Goal: Information Seeking & Learning: Learn about a topic

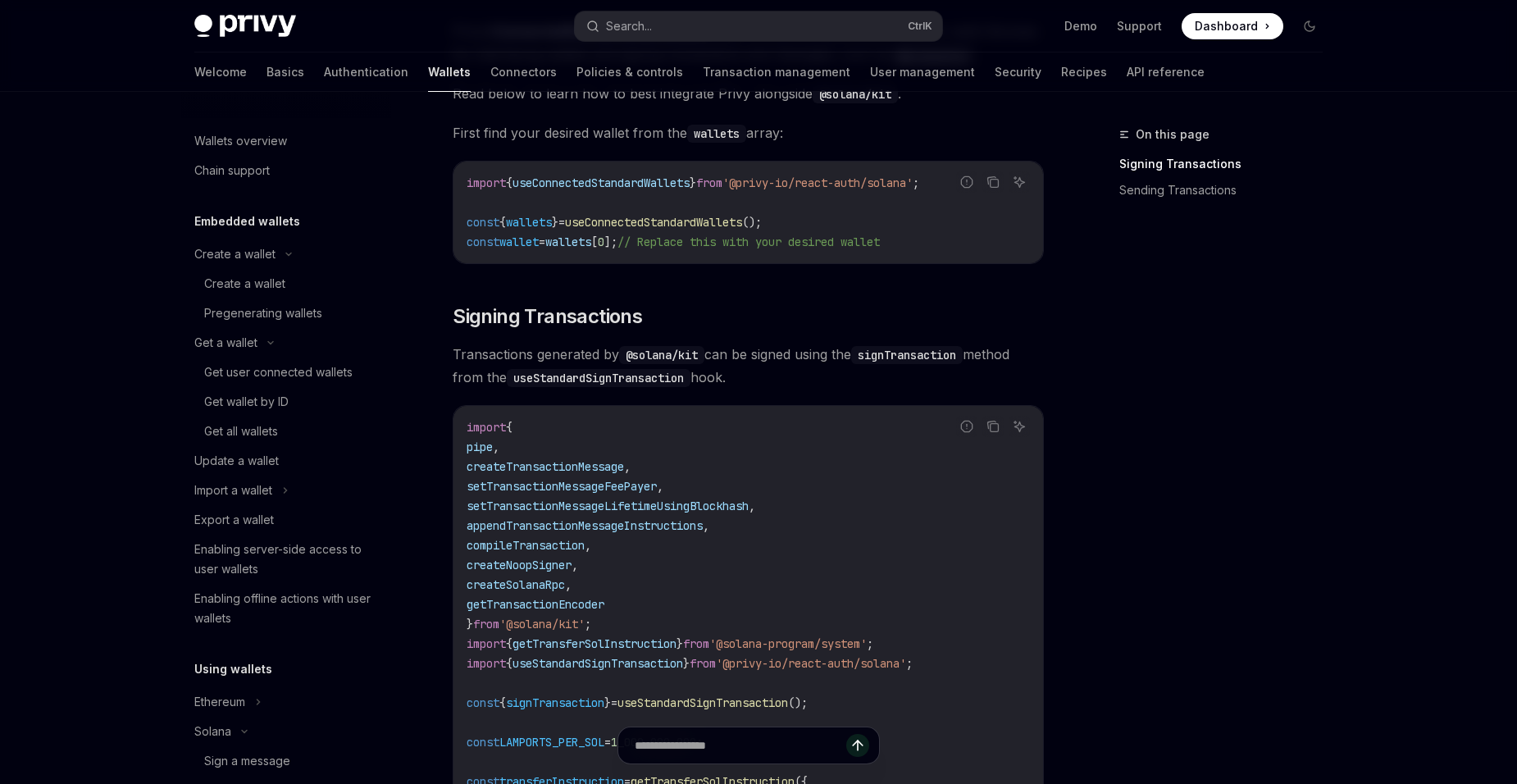
scroll to position [164, 0]
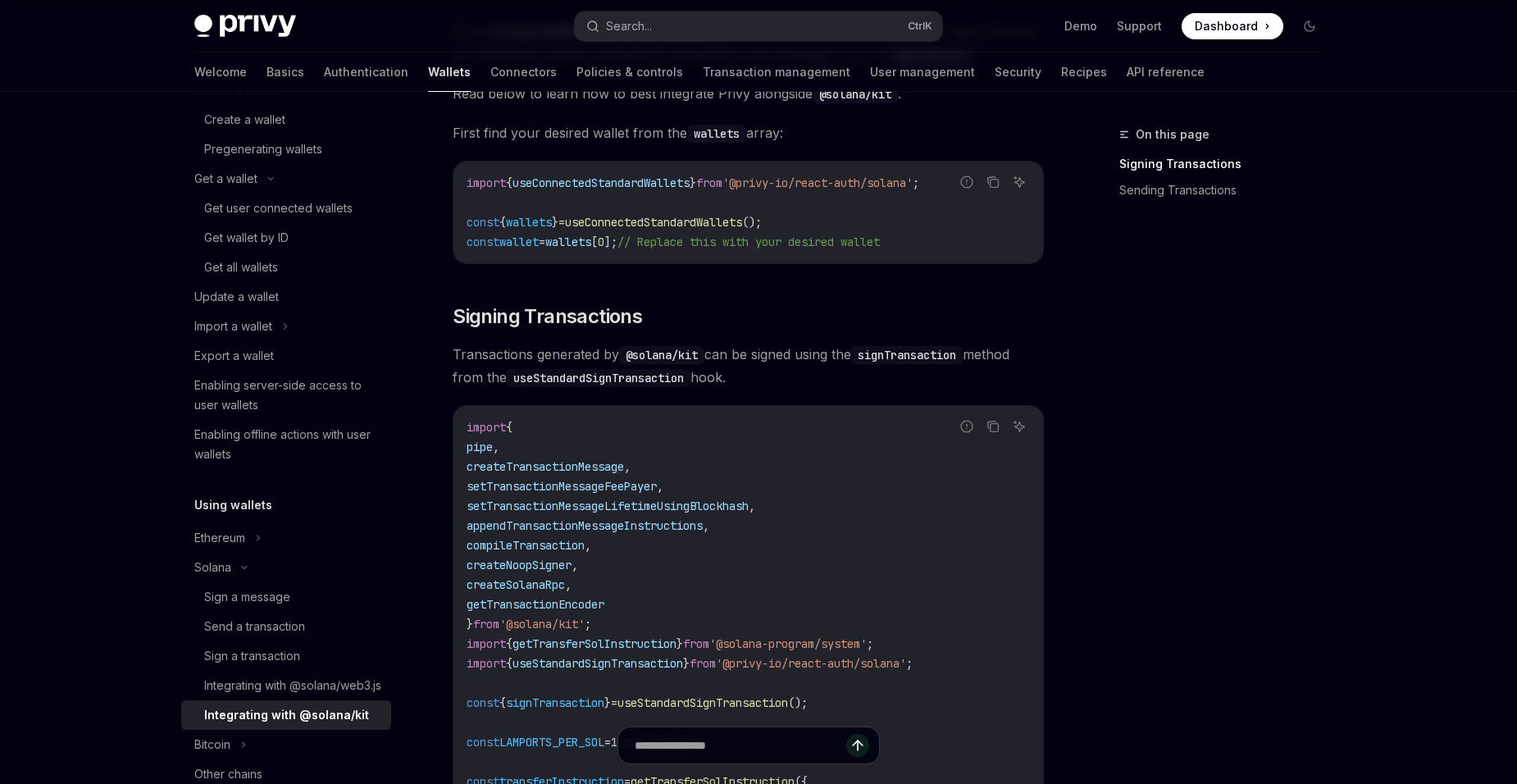
click at [1215, 29] on span "Dashboard" at bounding box center [1226, 25] width 63 height 16
click at [332, 227] on link "Get wallet by ID" at bounding box center [286, 237] width 210 height 29
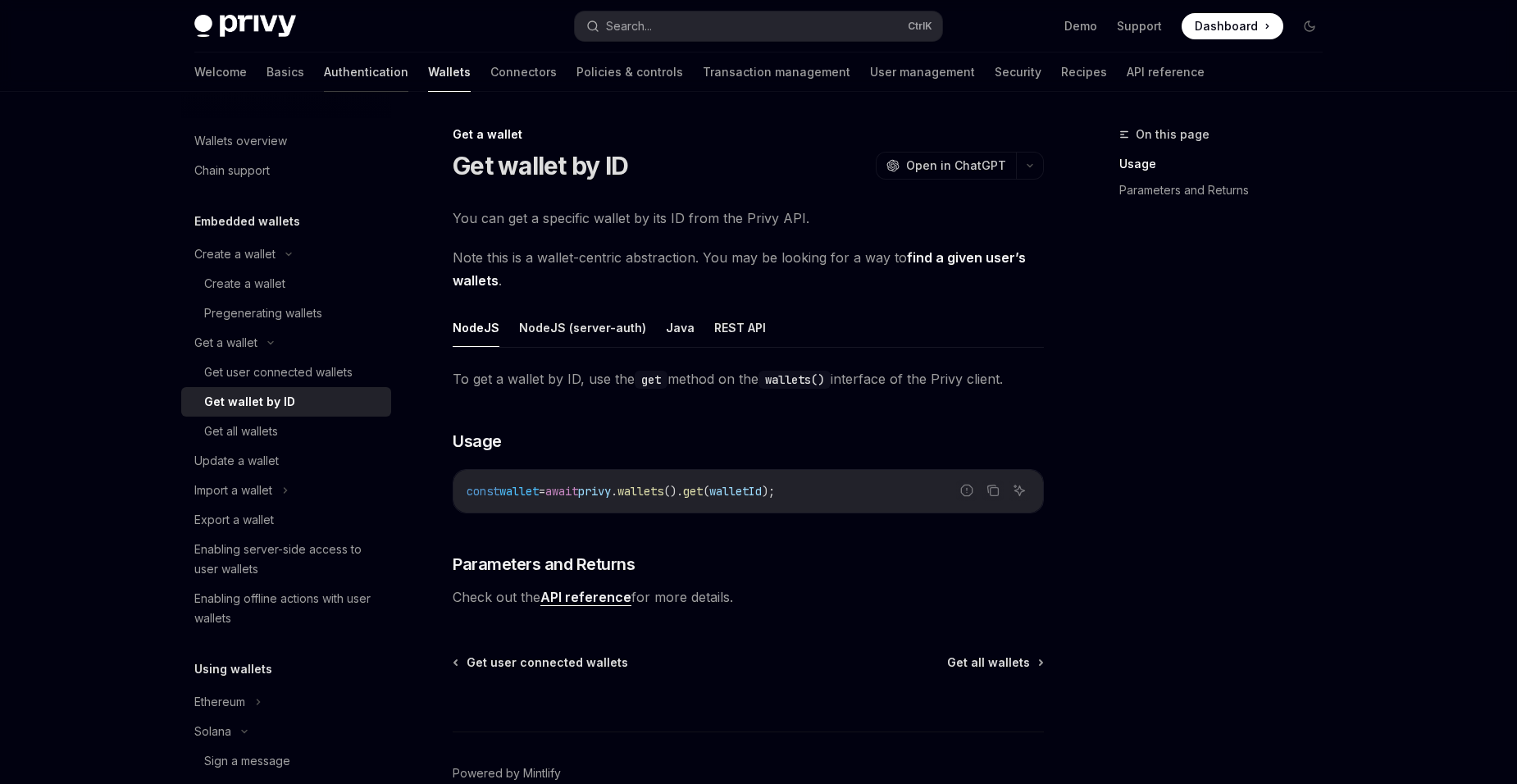
click at [324, 77] on link "Authentication" at bounding box center [366, 72] width 85 height 39
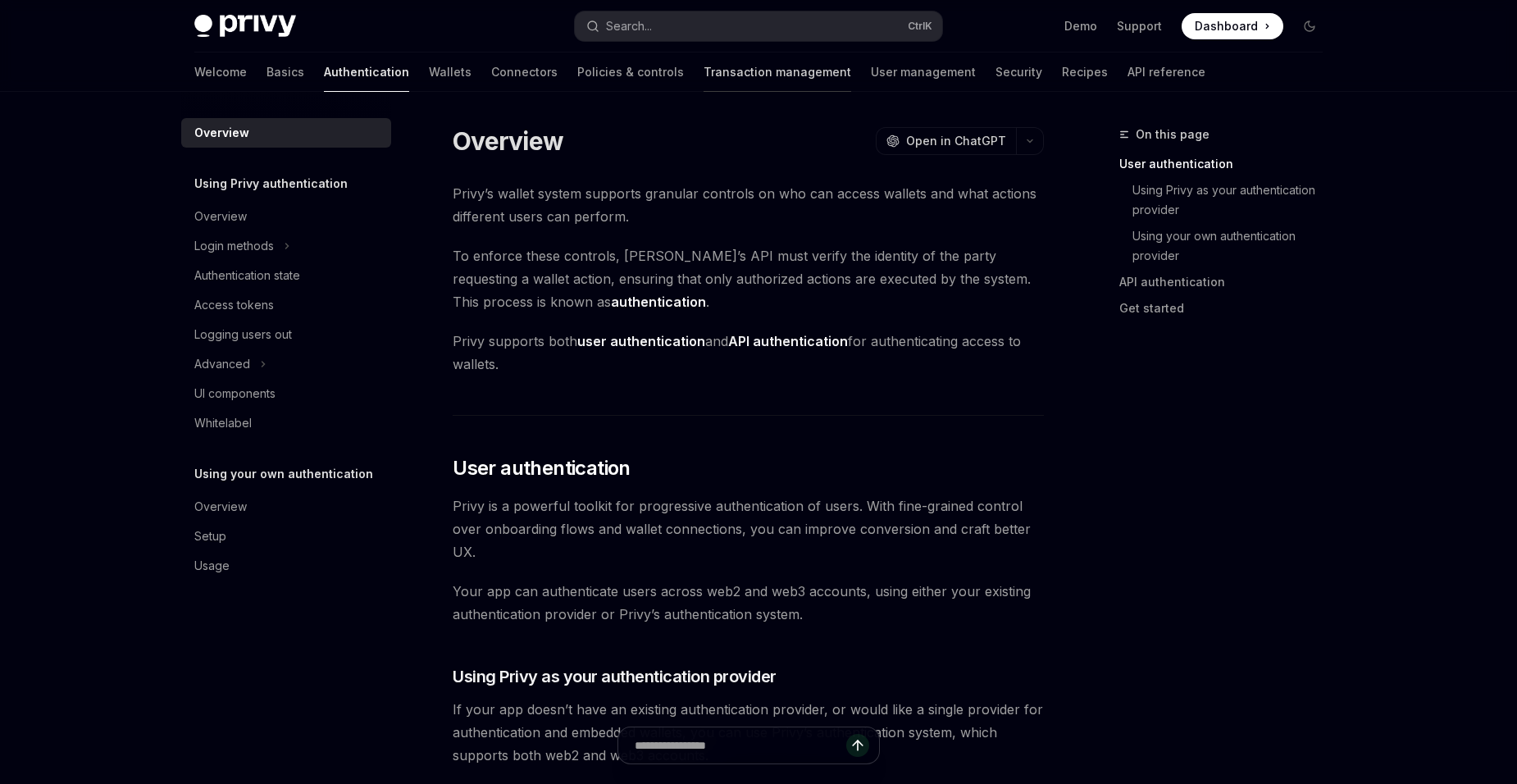
click at [703, 80] on link "Transaction management" at bounding box center [777, 72] width 148 height 39
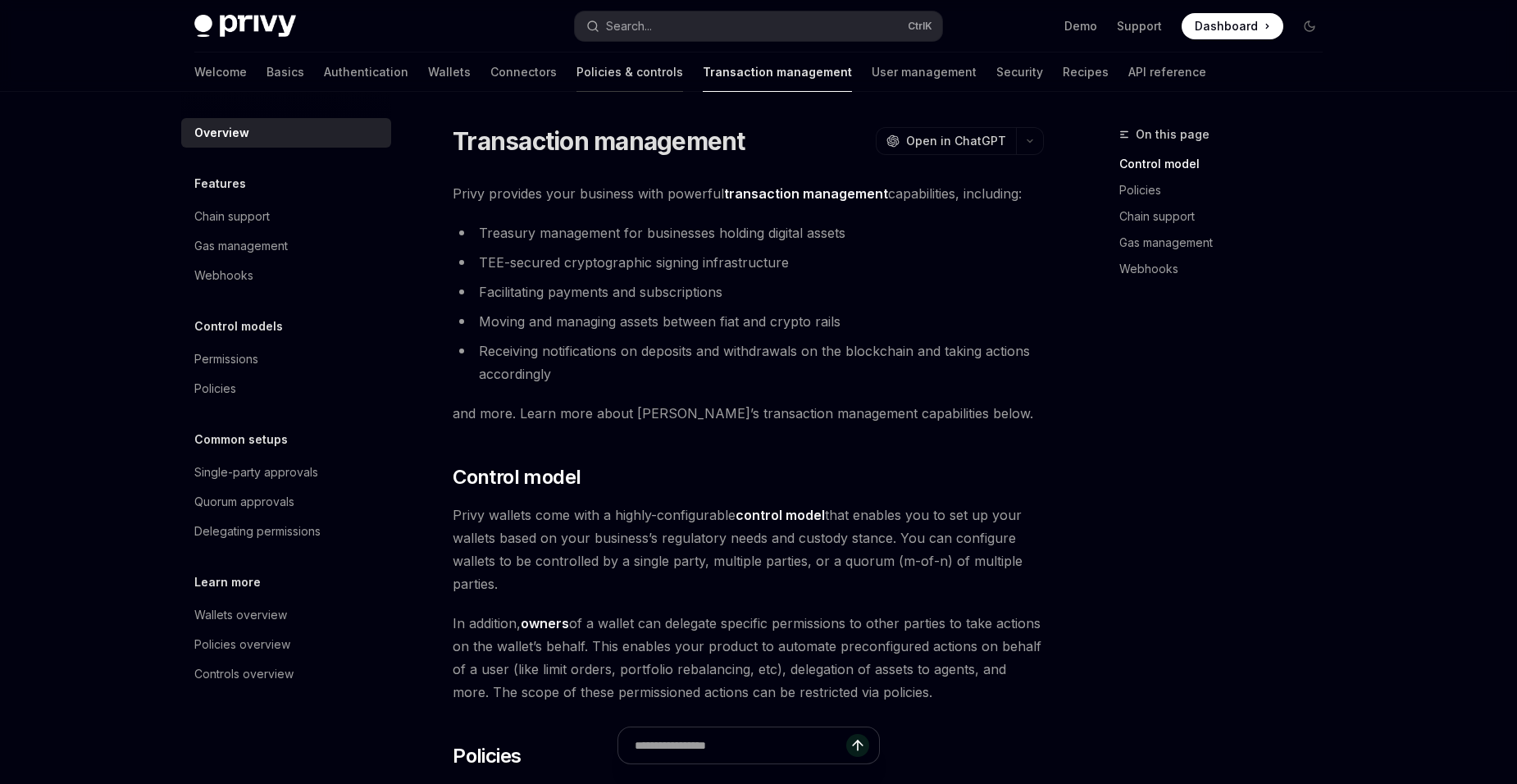
click at [577, 55] on link "Policies & controls" at bounding box center [629, 72] width 106 height 39
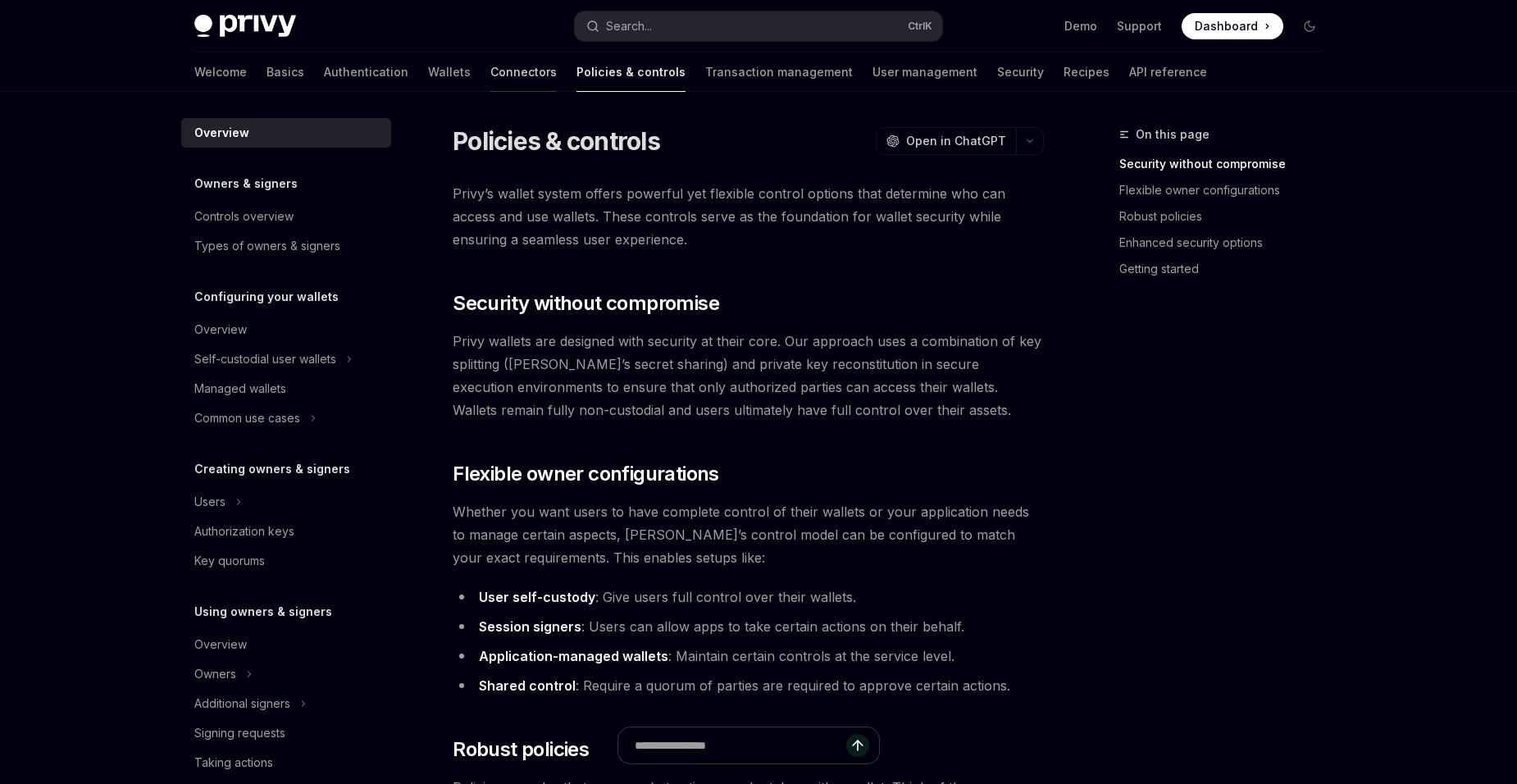
click at [491, 54] on link "Connectors" at bounding box center [524, 72] width 67 height 39
type textarea "*"
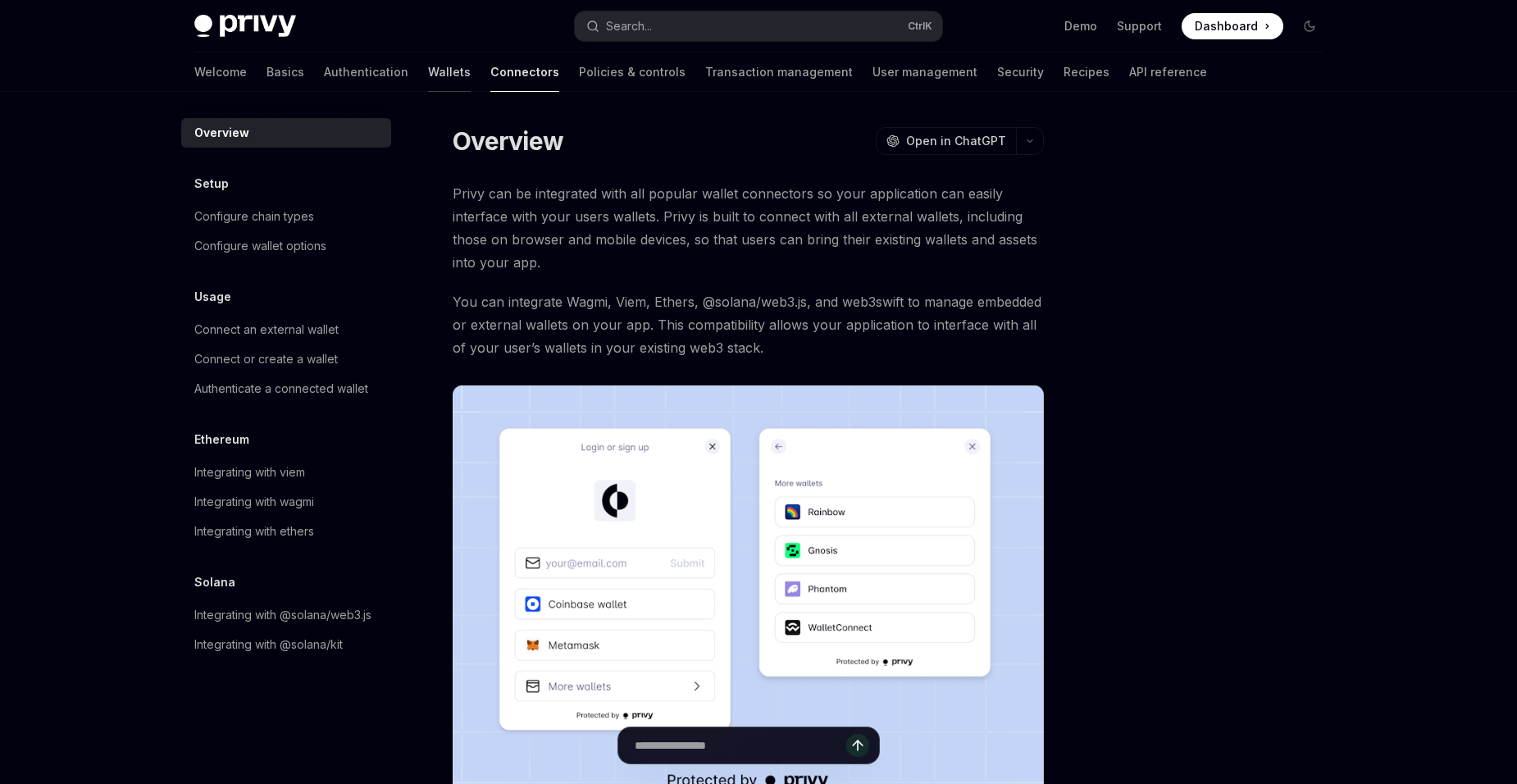
click at [428, 73] on link "Wallets" at bounding box center [449, 72] width 42 height 39
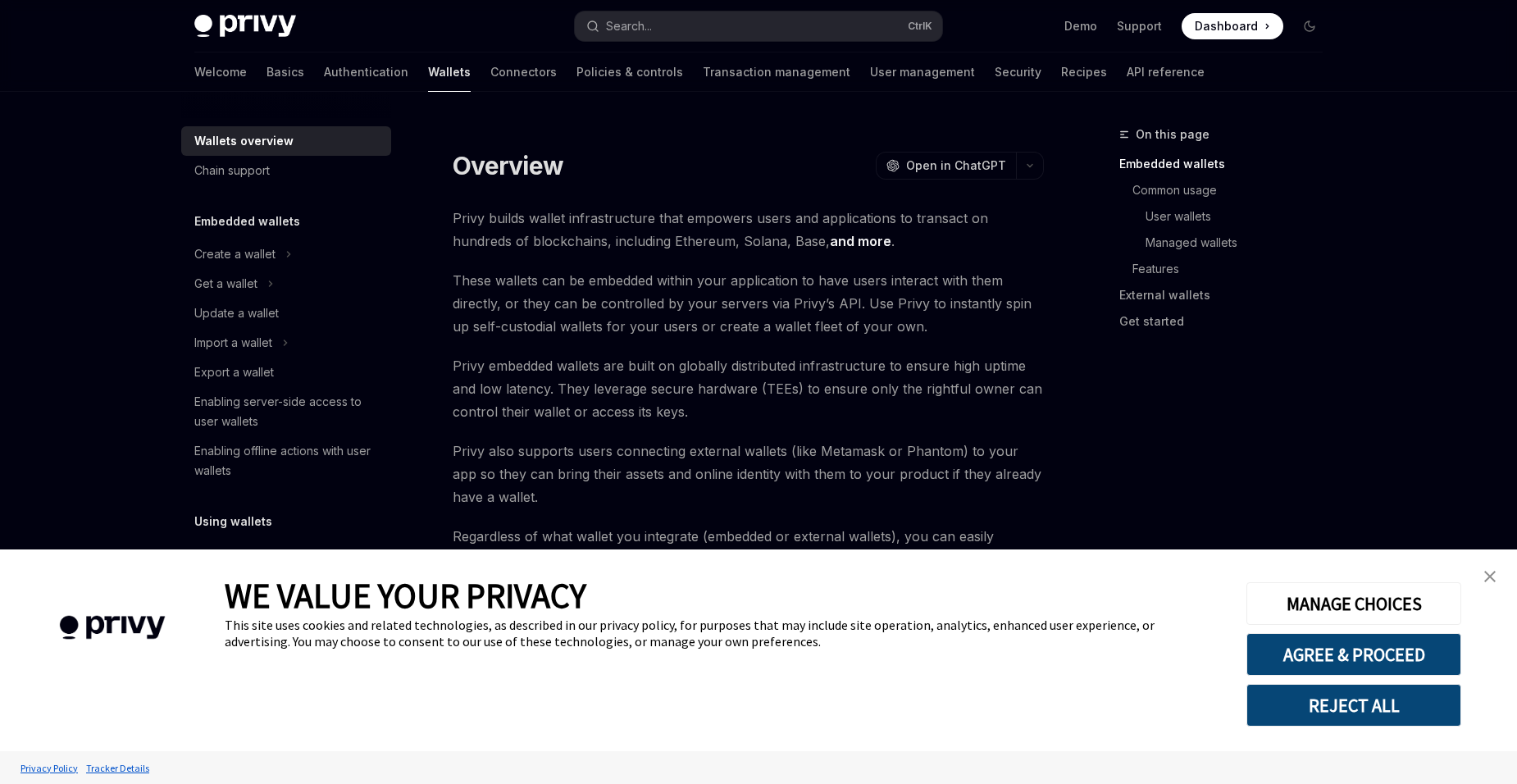
click at [1482, 573] on link "close banner" at bounding box center [1490, 576] width 33 height 33
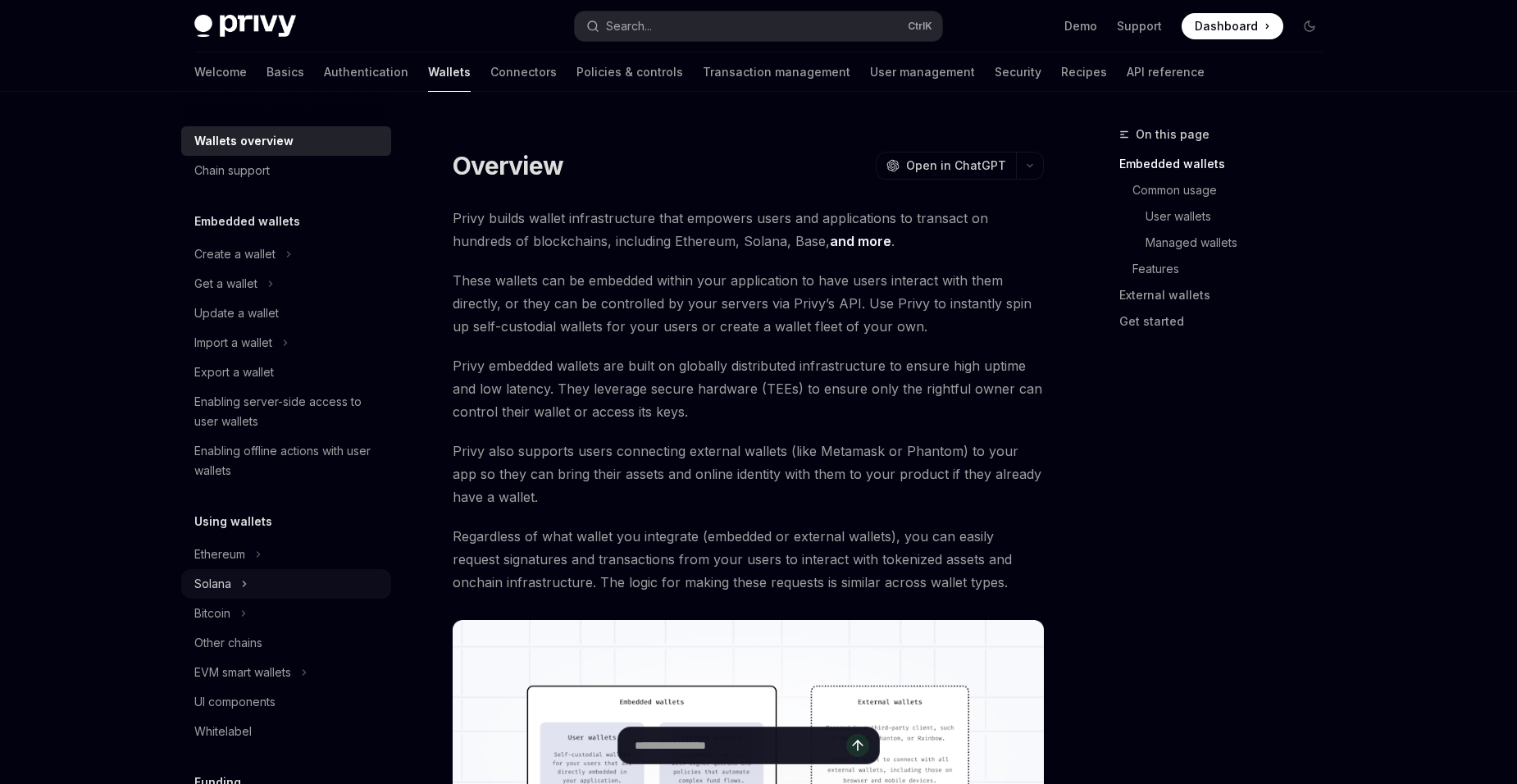
click at [282, 586] on div "Solana" at bounding box center [286, 583] width 210 height 29
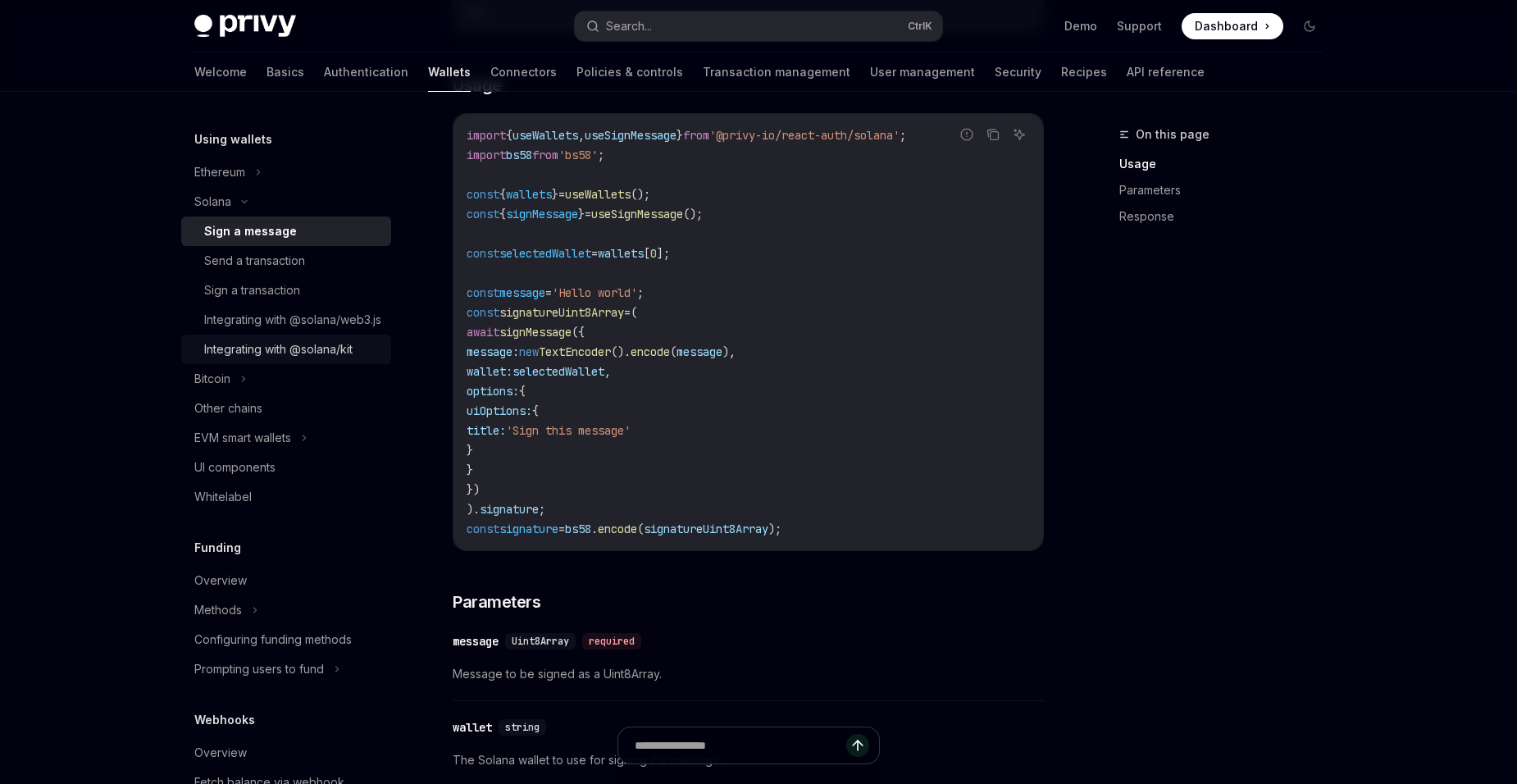
scroll to position [410, 0]
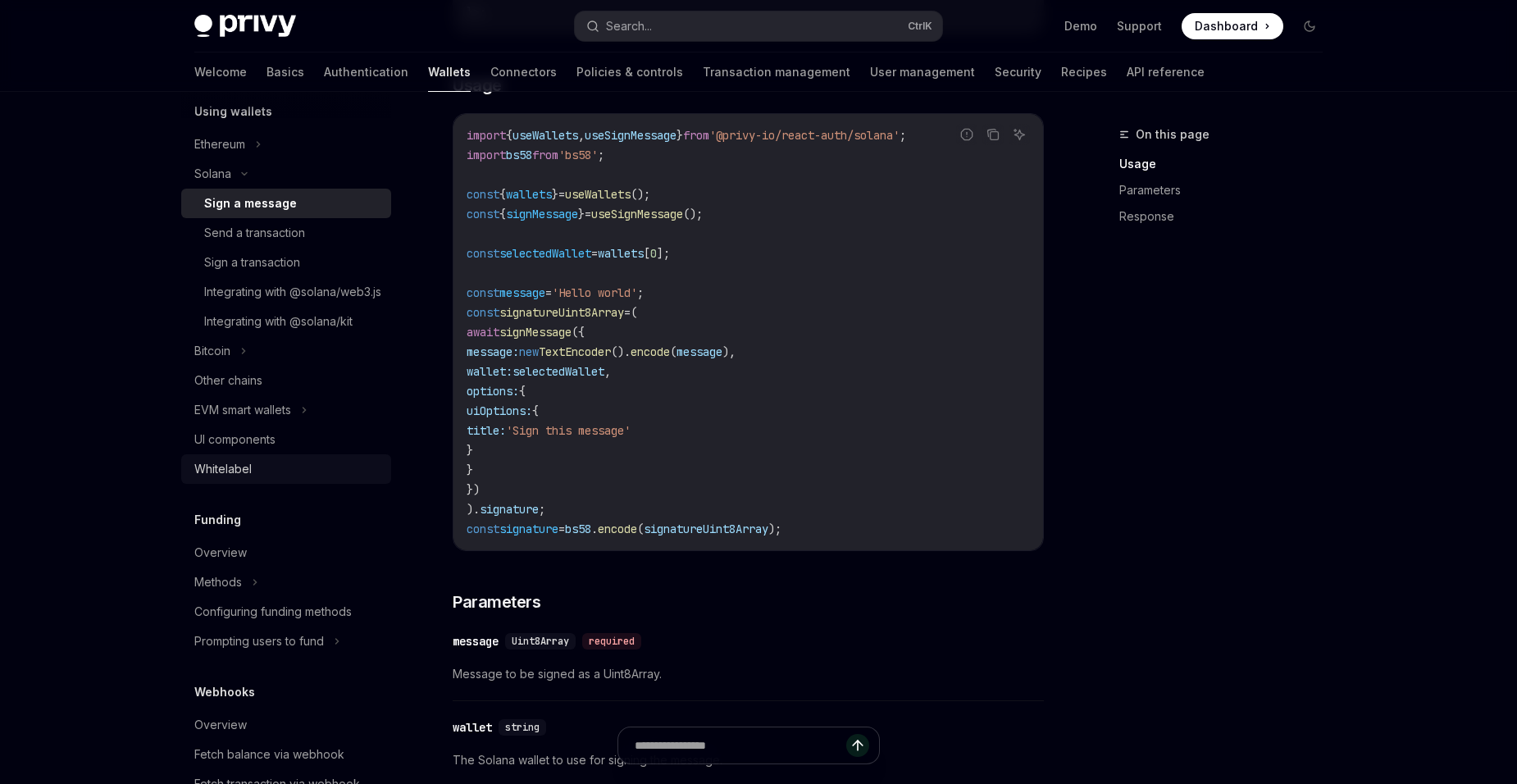
click at [313, 478] on div "Whitelabel" at bounding box center [288, 468] width 187 height 20
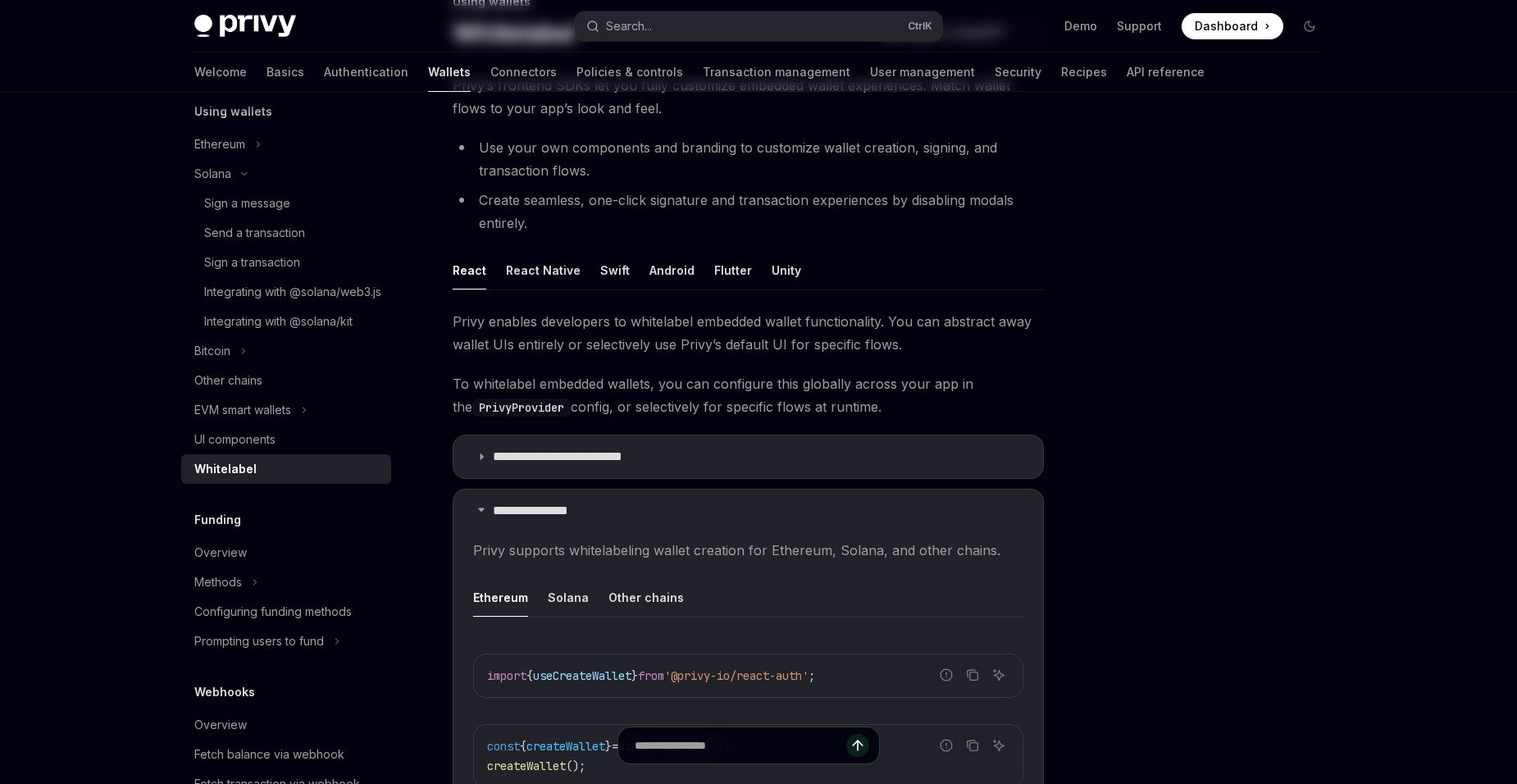
scroll to position [164, 0]
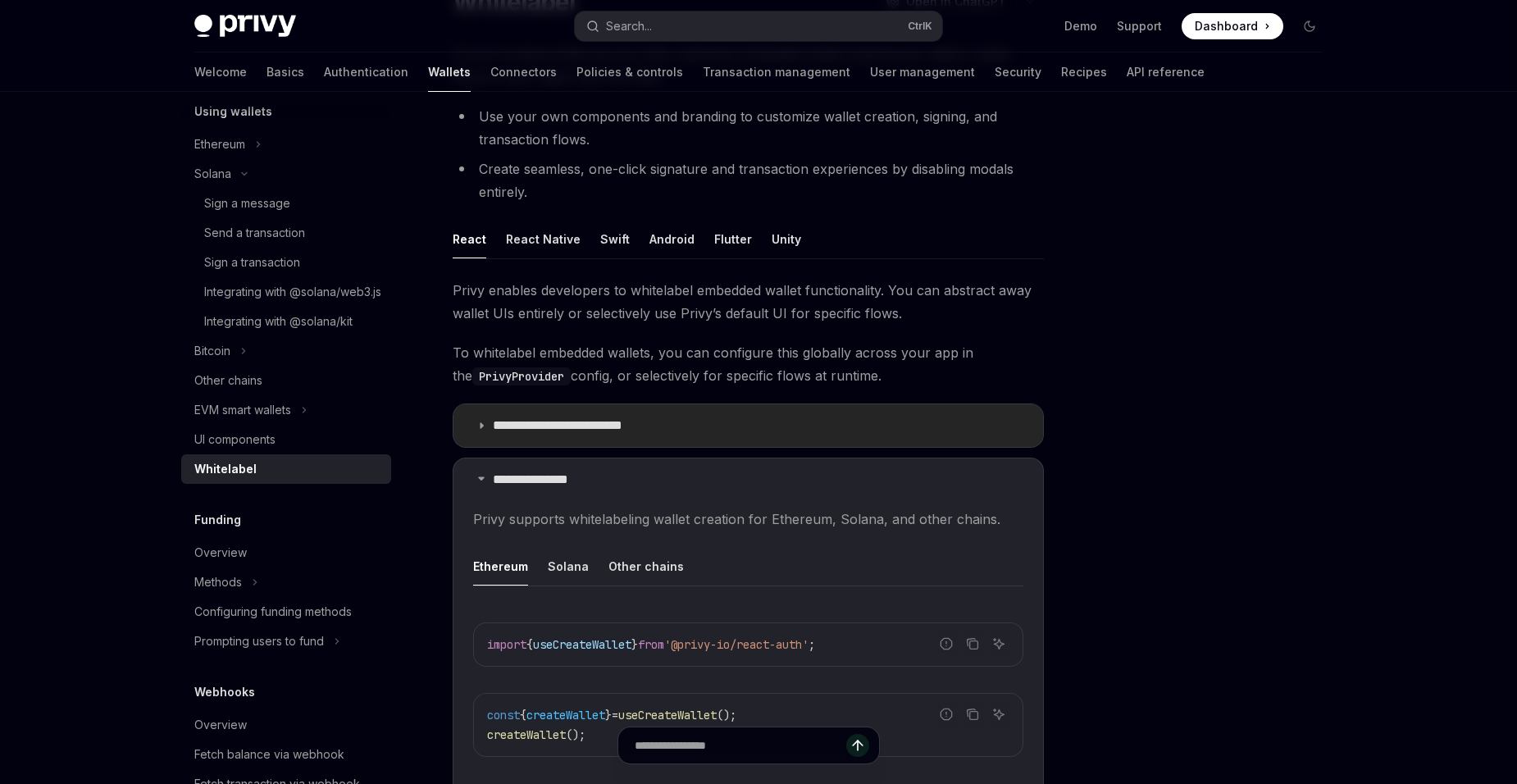
click at [517, 434] on summary "**********" at bounding box center [748, 425] width 590 height 42
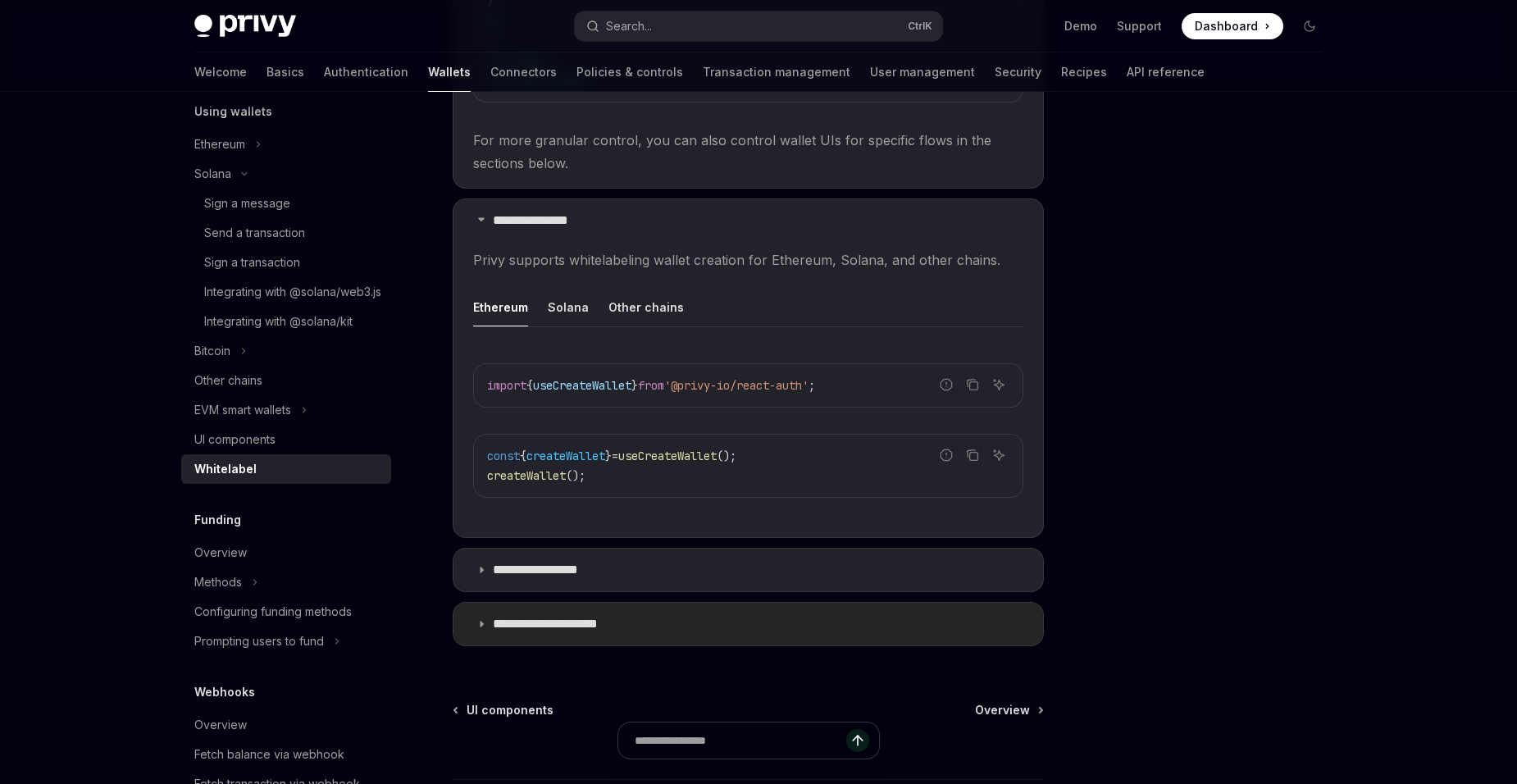
scroll to position [820, 0]
click at [651, 581] on summary "**********" at bounding box center [748, 568] width 590 height 42
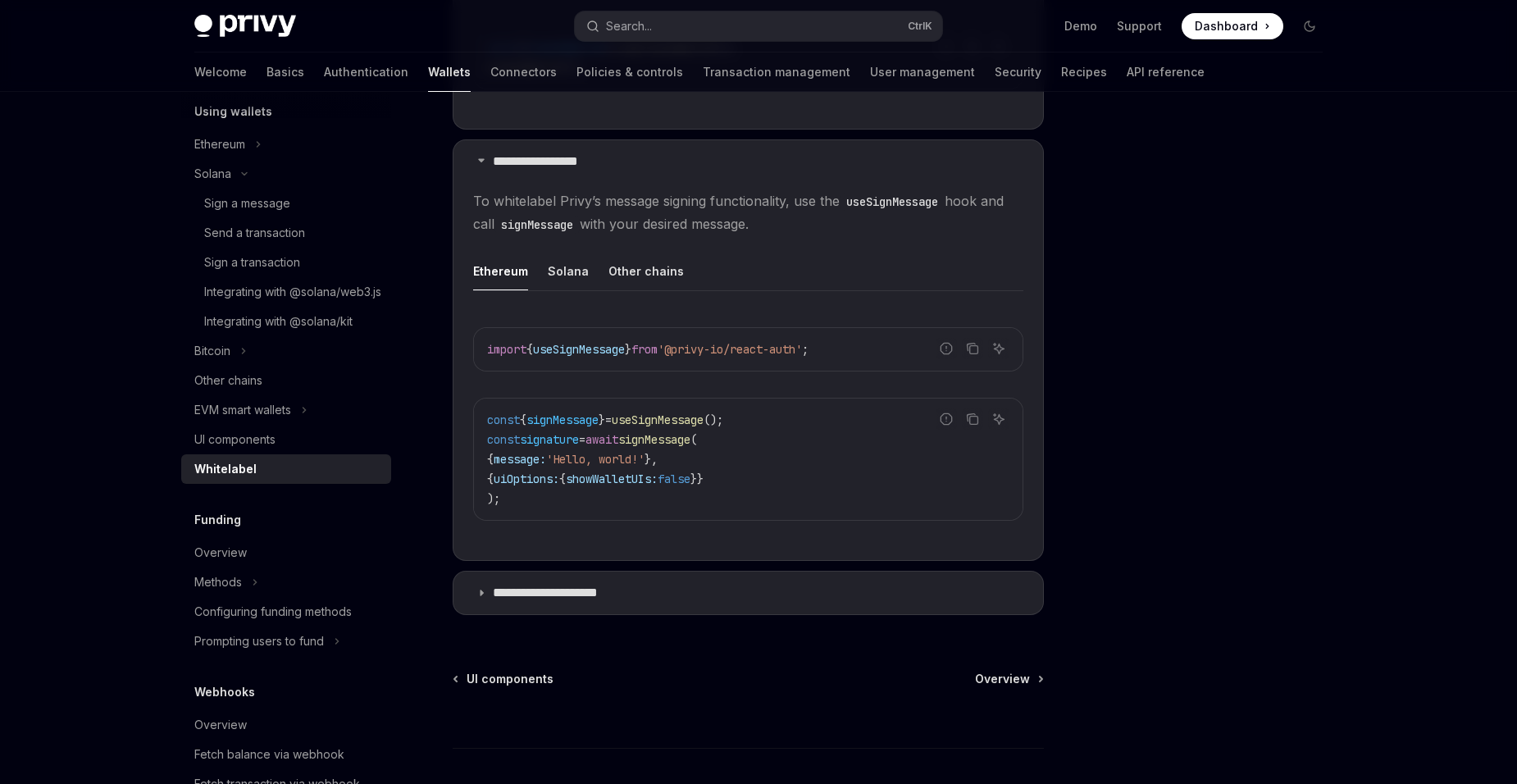
scroll to position [1230, 0]
click at [566, 265] on button "Solana" at bounding box center [569, 267] width 41 height 39
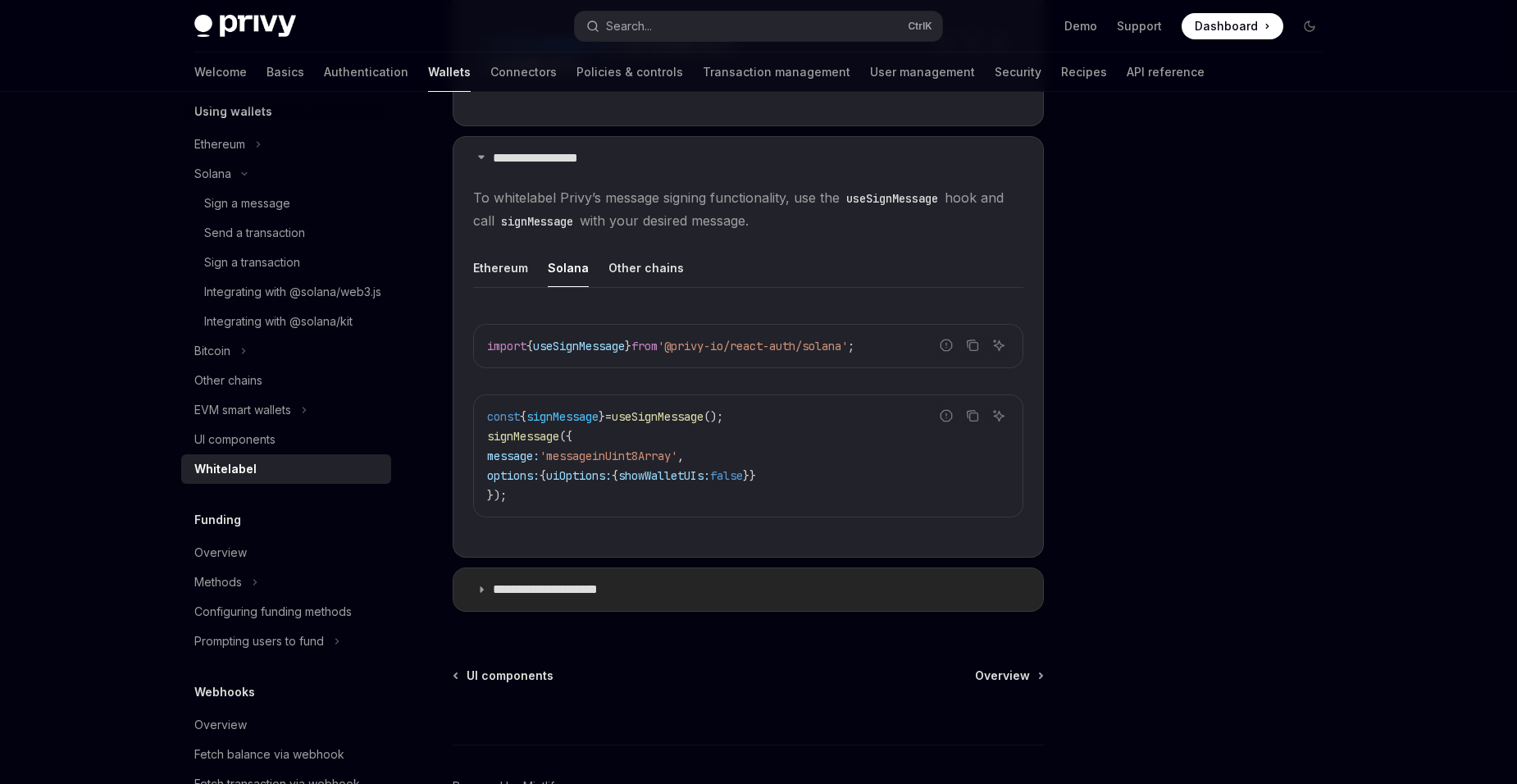
click at [710, 582] on summary "**********" at bounding box center [748, 588] width 590 height 42
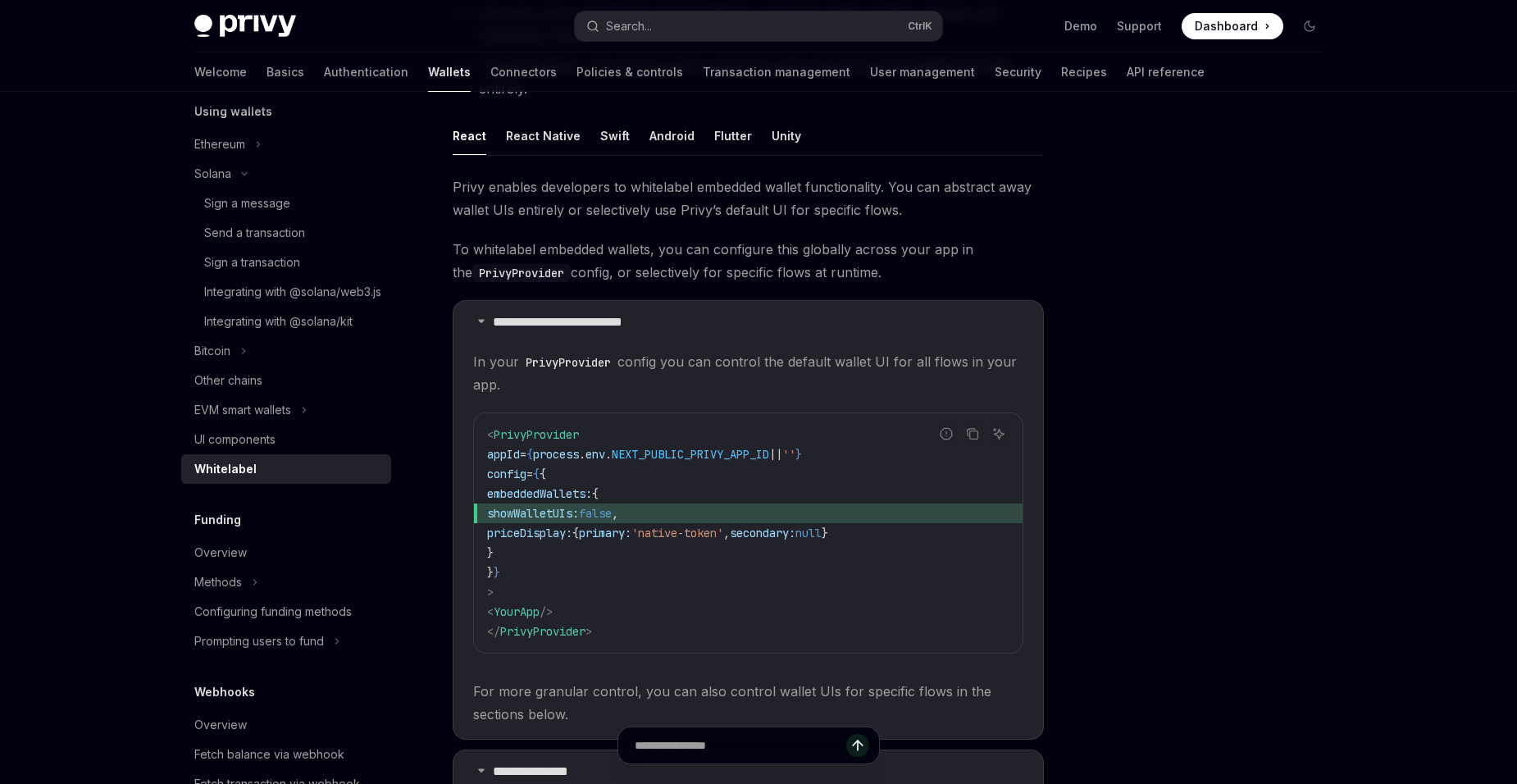
scroll to position [246, 0]
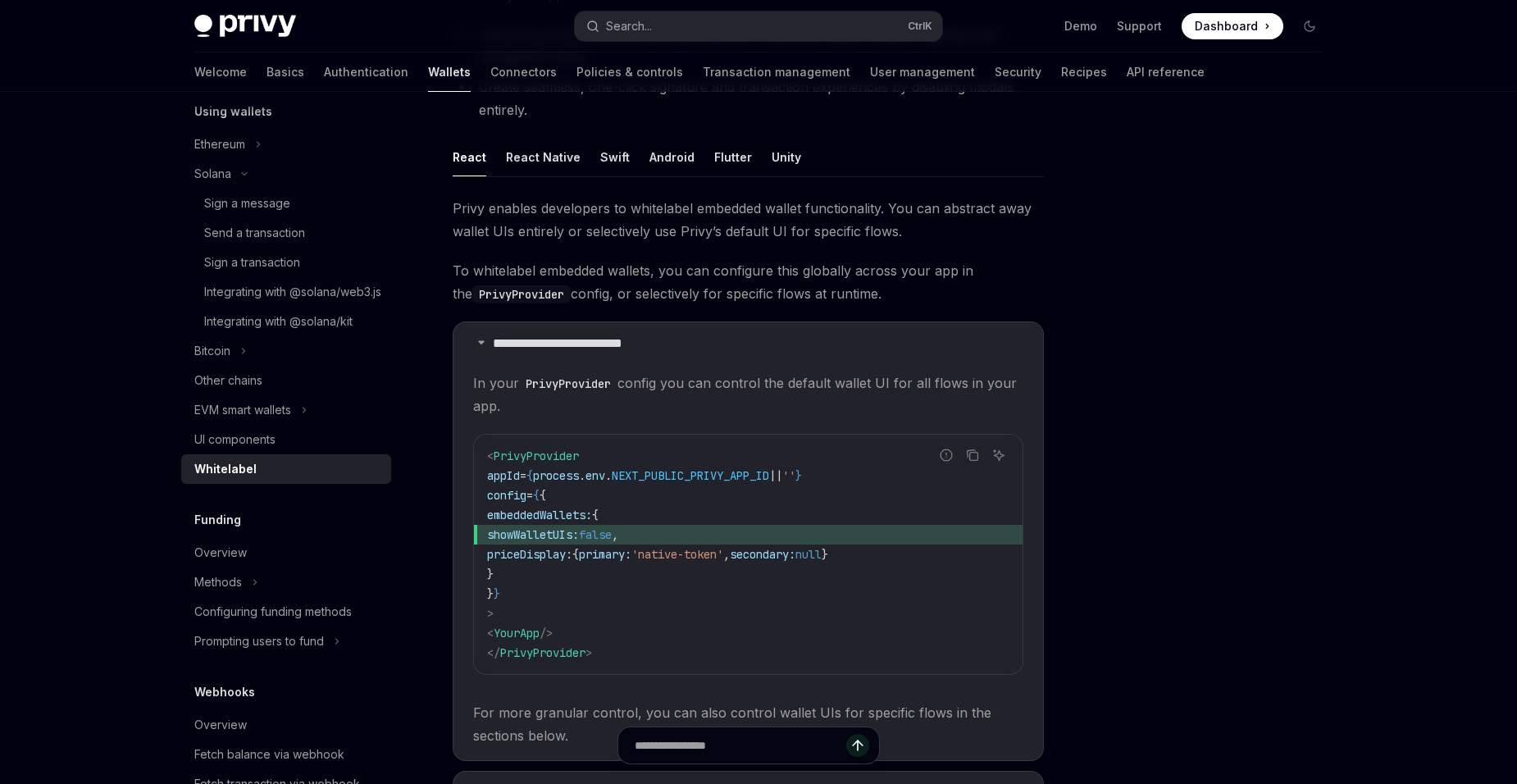
drag, startPoint x: 21, startPoint y: 435, endPoint x: 0, endPoint y: 462, distance: 34.2
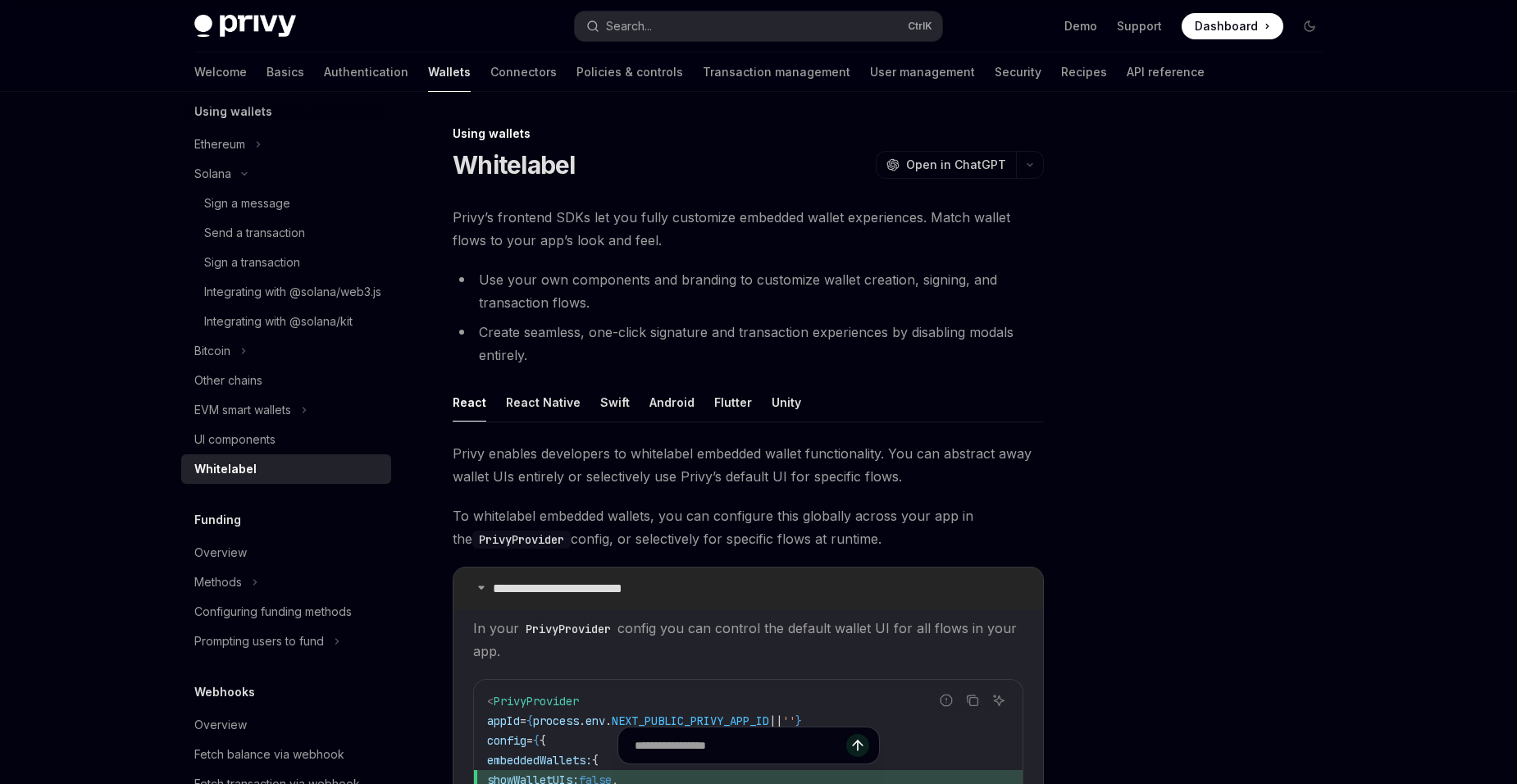
scroll to position [0, 0]
click at [314, 449] on div "UI components" at bounding box center [288, 439] width 187 height 20
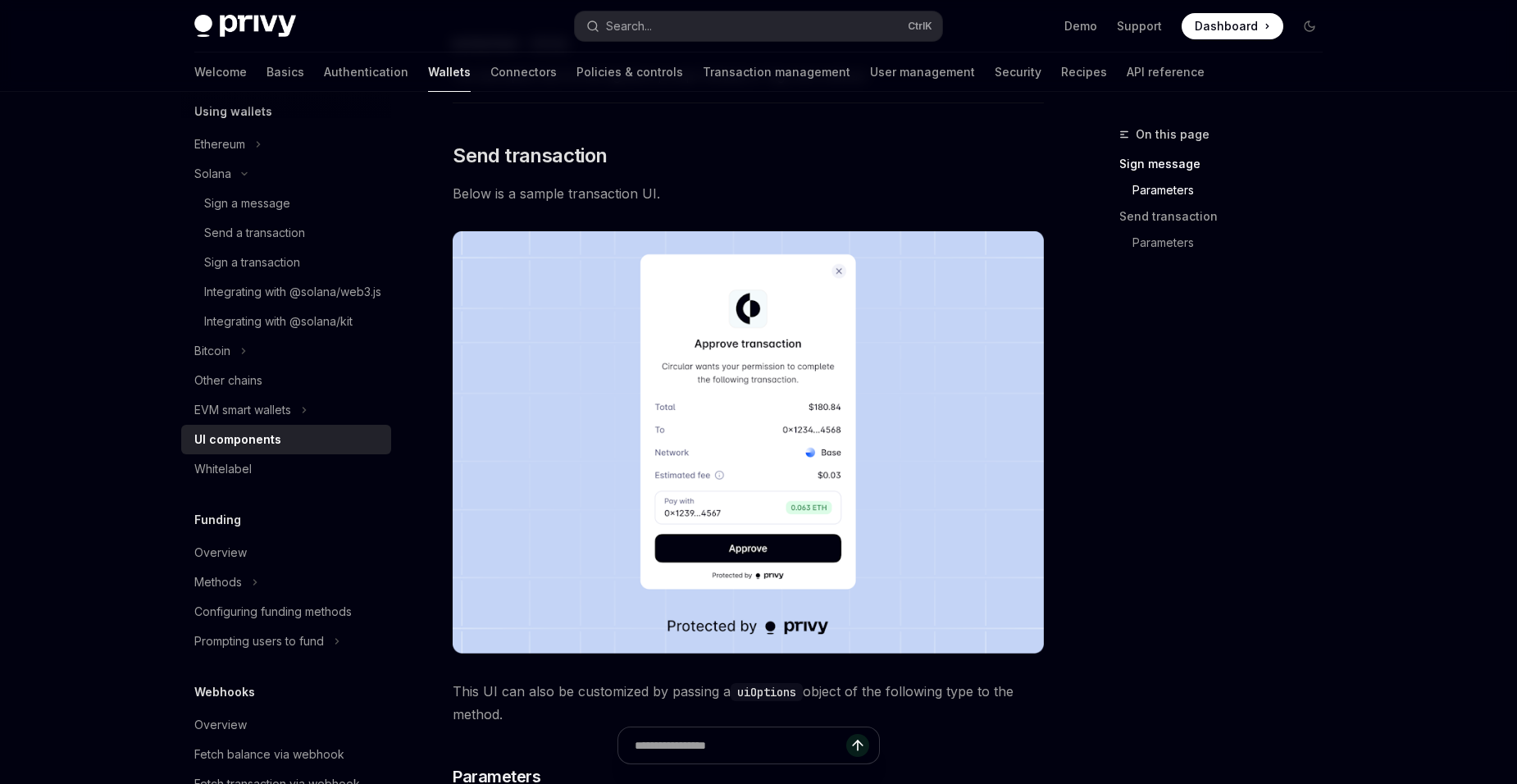
scroll to position [1311, 0]
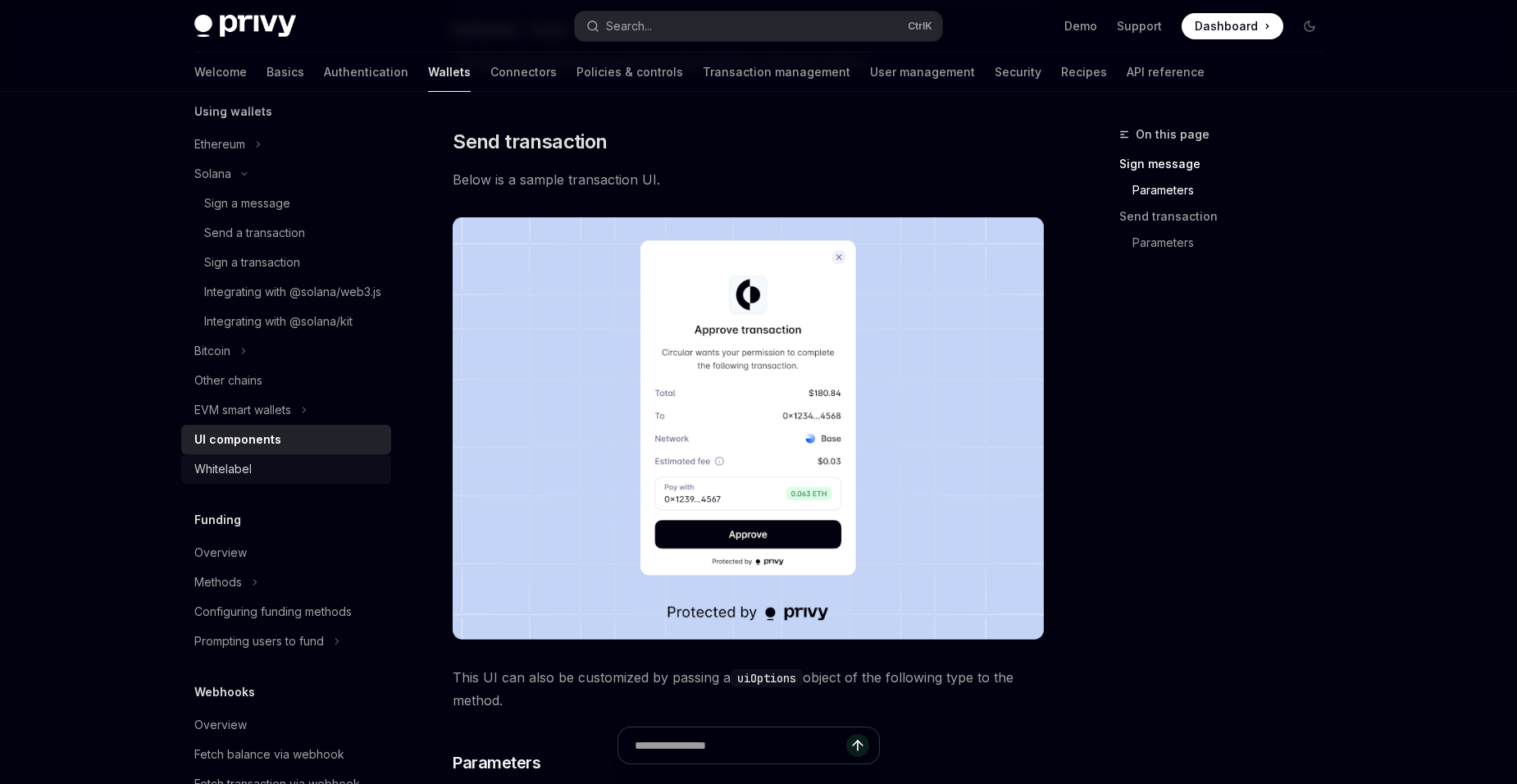
click at [244, 484] on link "Whitelabel" at bounding box center [286, 468] width 210 height 29
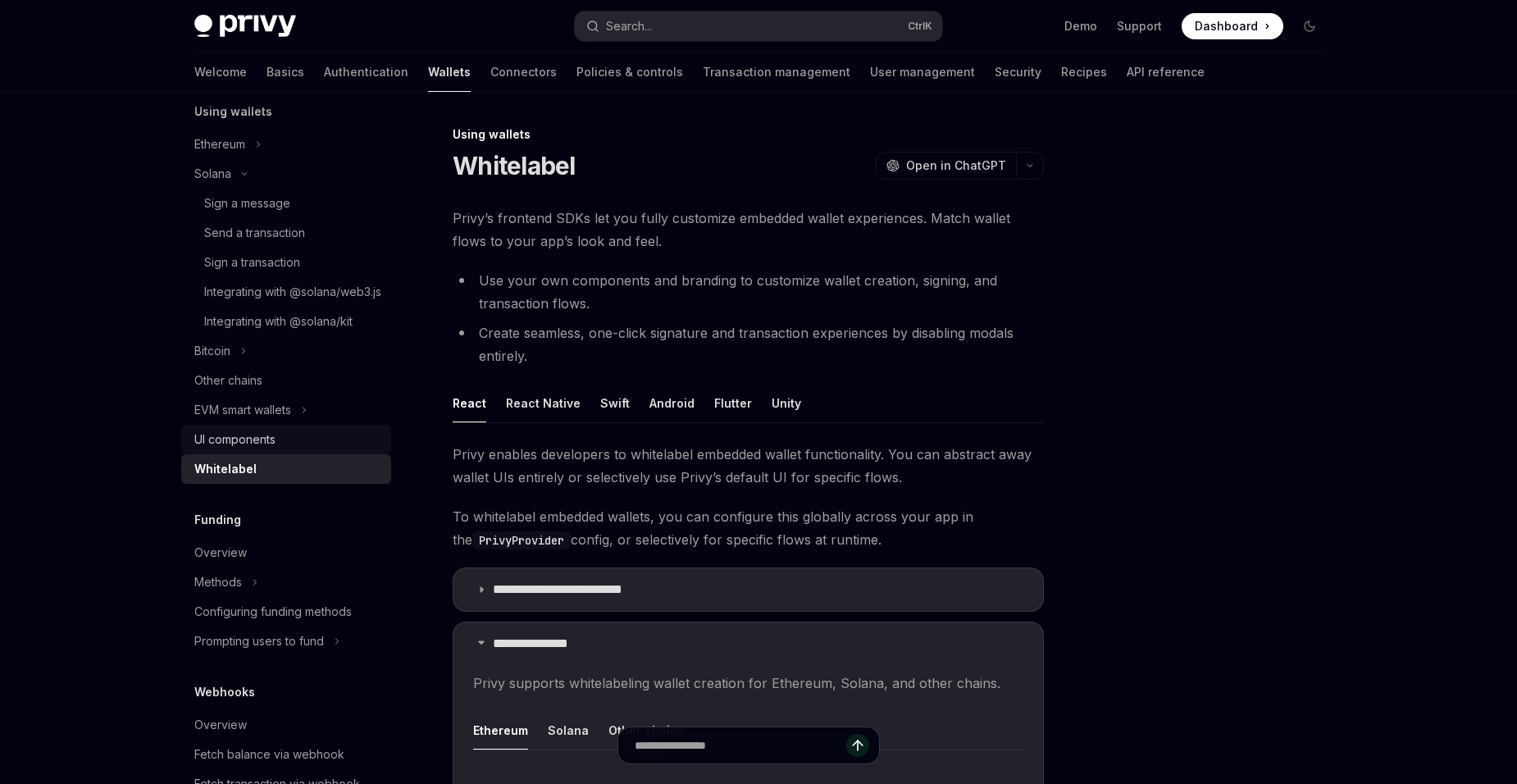
click at [309, 449] on div "UI components" at bounding box center [288, 439] width 187 height 20
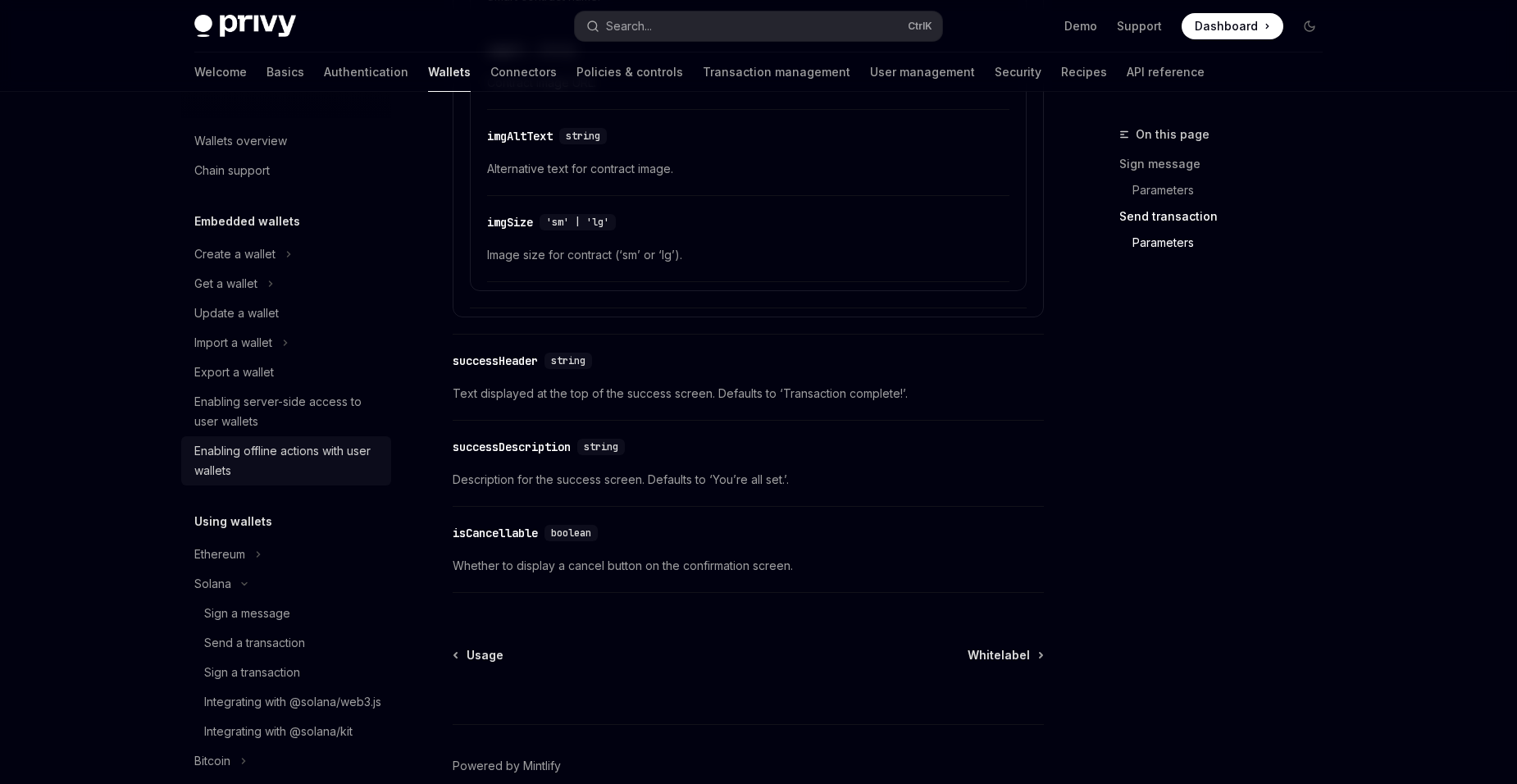
click at [294, 472] on div "Enabling offline actions with user wallets" at bounding box center [288, 461] width 187 height 39
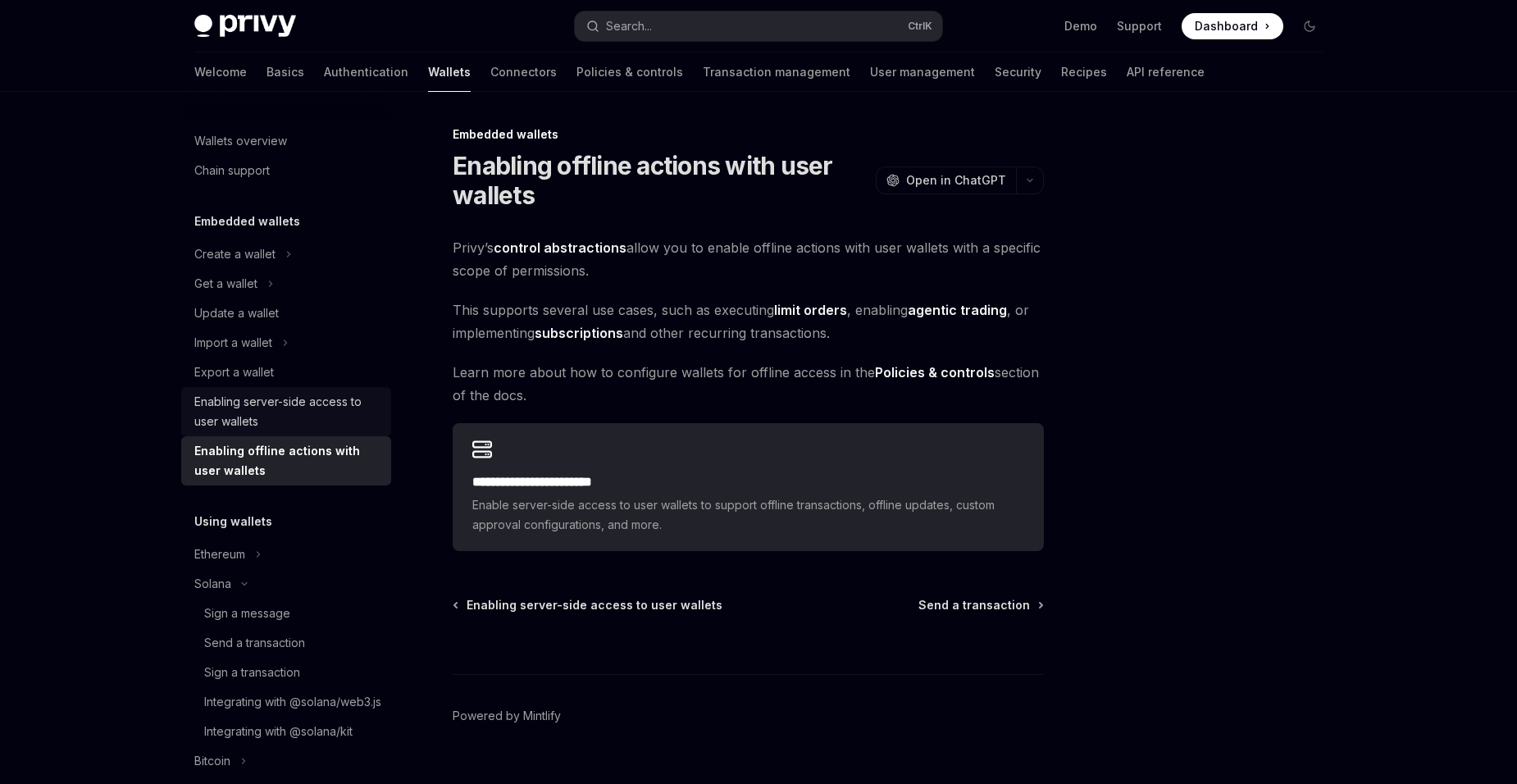
click at [304, 424] on div "Enabling server-side access to user wallets" at bounding box center [288, 412] width 187 height 39
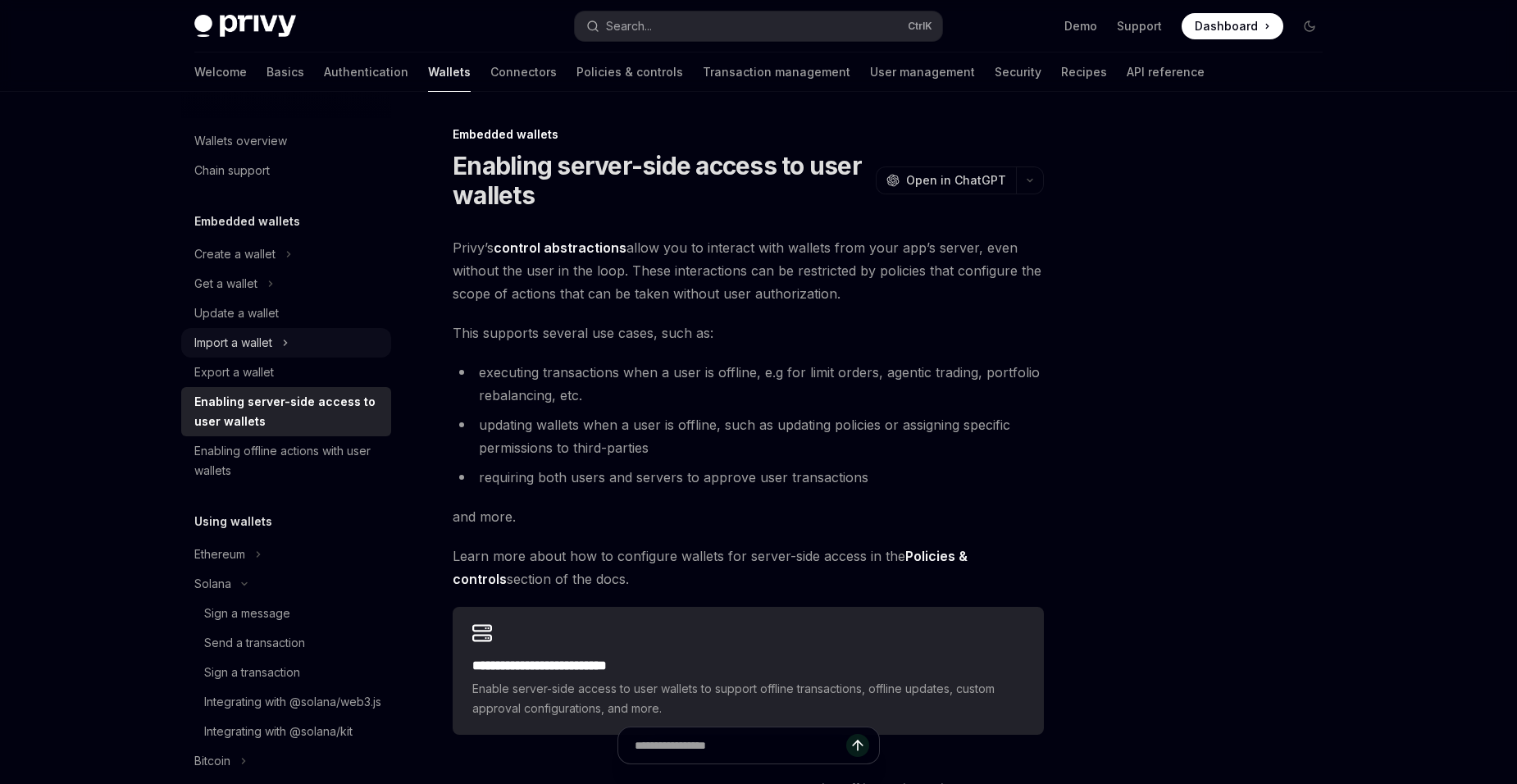
click at [296, 350] on div "Import a wallet" at bounding box center [286, 342] width 210 height 29
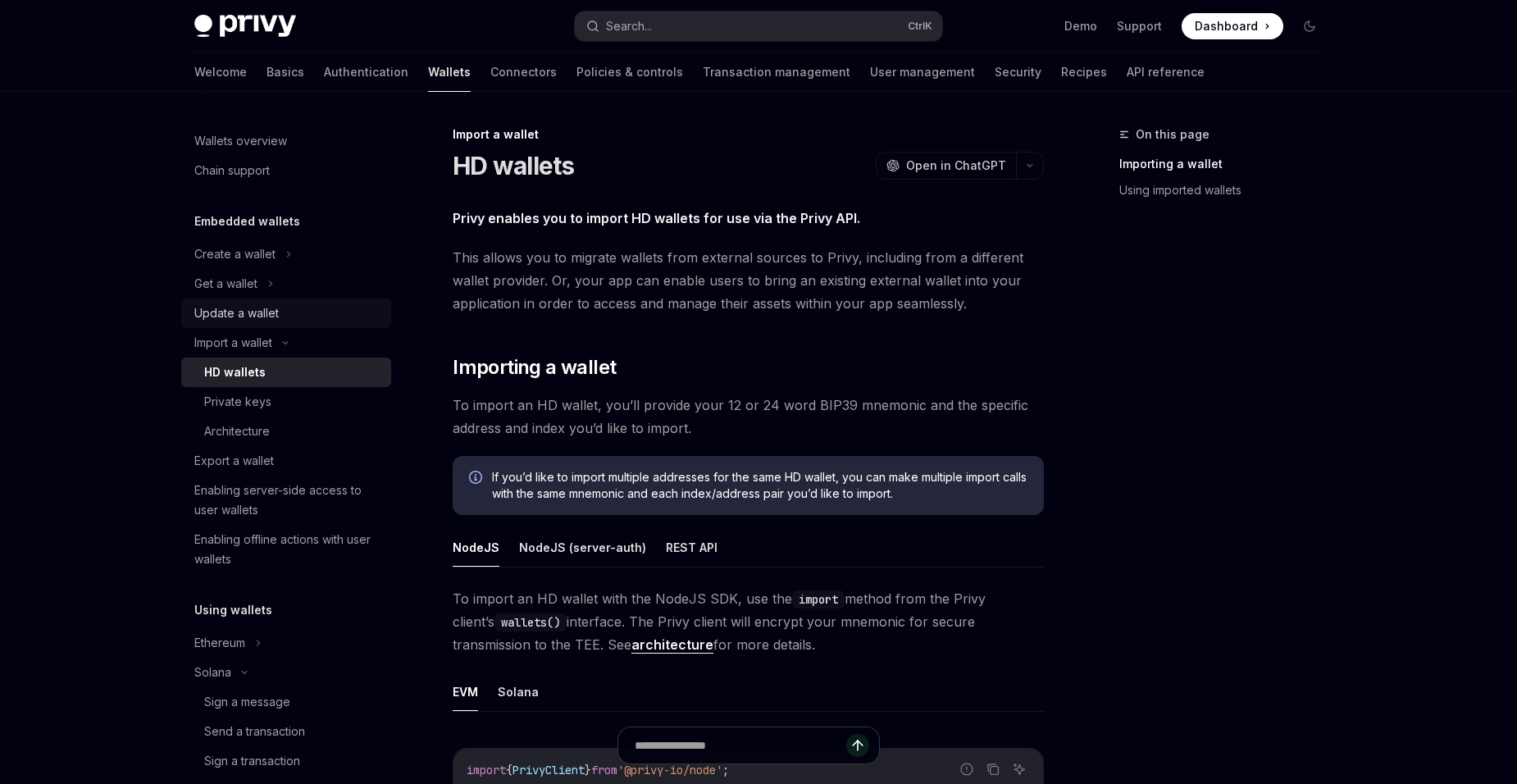
click at [305, 316] on div "Update a wallet" at bounding box center [288, 313] width 187 height 20
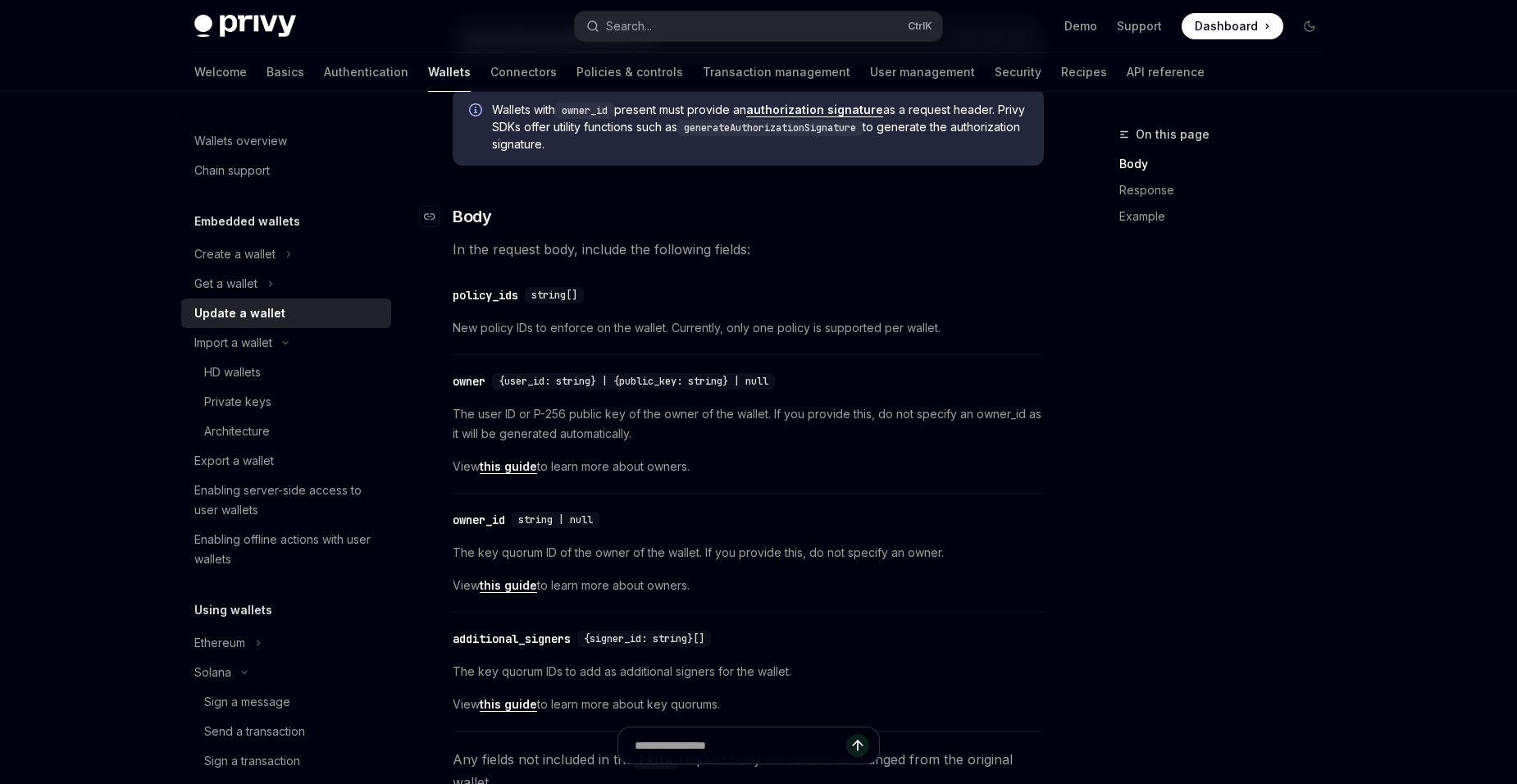
scroll to position [328, 0]
click at [260, 291] on div "Get a wallet" at bounding box center [286, 283] width 210 height 29
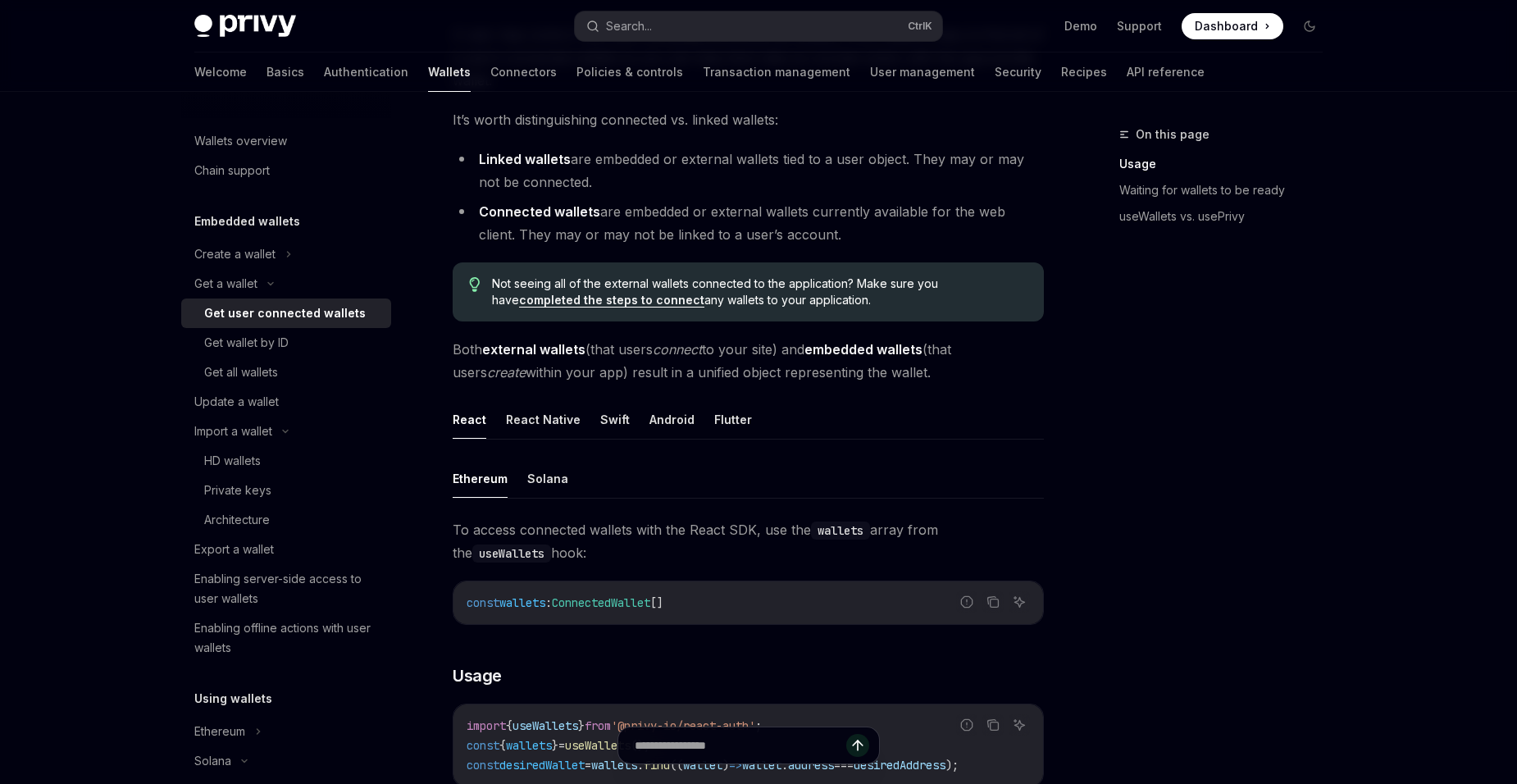
scroll to position [246, 0]
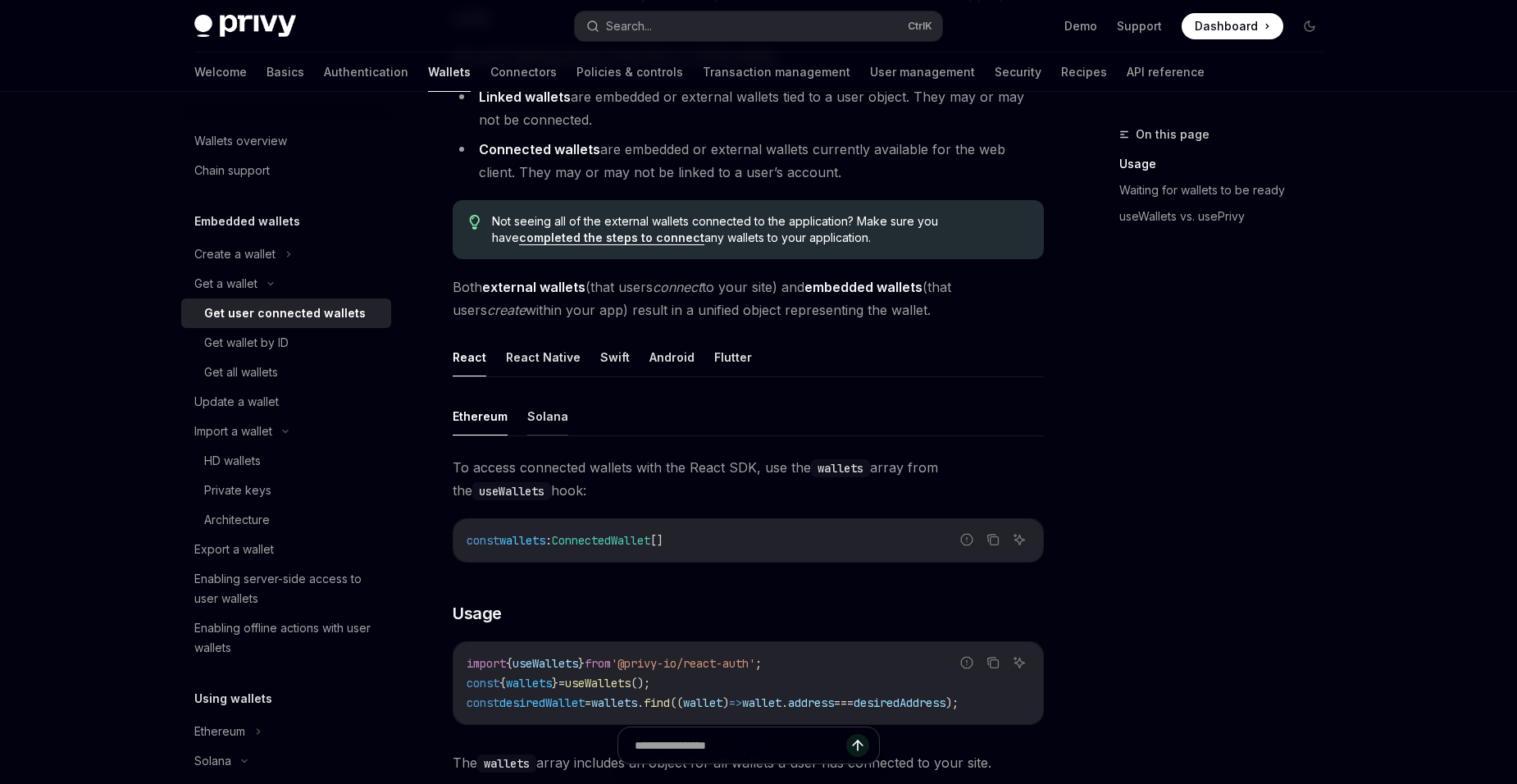
click at [536, 415] on button "Solana" at bounding box center [548, 416] width 41 height 39
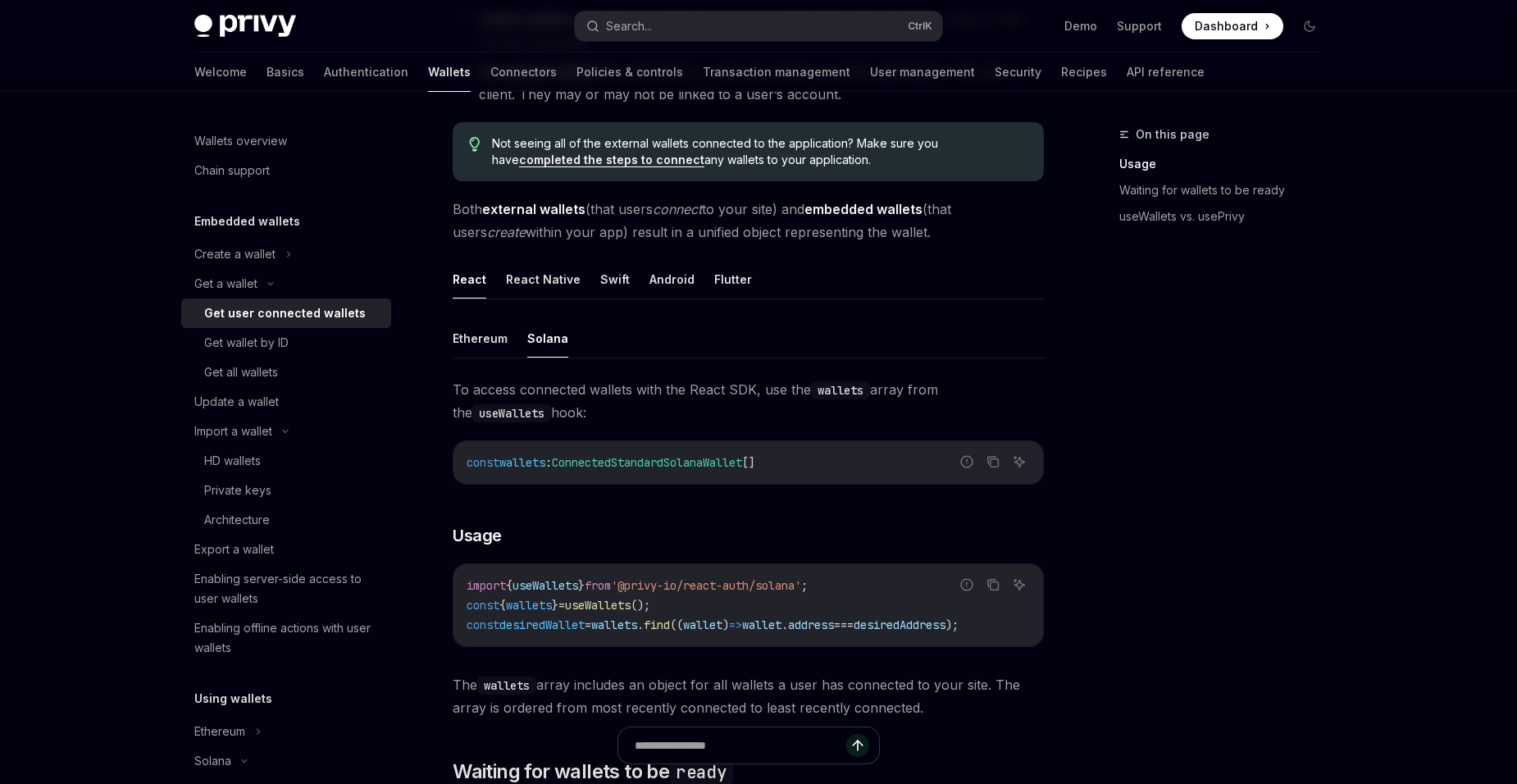
scroll to position [328, 0]
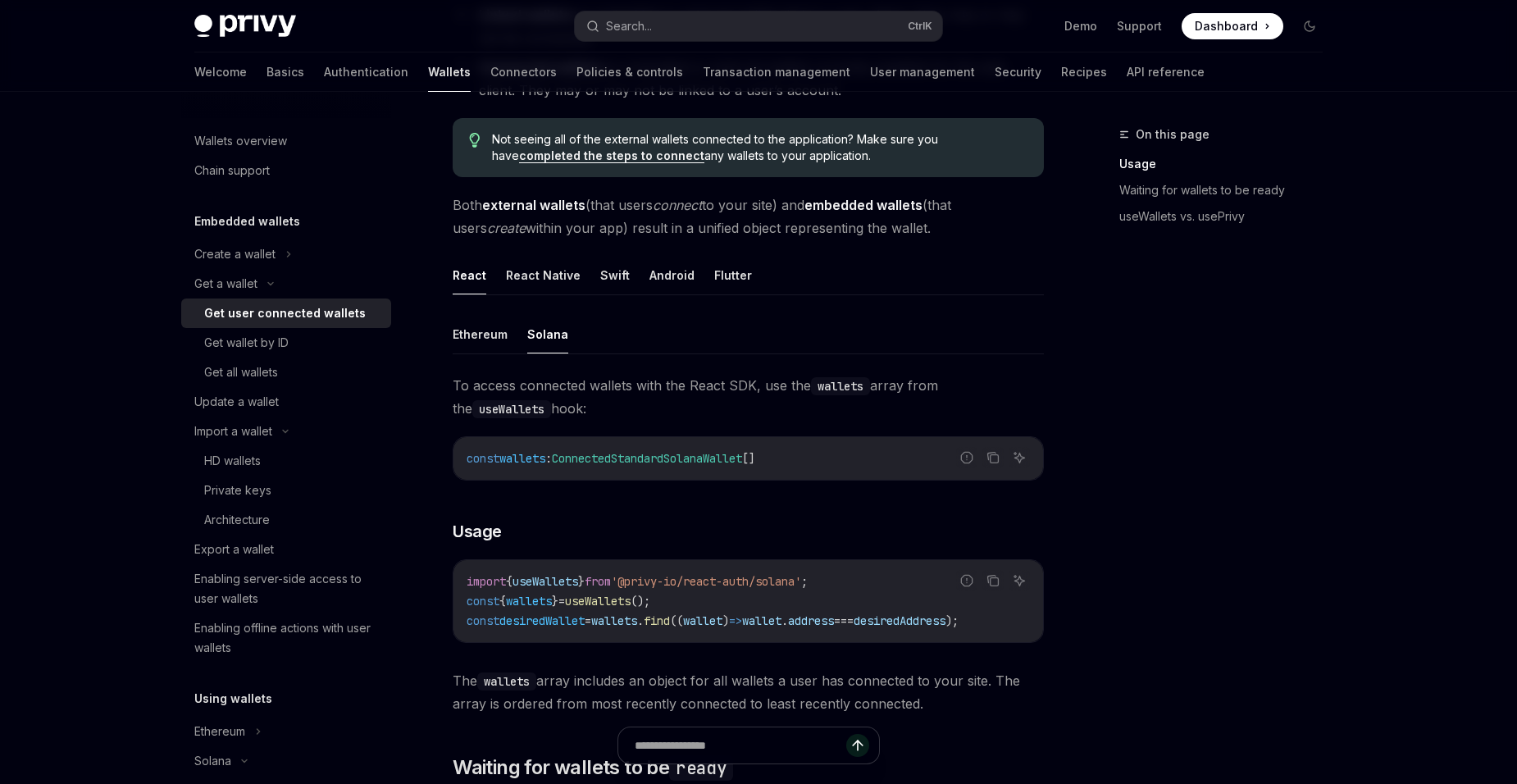
click at [704, 149] on link "completed the steps to connect" at bounding box center [611, 156] width 185 height 15
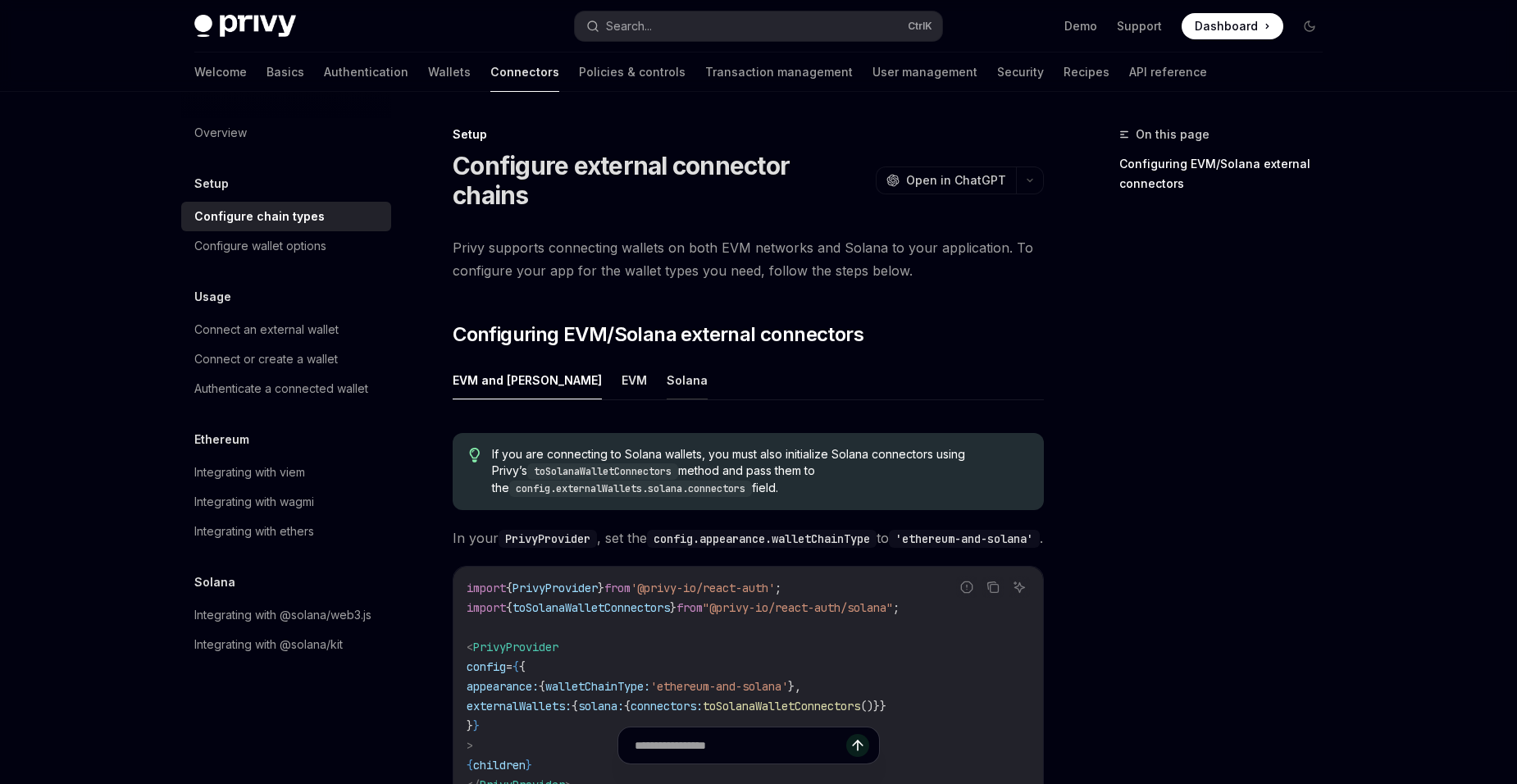
click at [667, 361] on button "Solana" at bounding box center [687, 380] width 41 height 39
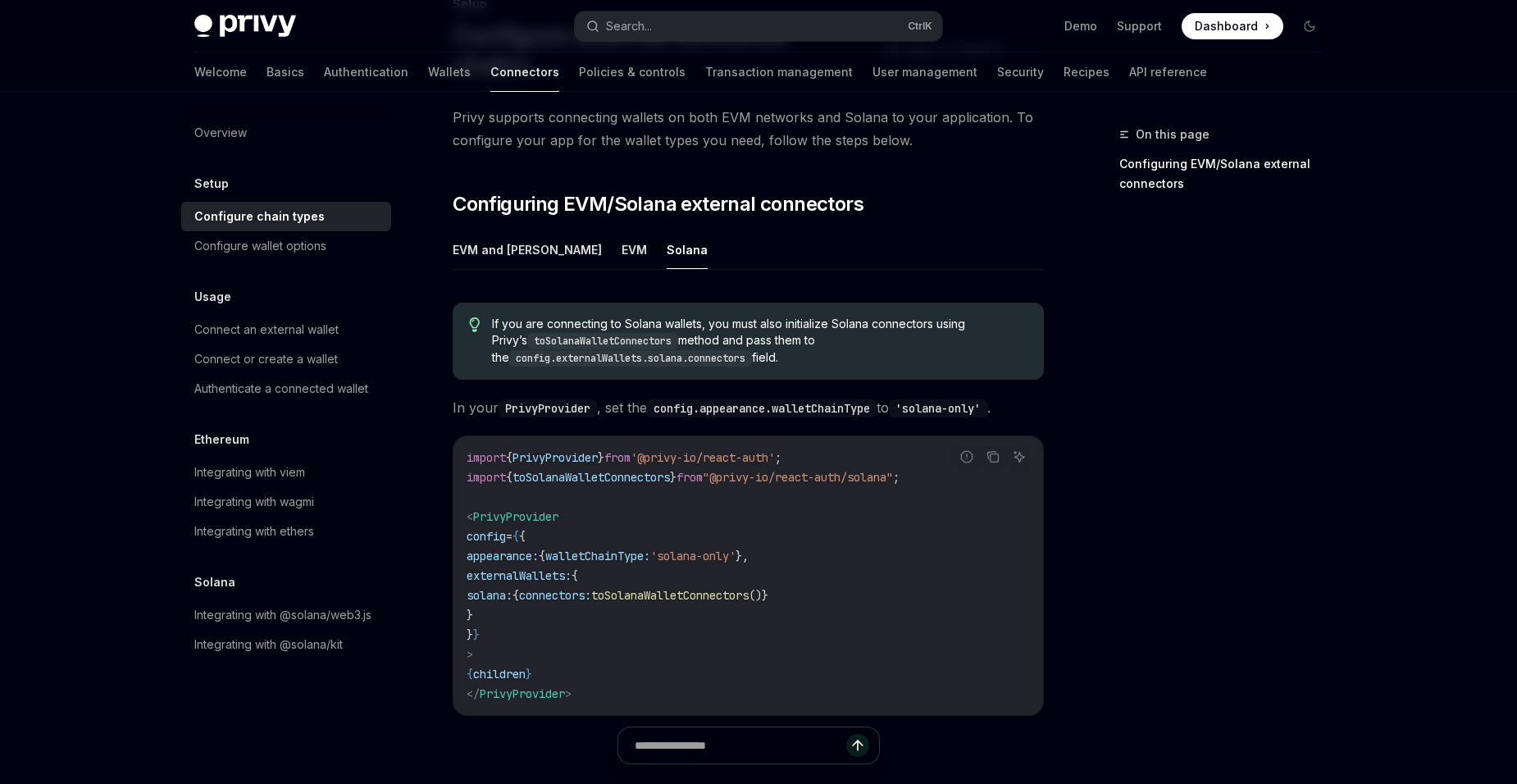
scroll to position [164, 0]
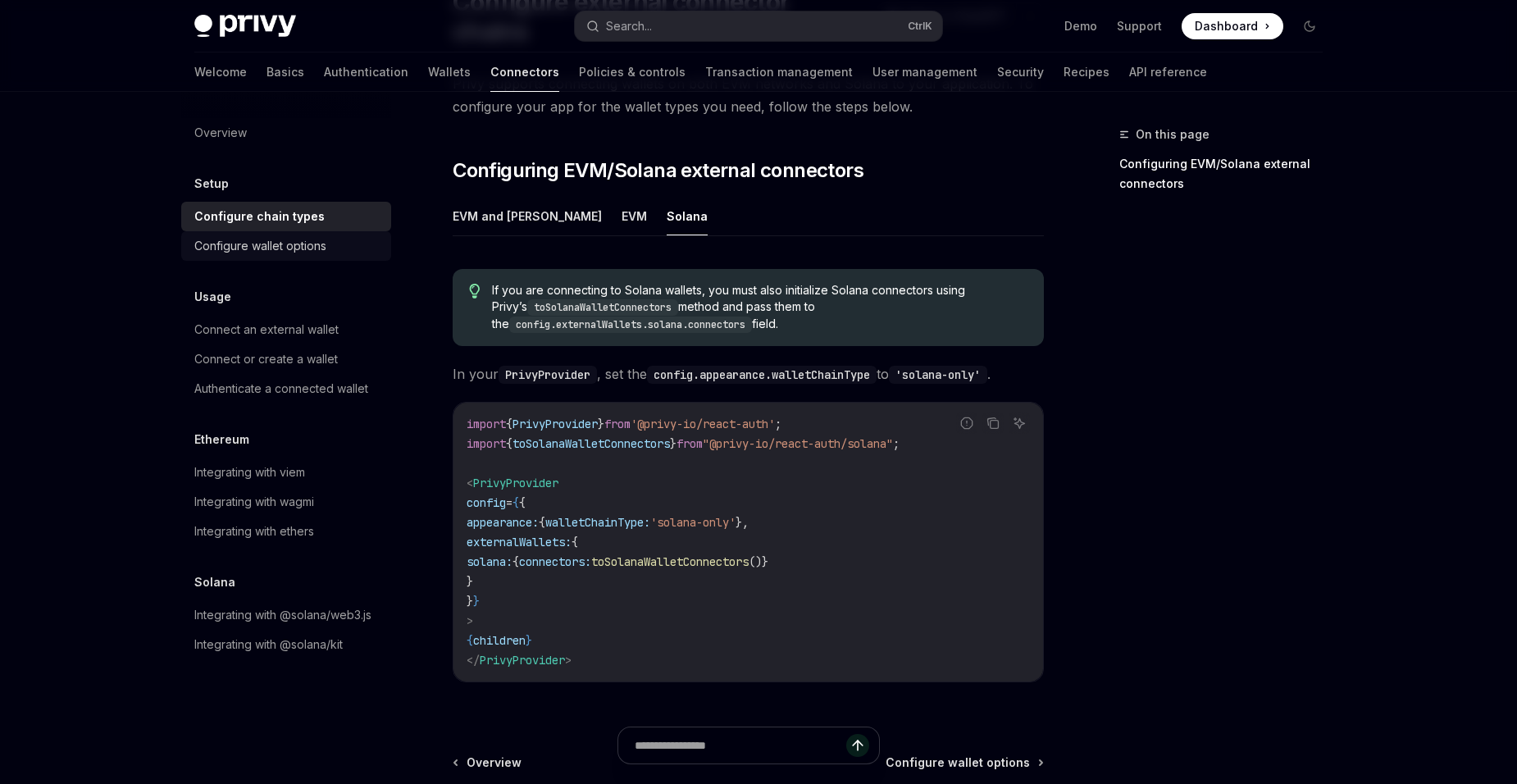
click at [330, 255] on div "Configure wallet options" at bounding box center [288, 245] width 187 height 20
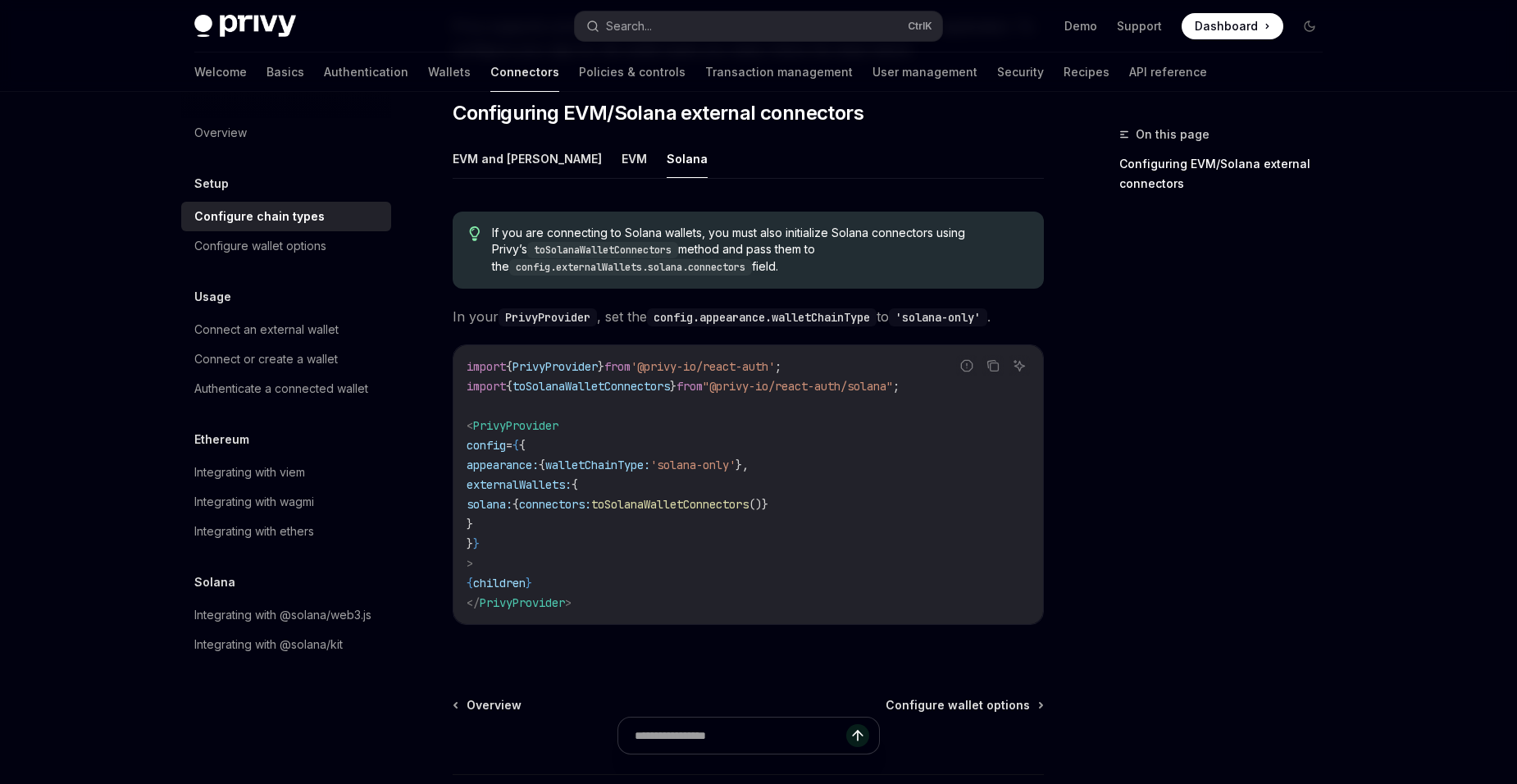
scroll to position [223, 0]
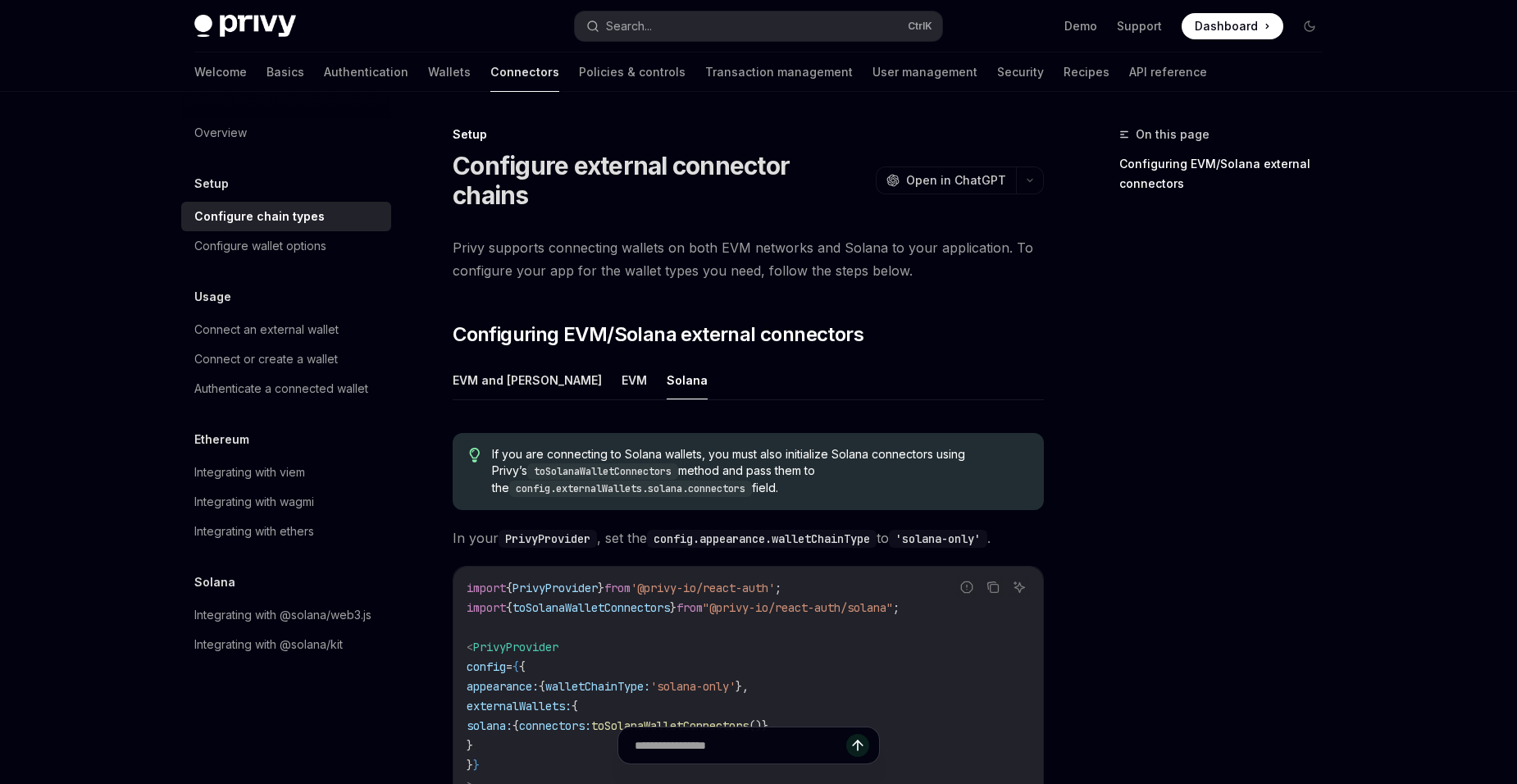
type textarea "*"
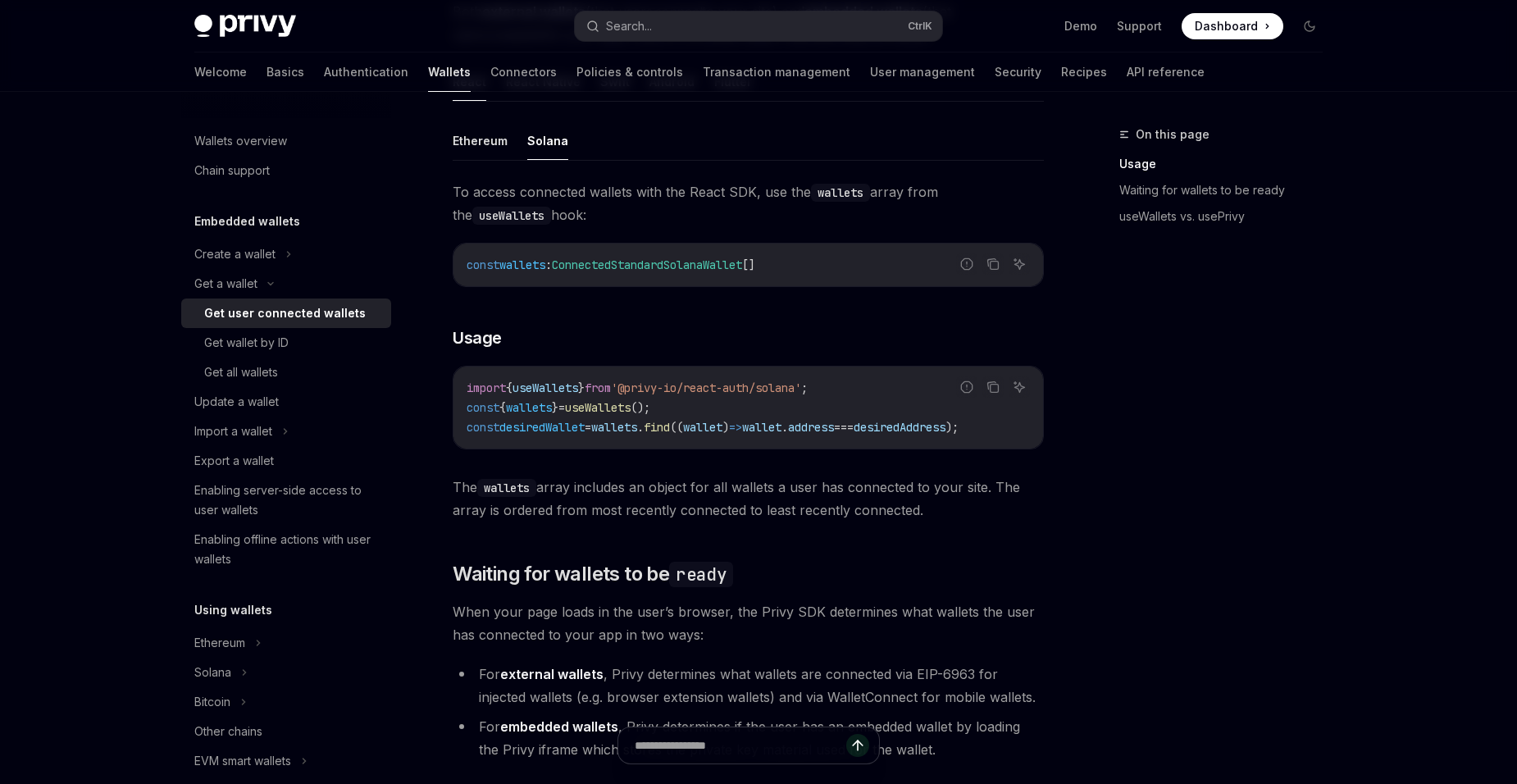
scroll to position [643, 0]
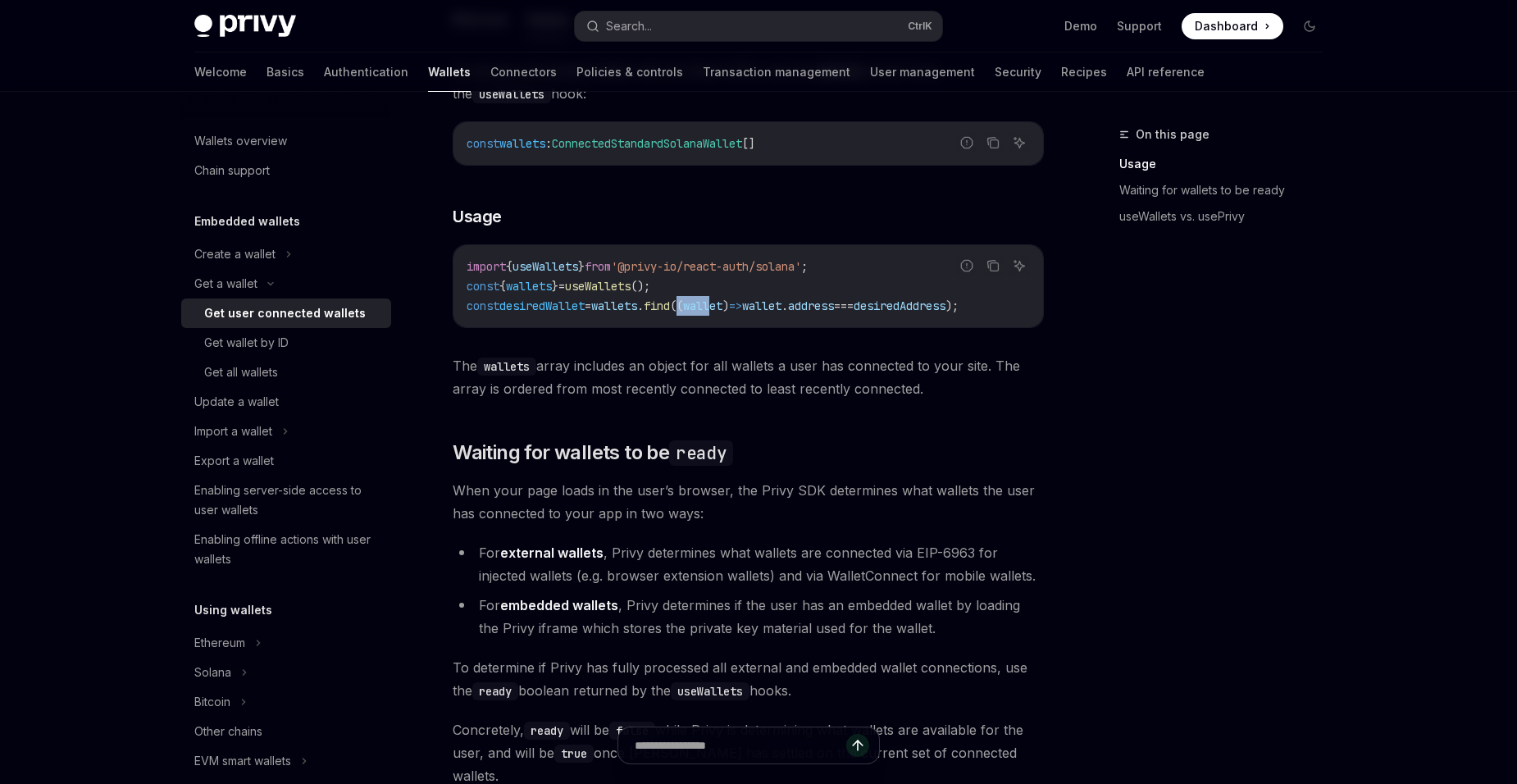
drag, startPoint x: 707, startPoint y: 325, endPoint x: 746, endPoint y: 306, distance: 43.4
click at [746, 306] on div "import { useWallets } from '@privy-io/react-auth/solana' ; const { wallets } = …" at bounding box center [748, 286] width 590 height 82
drag, startPoint x: 746, startPoint y: 306, endPoint x: 839, endPoint y: 322, distance: 94.4
click at [839, 322] on div "import { useWallets } from '@privy-io/react-auth/solana' ; const { wallets } = …" at bounding box center [748, 286] width 590 height 82
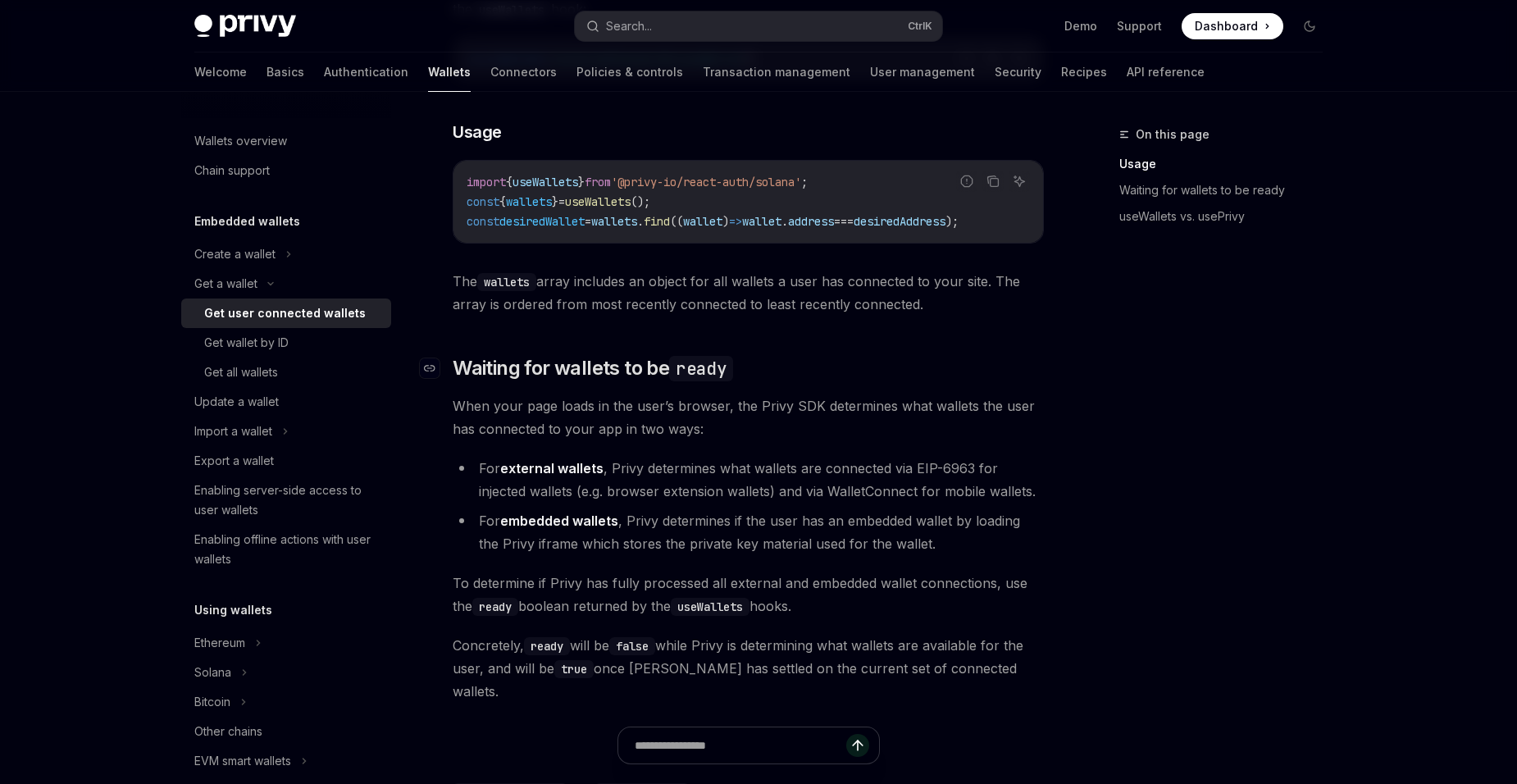
scroll to position [807, 0]
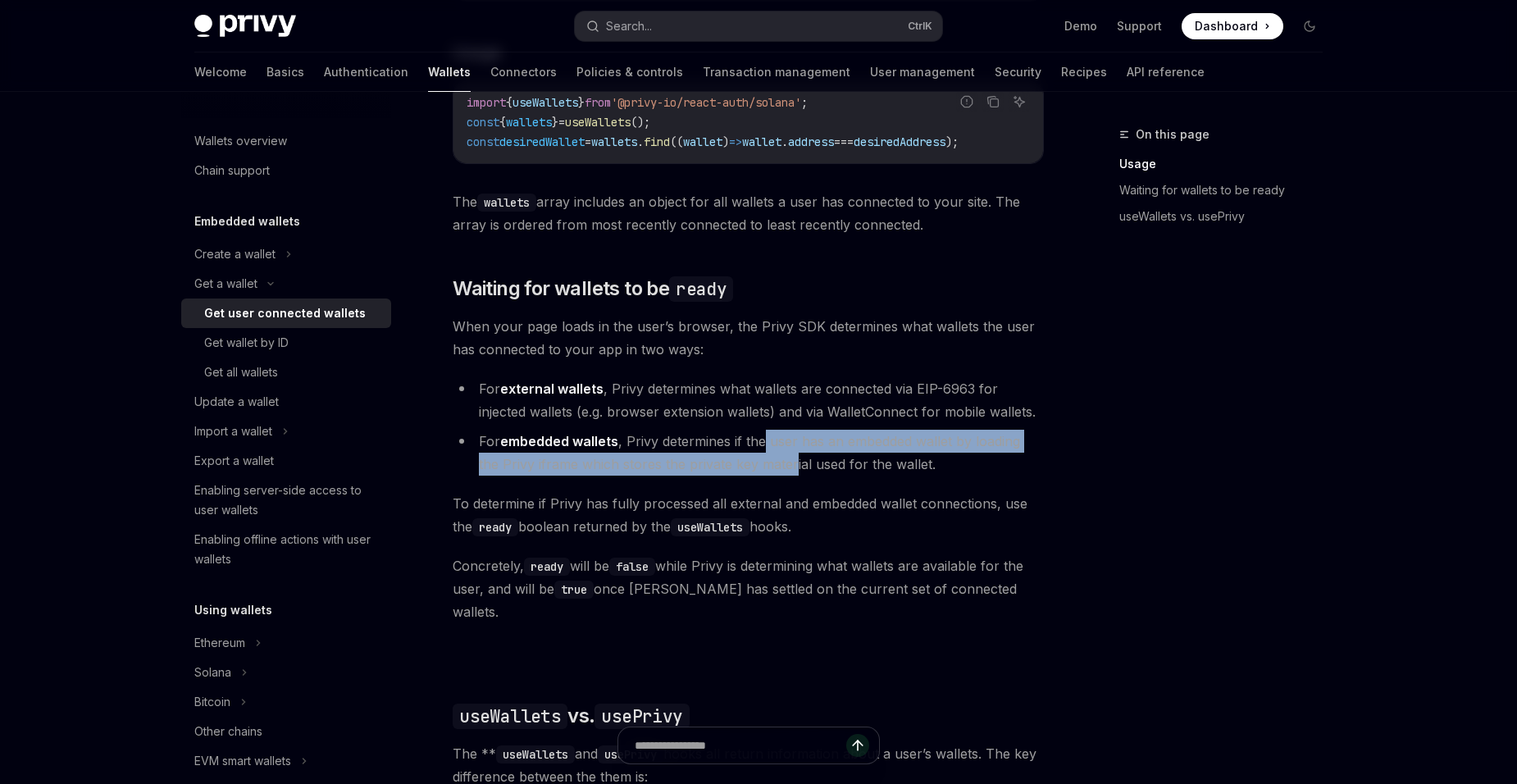
drag, startPoint x: 766, startPoint y: 453, endPoint x: 768, endPoint y: 471, distance: 18.1
click at [768, 471] on li "For embedded wallets , Privy determines if the user has an embedded wallet by l…" at bounding box center [748, 452] width 592 height 46
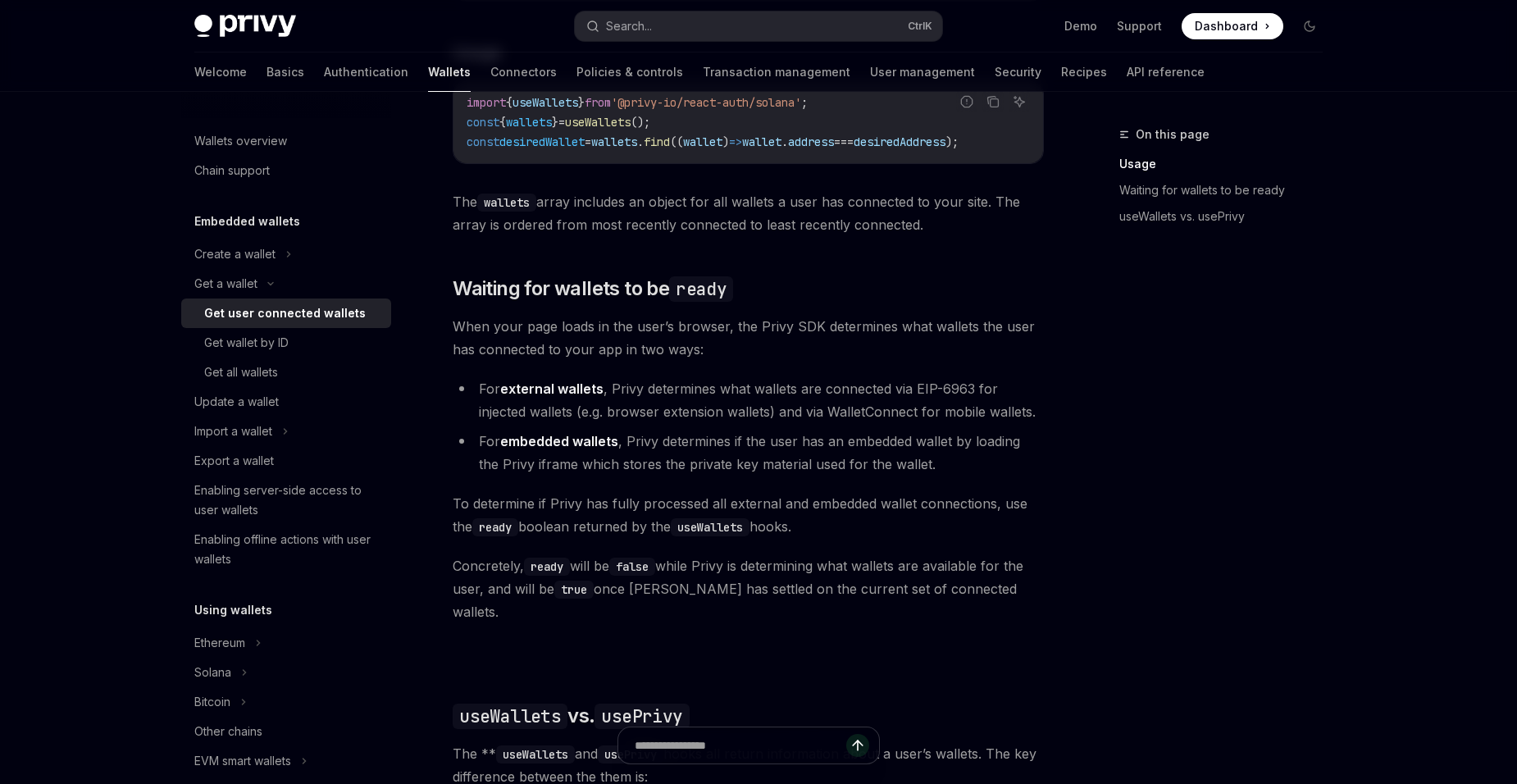
drag, startPoint x: 768, startPoint y: 471, endPoint x: 990, endPoint y: 501, distance: 224.0
click at [990, 501] on span "To determine if Privy has fully processed all external and embedded wallet conn…" at bounding box center [748, 514] width 592 height 46
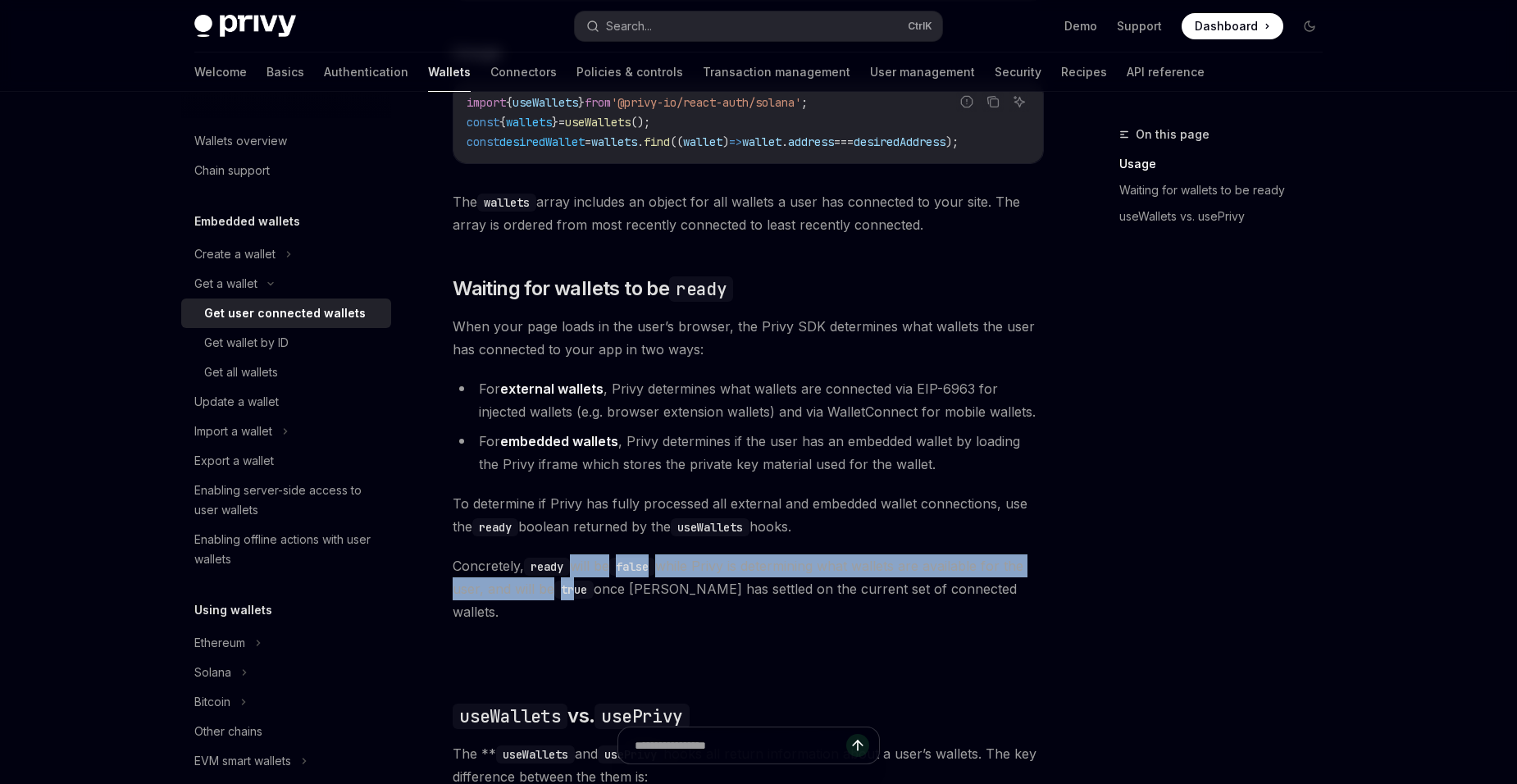
click at [575, 585] on span "Concretely, ready will be false while Privy is determining what wallets are ava…" at bounding box center [748, 588] width 592 height 69
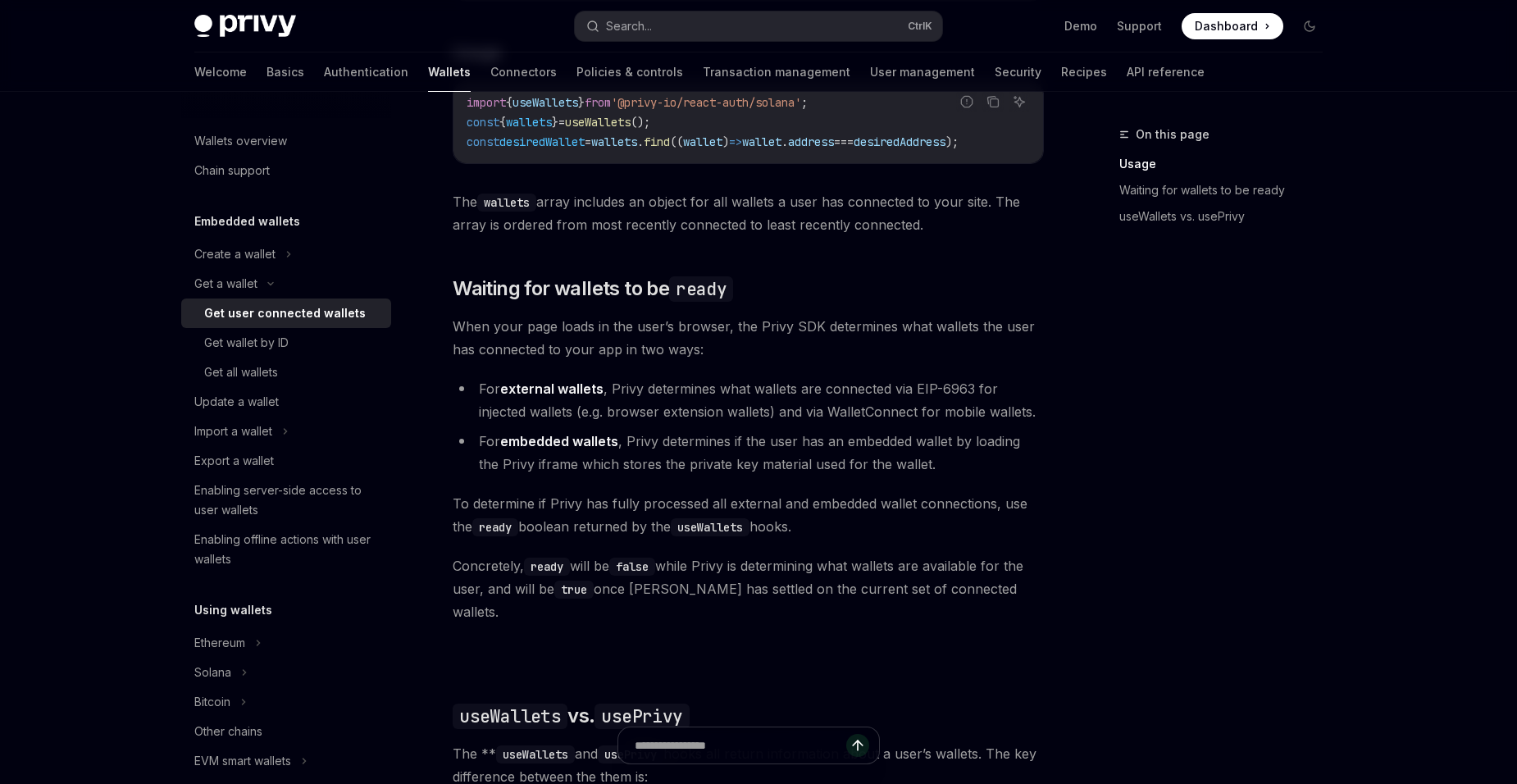
drag, startPoint x: 575, startPoint y: 585, endPoint x: 736, endPoint y: 613, distance: 163.4
click at [736, 613] on div "Ethereum Solana To access connected wallets with the React SDK, use the wallets…" at bounding box center [748, 497] width 592 height 1323
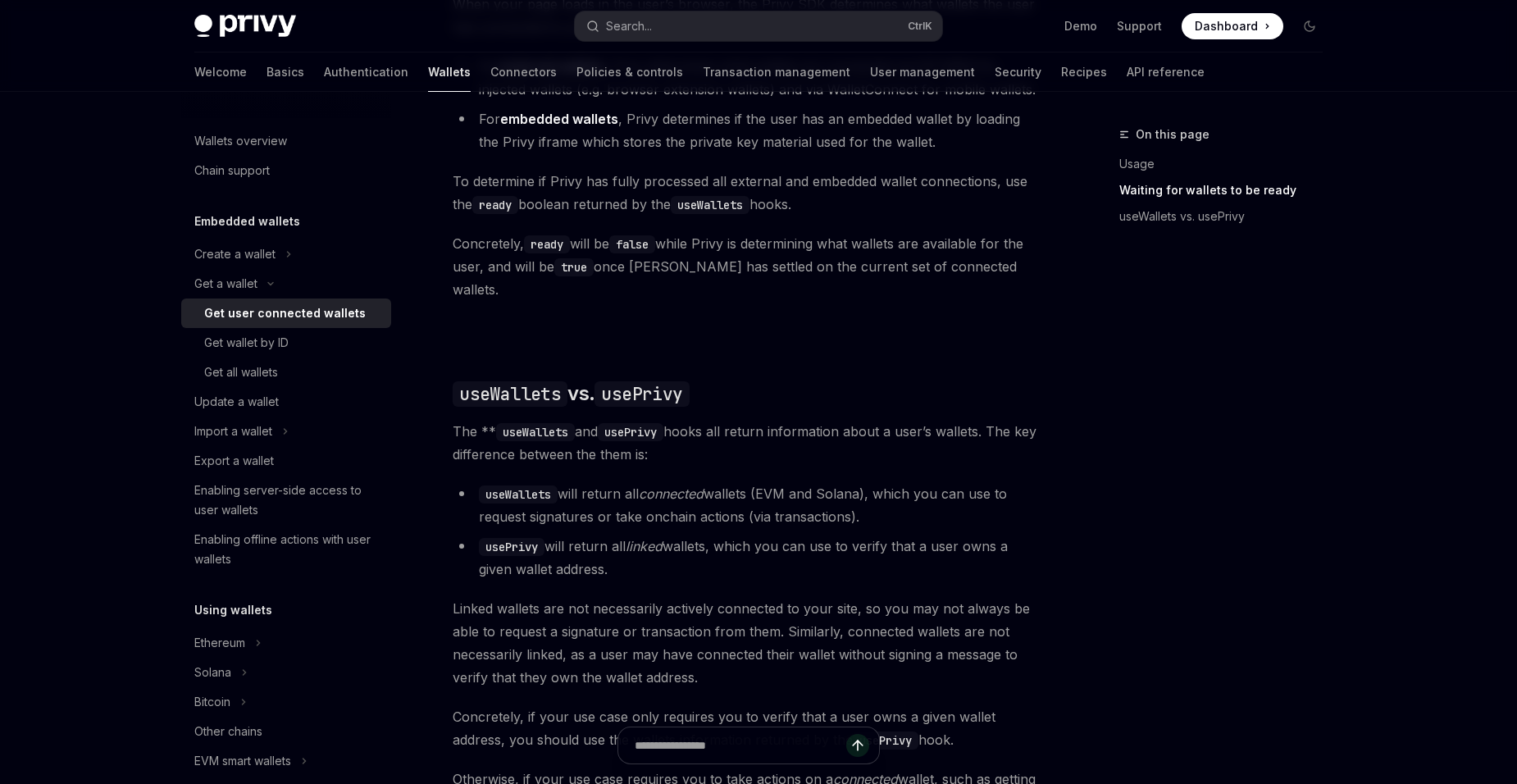
scroll to position [1135, 0]
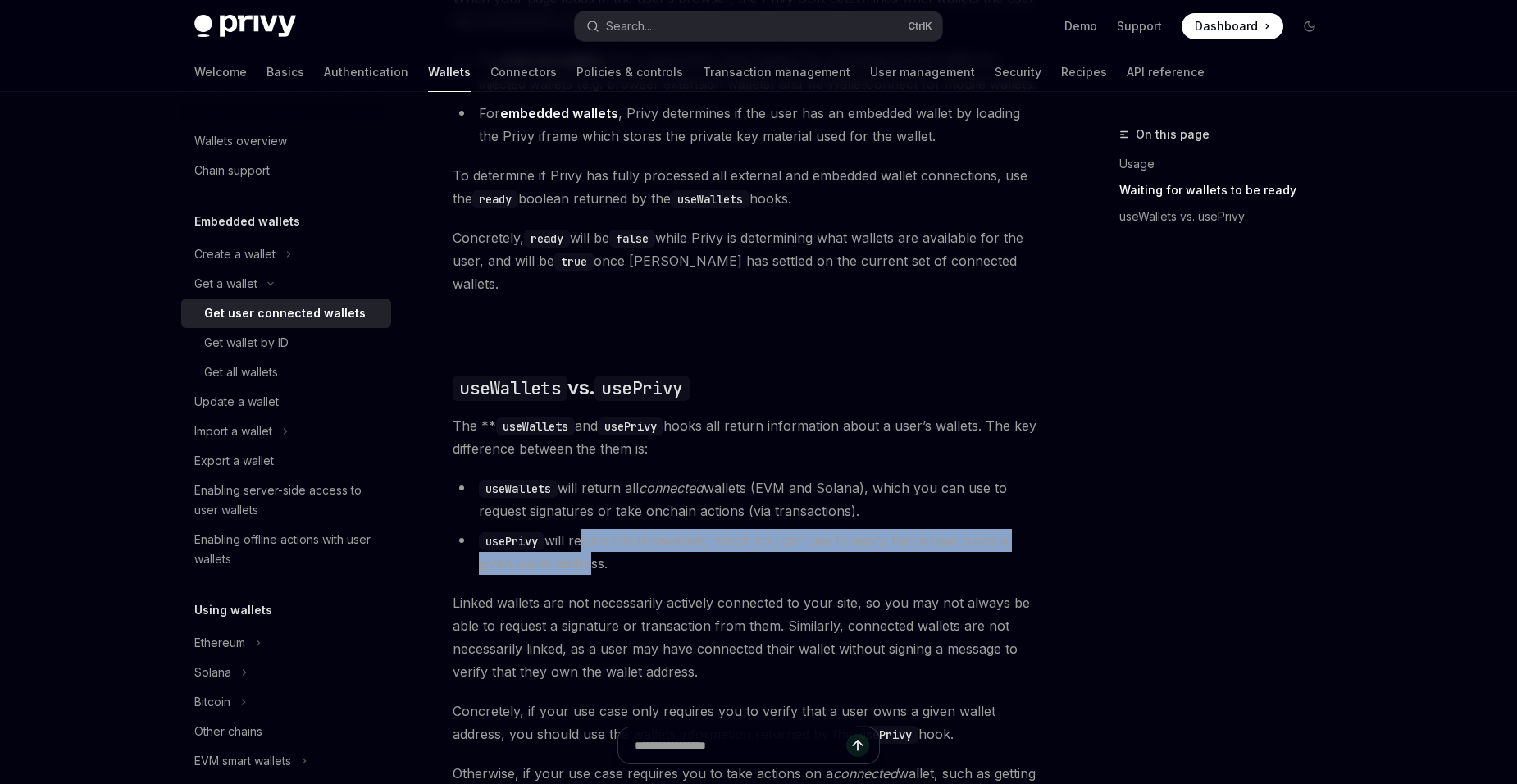
drag, startPoint x: 580, startPoint y: 521, endPoint x: 585, endPoint y: 545, distance: 24.5
click at [585, 545] on li "usePrivy will return all linked wallets, which you can use to verify that a use…" at bounding box center [748, 552] width 592 height 46
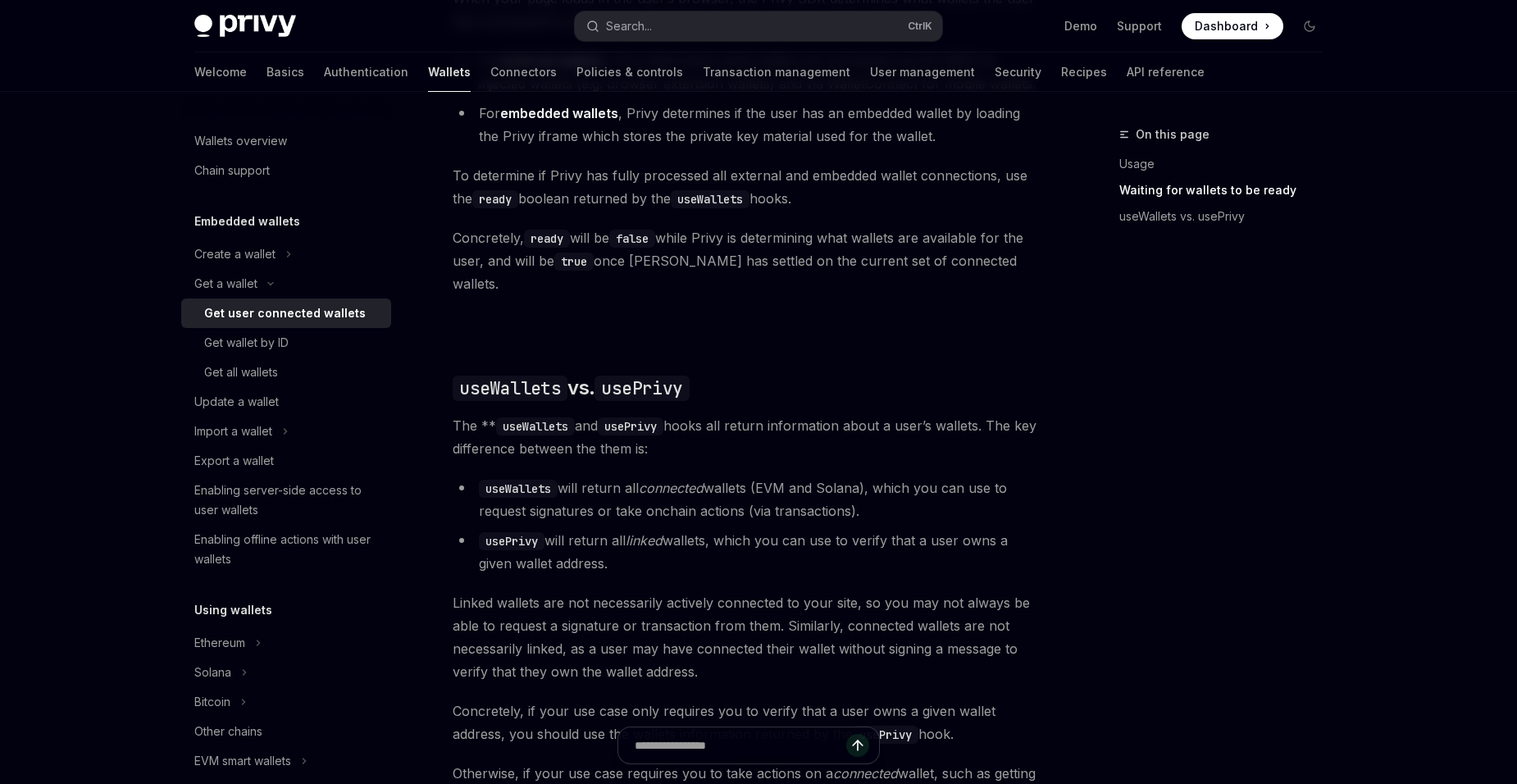
drag, startPoint x: 585, startPoint y: 545, endPoint x: 700, endPoint y: 557, distance: 115.6
click at [700, 557] on li "usePrivy will return all linked wallets, which you can use to verify that a use…" at bounding box center [748, 552] width 592 height 46
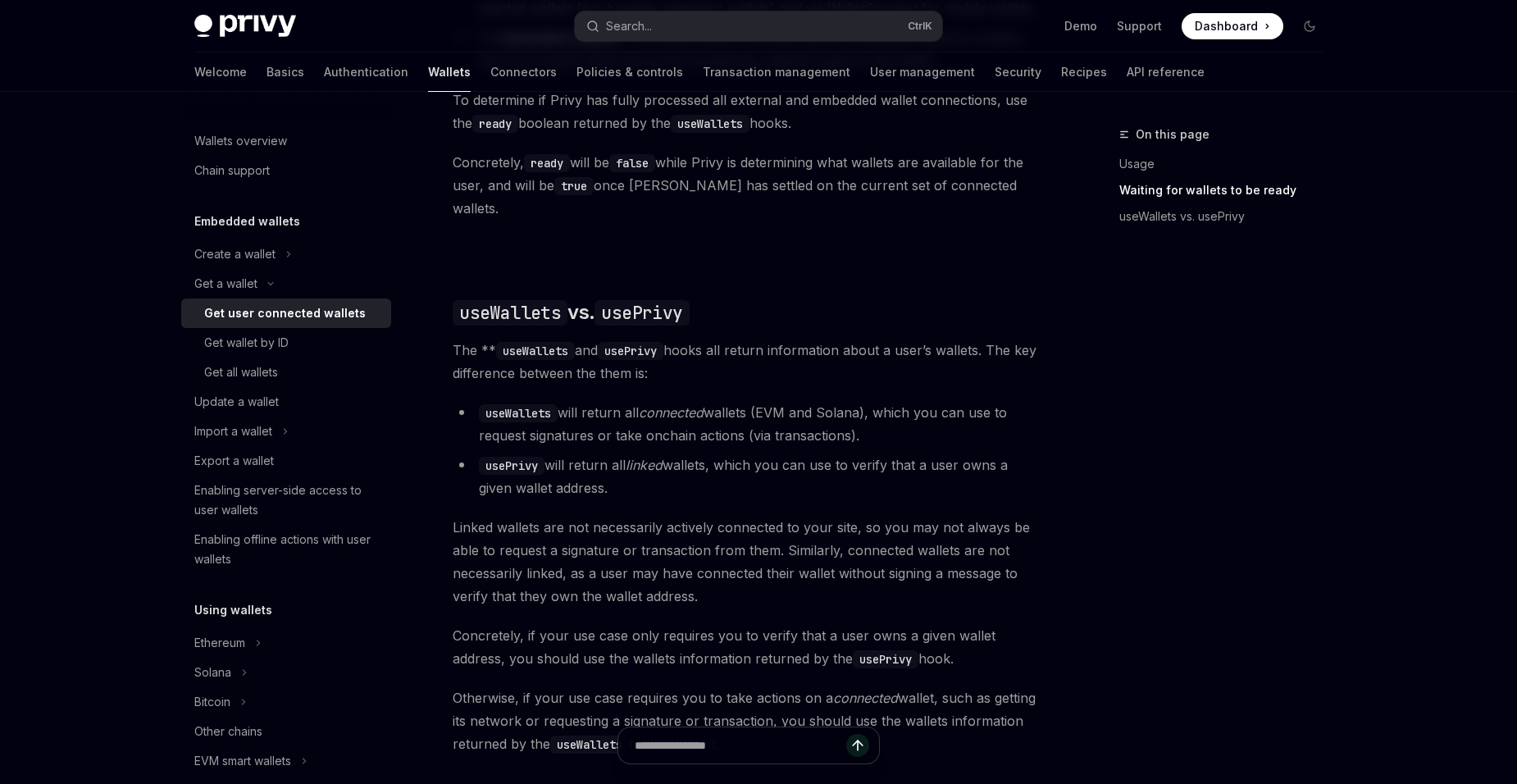
scroll to position [1216, 0]
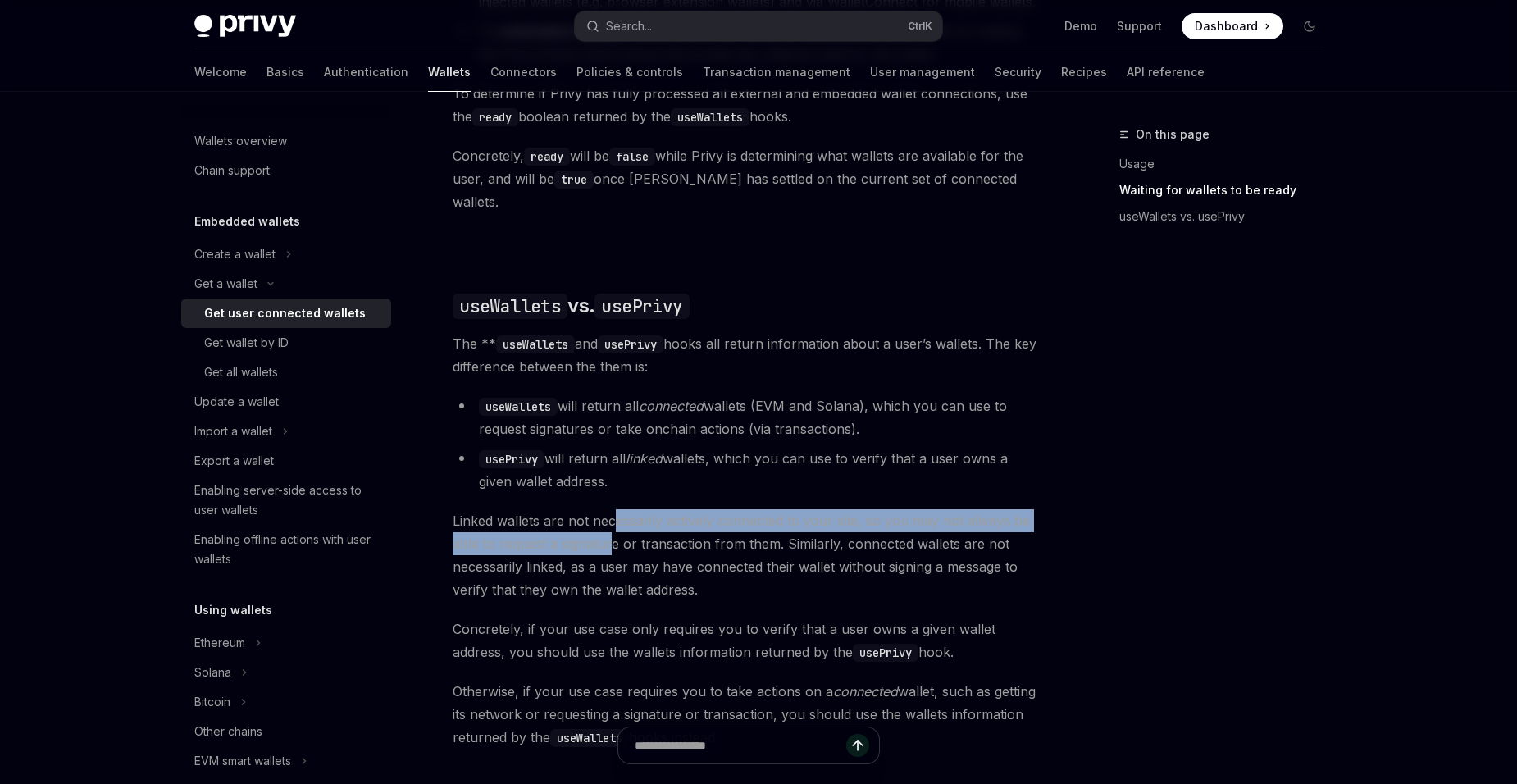
drag, startPoint x: 613, startPoint y: 503, endPoint x: 612, endPoint y: 518, distance: 15.0
click at [612, 518] on span "Linked wallets are not necessarily actively connected to your site, so you may …" at bounding box center [748, 556] width 592 height 92
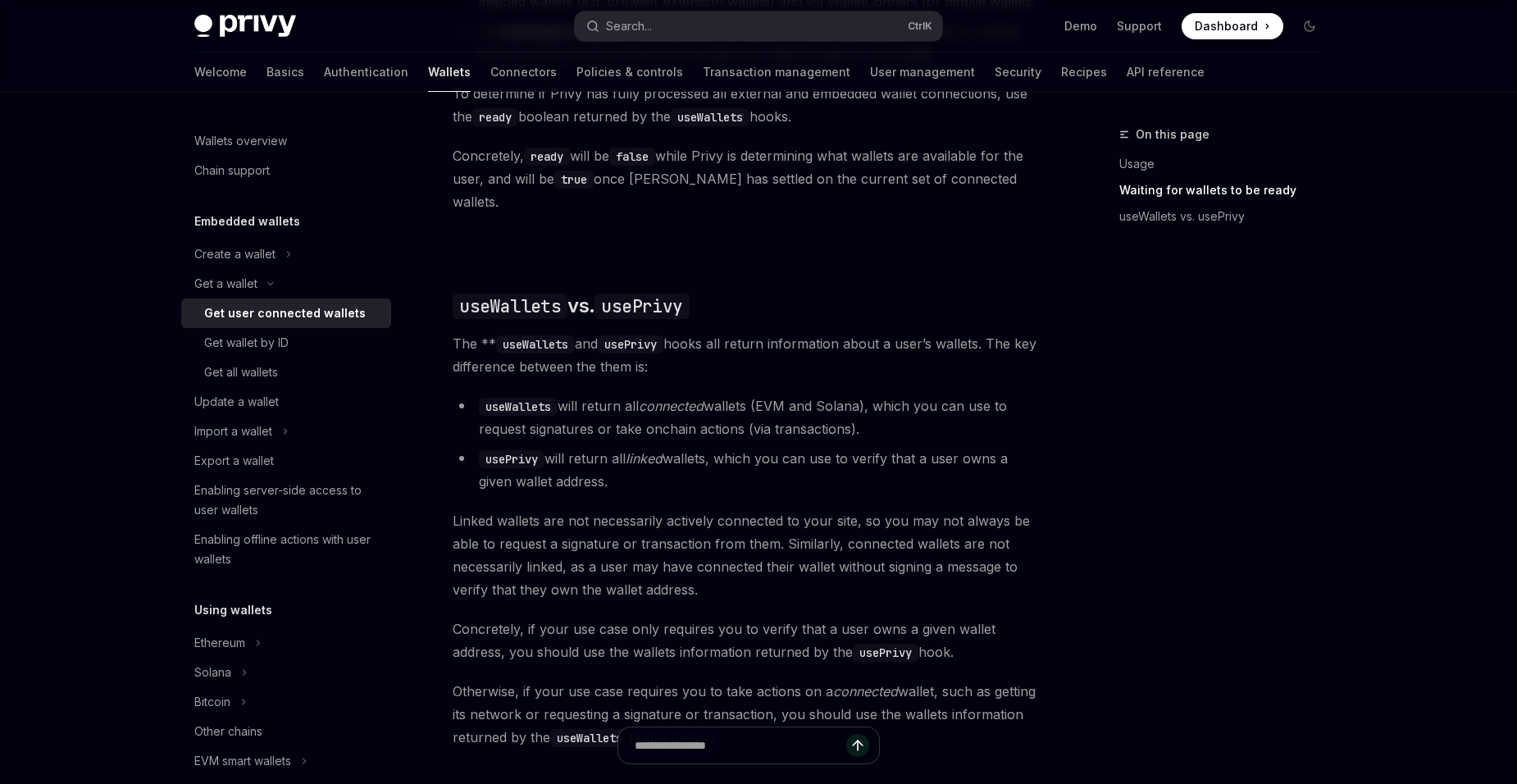
drag, startPoint x: 612, startPoint y: 518, endPoint x: 797, endPoint y: 552, distance: 188.1
click at [797, 552] on span "Linked wallets are not necessarily actively connected to your site, so you may …" at bounding box center [748, 556] width 592 height 92
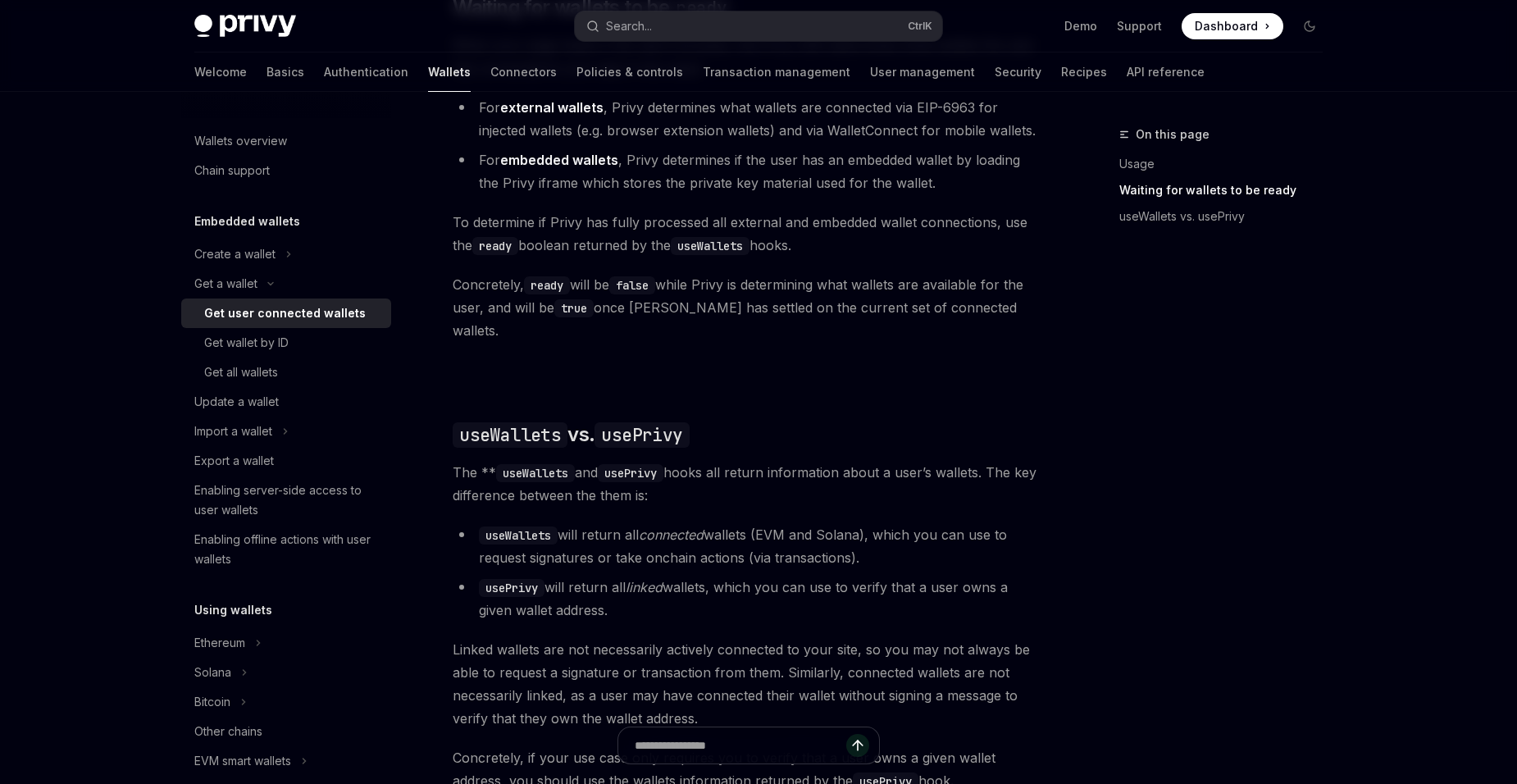
scroll to position [1102, 0]
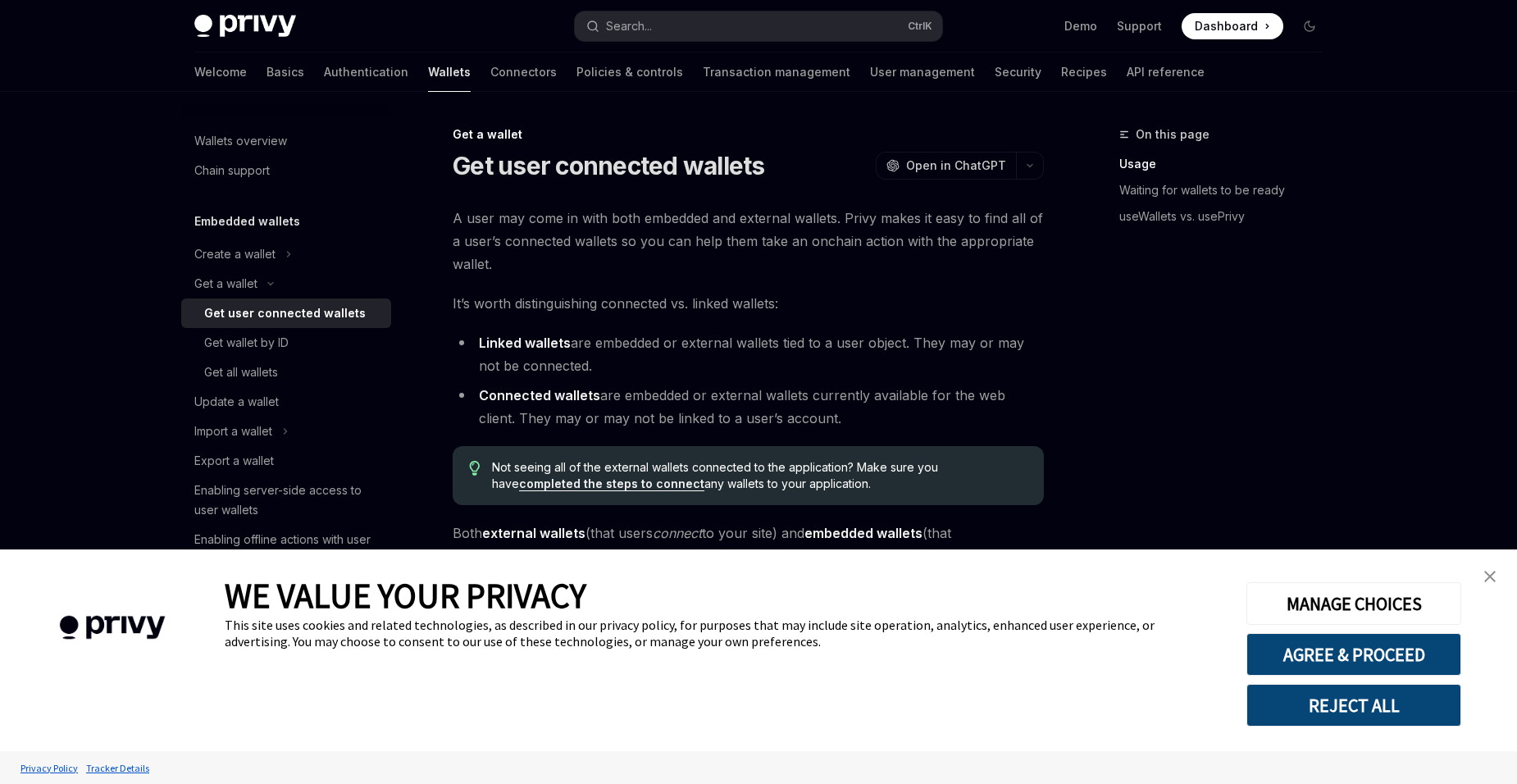
click at [1488, 569] on link "close banner" at bounding box center [1490, 576] width 33 height 33
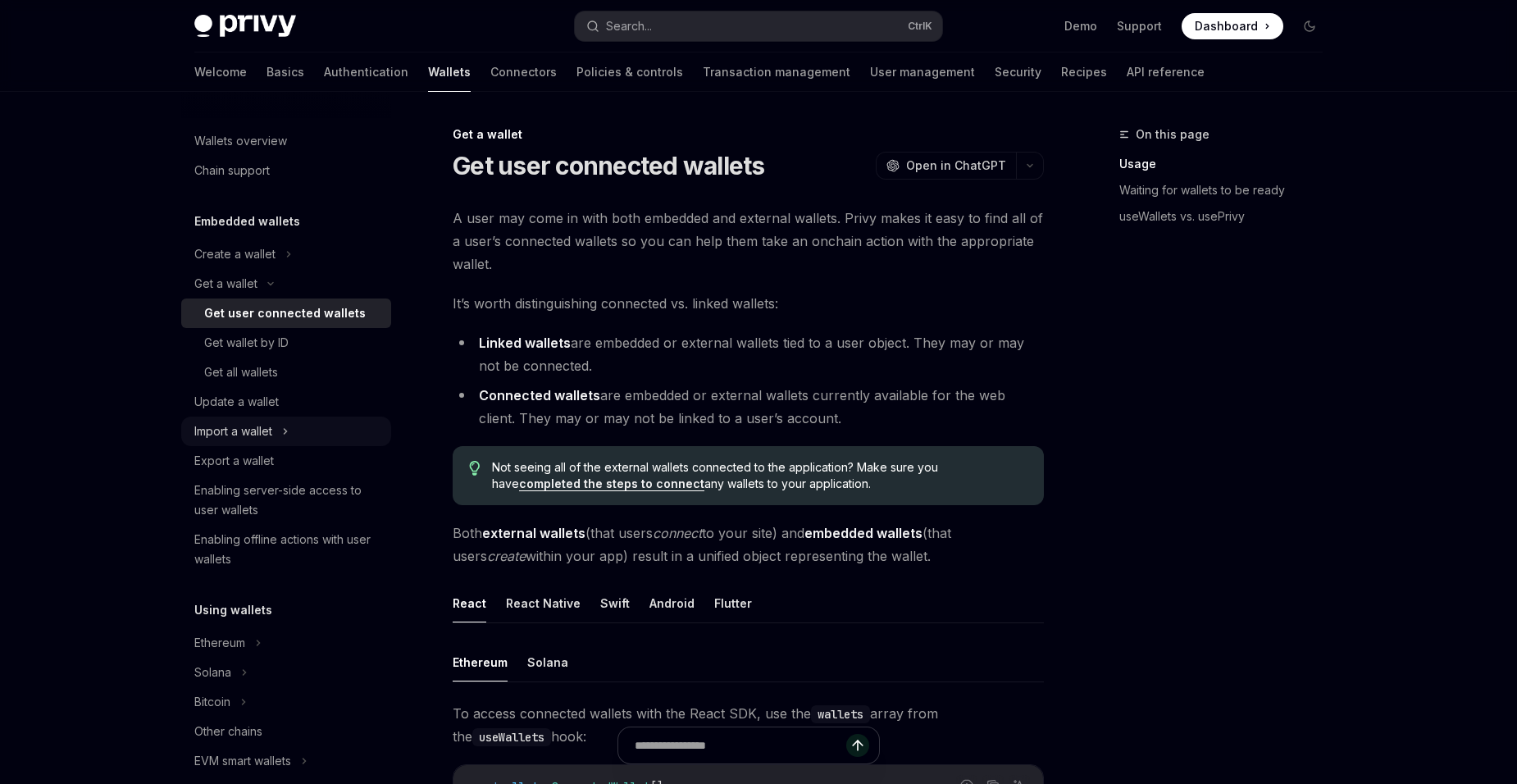
click at [233, 440] on div "Import a wallet" at bounding box center [233, 431] width 78 height 20
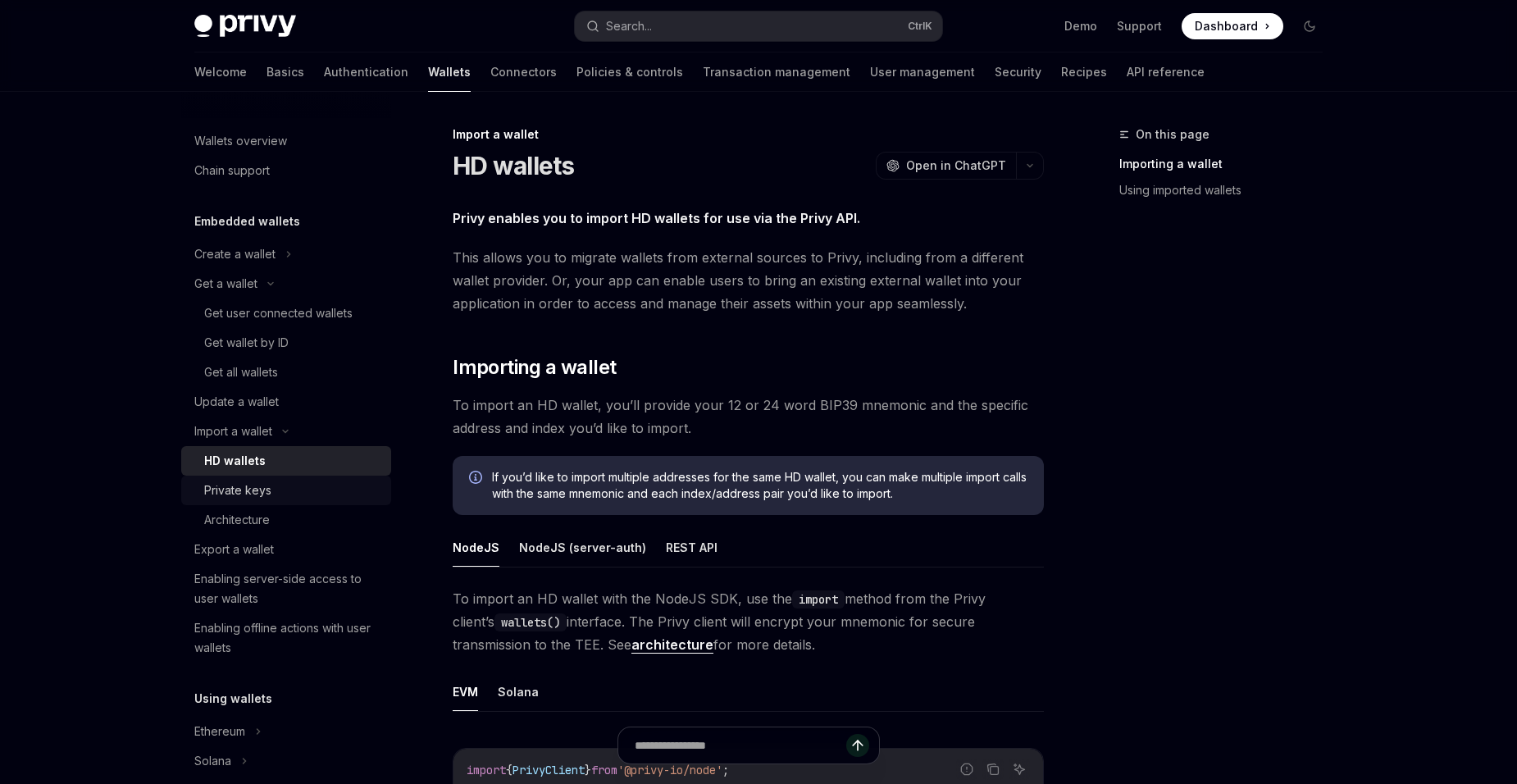
click at [260, 478] on link "Private keys" at bounding box center [286, 490] width 210 height 29
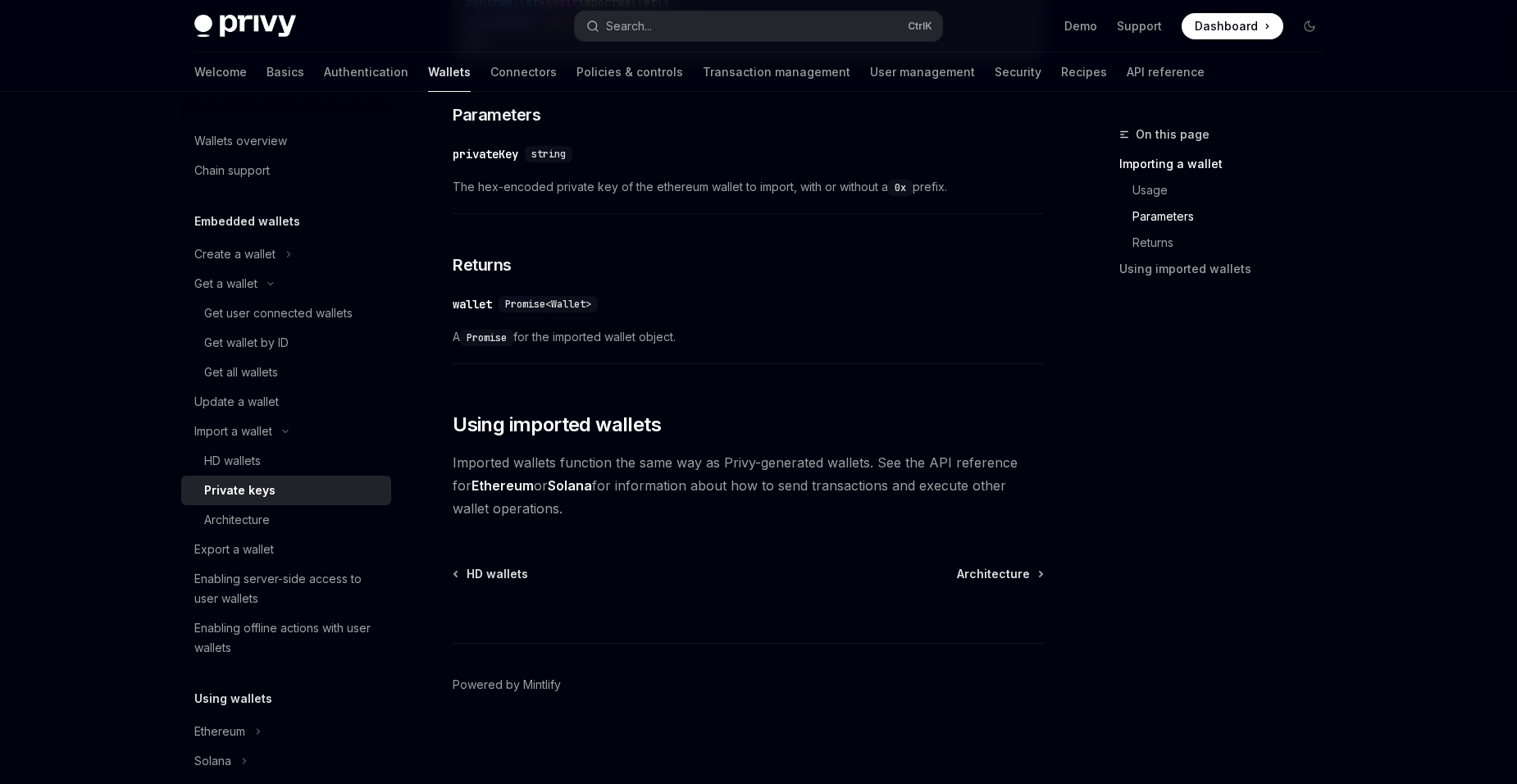
scroll to position [783, 0]
click at [548, 479] on link "Solana" at bounding box center [570, 485] width 44 height 17
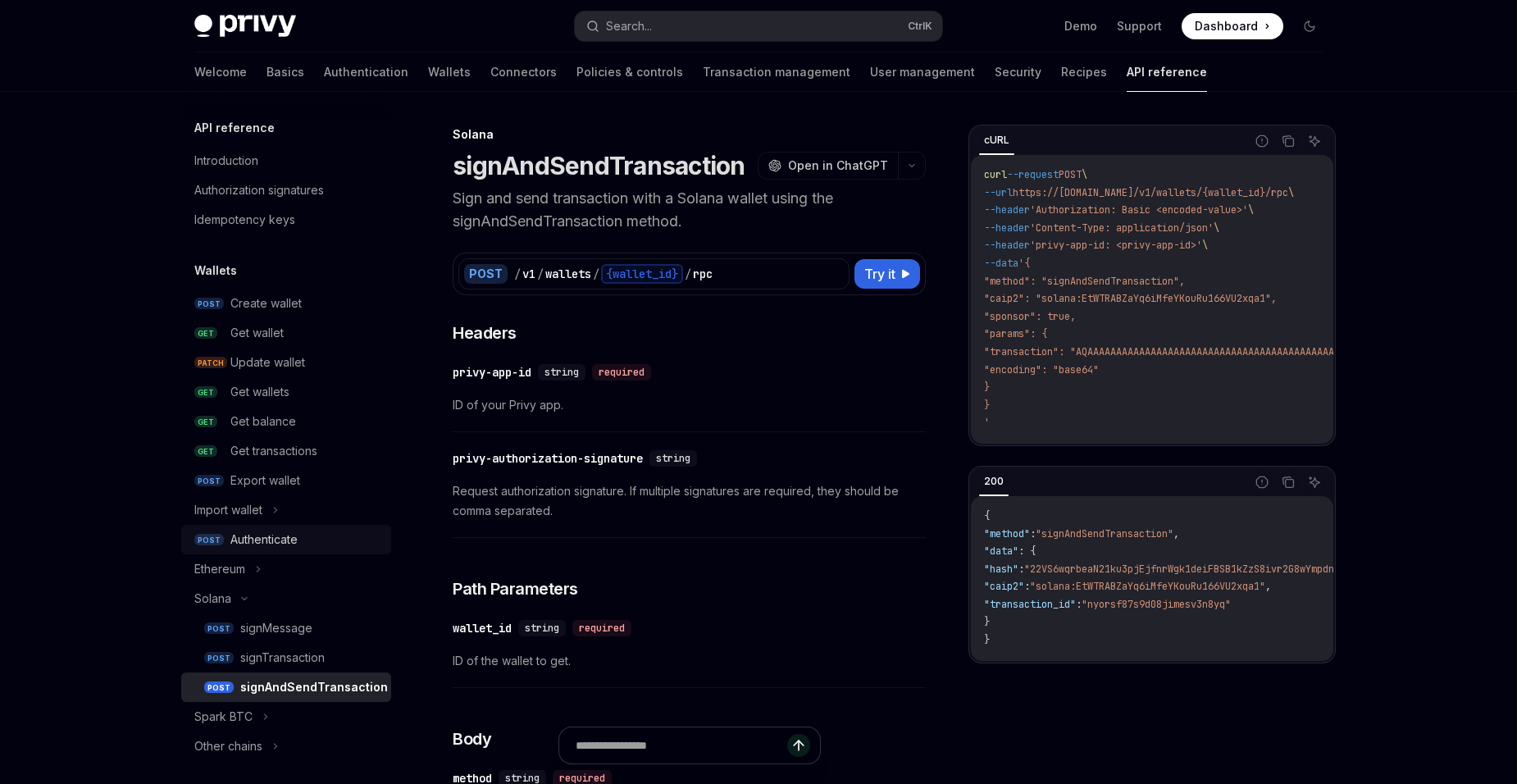
click at [308, 546] on div "Authenticate" at bounding box center [306, 539] width 150 height 20
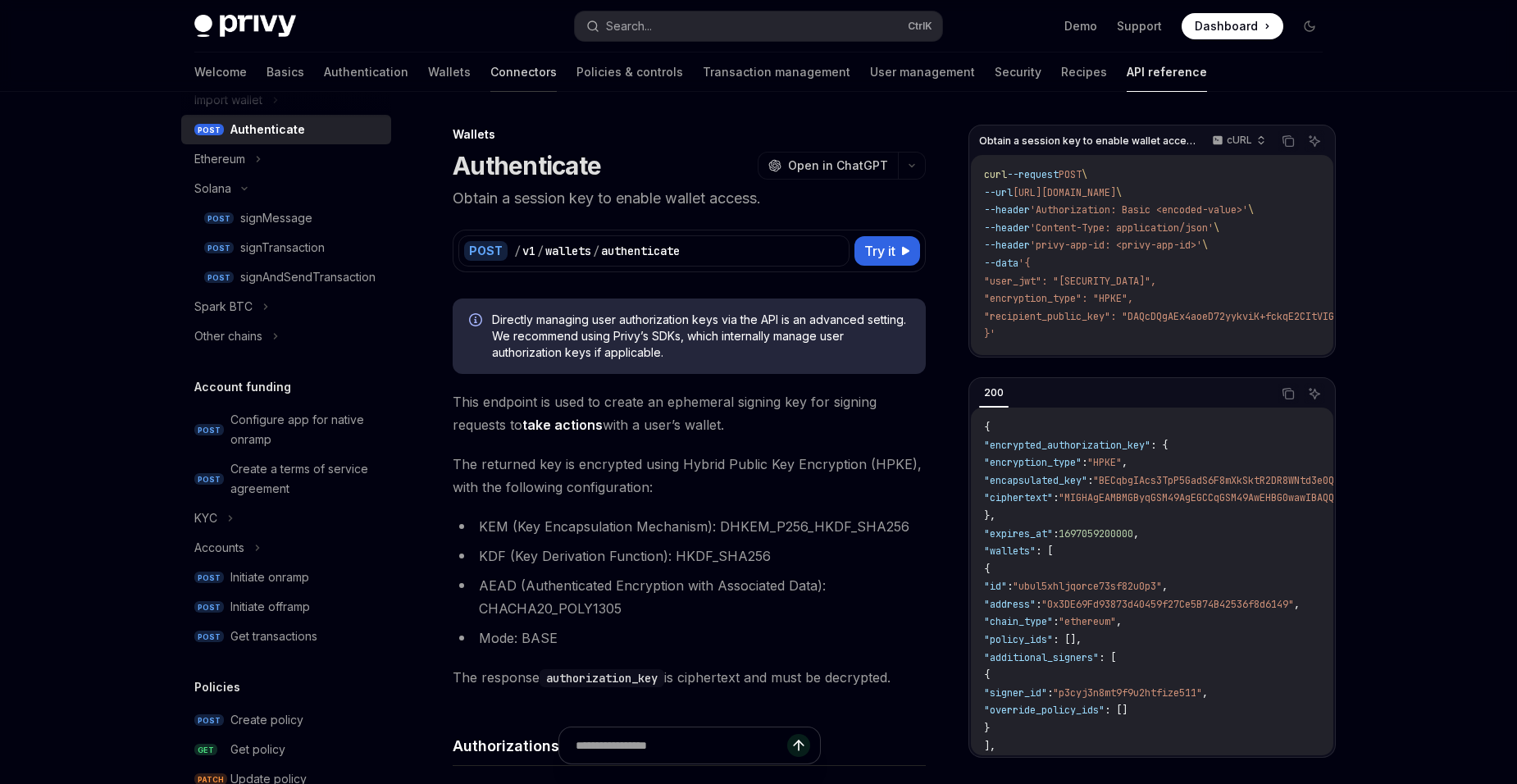
click at [491, 84] on link "Connectors" at bounding box center [524, 72] width 67 height 39
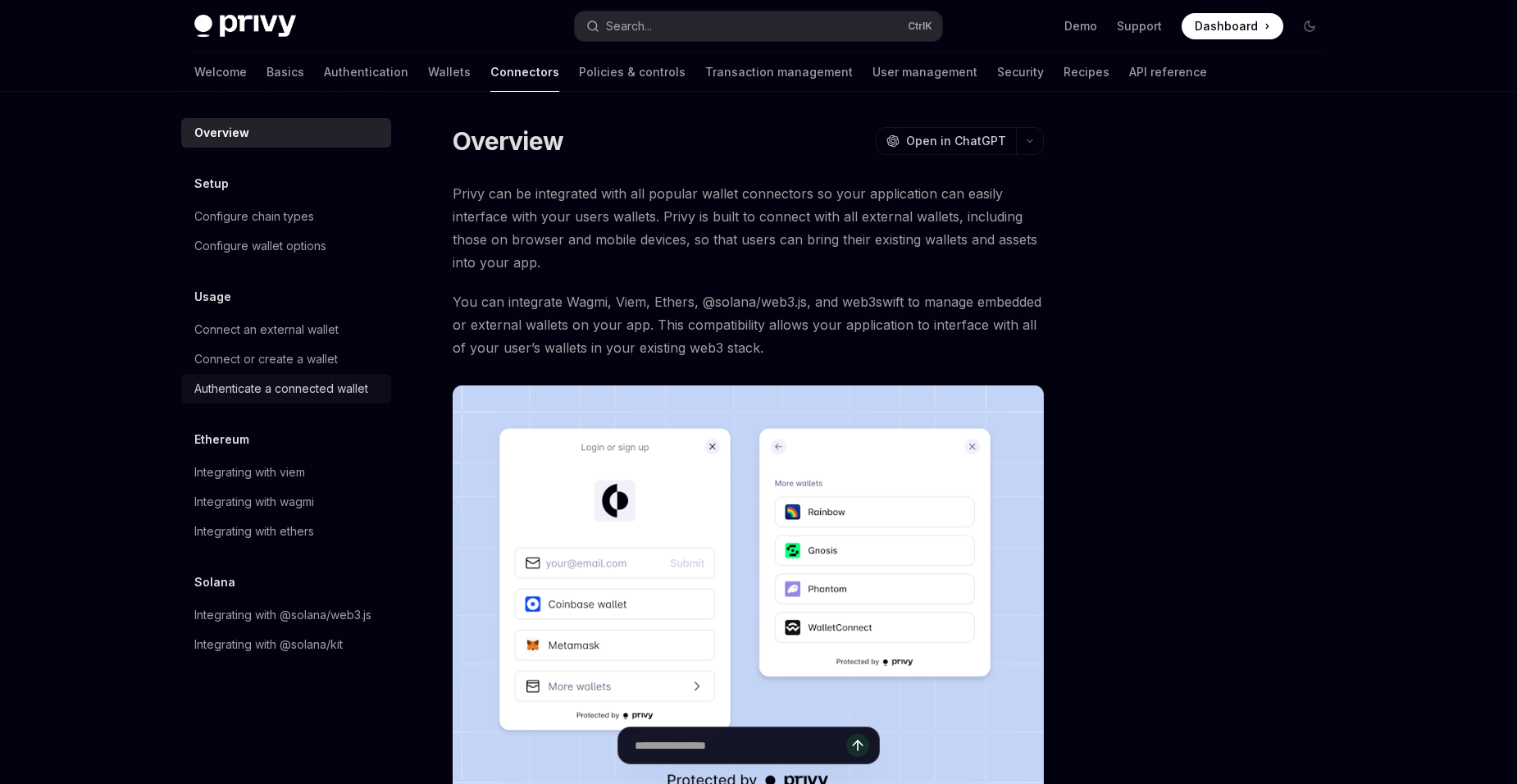
click at [365, 383] on div "Authenticate a connected wallet" at bounding box center [281, 388] width 174 height 20
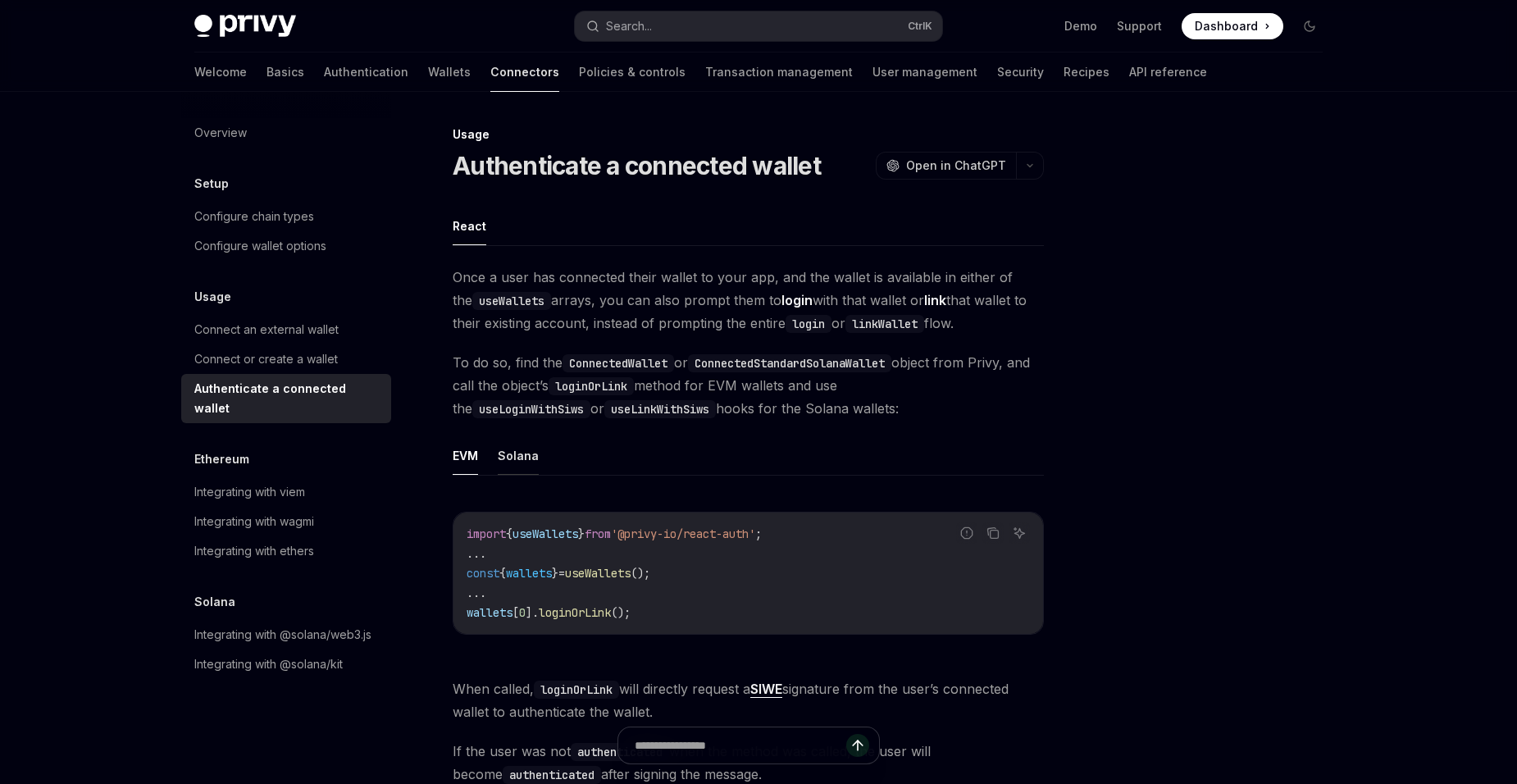
click at [506, 464] on button "Solana" at bounding box center [518, 455] width 41 height 39
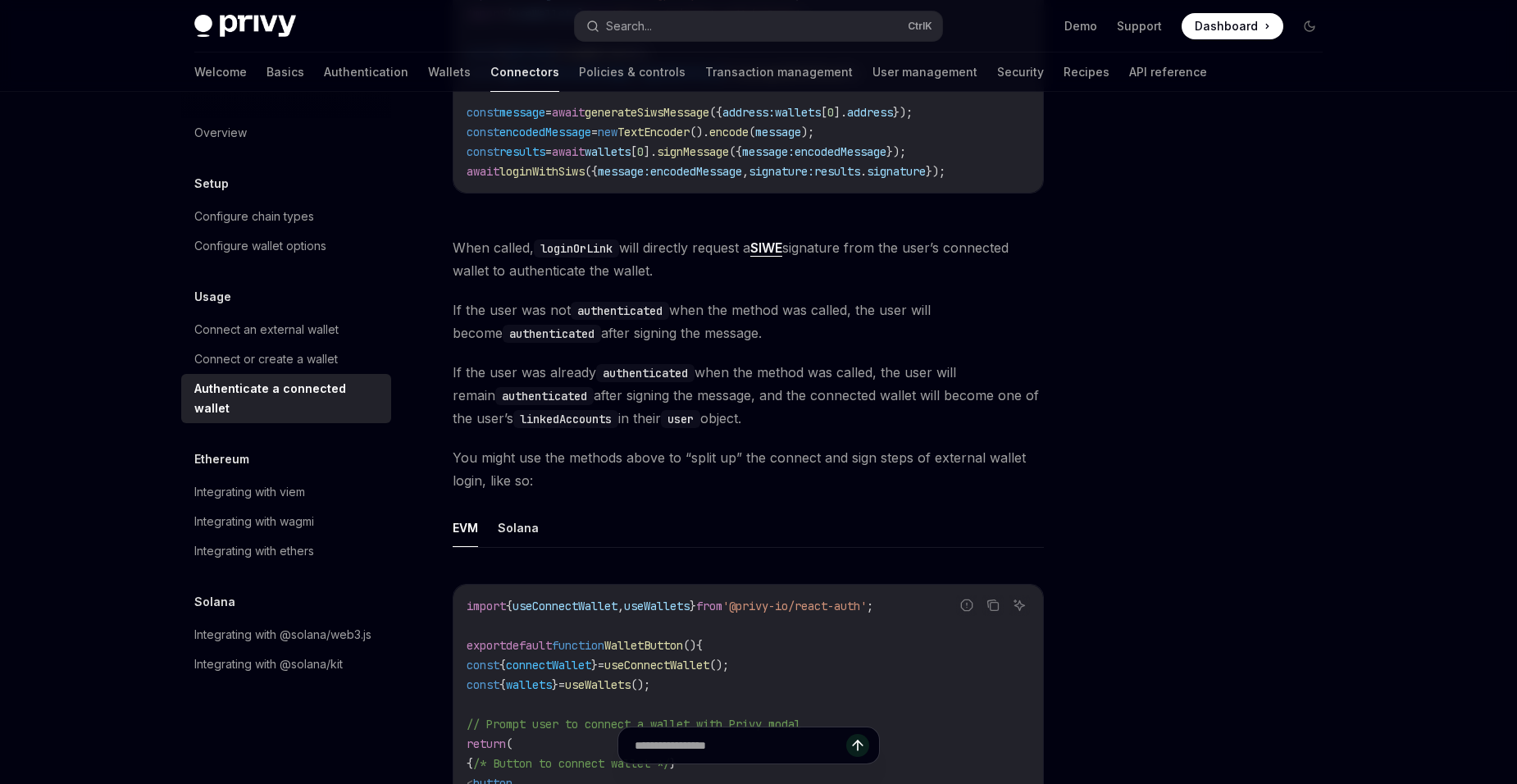
scroll to position [656, 0]
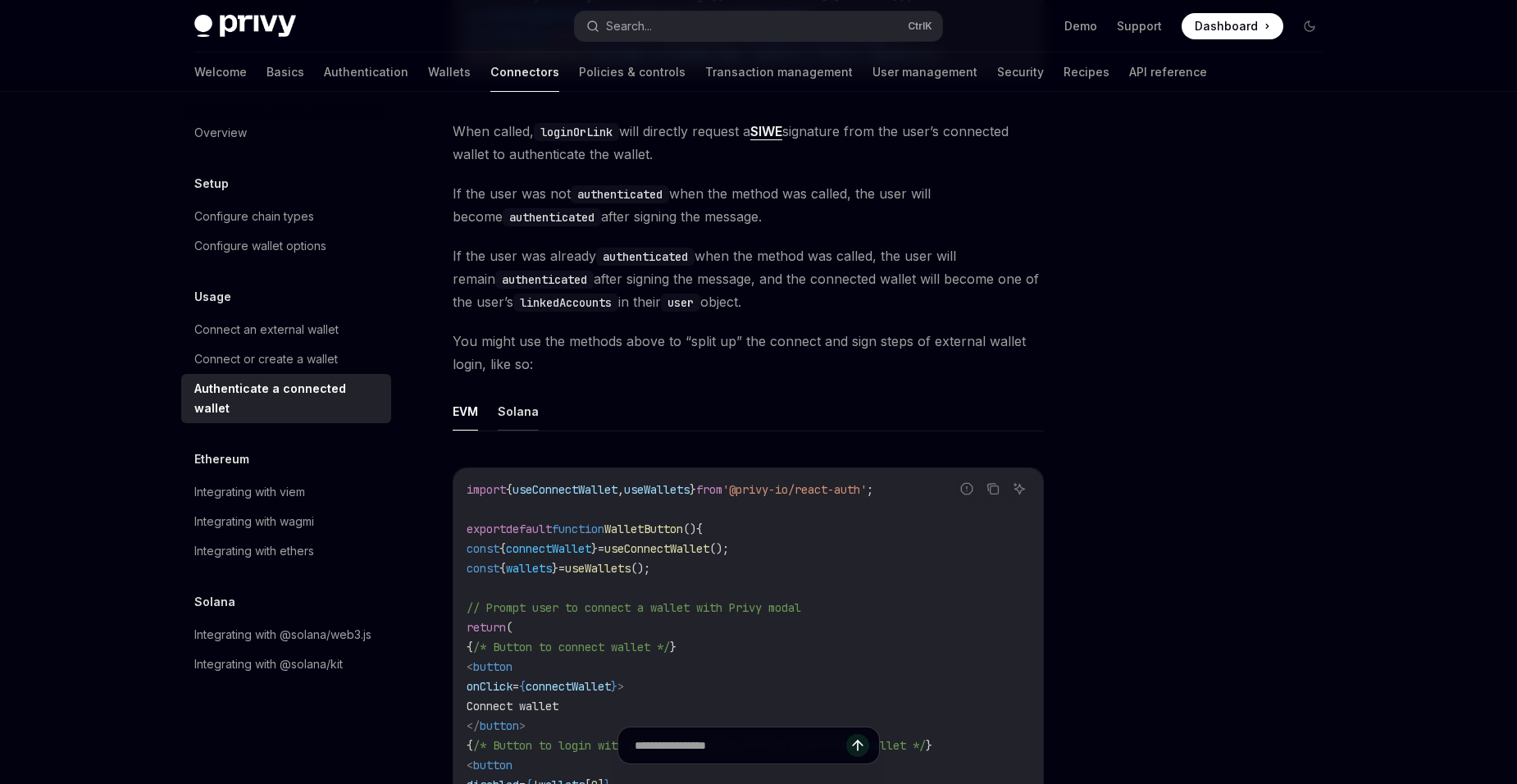
click at [529, 412] on button "Solana" at bounding box center [518, 411] width 41 height 39
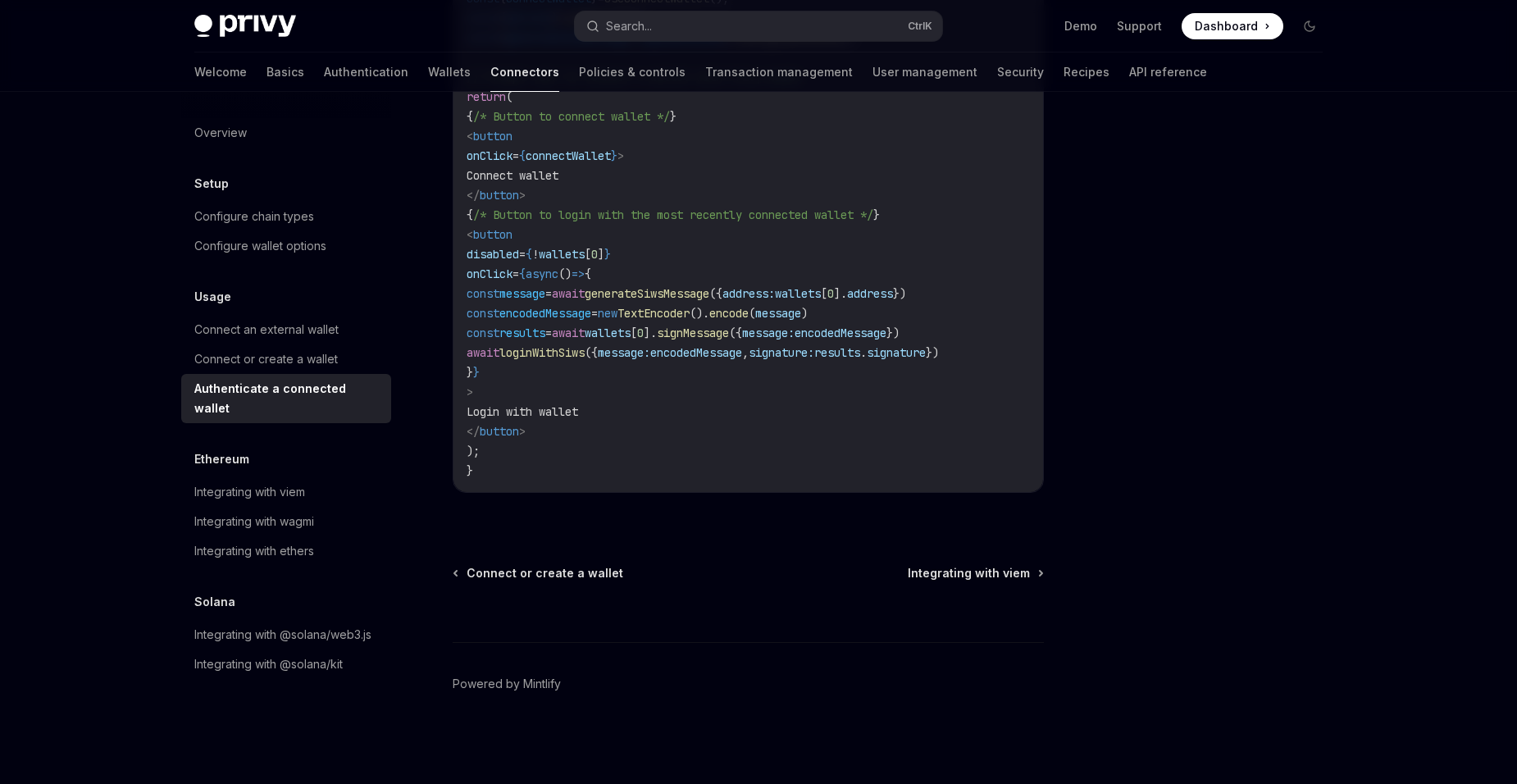
scroll to position [1232, 0]
click at [348, 654] on div "Integrating with @solana/kit" at bounding box center [288, 664] width 187 height 20
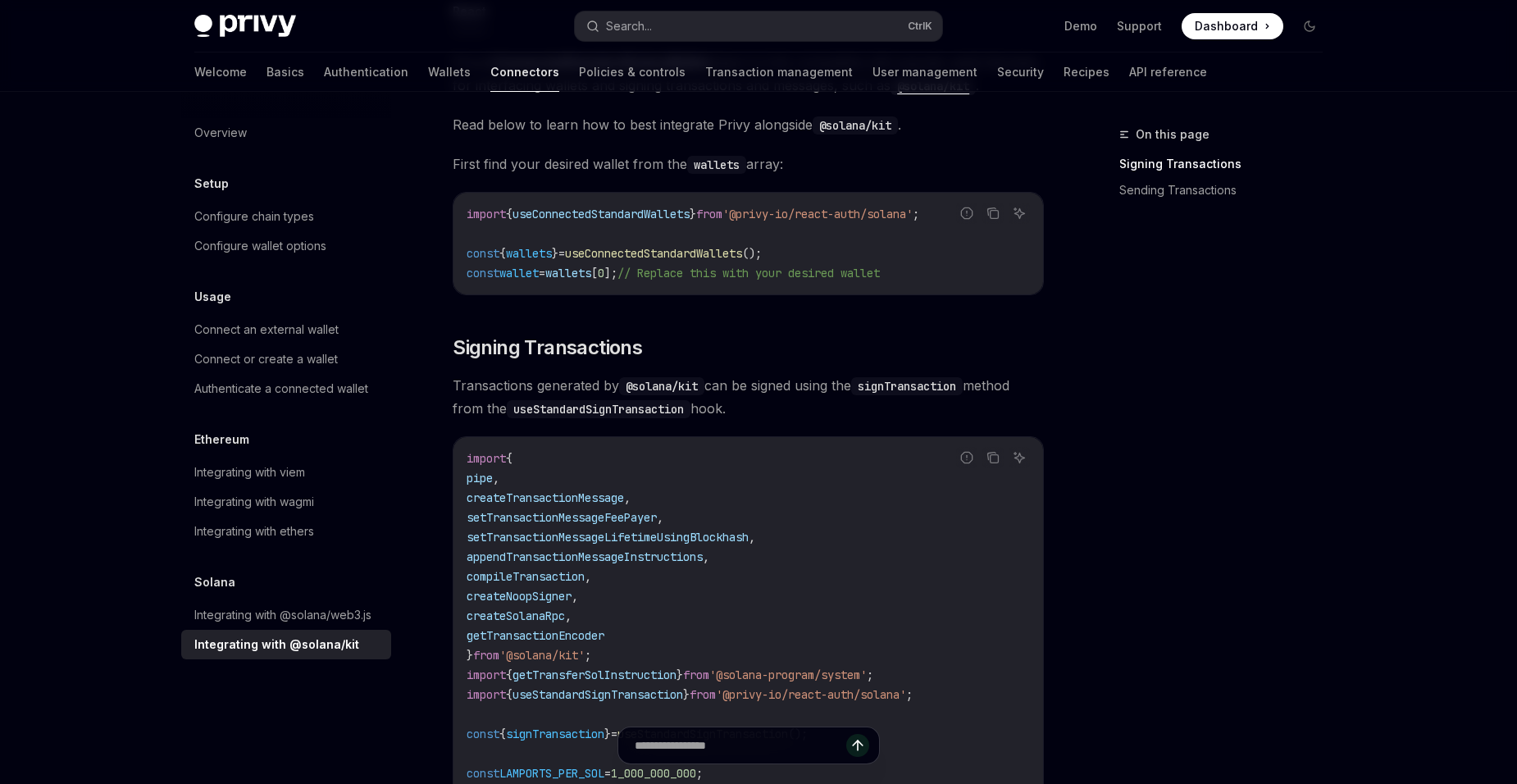
scroll to position [246, 0]
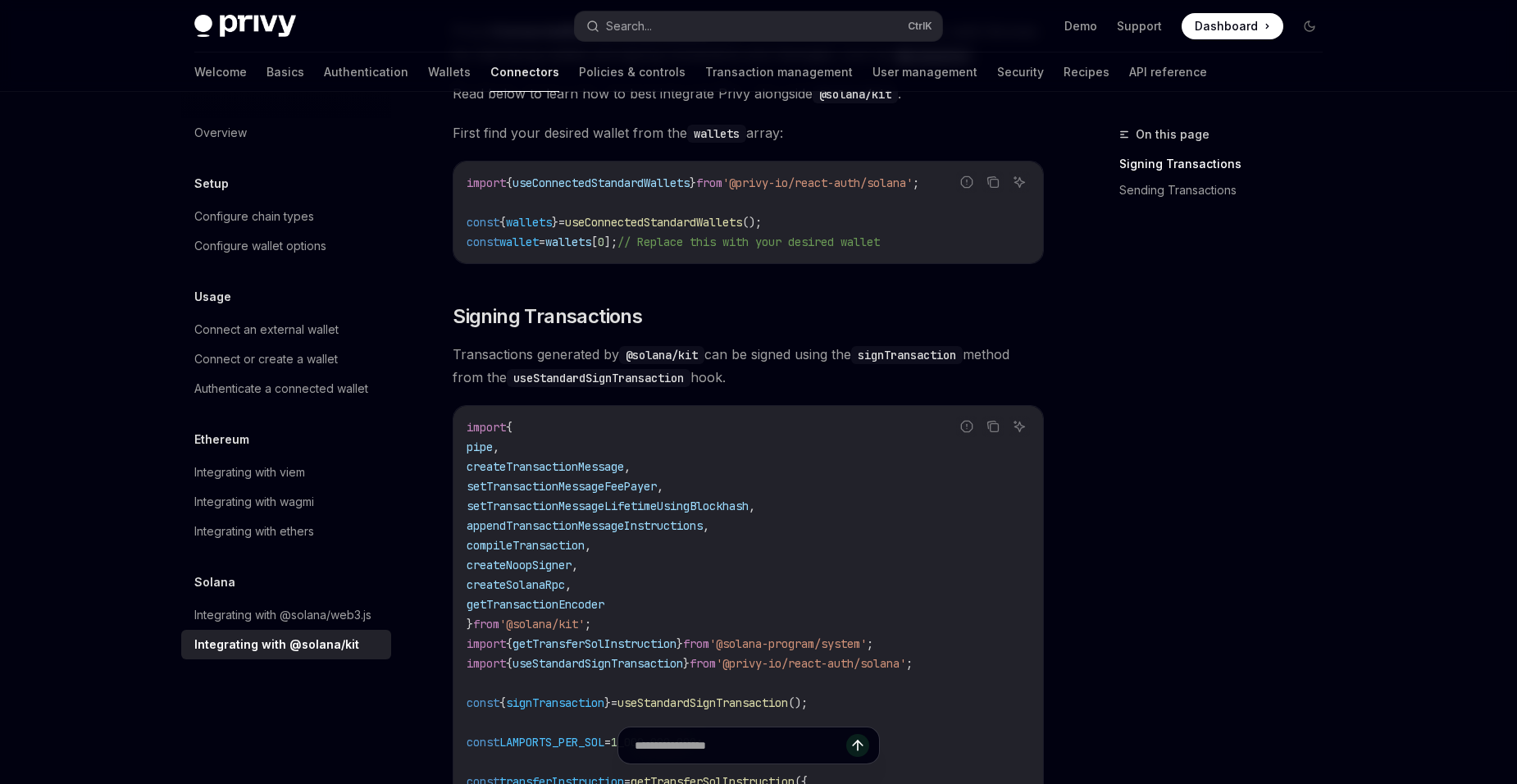
click at [233, 76] on div "Welcome Basics Authentication Wallets Connectors Policies & controls Transactio…" at bounding box center [701, 72] width 1013 height 39
click at [266, 77] on link "Basics" at bounding box center [285, 72] width 38 height 39
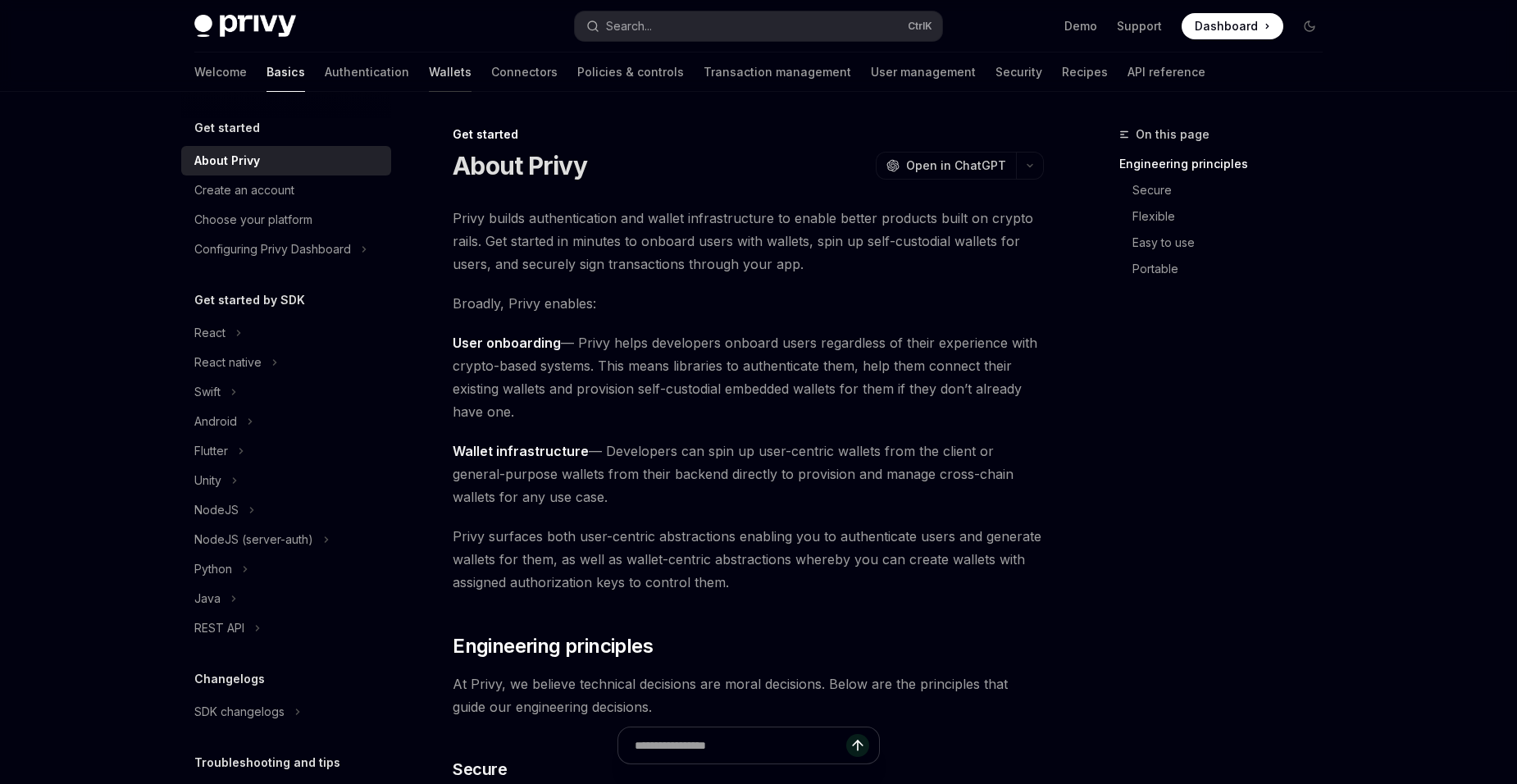
click at [429, 75] on link "Wallets" at bounding box center [450, 72] width 42 height 39
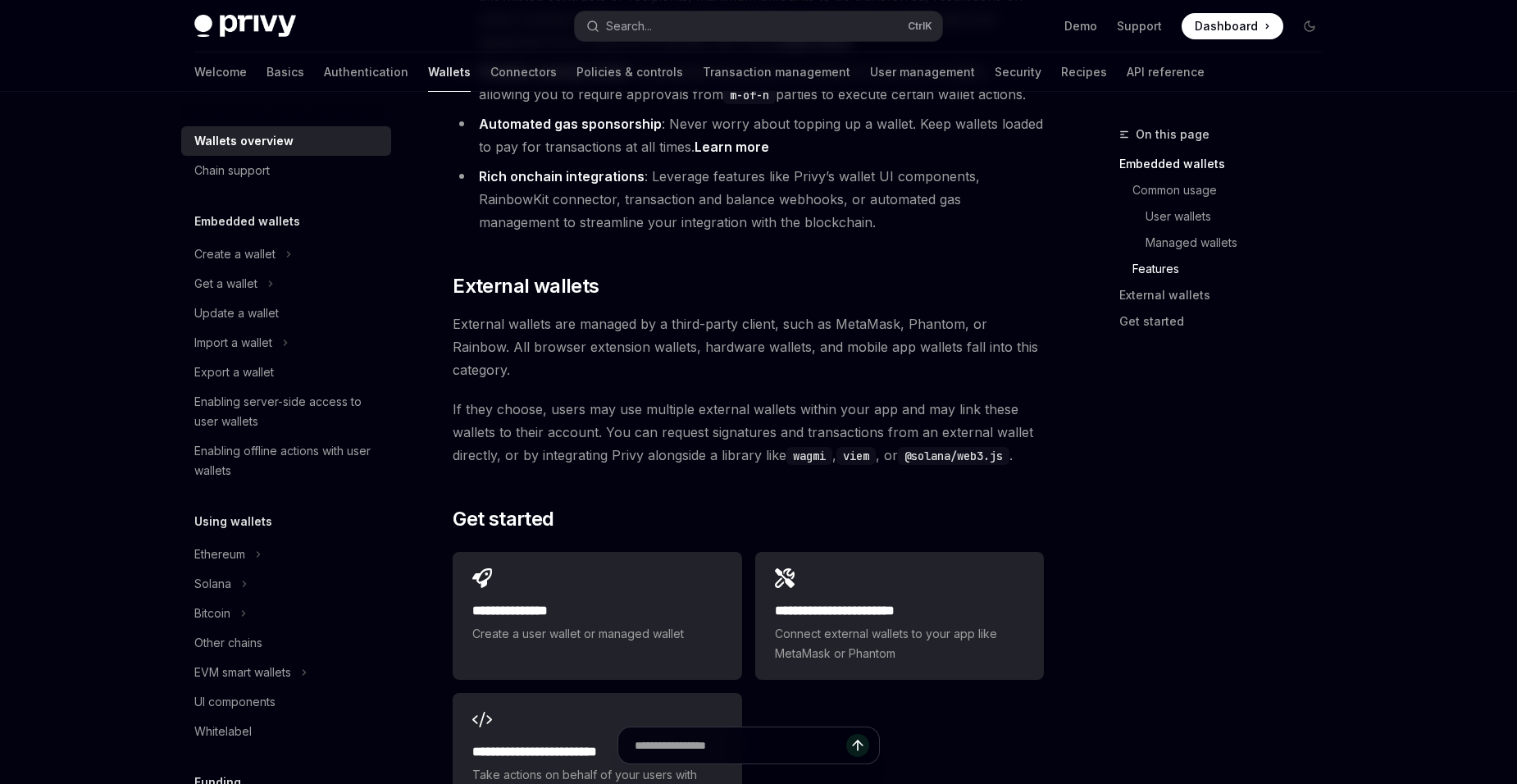
scroll to position [2296, 0]
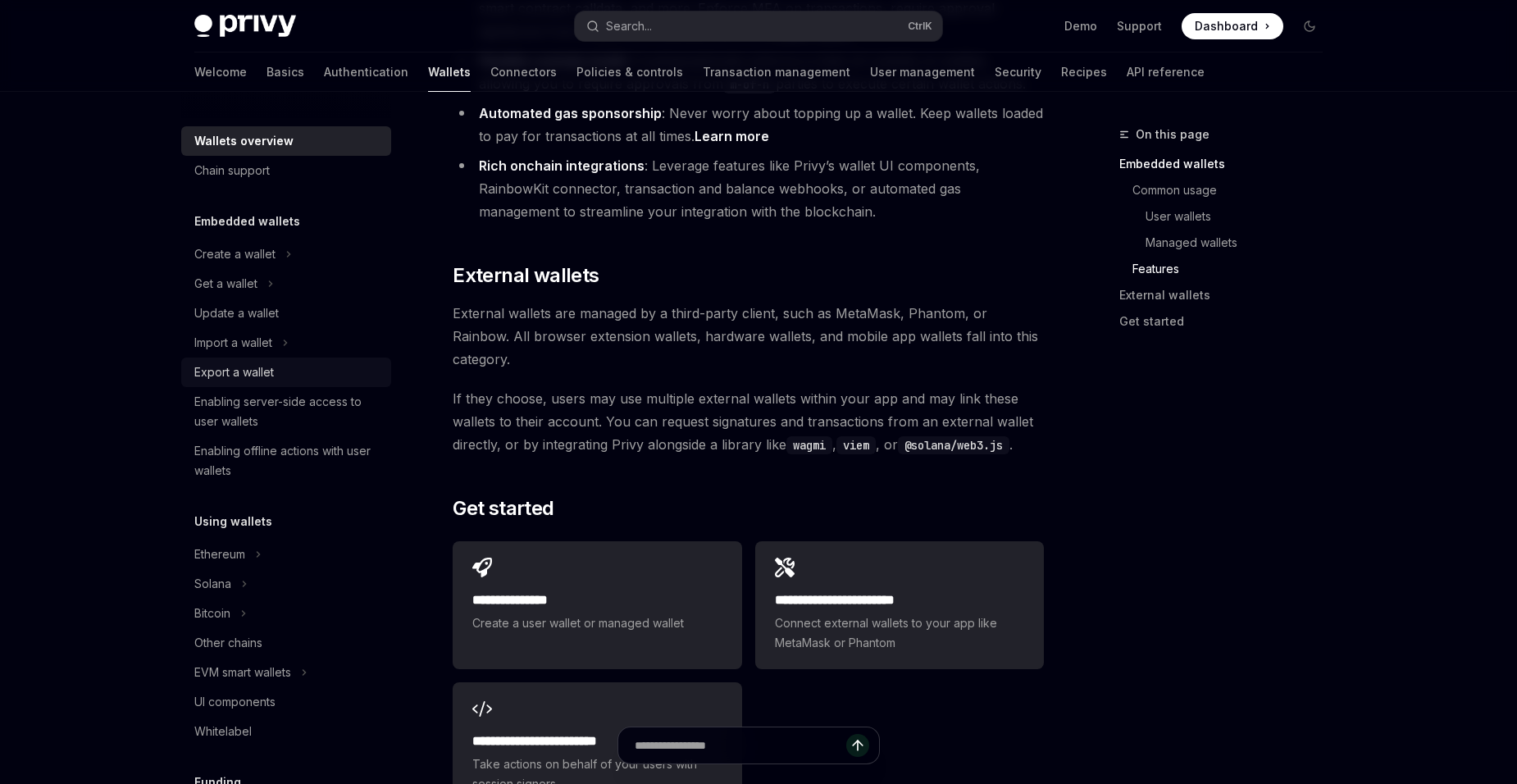
click at [311, 365] on div "Export a wallet" at bounding box center [288, 371] width 187 height 20
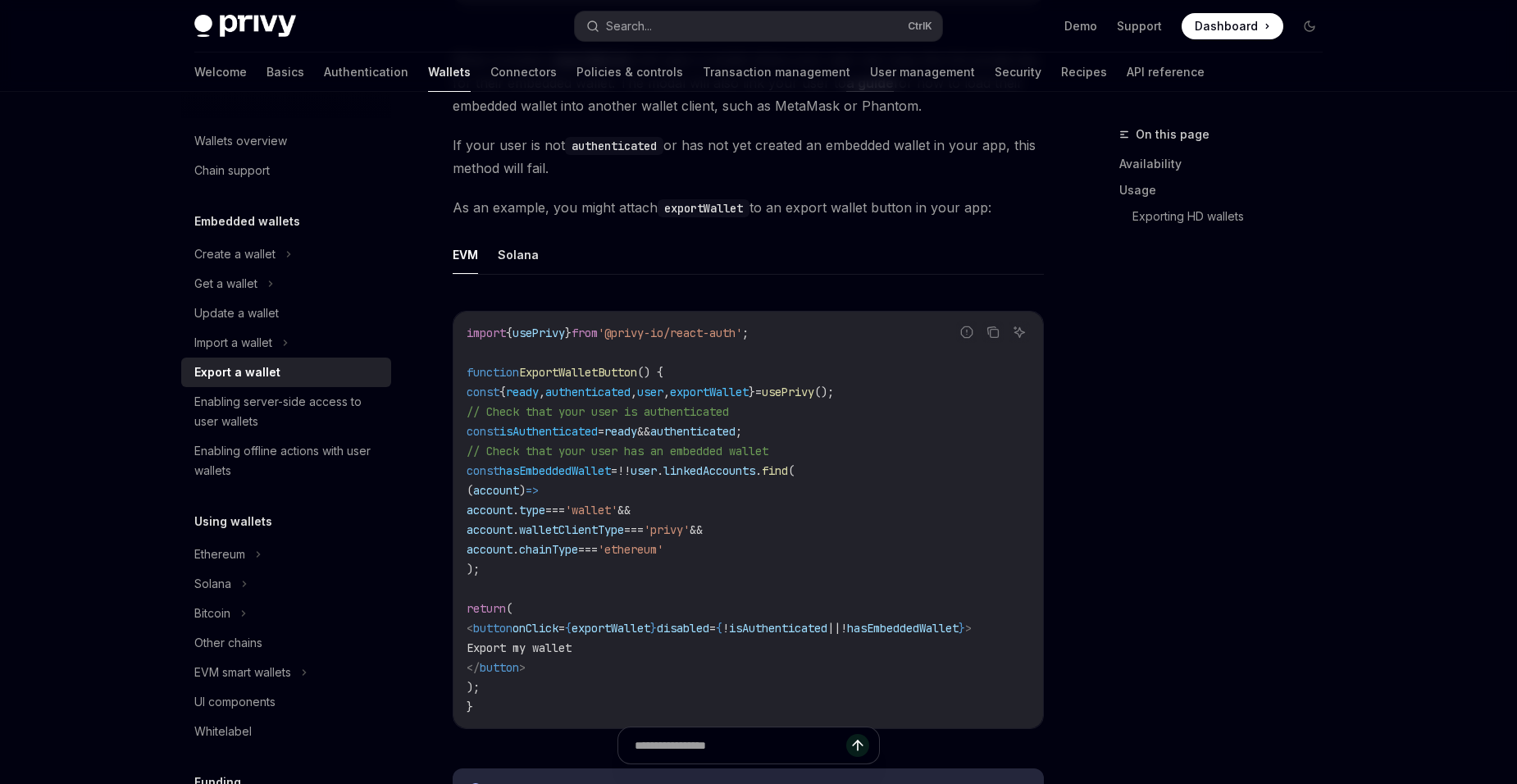
scroll to position [902, 0]
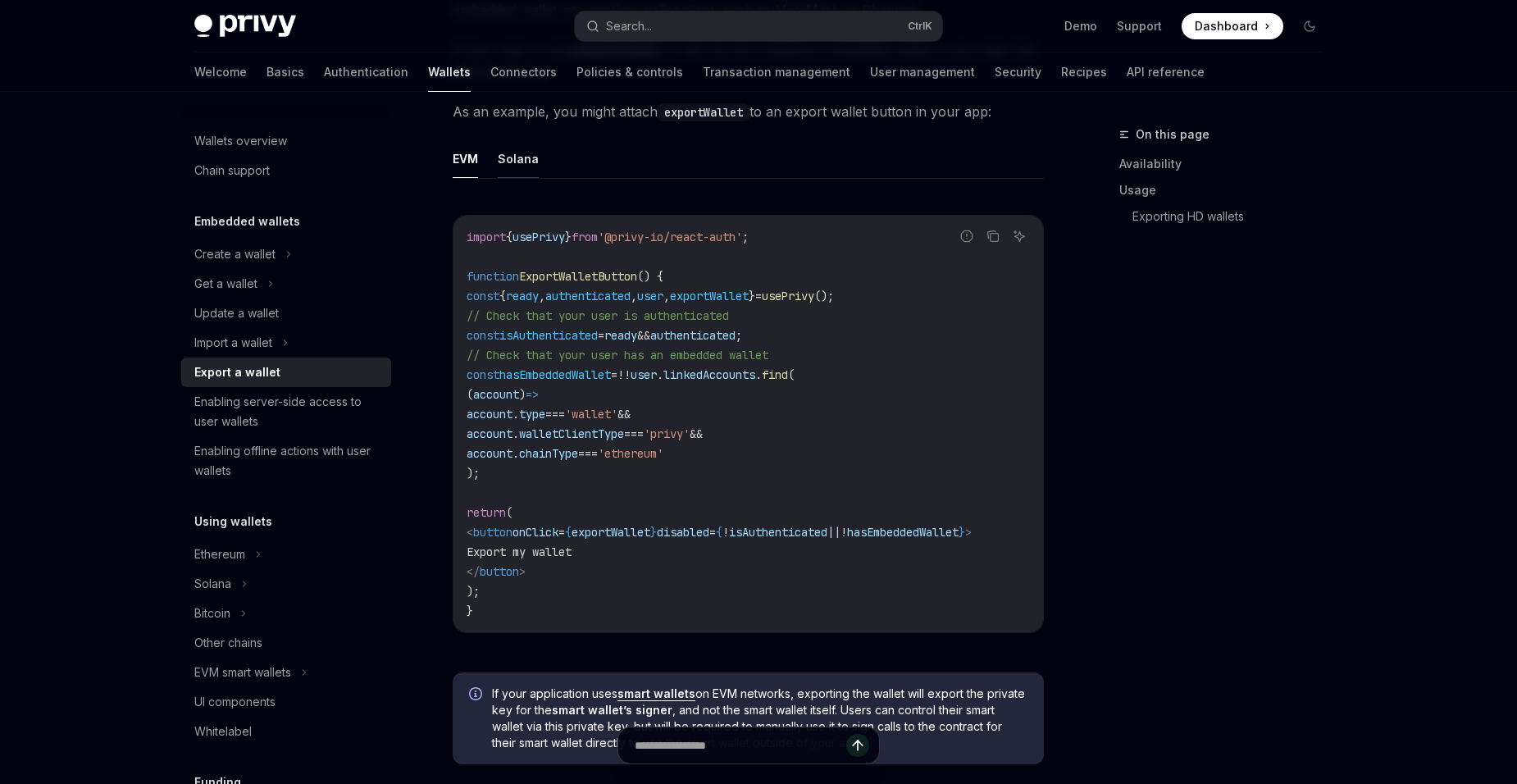
click at [523, 174] on button "Solana" at bounding box center [518, 158] width 41 height 39
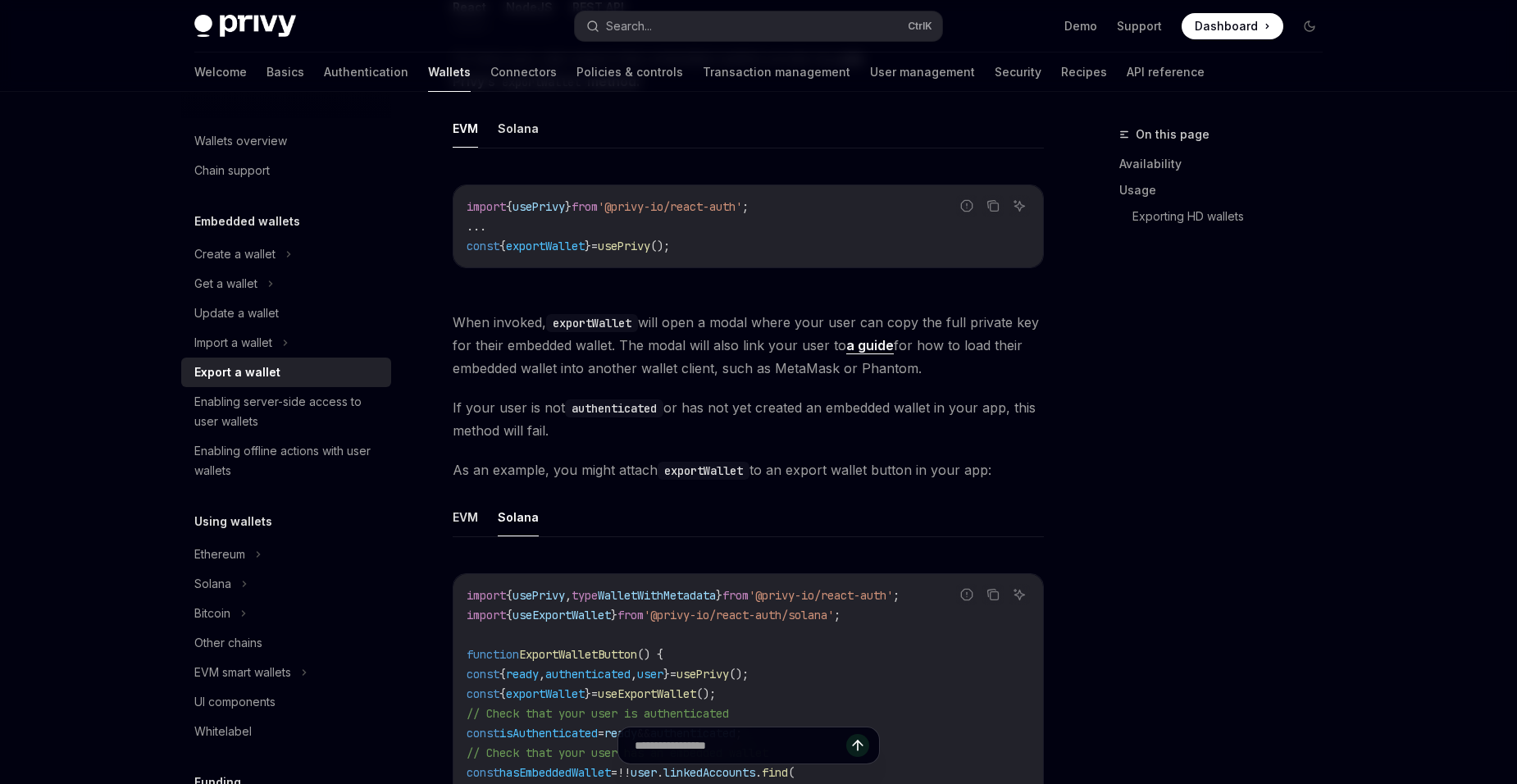
scroll to position [510, 0]
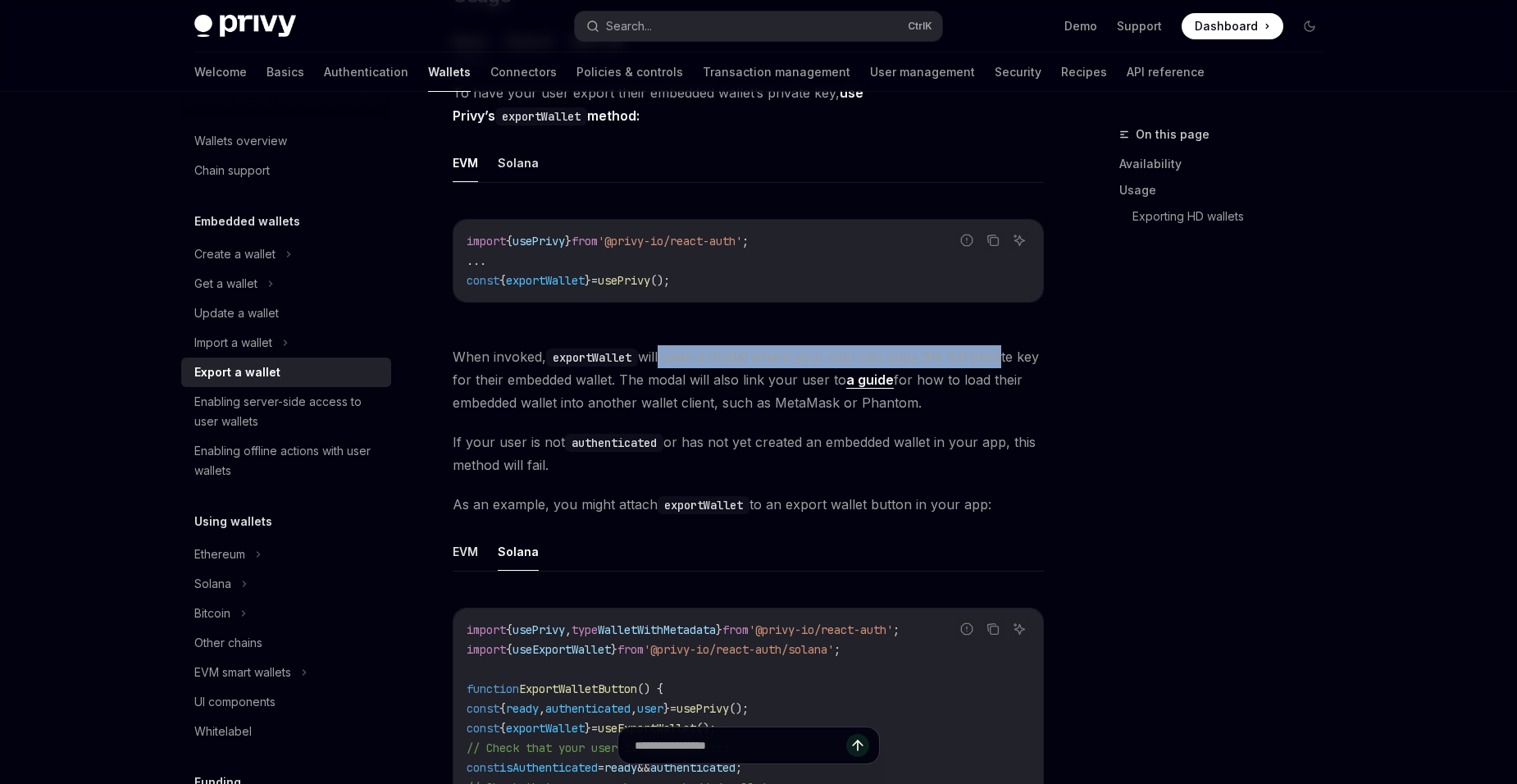
drag, startPoint x: 666, startPoint y: 354, endPoint x: 993, endPoint y: 363, distance: 327.1
click at [992, 363] on span "When invoked, exportWallet will open a modal where your user can copy the full …" at bounding box center [748, 379] width 592 height 69
drag, startPoint x: 993, startPoint y: 363, endPoint x: 1098, endPoint y: 407, distance: 113.8
click at [1098, 407] on div "On this page Availability Usage Exporting HD wallets" at bounding box center [1211, 454] width 249 height 659
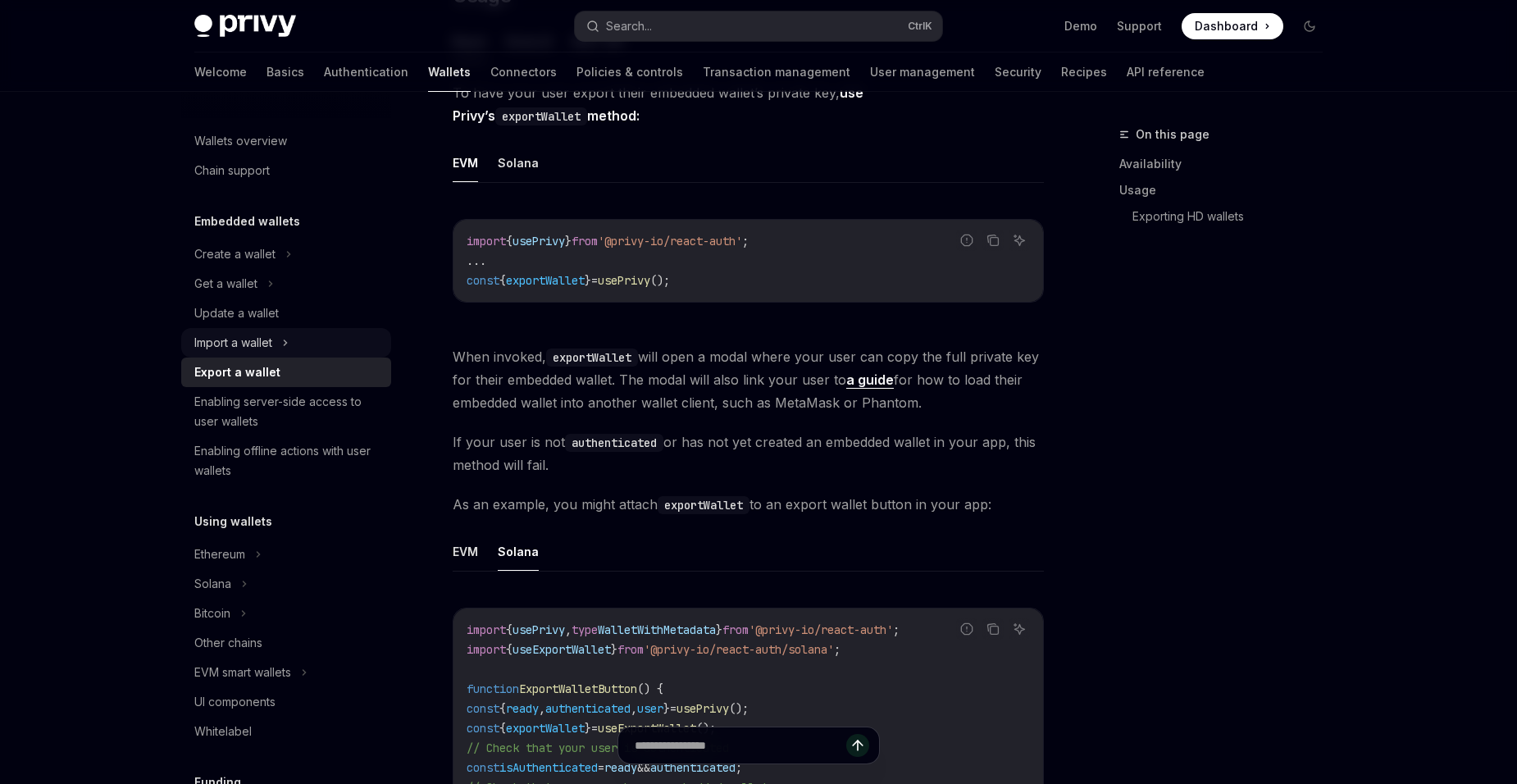
click at [305, 338] on div "Import a wallet" at bounding box center [286, 342] width 210 height 29
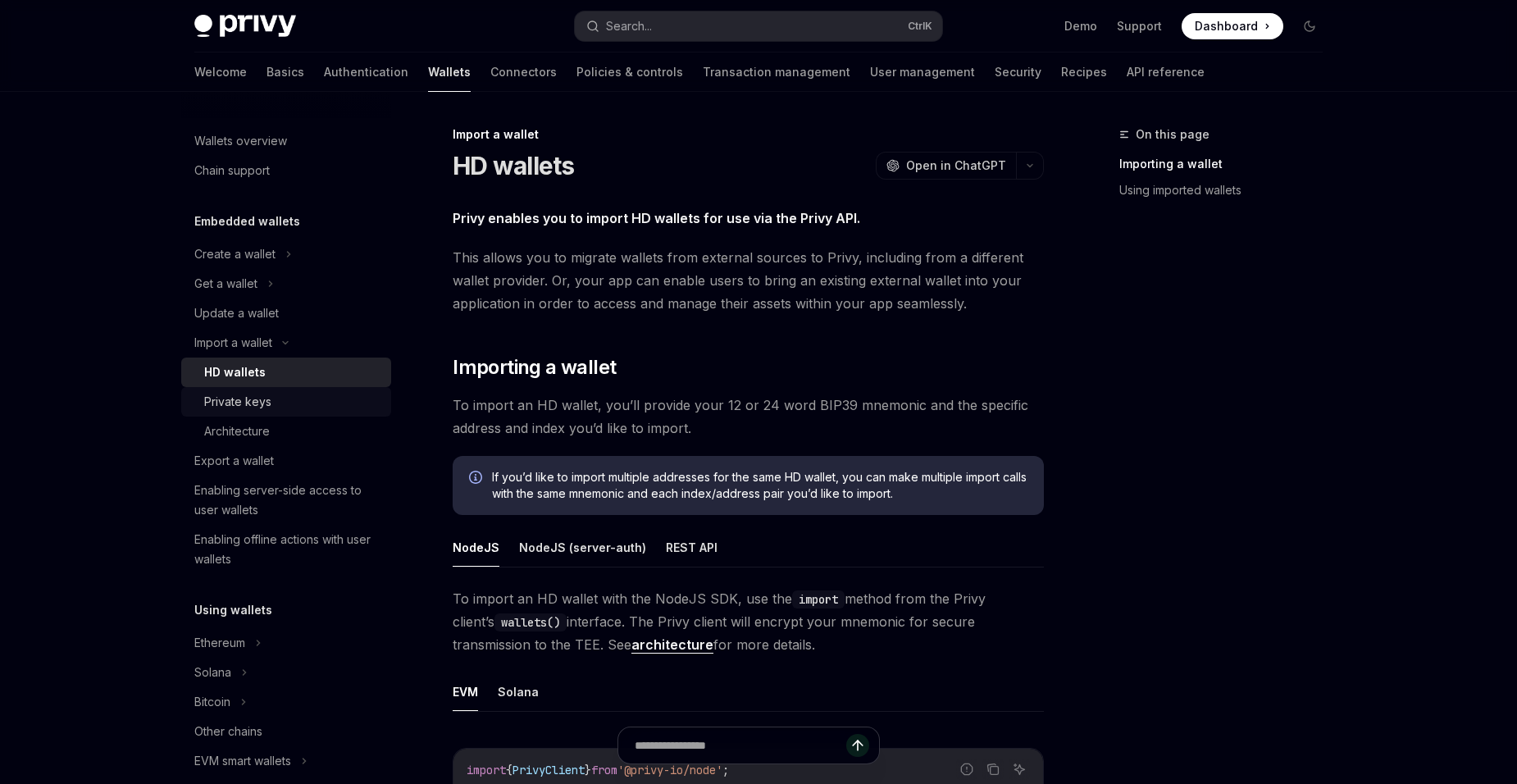
click at [337, 403] on div "Private keys" at bounding box center [292, 401] width 177 height 20
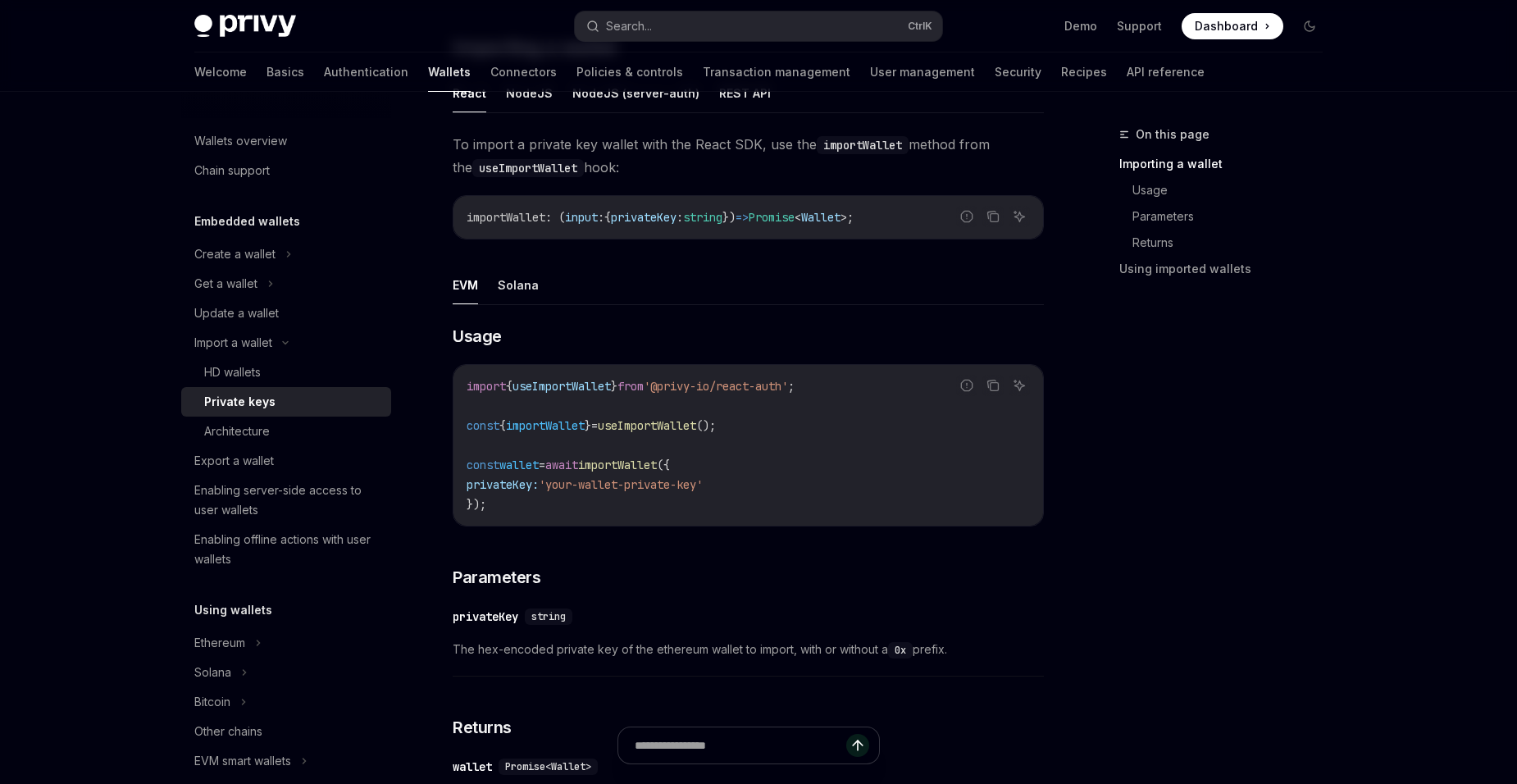
scroll to position [328, 0]
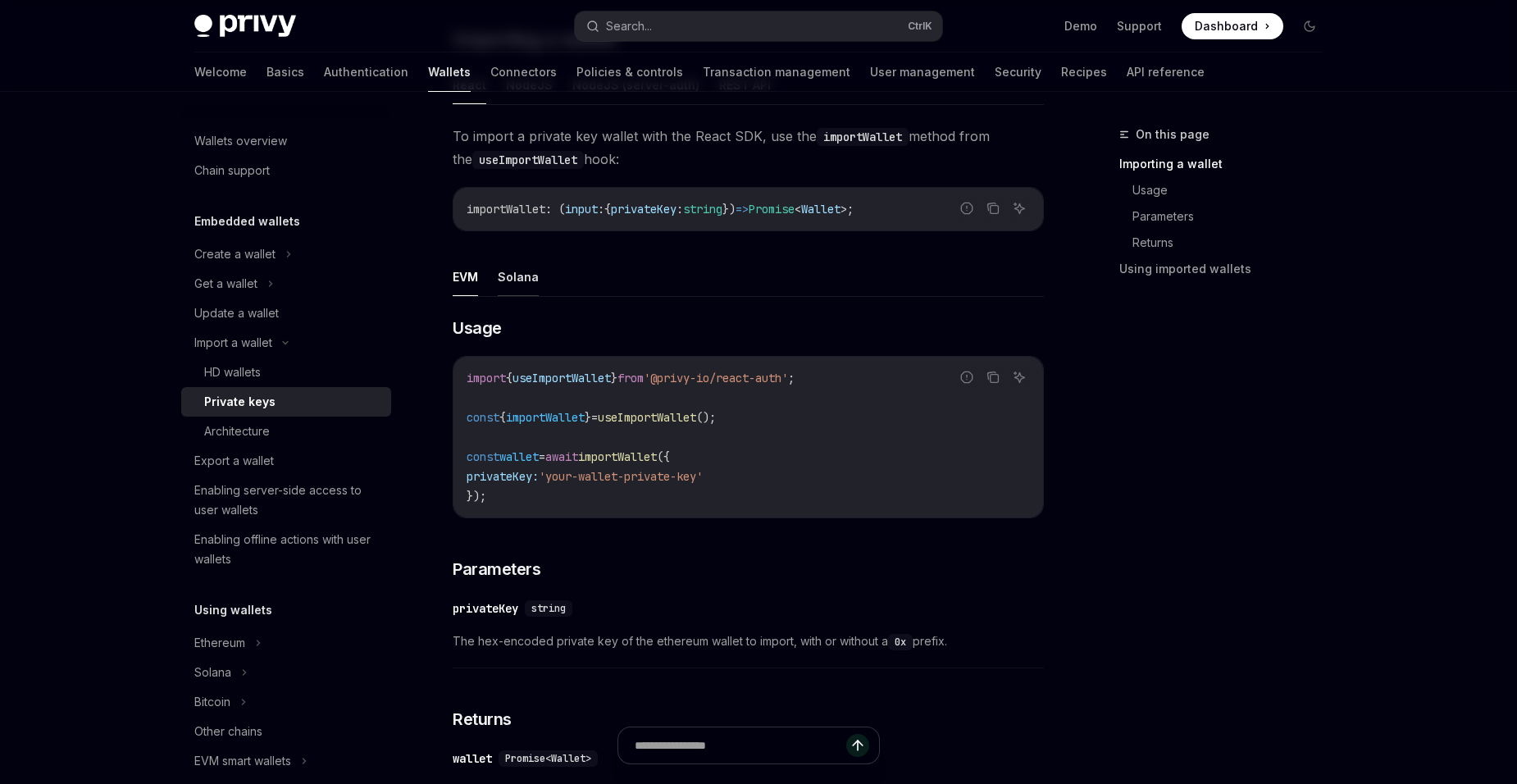
click at [515, 286] on button "Solana" at bounding box center [518, 276] width 41 height 39
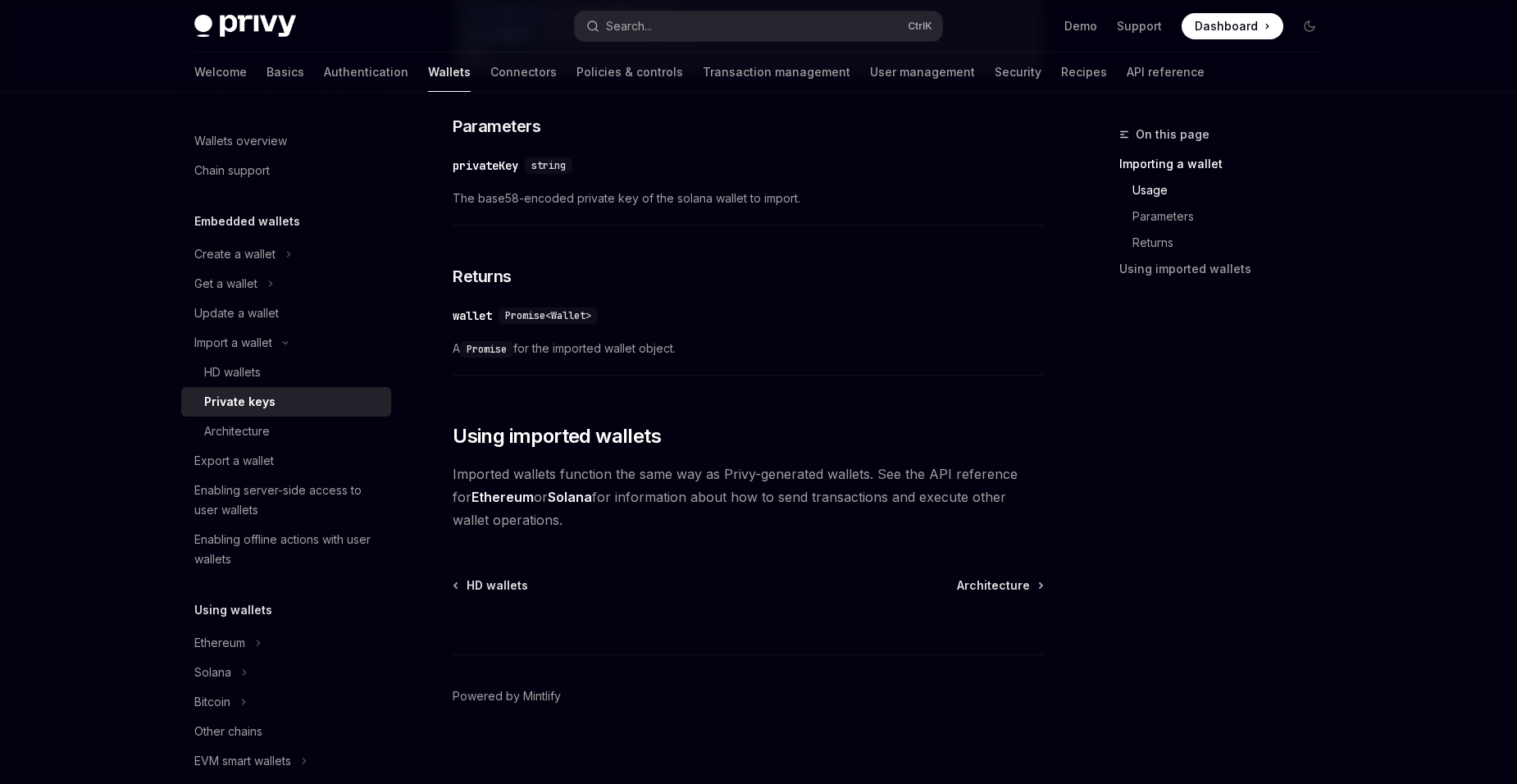
scroll to position [783, 0]
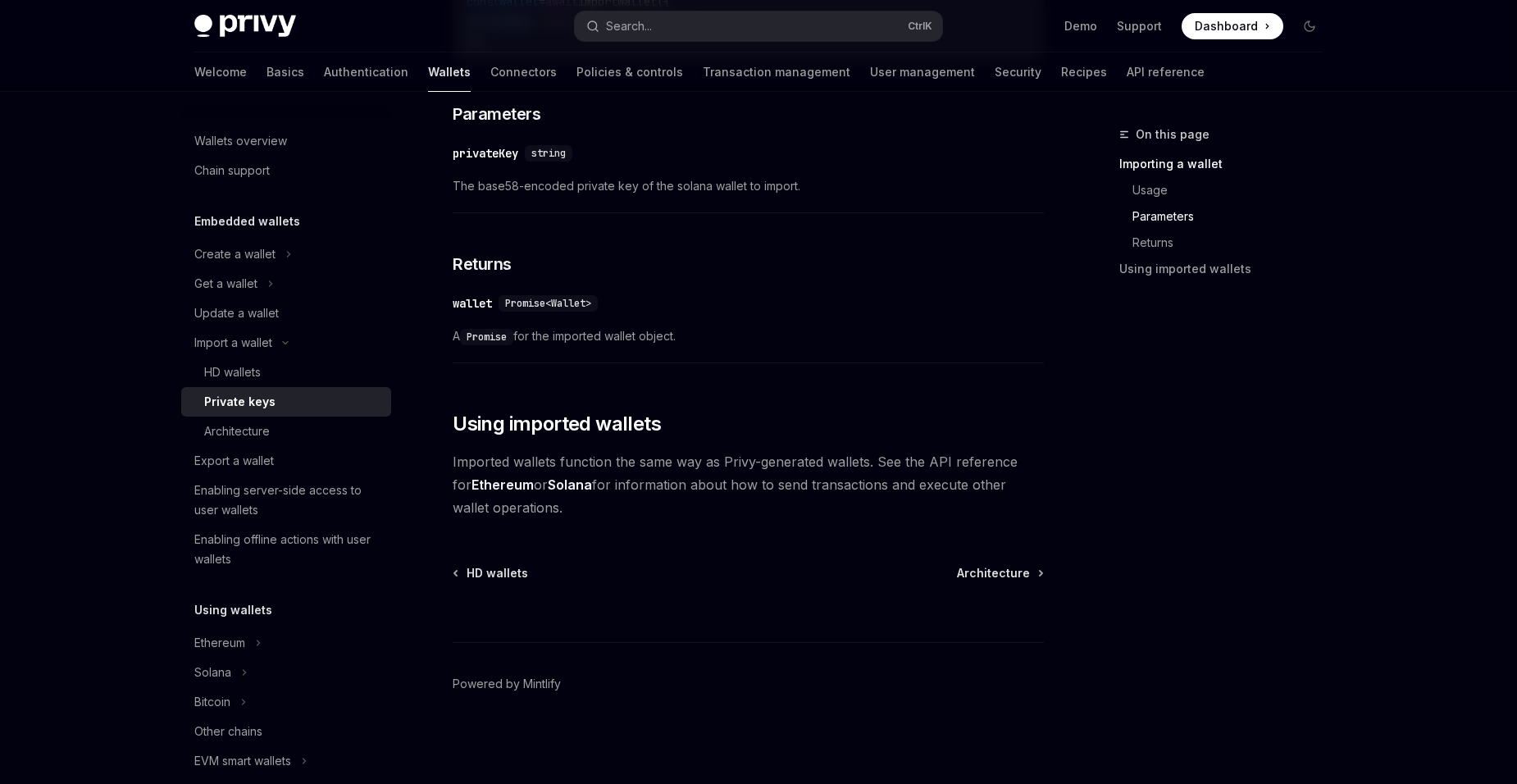
click at [548, 478] on link "Solana" at bounding box center [570, 485] width 44 height 17
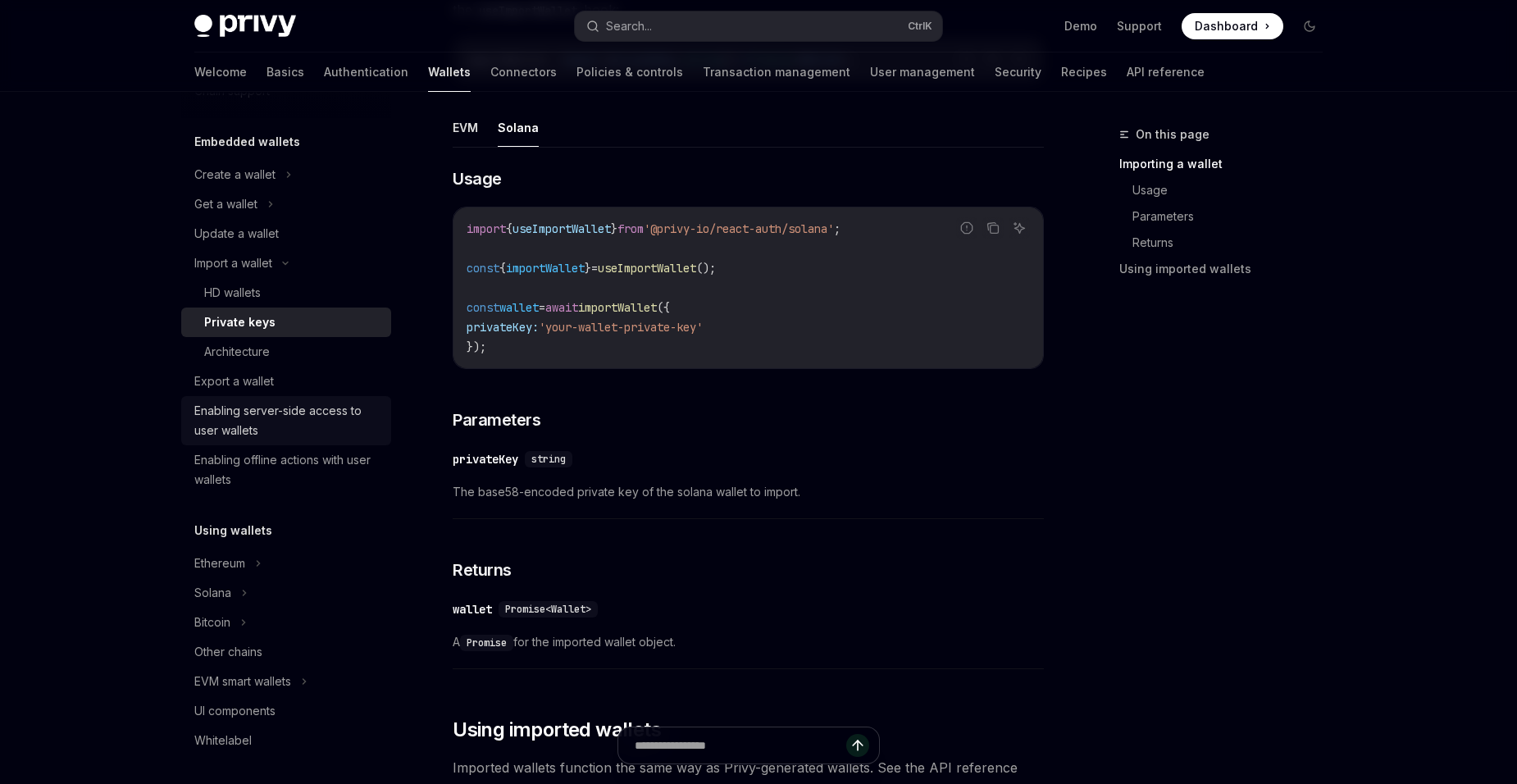
scroll to position [82, 0]
click at [350, 478] on div "Enabling offline actions with user wallets" at bounding box center [288, 467] width 187 height 39
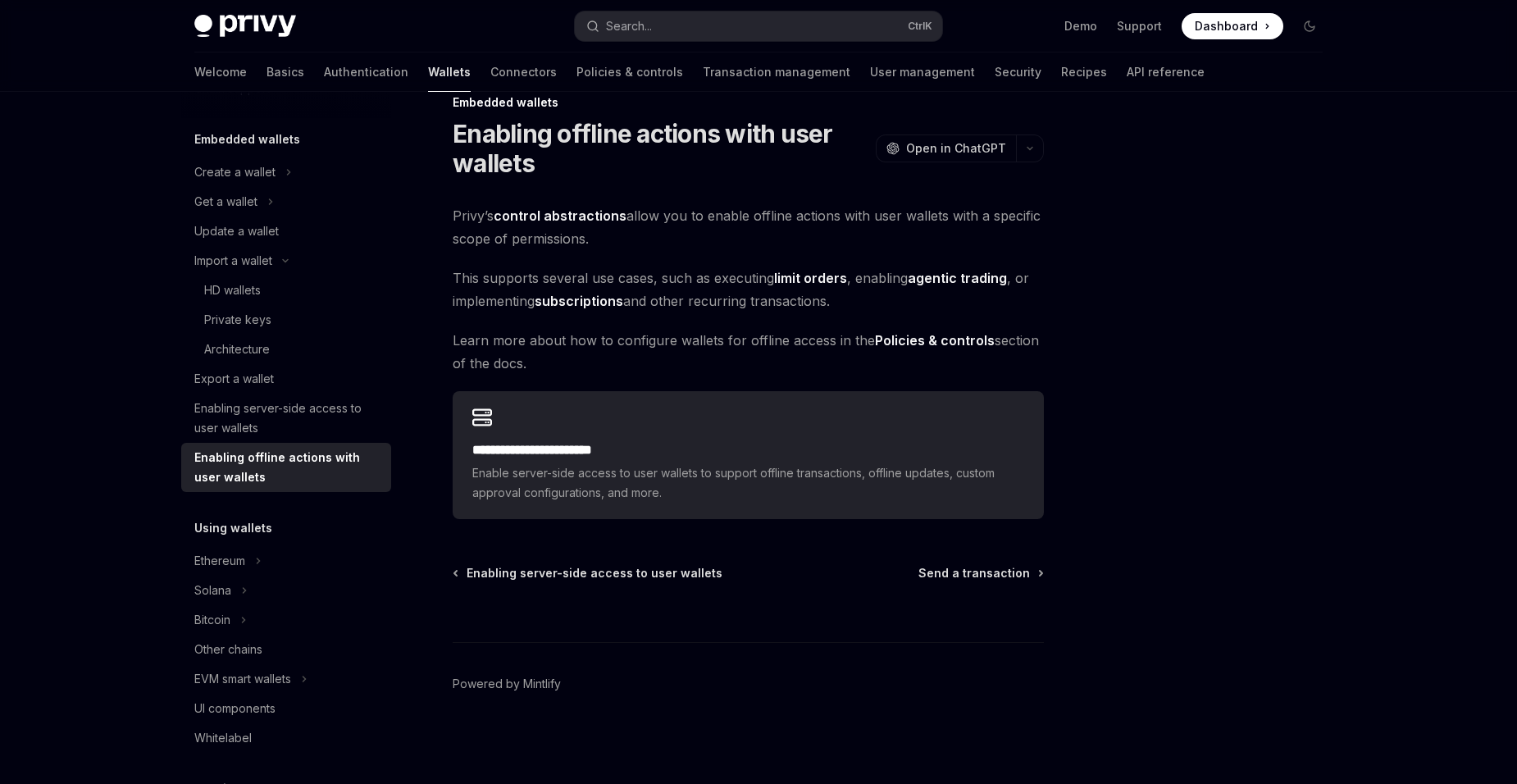
click at [587, 214] on link "control abstractions" at bounding box center [560, 216] width 133 height 17
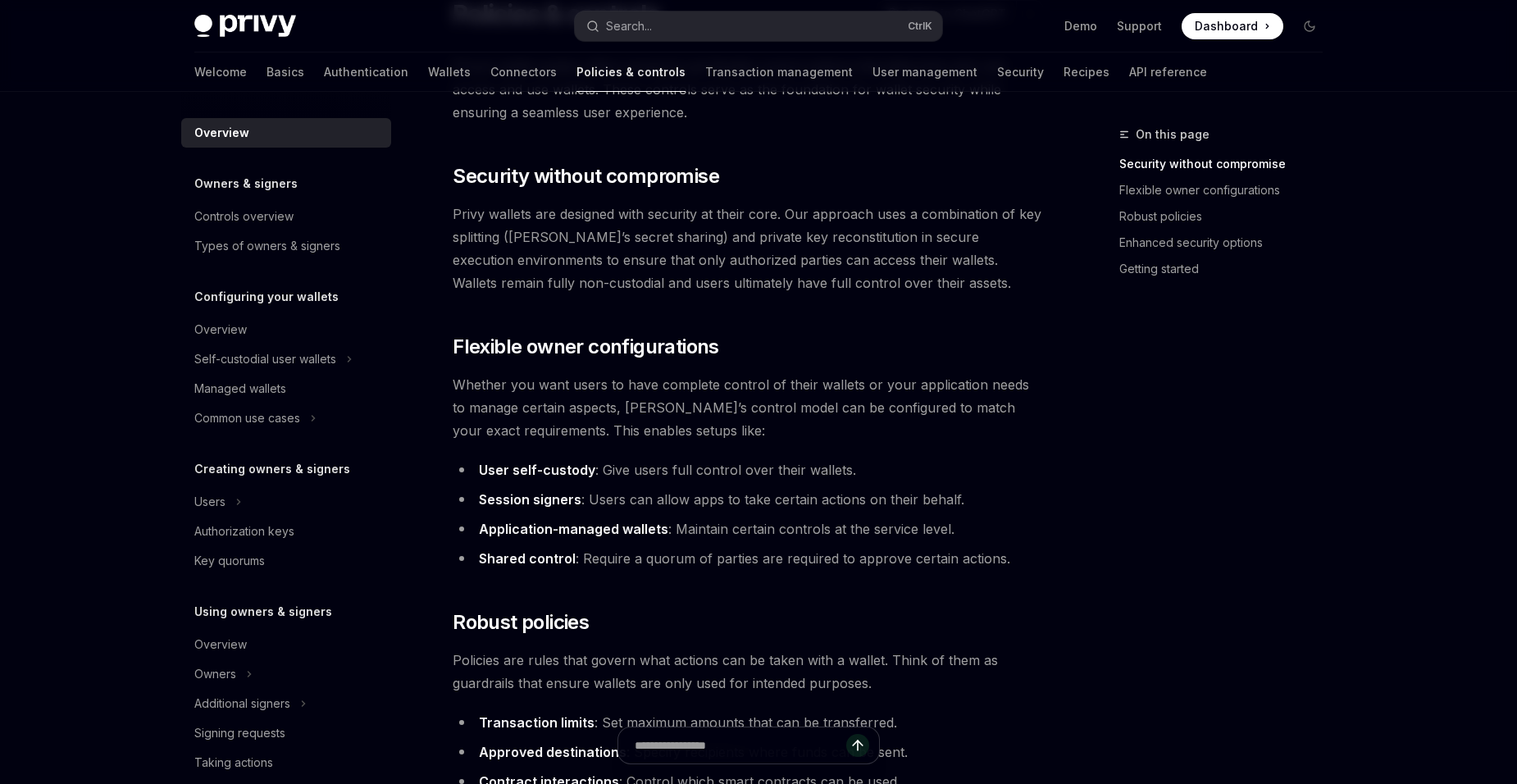
scroll to position [278, 0]
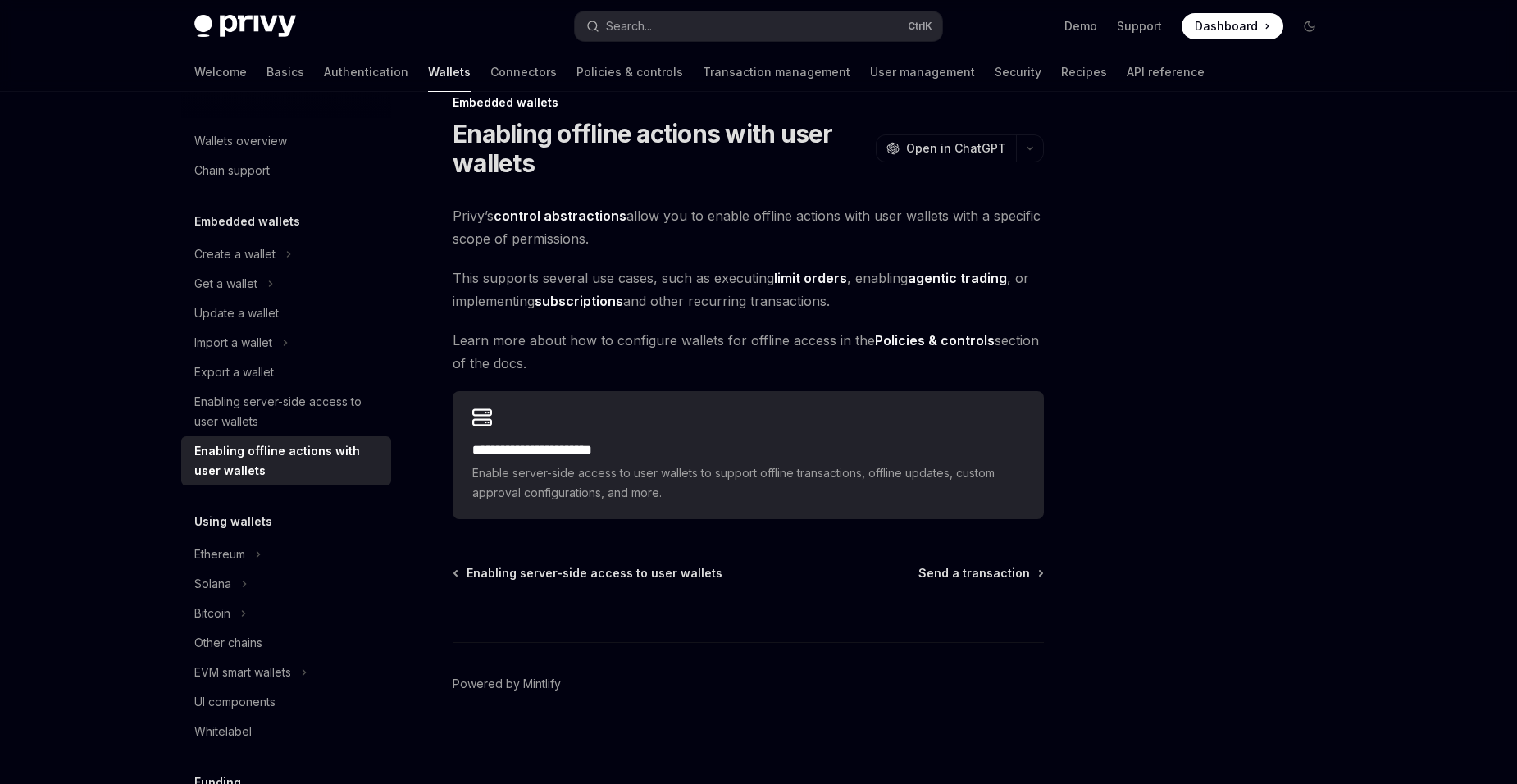
scroll to position [32, 0]
click at [318, 579] on div "Solana" at bounding box center [286, 583] width 210 height 29
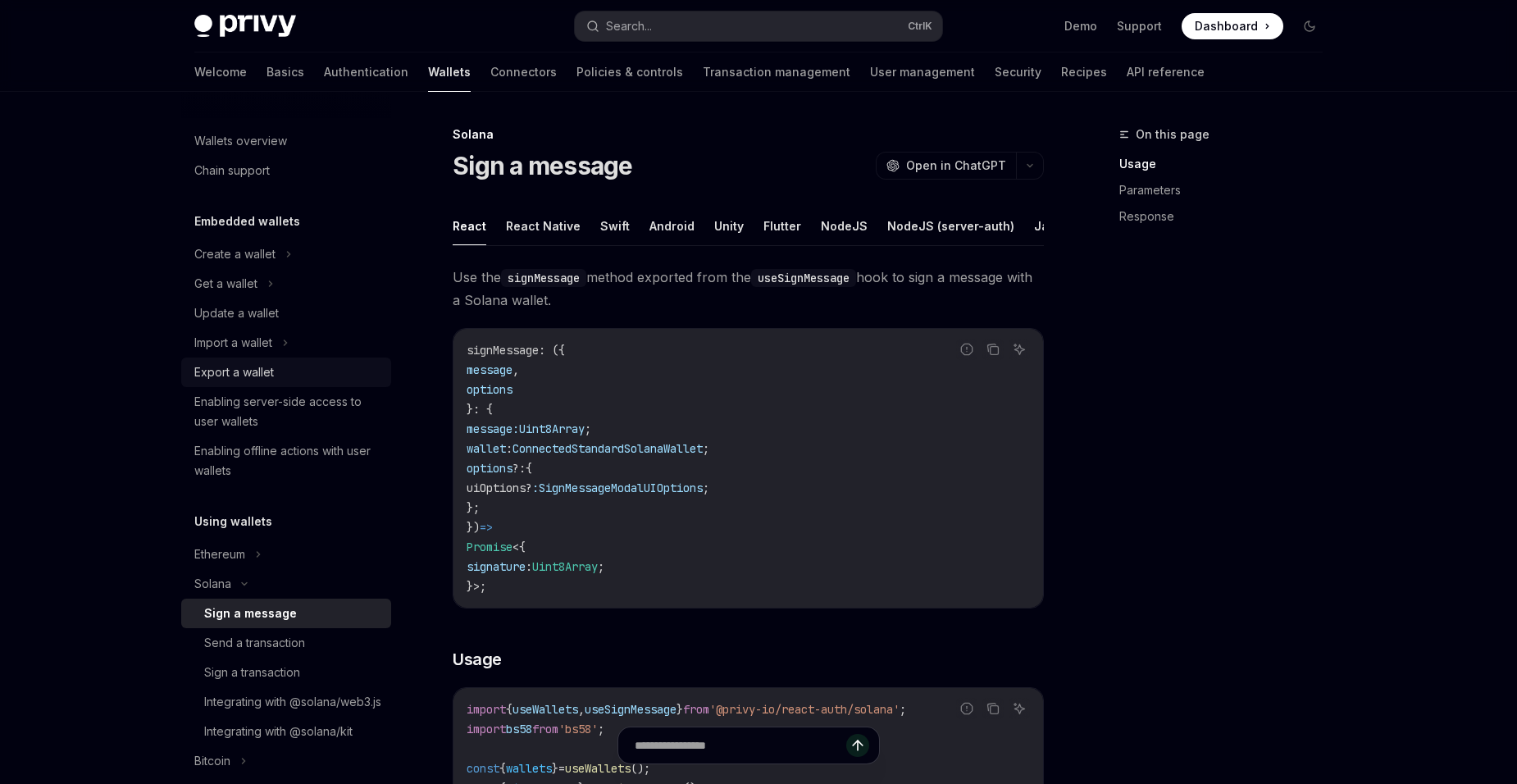
click at [314, 368] on div "Export a wallet" at bounding box center [288, 371] width 187 height 20
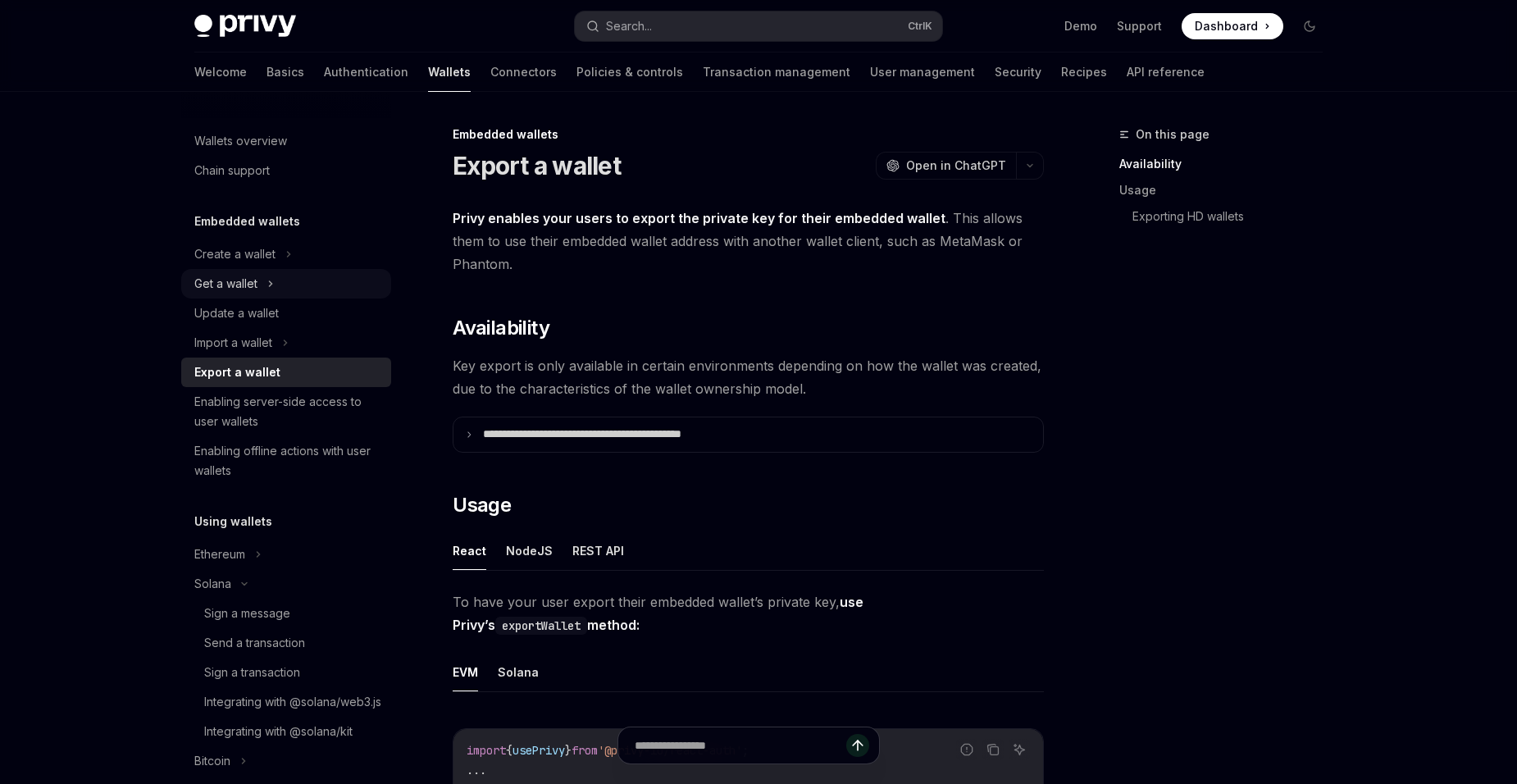
click at [317, 295] on div "Get a wallet" at bounding box center [286, 283] width 210 height 29
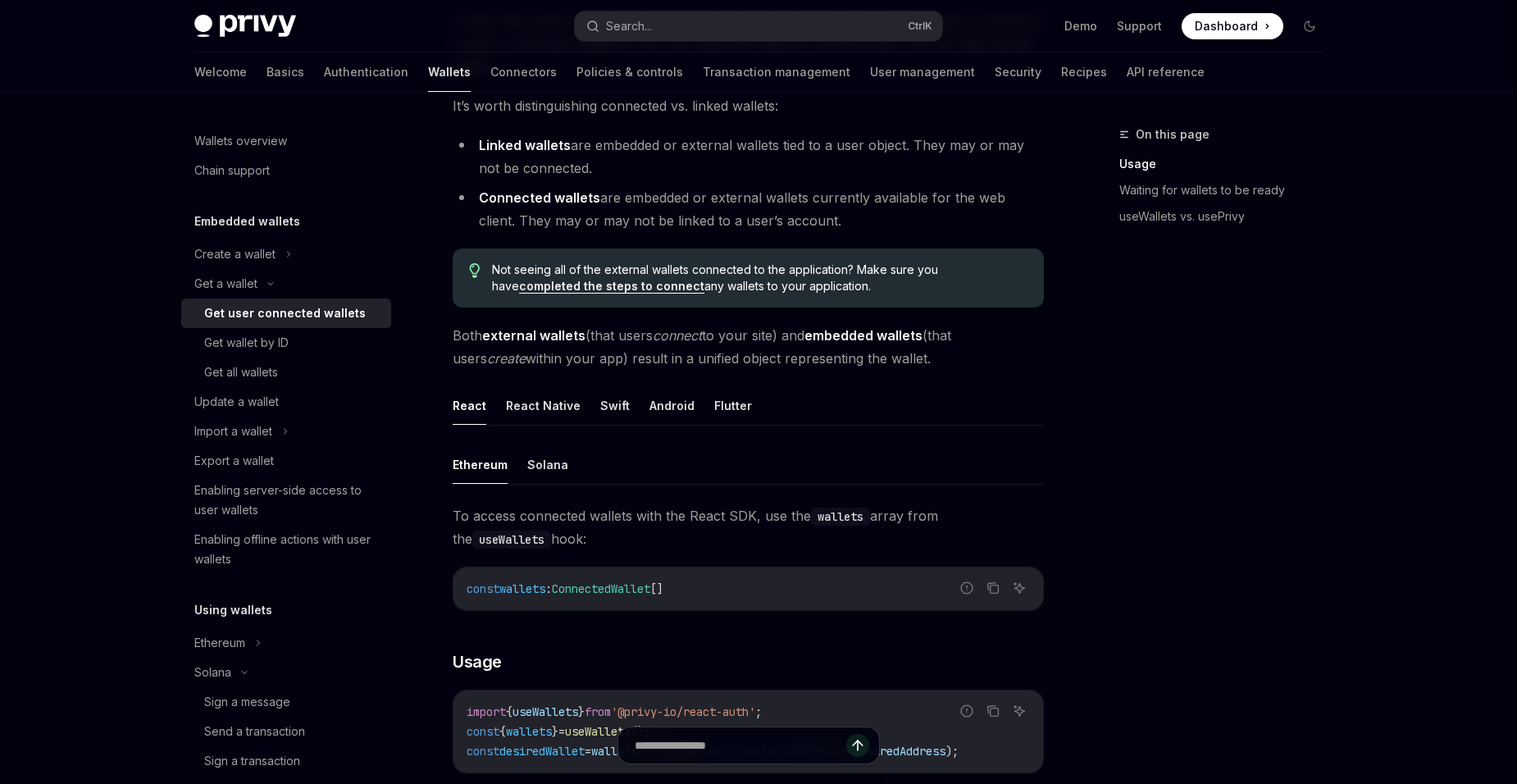
scroll to position [246, 0]
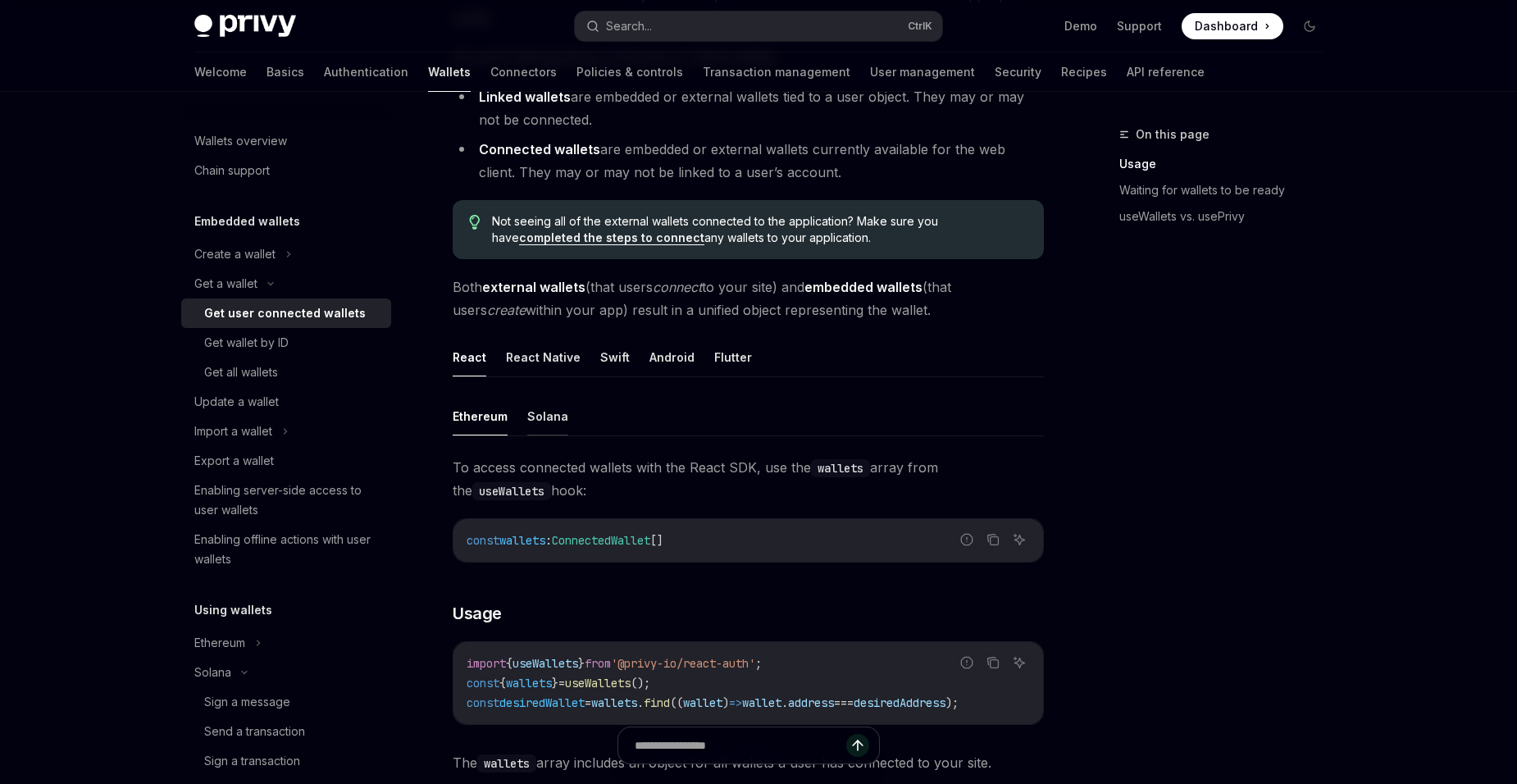
click at [548, 423] on button "Solana" at bounding box center [548, 416] width 41 height 39
type textarea "*"
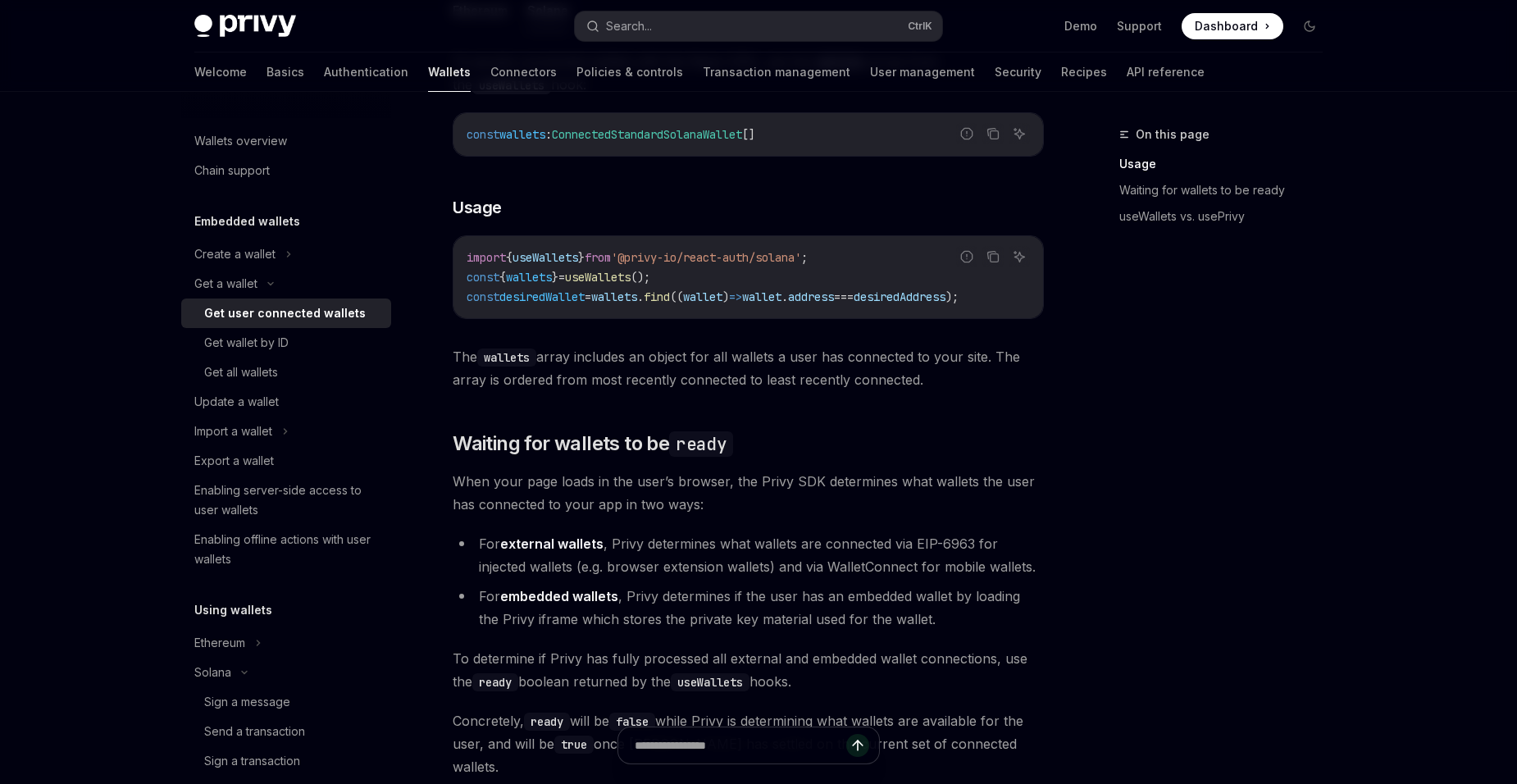
scroll to position [656, 0]
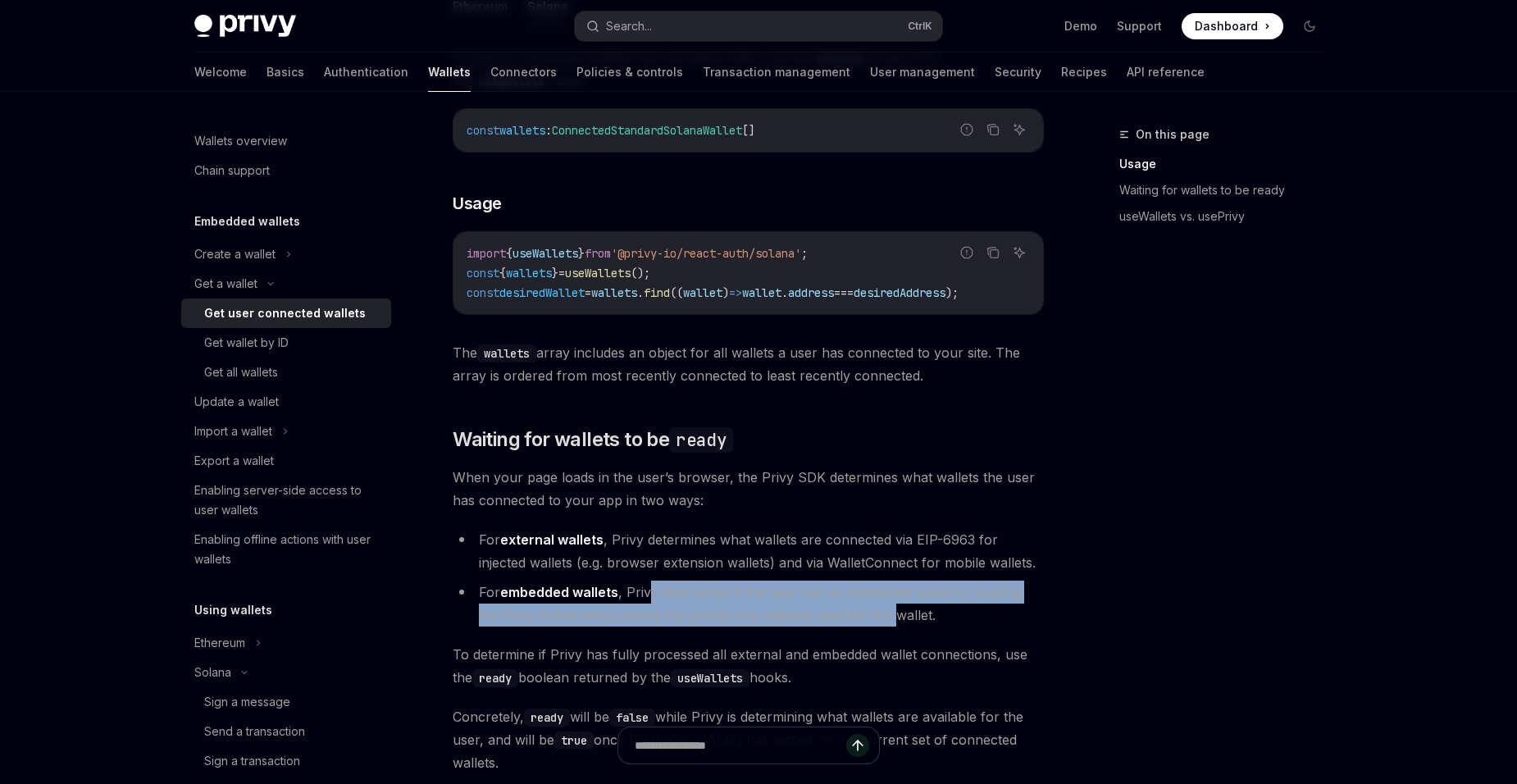
drag, startPoint x: 647, startPoint y: 600, endPoint x: 865, endPoint y: 614, distance: 218.4
click at [865, 614] on li "For embedded wallets , Privy determines if the user has an embedded wallet by l…" at bounding box center [748, 603] width 592 height 46
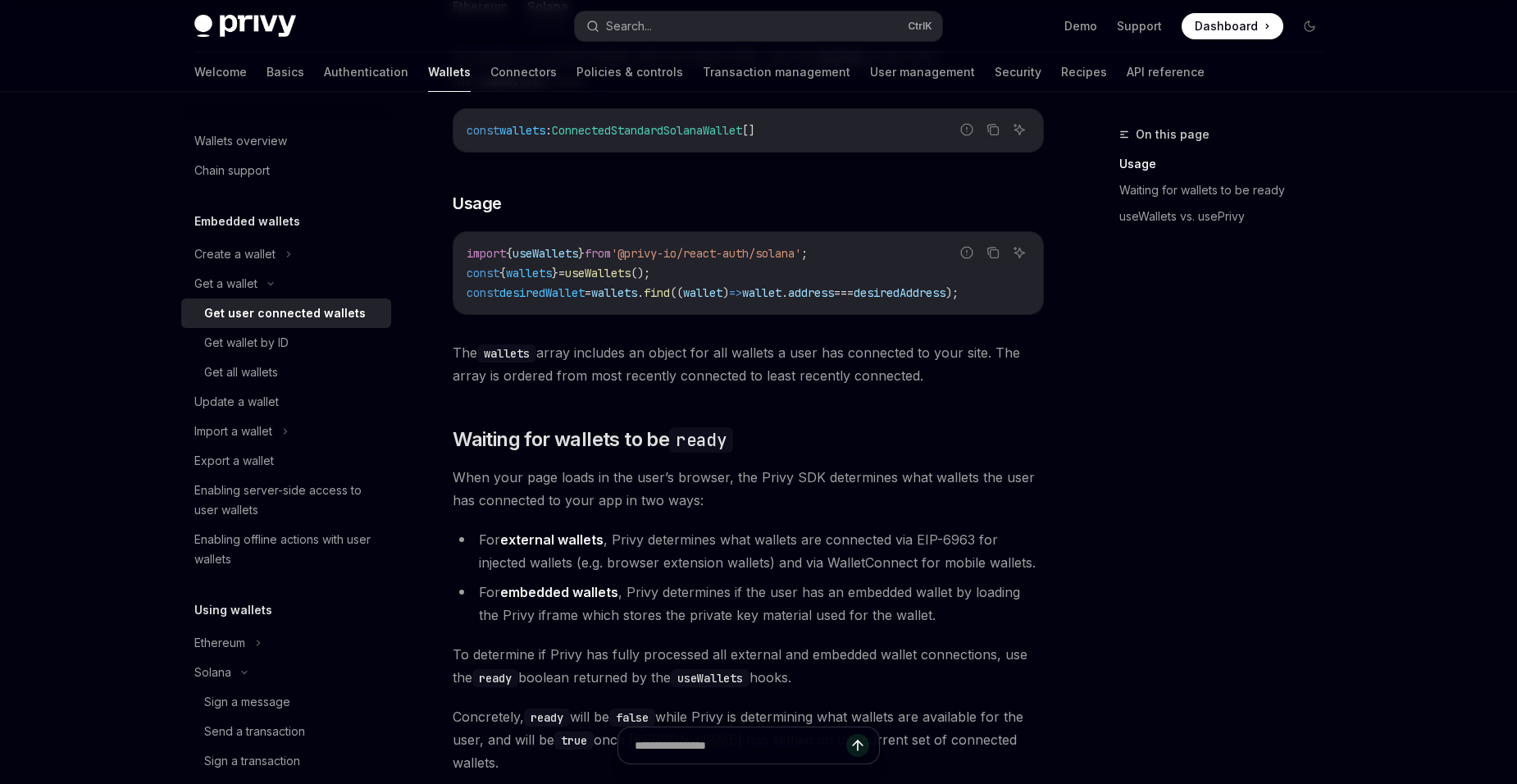
drag, startPoint x: 865, startPoint y: 614, endPoint x: 914, endPoint y: 629, distance: 51.2
click at [914, 626] on li "For embedded wallets , Privy determines if the user has an embedded wallet by l…" at bounding box center [748, 603] width 592 height 46
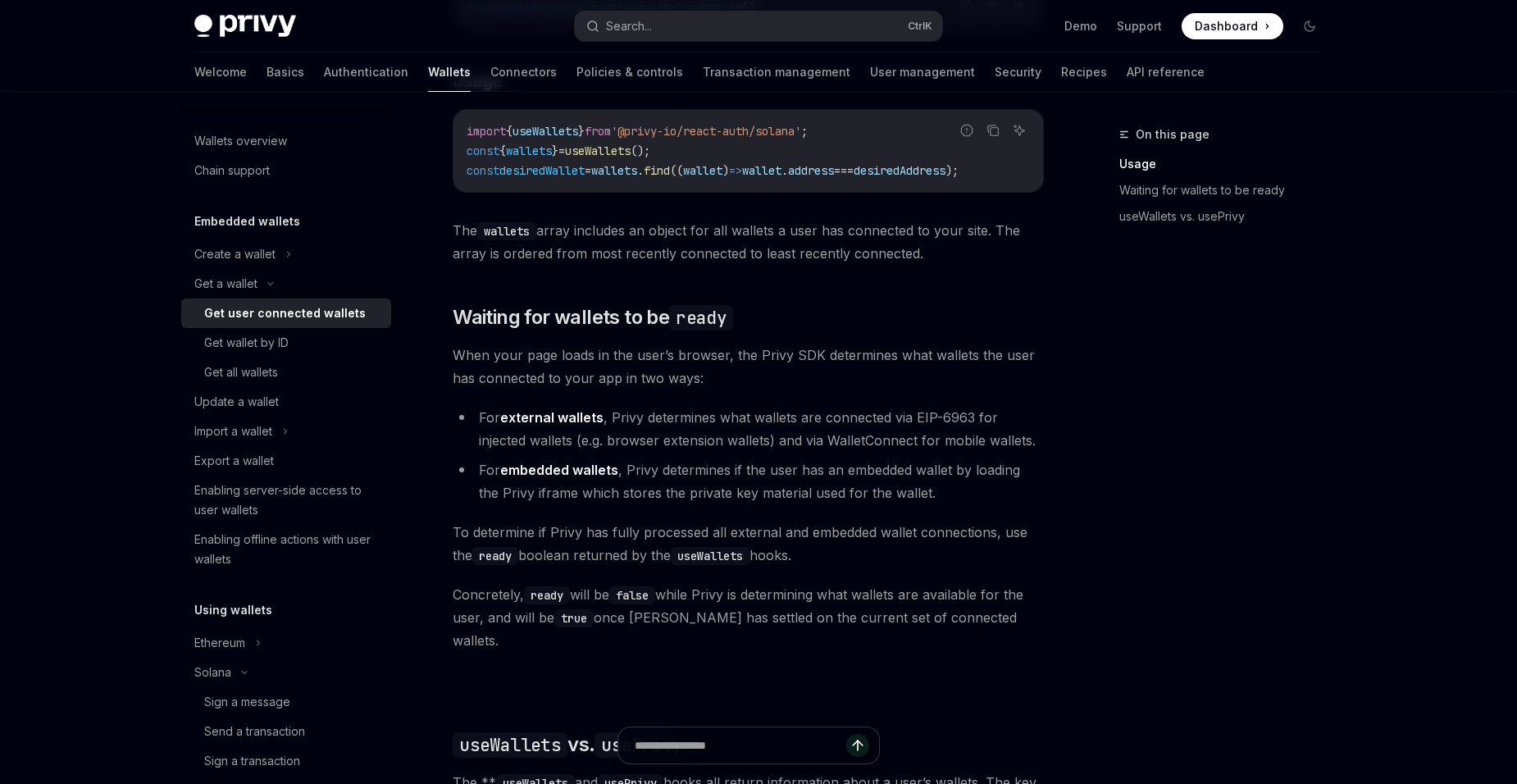
scroll to position [820, 0]
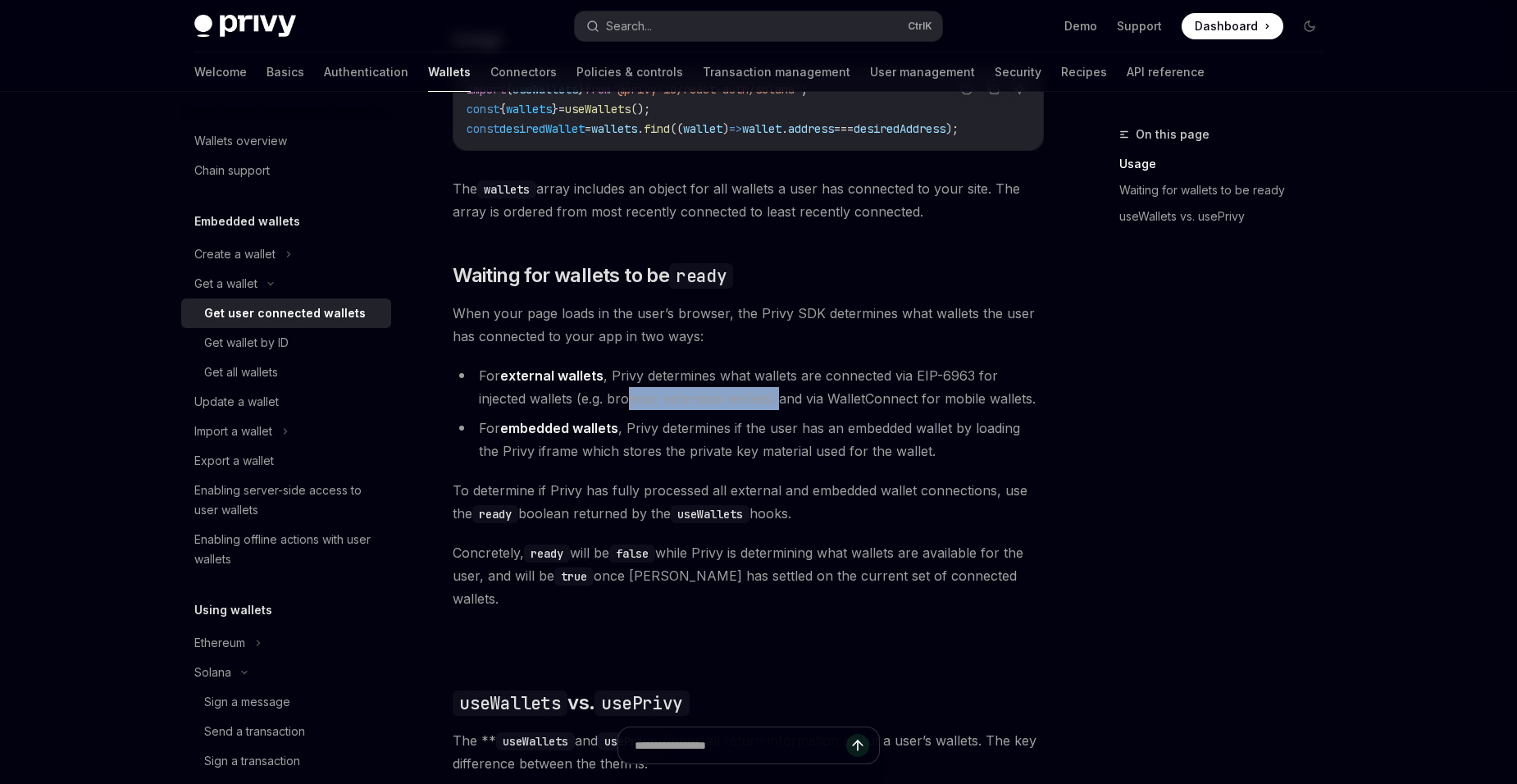
drag, startPoint x: 633, startPoint y: 400, endPoint x: 782, endPoint y: 402, distance: 149.0
click at [782, 402] on li "For external wallets , Privy determines what wallets are connected via EIP-6963…" at bounding box center [748, 386] width 592 height 46
drag, startPoint x: 782, startPoint y: 402, endPoint x: 920, endPoint y: 460, distance: 149.7
click at [921, 460] on li "For embedded wallets , Privy determines if the user has an embedded wallet by l…" at bounding box center [748, 439] width 592 height 46
click at [743, 446] on li "For embedded wallets , Privy determines if the user has an embedded wallet by l…" at bounding box center [748, 439] width 592 height 46
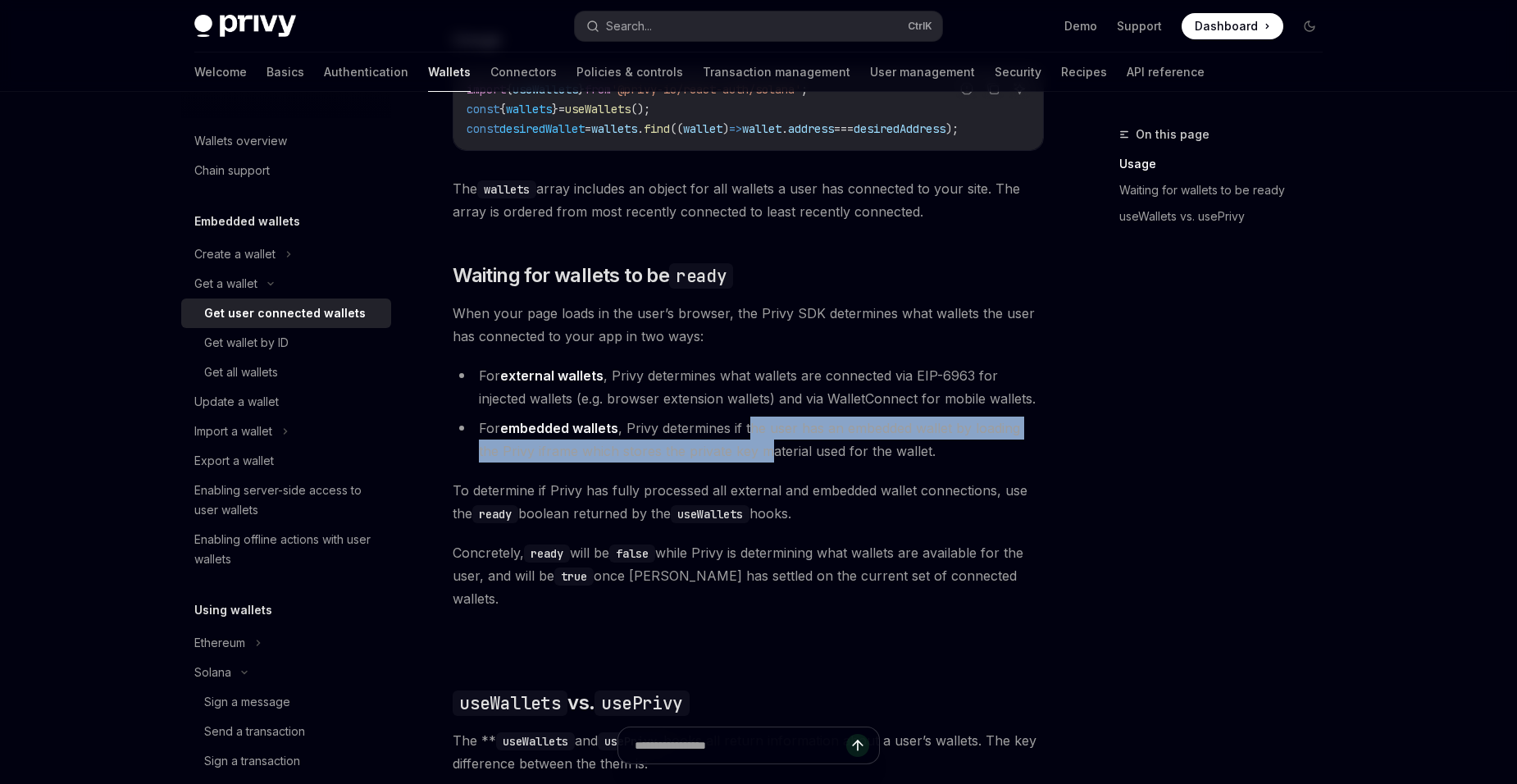
drag, startPoint x: 751, startPoint y: 435, endPoint x: 750, endPoint y: 456, distance: 21.0
click at [750, 456] on li "For embedded wallets , Privy determines if the user has an embedded wallet by l…" at bounding box center [748, 439] width 592 height 46
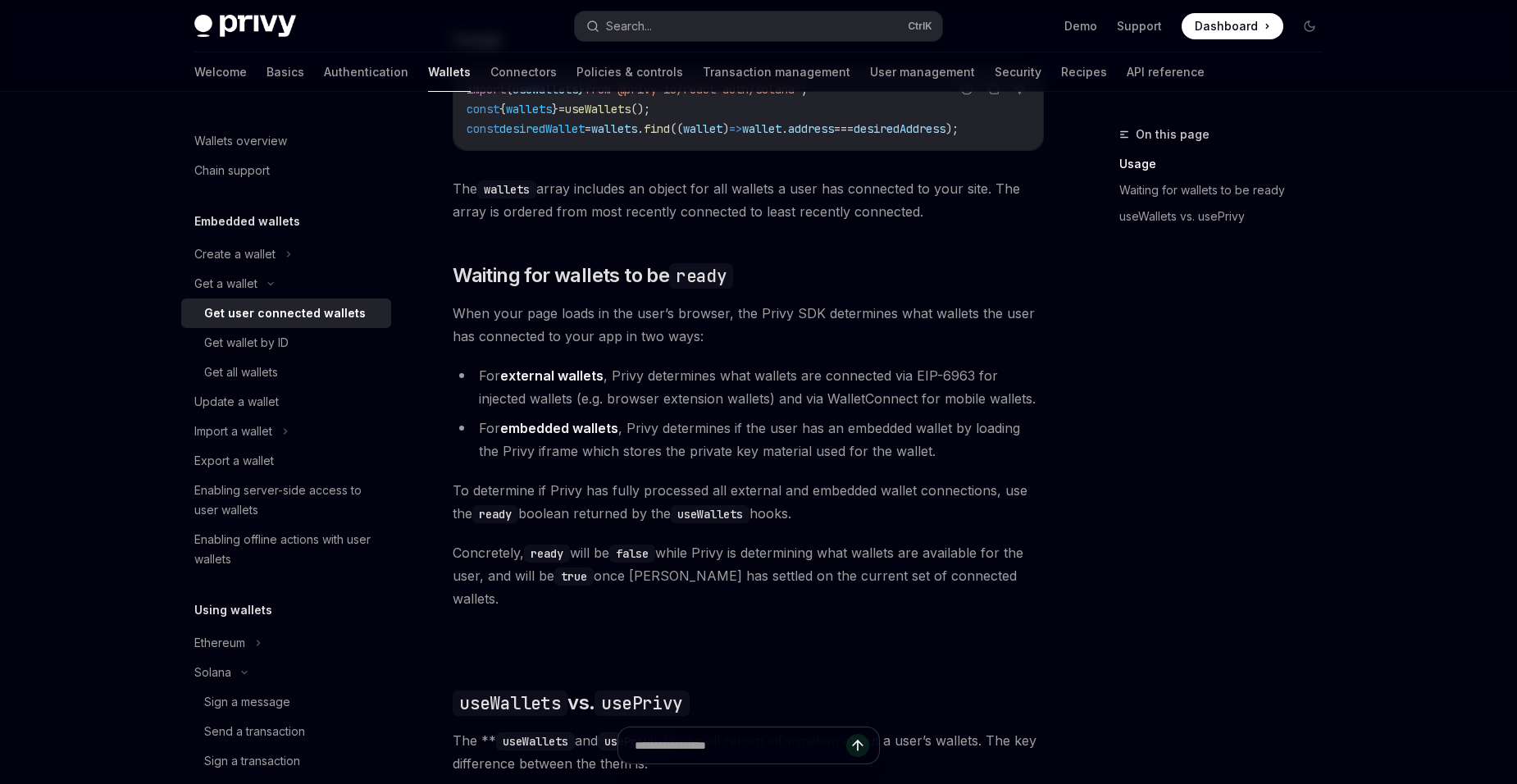
drag, startPoint x: 750, startPoint y: 456, endPoint x: 870, endPoint y: 496, distance: 126.5
click at [870, 496] on span "To determine if Privy has fully processed all external and embedded wallet conn…" at bounding box center [748, 501] width 592 height 46
drag, startPoint x: 564, startPoint y: 499, endPoint x: 693, endPoint y: 509, distance: 129.4
click at [691, 508] on span "To determine if Privy has fully processed all external and embedded wallet conn…" at bounding box center [748, 501] width 592 height 46
drag, startPoint x: 693, startPoint y: 509, endPoint x: 773, endPoint y: 530, distance: 82.7
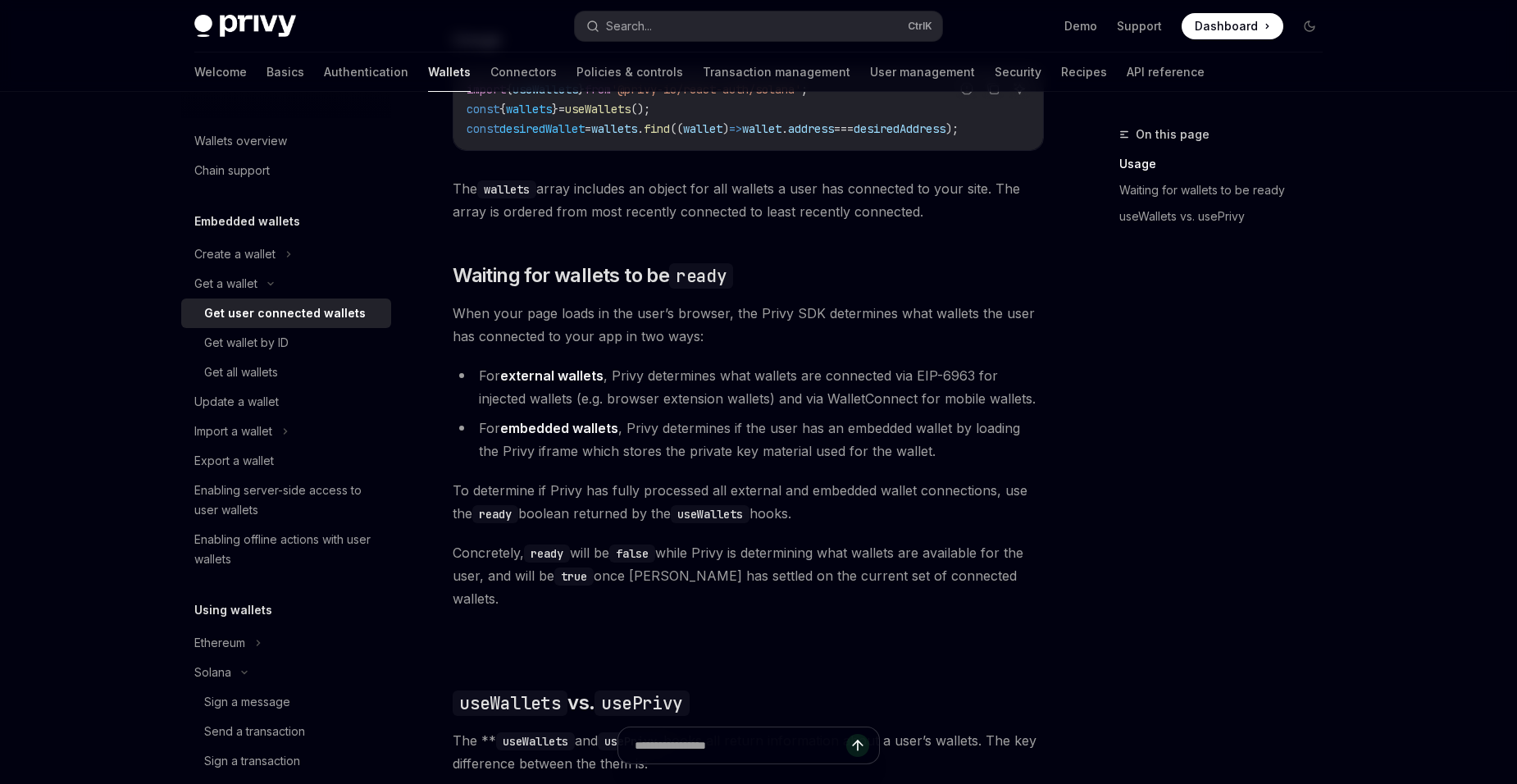
click at [773, 525] on span "To determine if Privy has fully processed all external and embedded wallet conn…" at bounding box center [748, 501] width 592 height 46
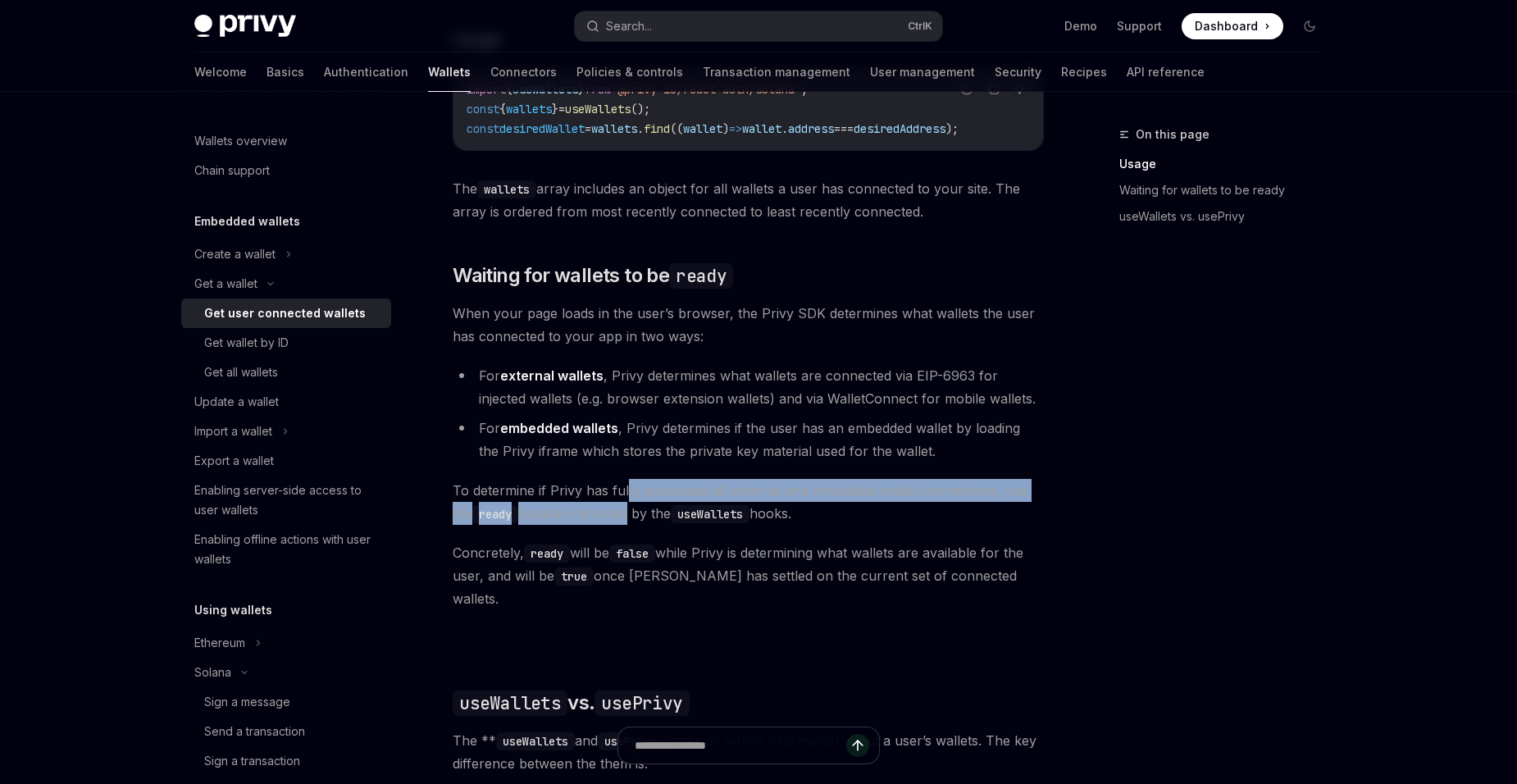
drag, startPoint x: 625, startPoint y: 505, endPoint x: 625, endPoint y: 522, distance: 17.0
click at [625, 522] on span "To determine if Privy has fully processed all external and embedded wallet conn…" at bounding box center [748, 501] width 592 height 46
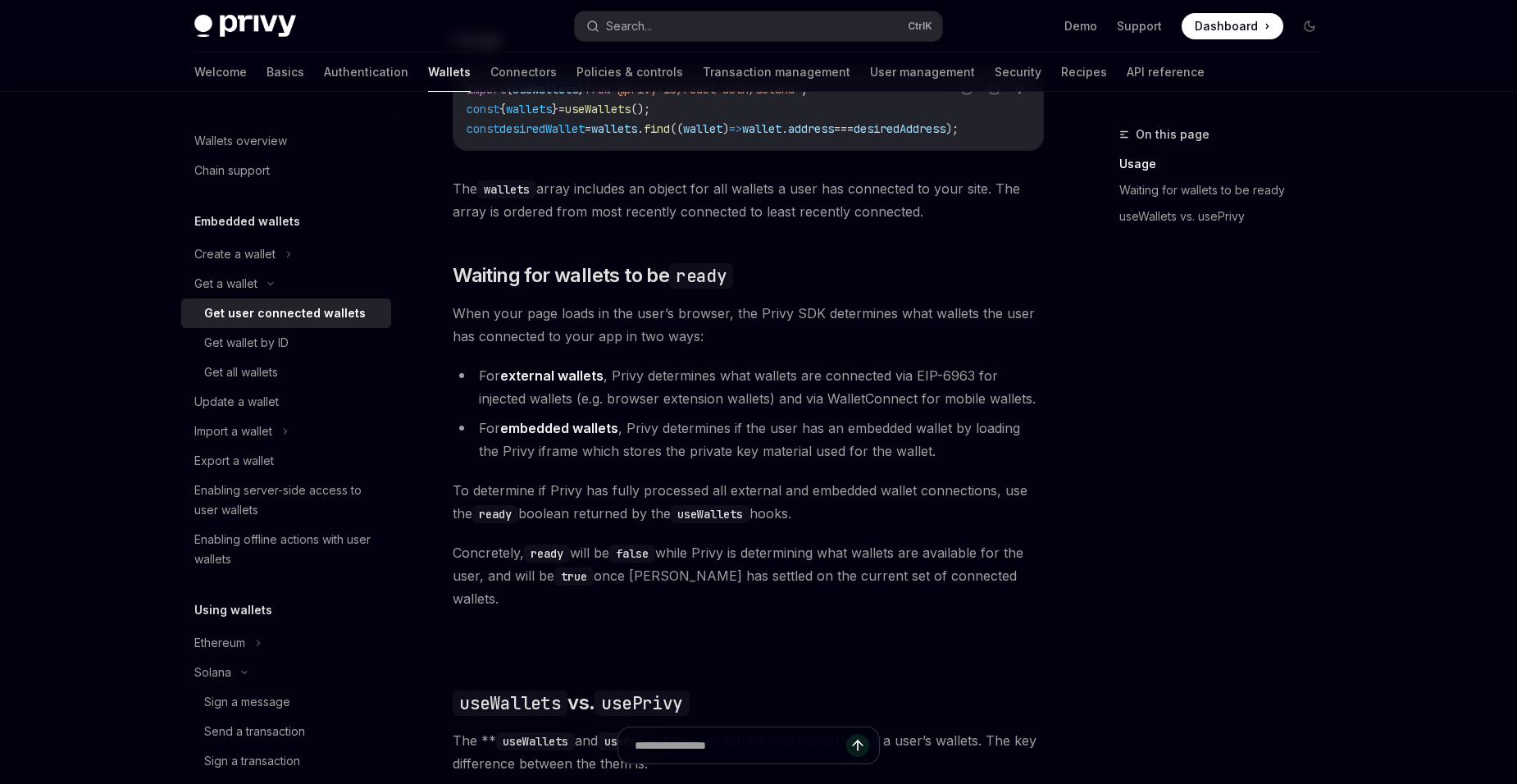
drag, startPoint x: 625, startPoint y: 522, endPoint x: 795, endPoint y: 570, distance: 176.6
click at [795, 570] on span "Concretely, ready will be false while Privy is determining what wallets are ava…" at bounding box center [748, 575] width 592 height 69
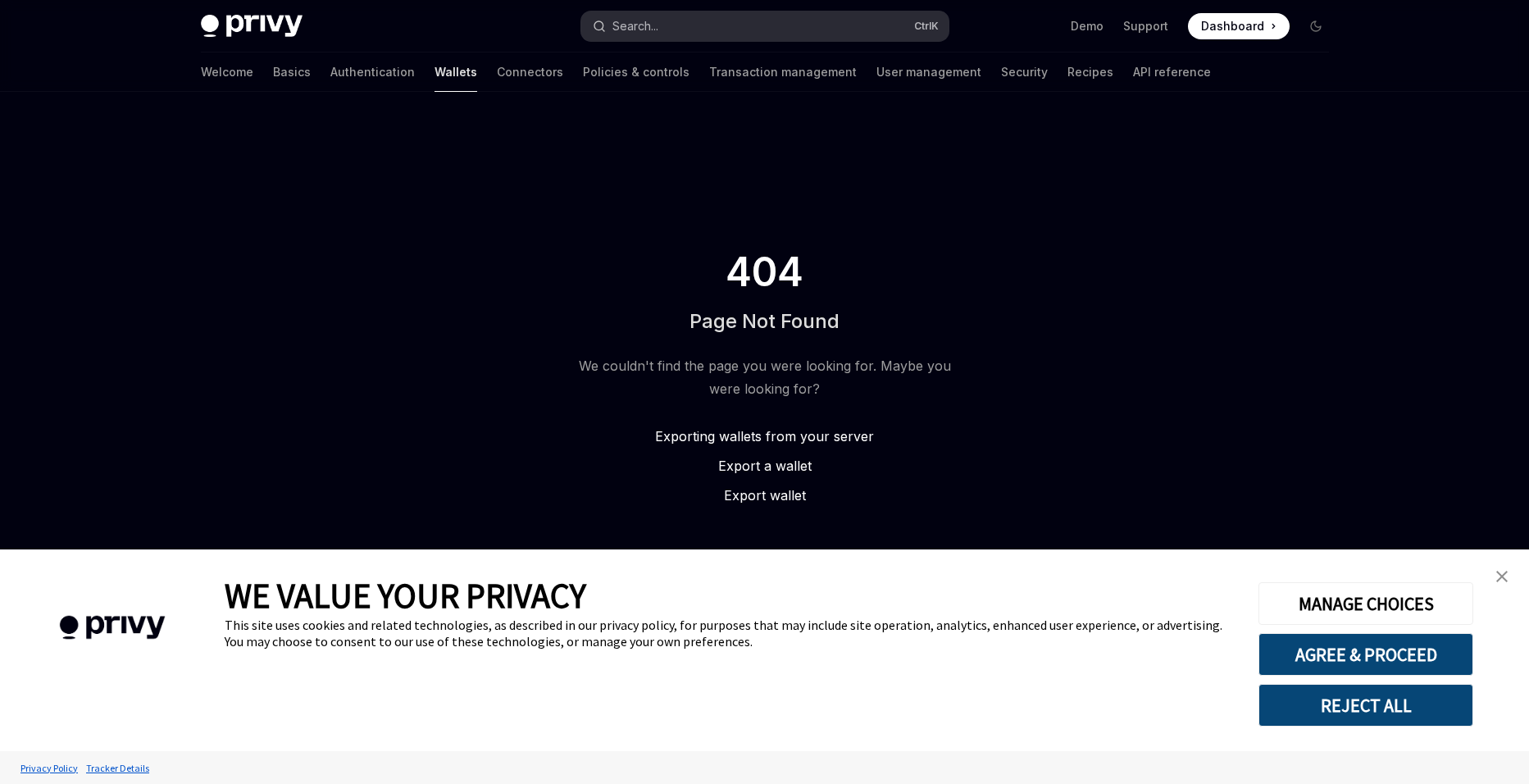
click at [686, 31] on button "Search... Ctrl K" at bounding box center [764, 25] width 368 height 29
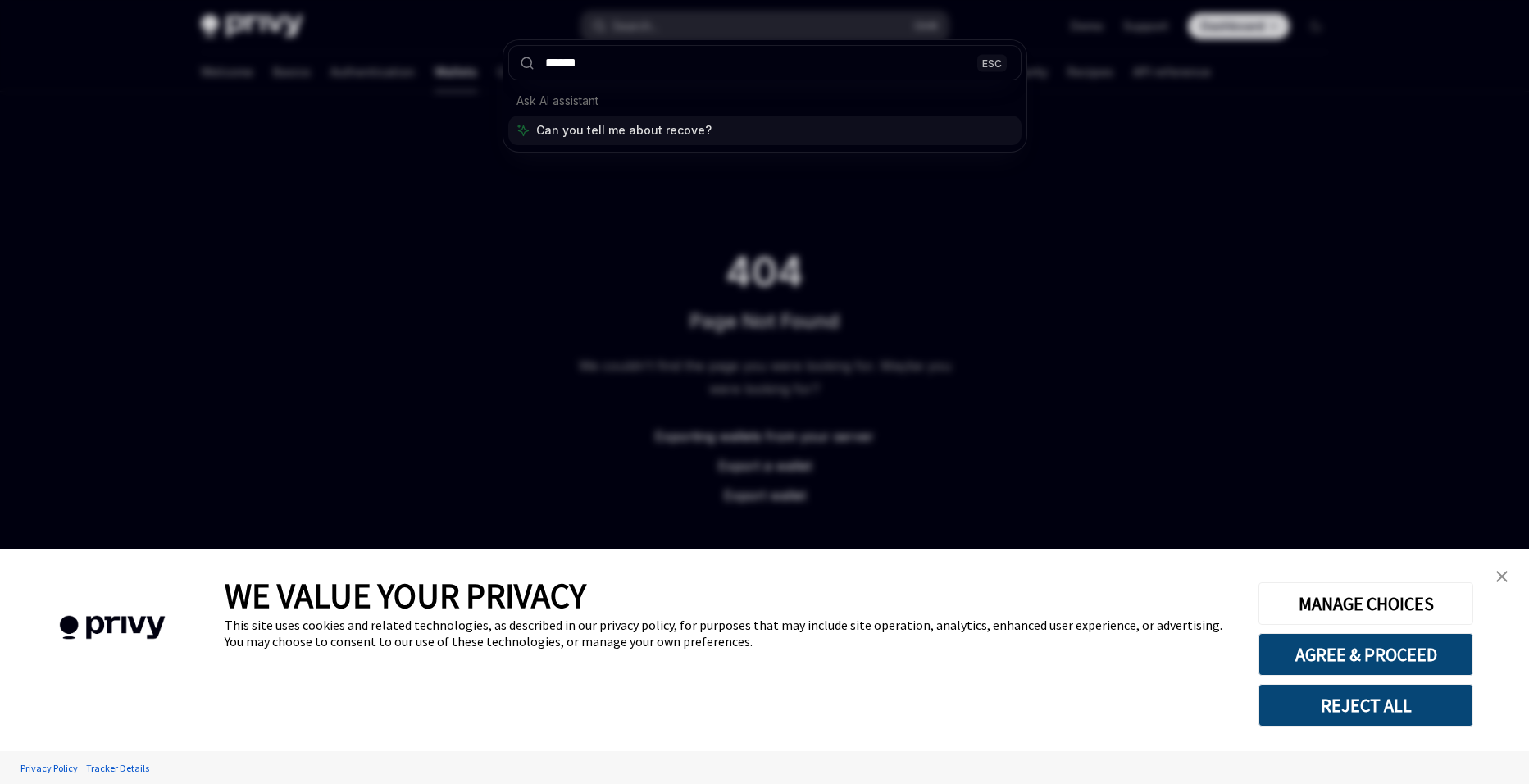
type input "*******"
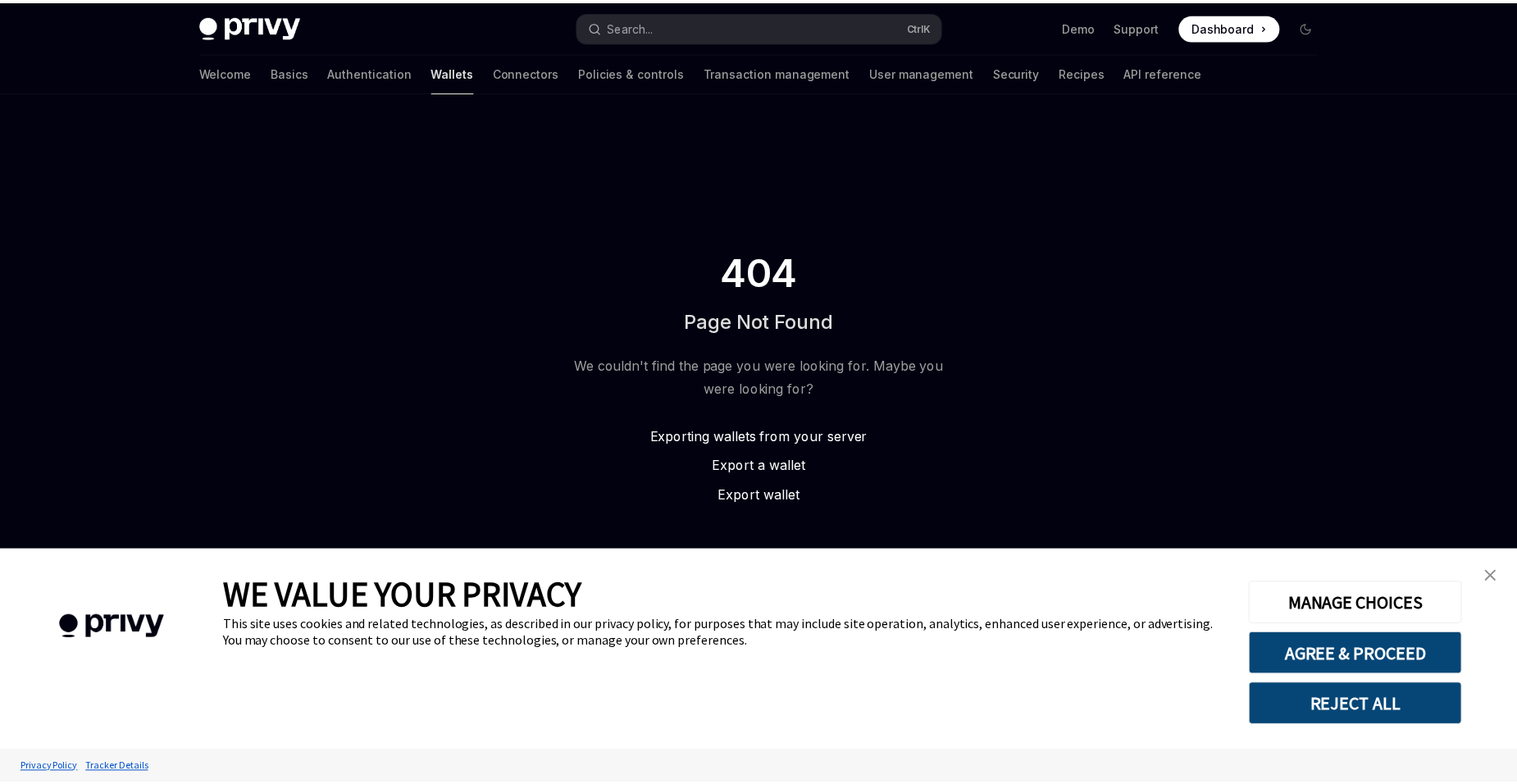
scroll to position [2022, 0]
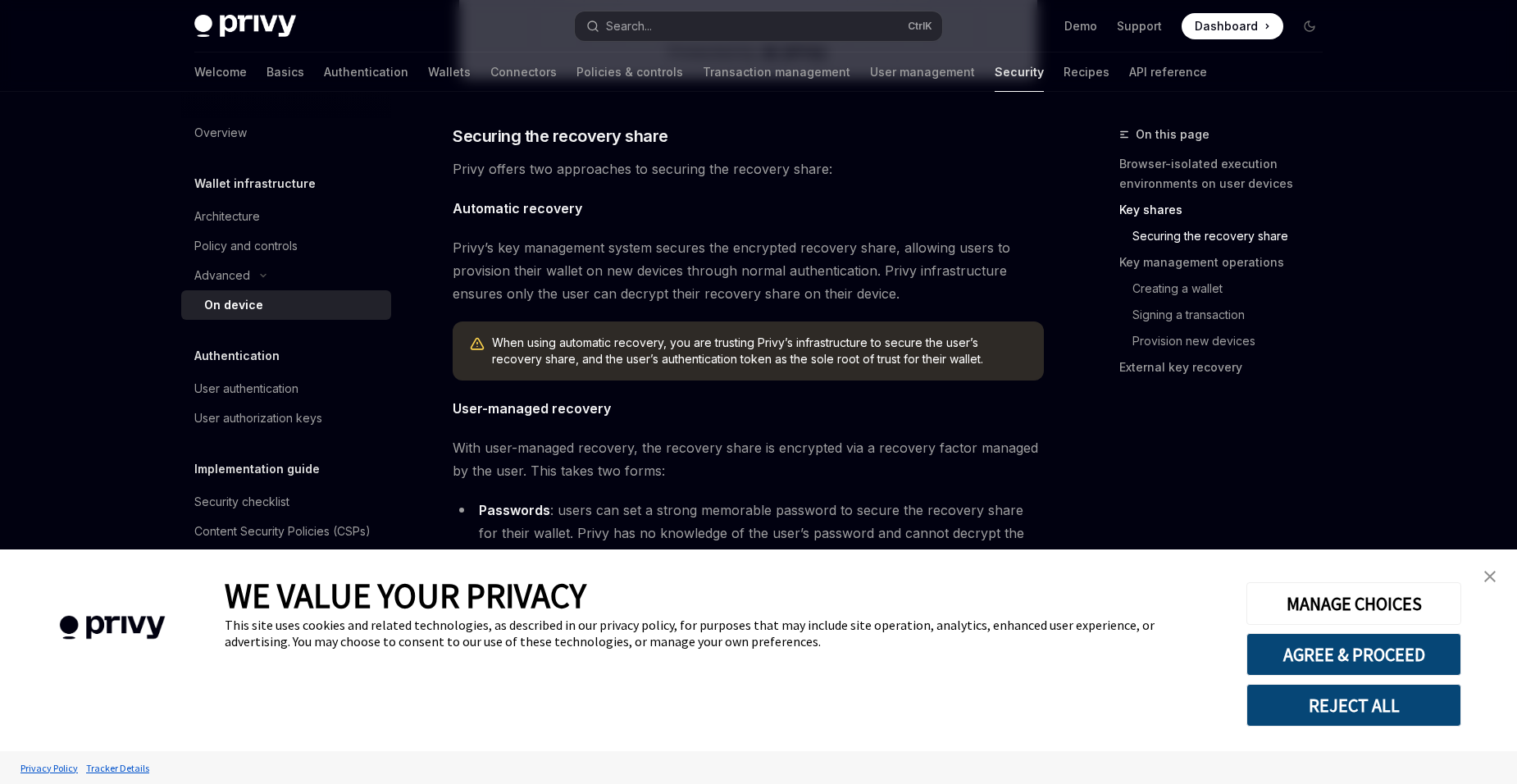
click at [1486, 585] on link "close banner" at bounding box center [1490, 576] width 33 height 33
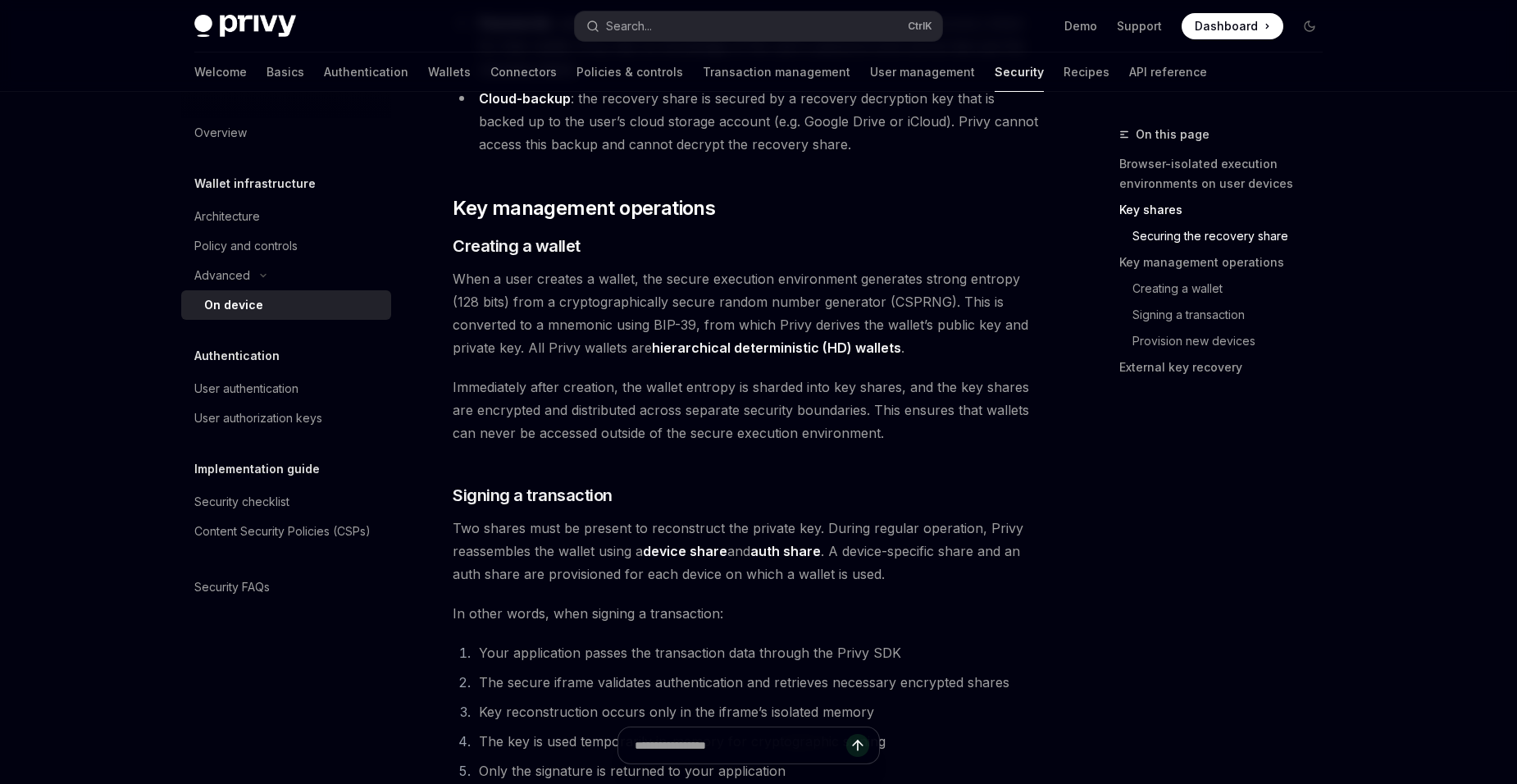
scroll to position [2515, 0]
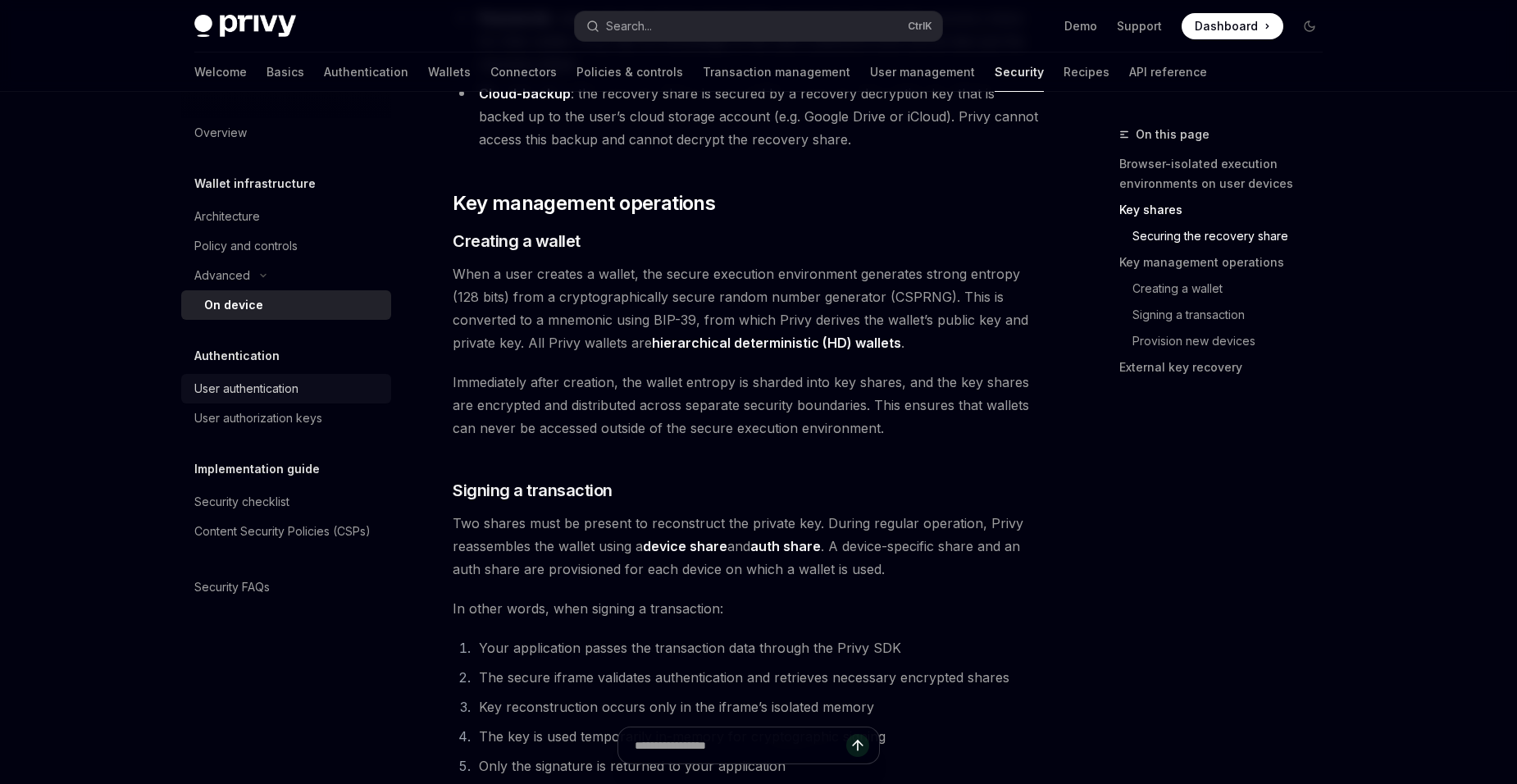
click at [298, 374] on link "User authentication" at bounding box center [286, 388] width 210 height 29
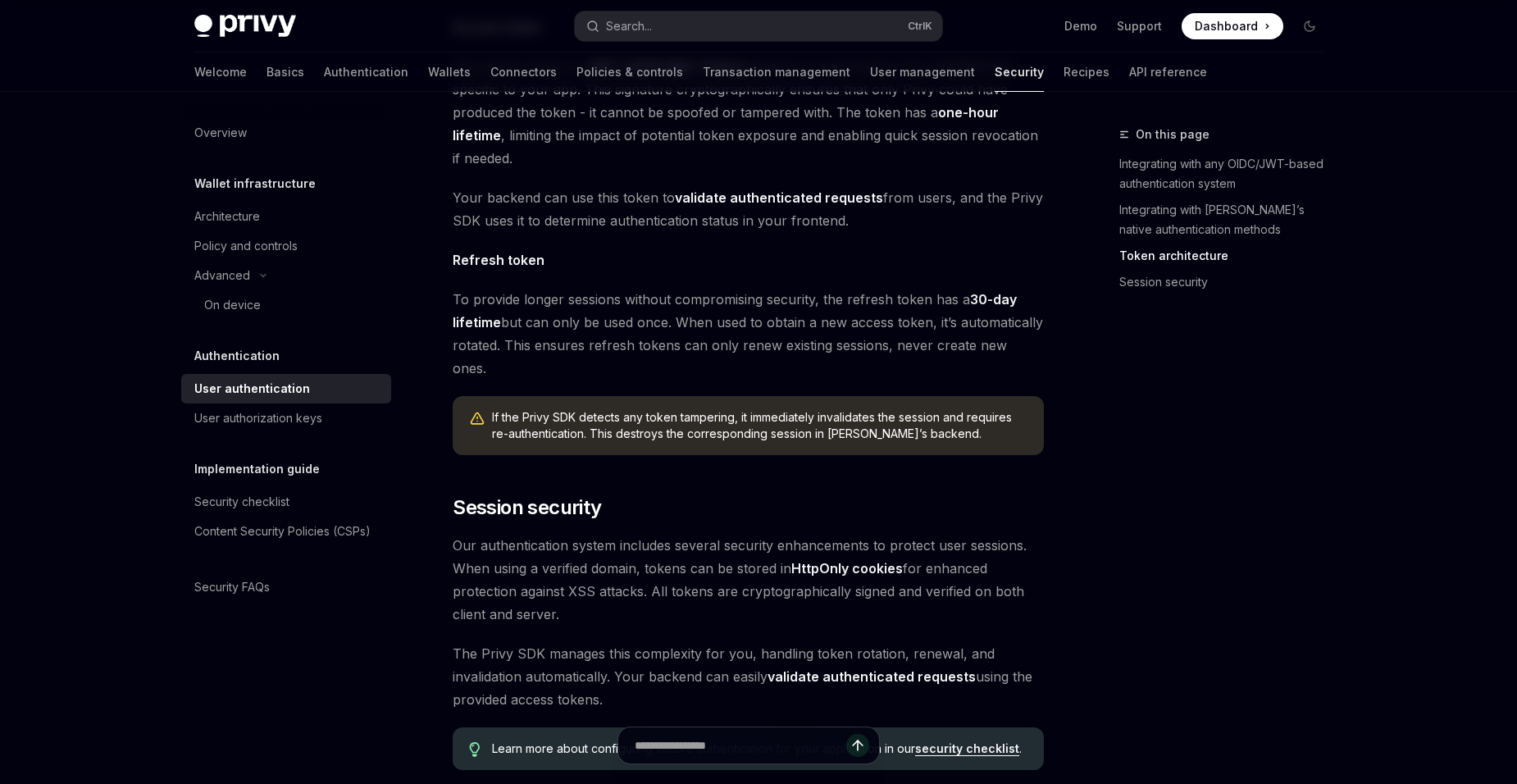
scroll to position [1148, 0]
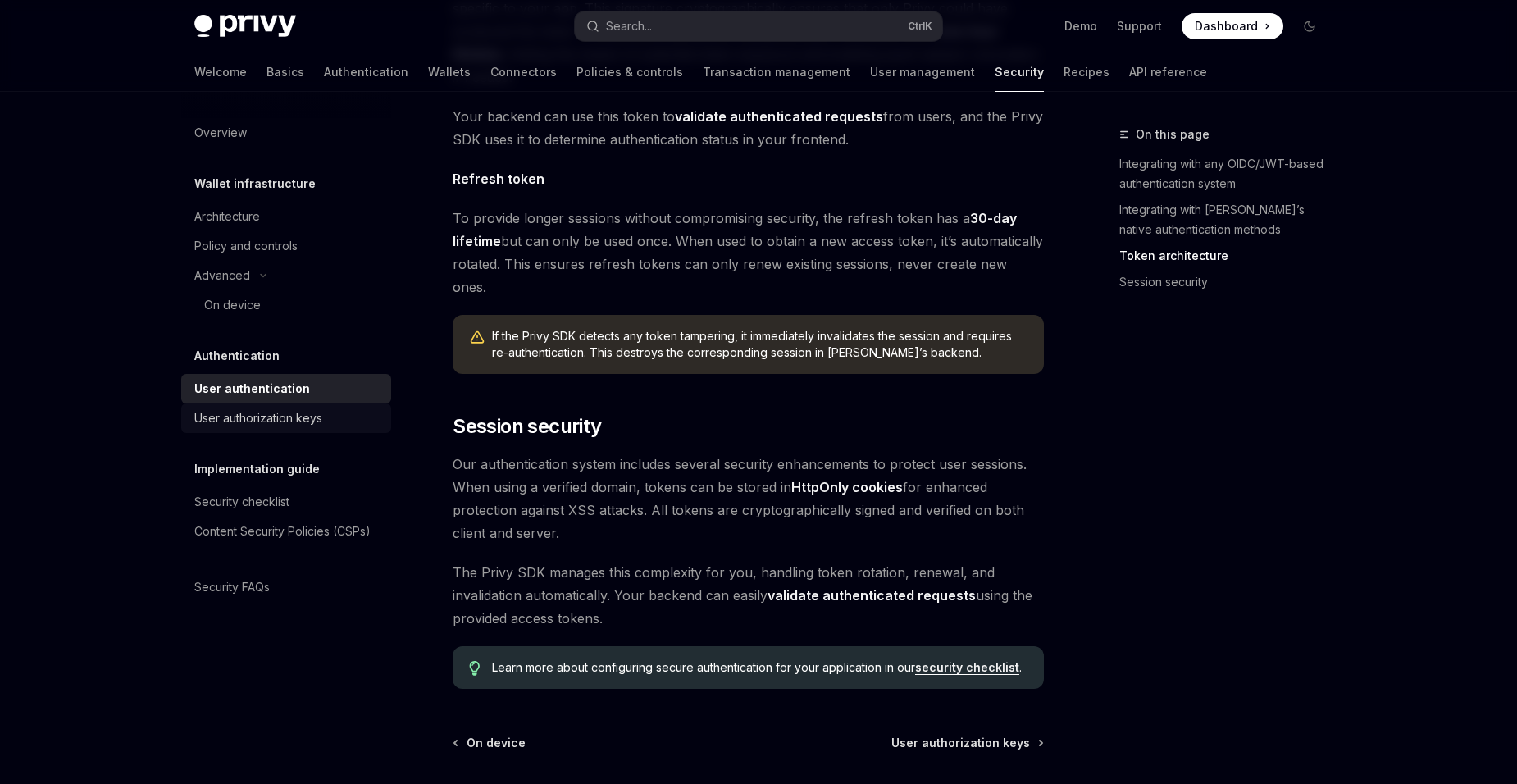
click at [294, 428] on link "User authorization keys" at bounding box center [286, 417] width 210 height 29
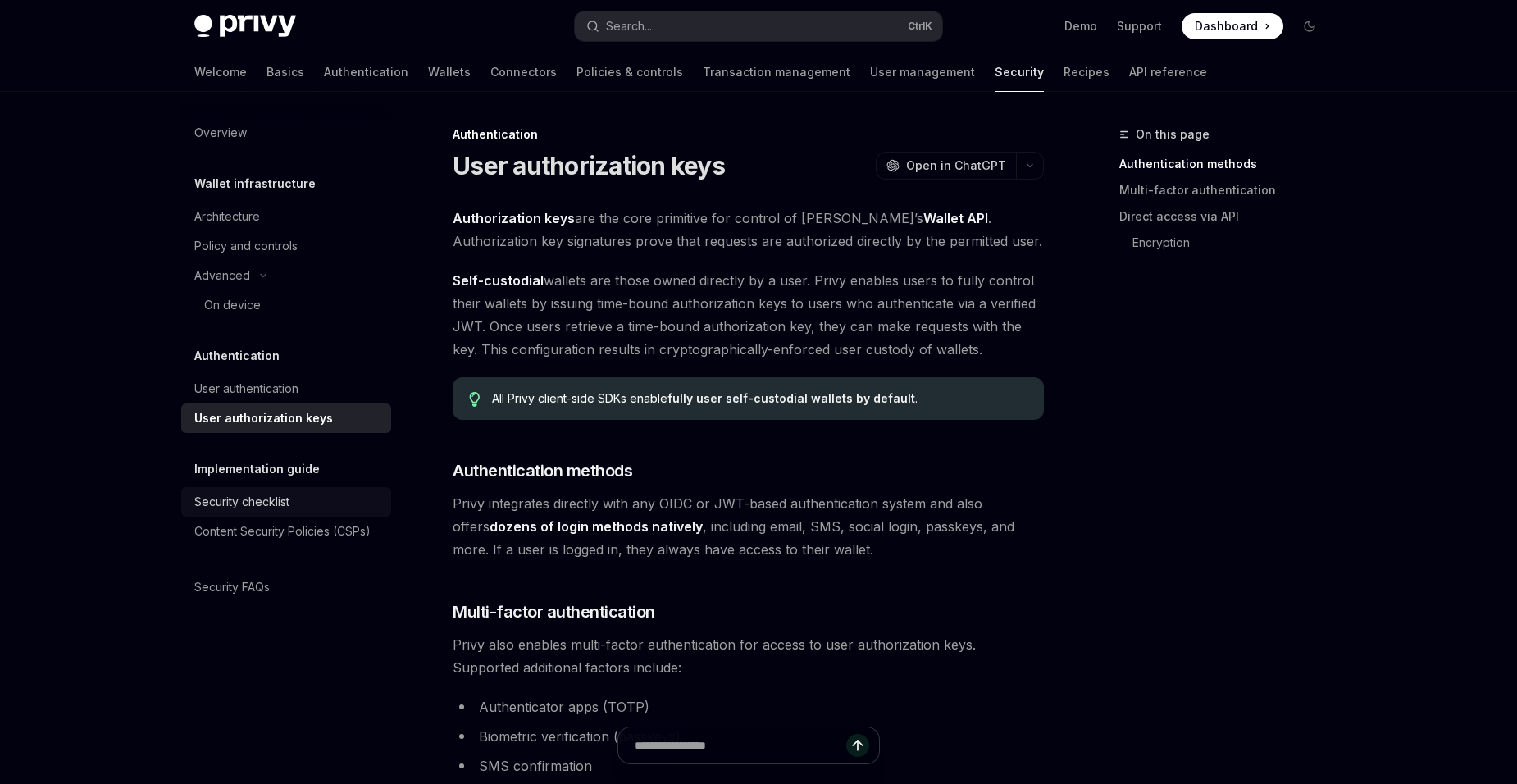
click at [369, 503] on div "Security checklist" at bounding box center [288, 501] width 187 height 20
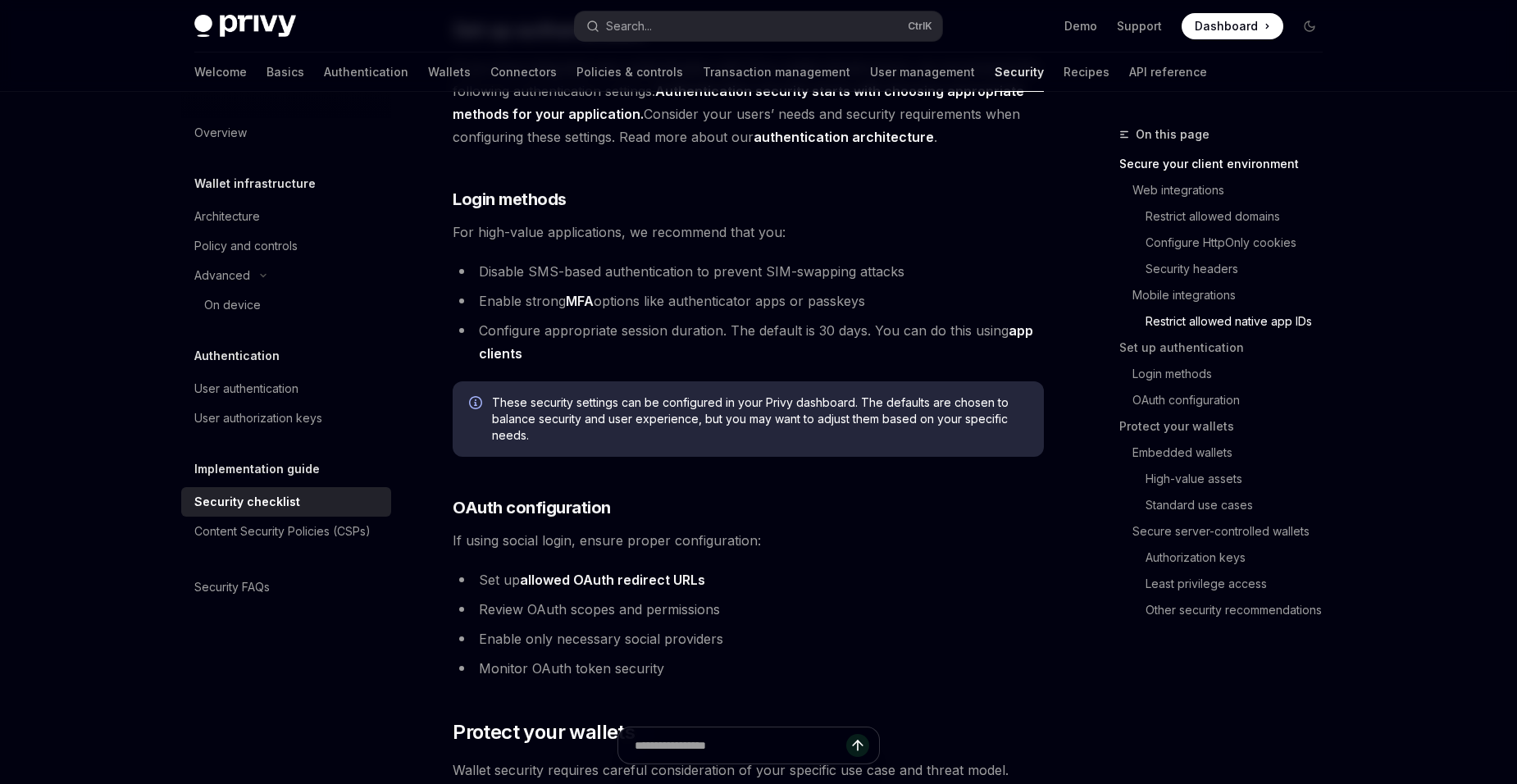
scroll to position [1476, 0]
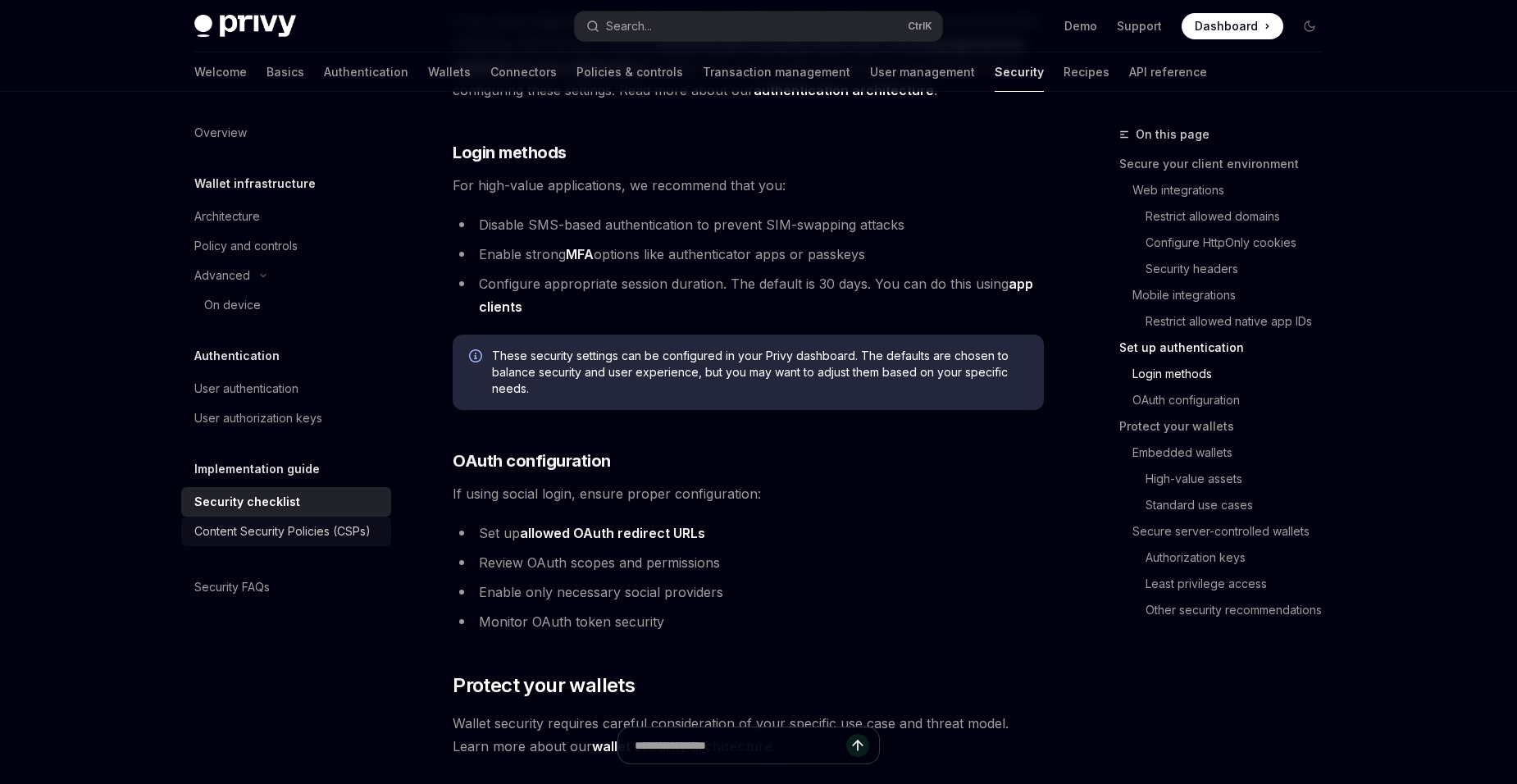
click at [341, 535] on div "Content Security Policies (CSPs)" at bounding box center [283, 531] width 177 height 20
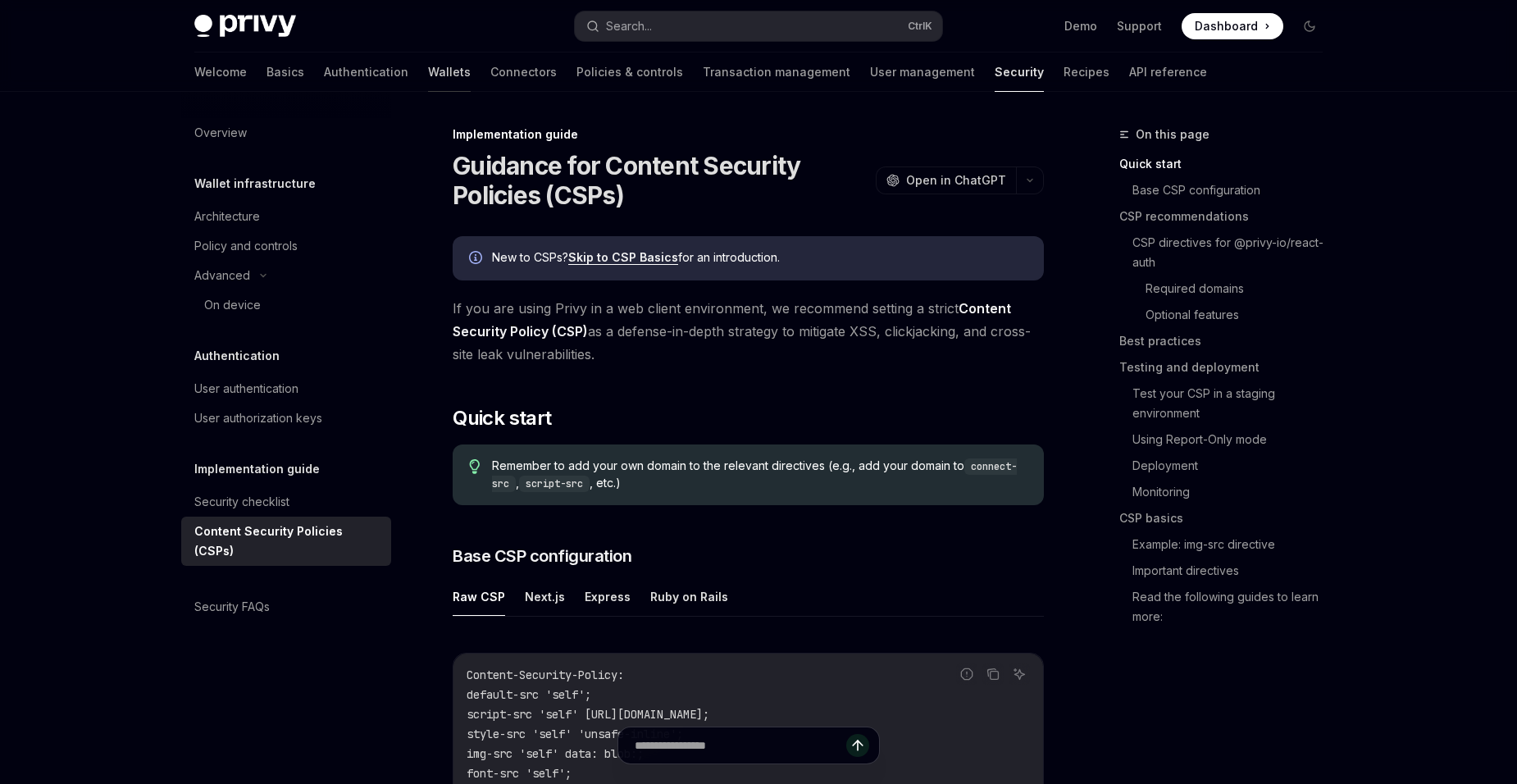
click at [428, 79] on link "Wallets" at bounding box center [449, 72] width 42 height 39
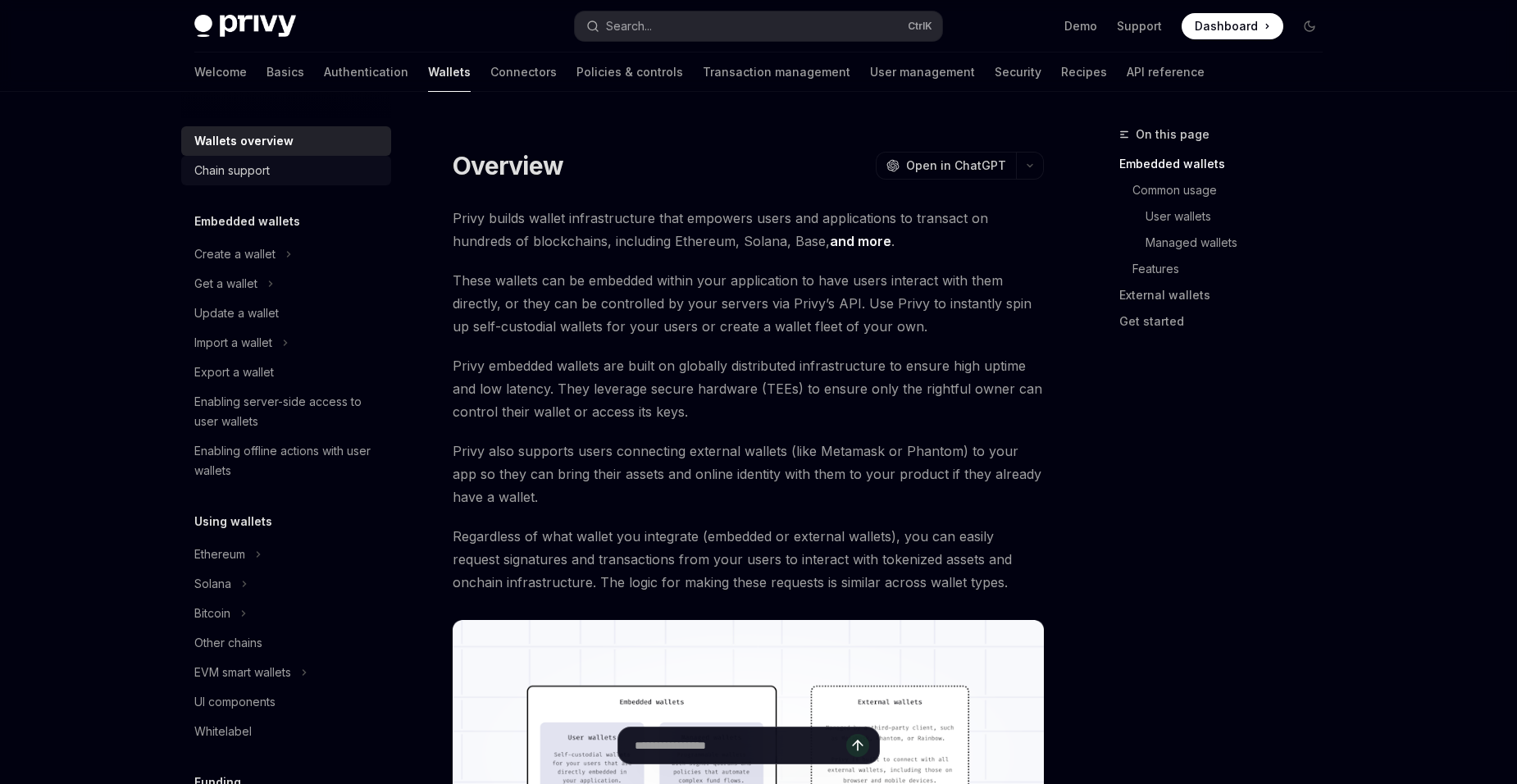
click at [330, 176] on div "Chain support" at bounding box center [288, 170] width 187 height 20
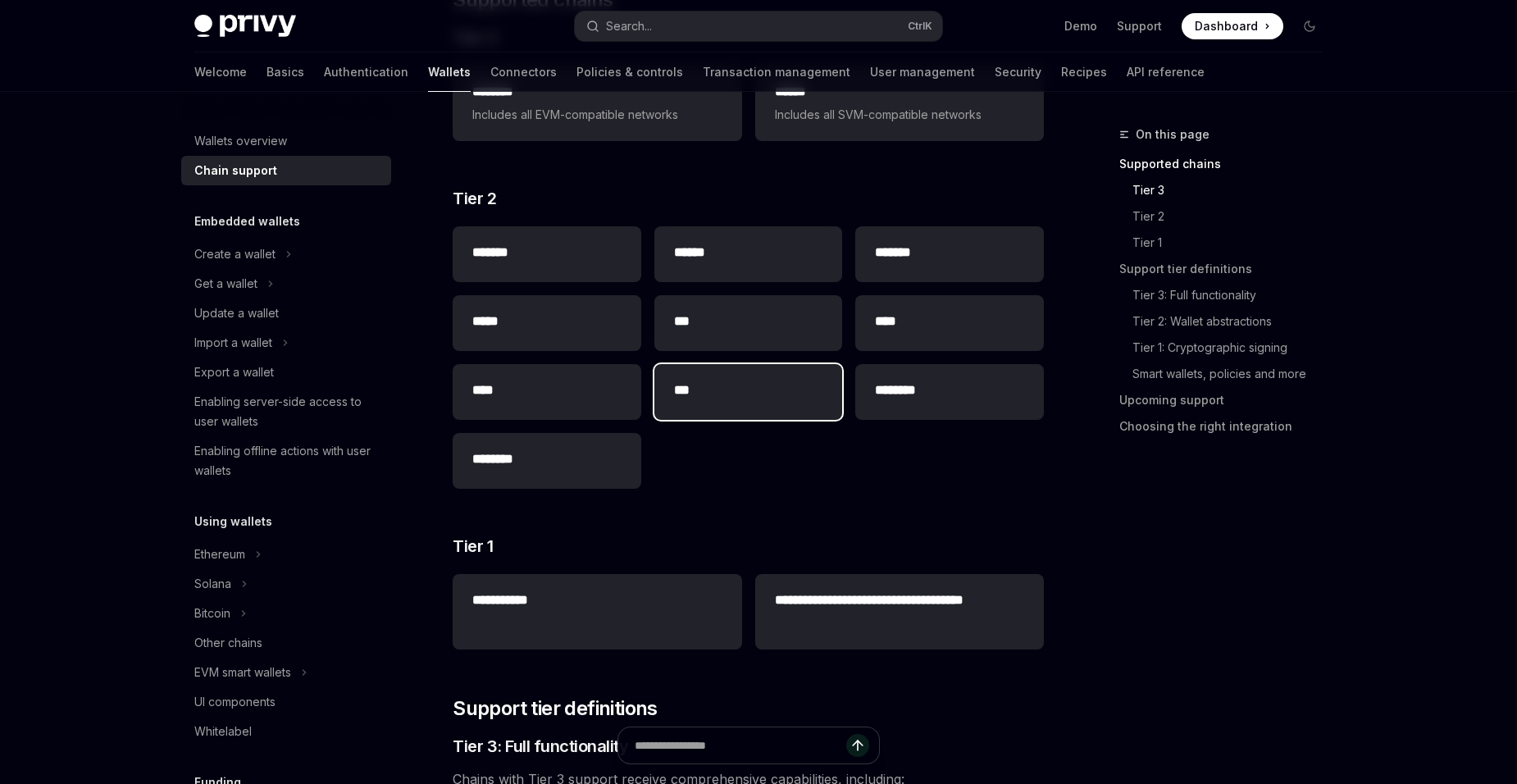
click at [722, 404] on div "***" at bounding box center [749, 391] width 189 height 55
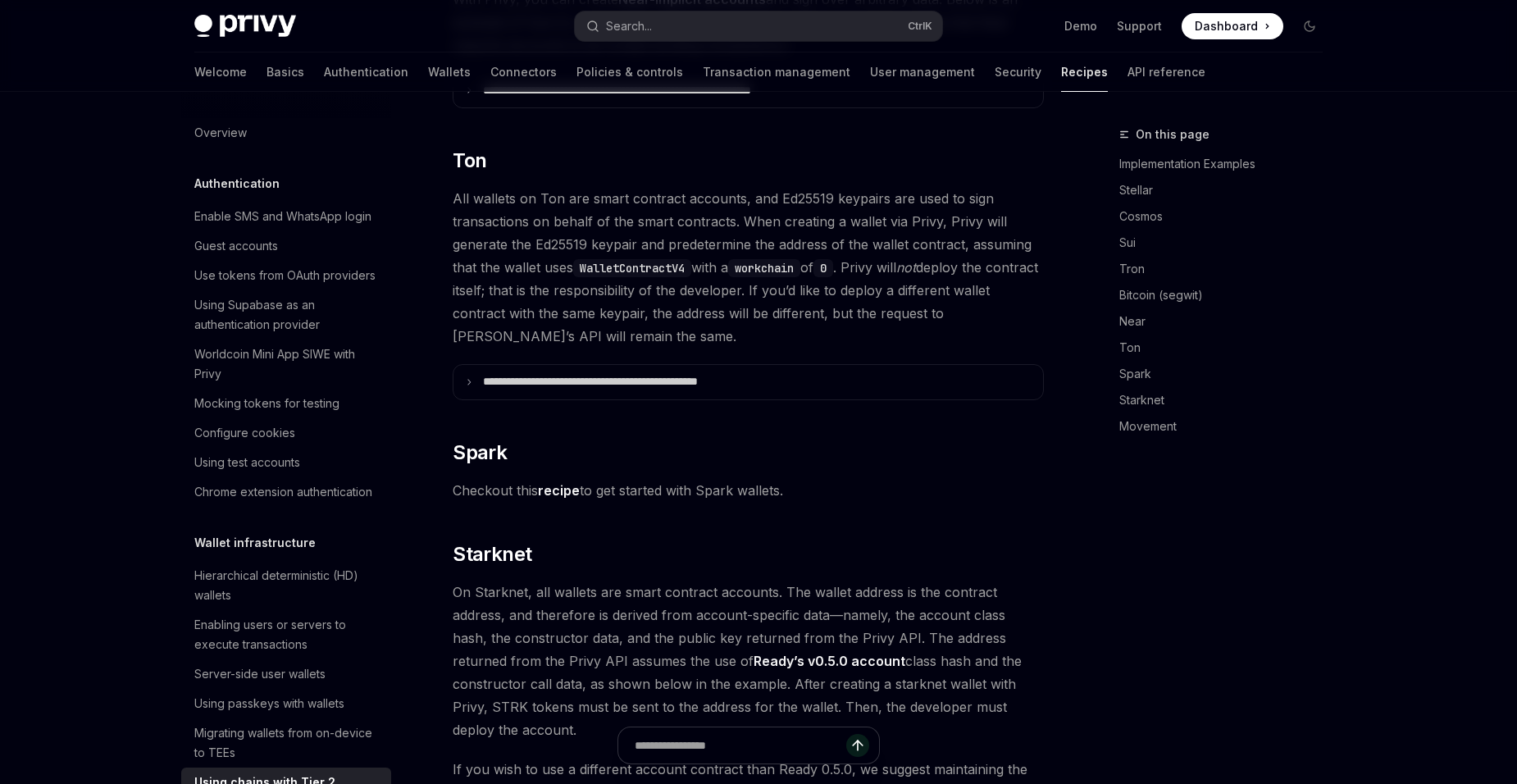
scroll to position [414, 0]
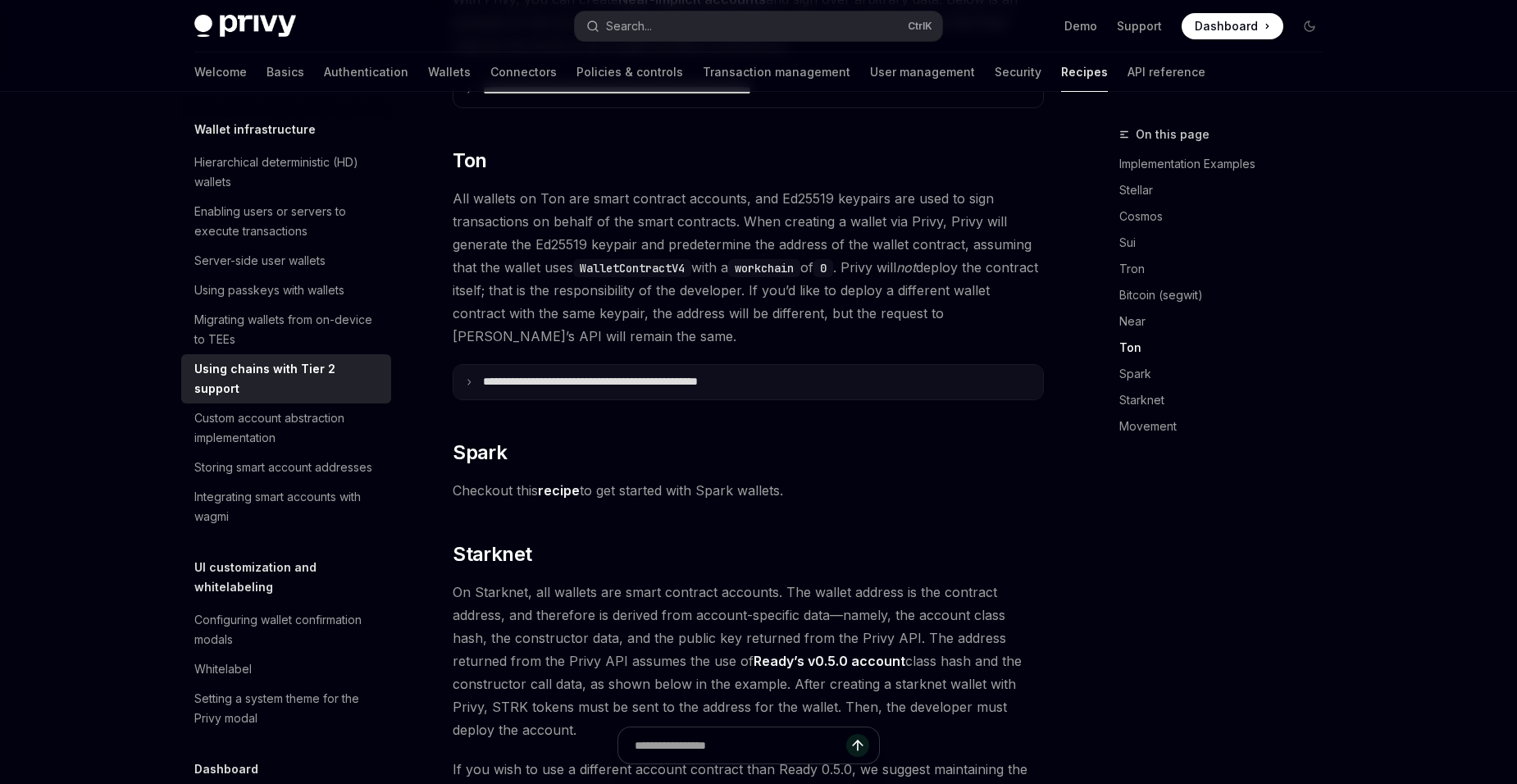
click at [523, 375] on p "**********" at bounding box center [629, 383] width 292 height 15
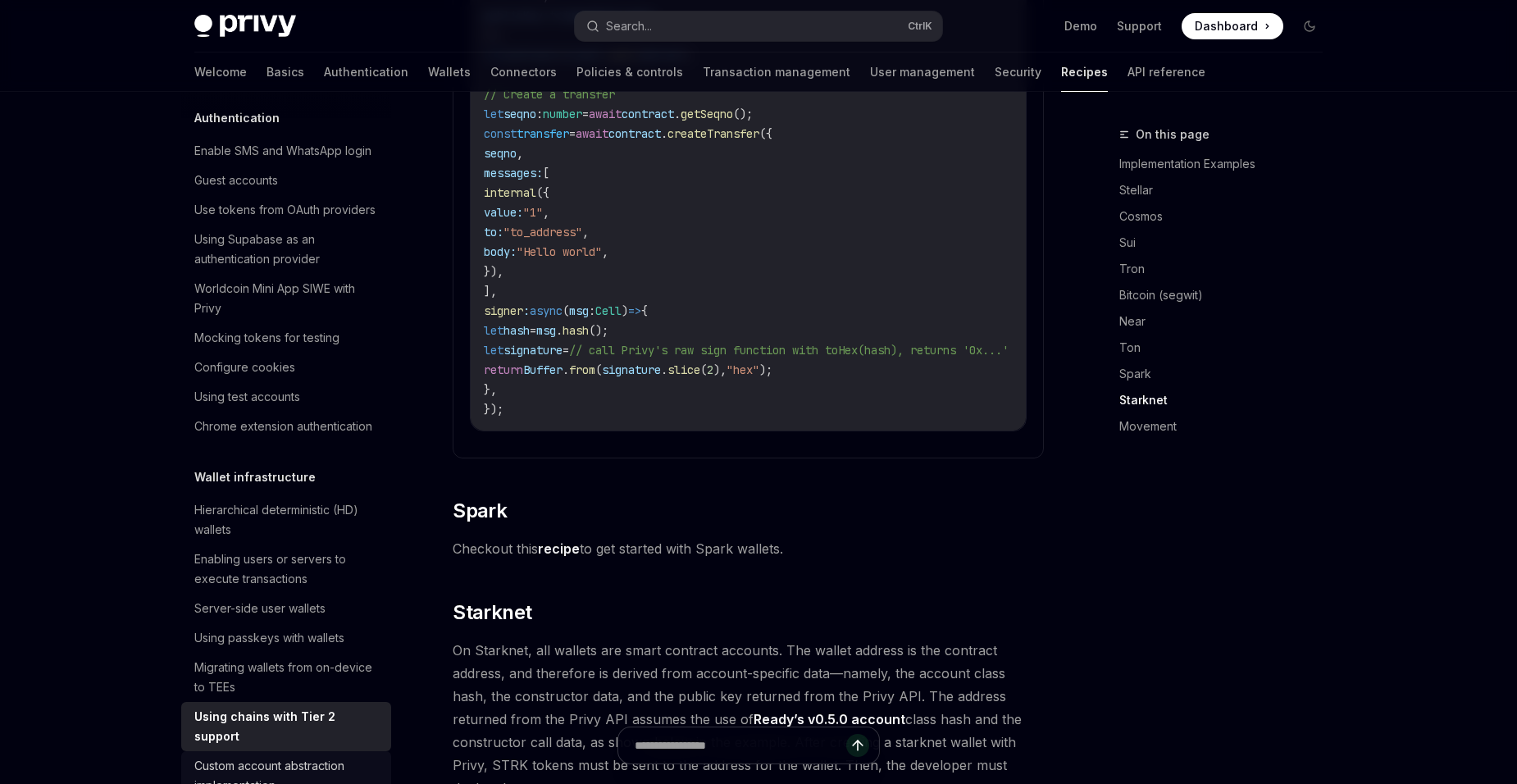
scroll to position [0, 0]
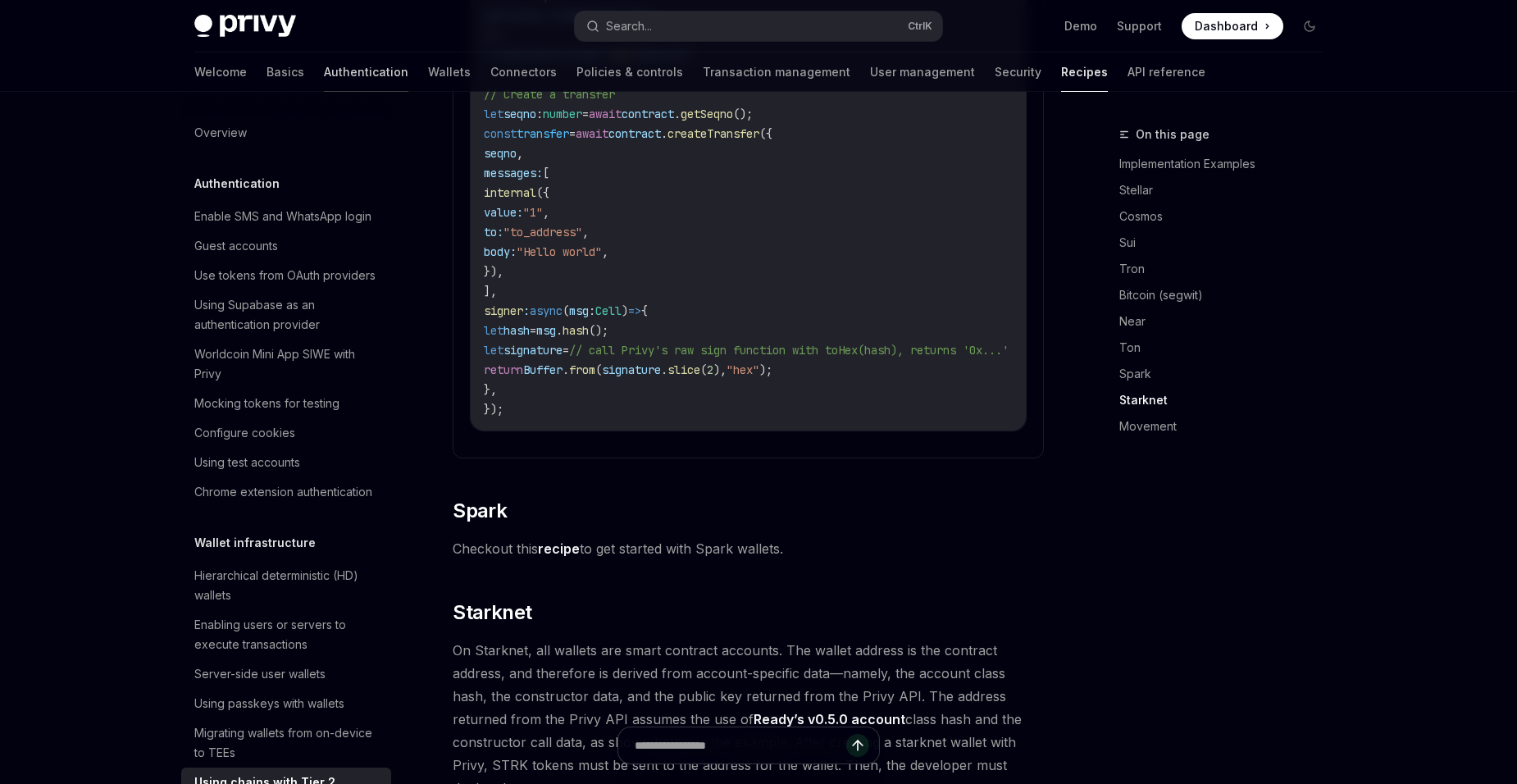
click at [324, 74] on link "Authentication" at bounding box center [366, 72] width 85 height 39
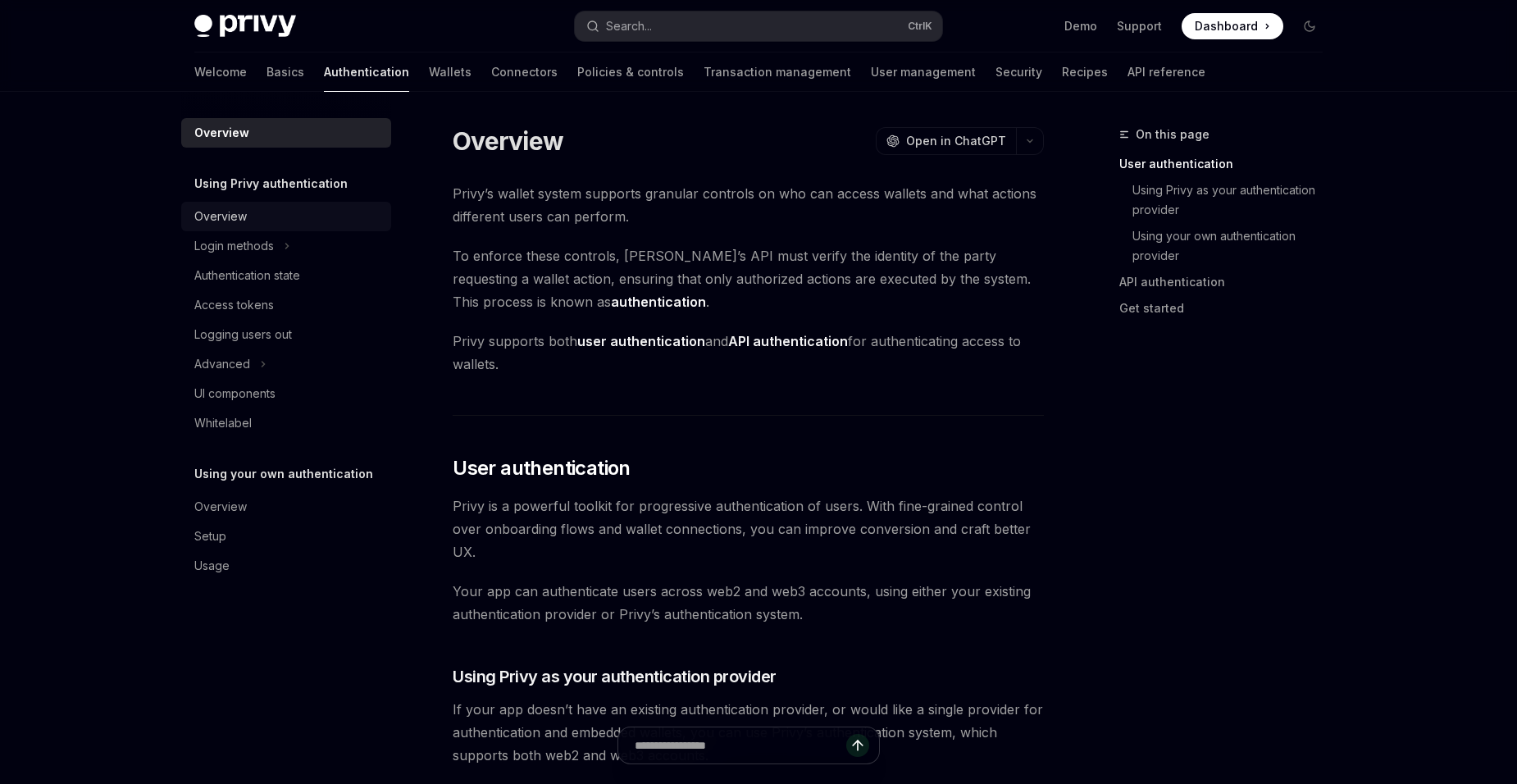
click at [309, 227] on link "Overview" at bounding box center [286, 216] width 210 height 29
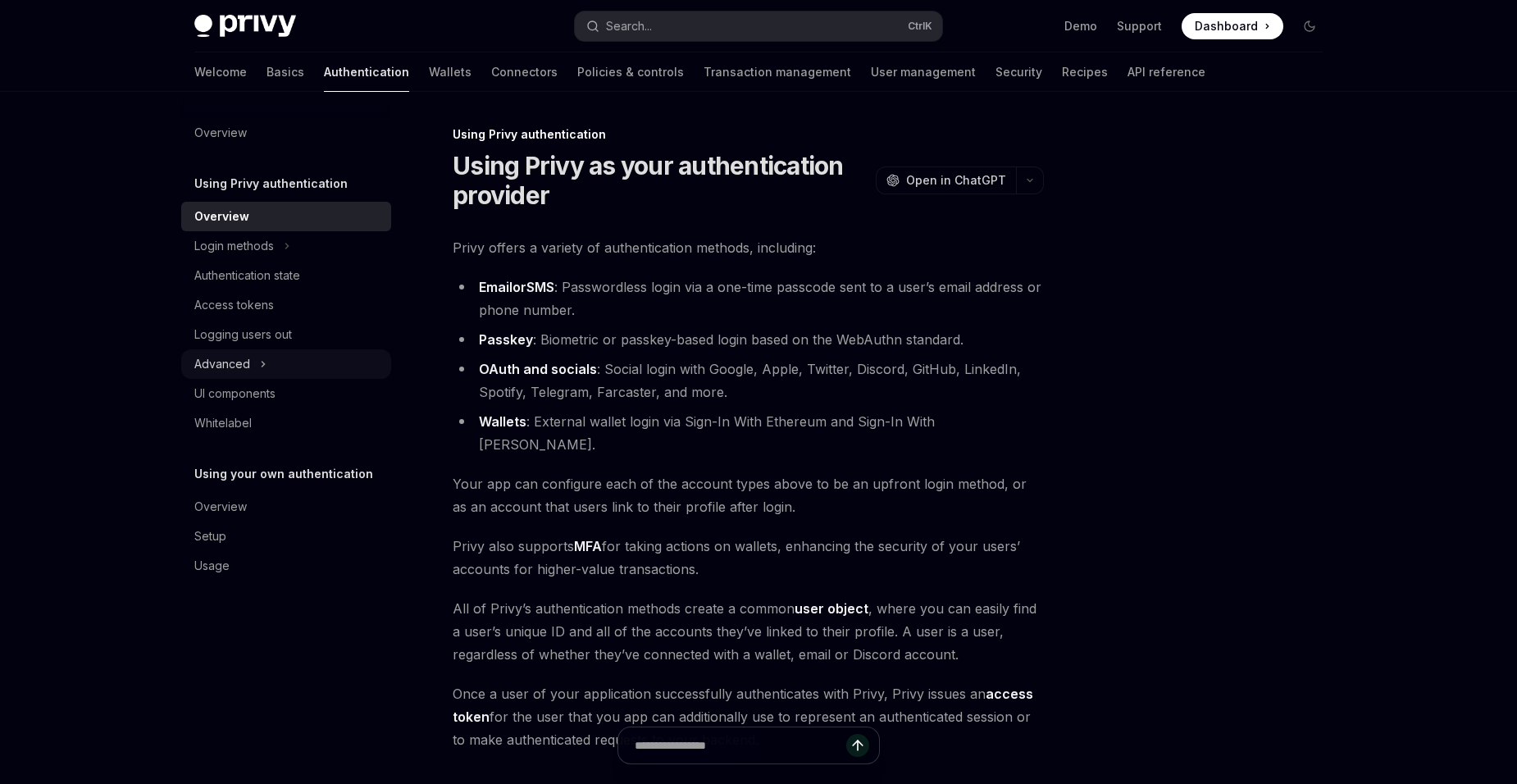
click at [351, 369] on div "Advanced" at bounding box center [286, 364] width 210 height 29
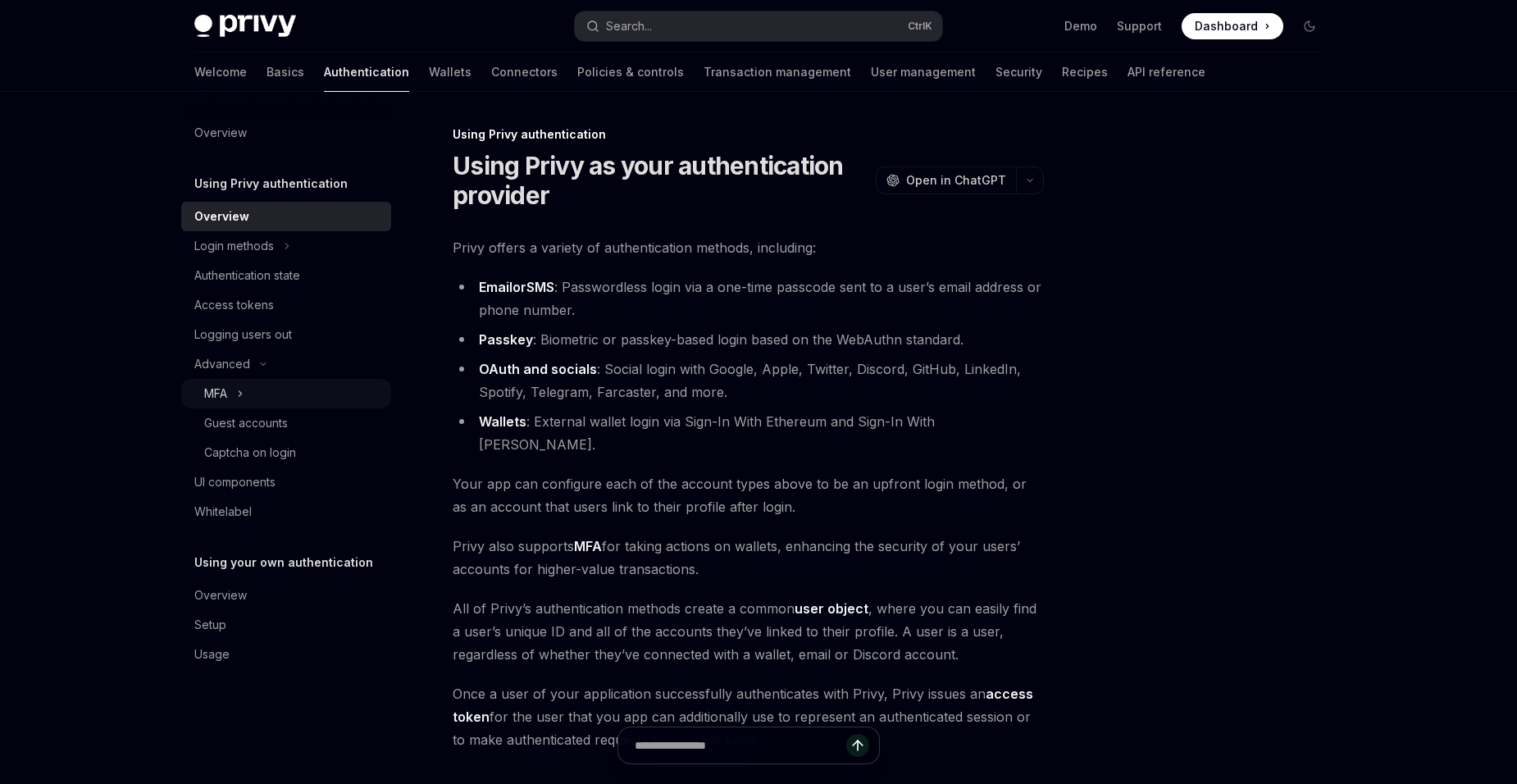
click at [338, 392] on div "MFA" at bounding box center [286, 393] width 210 height 29
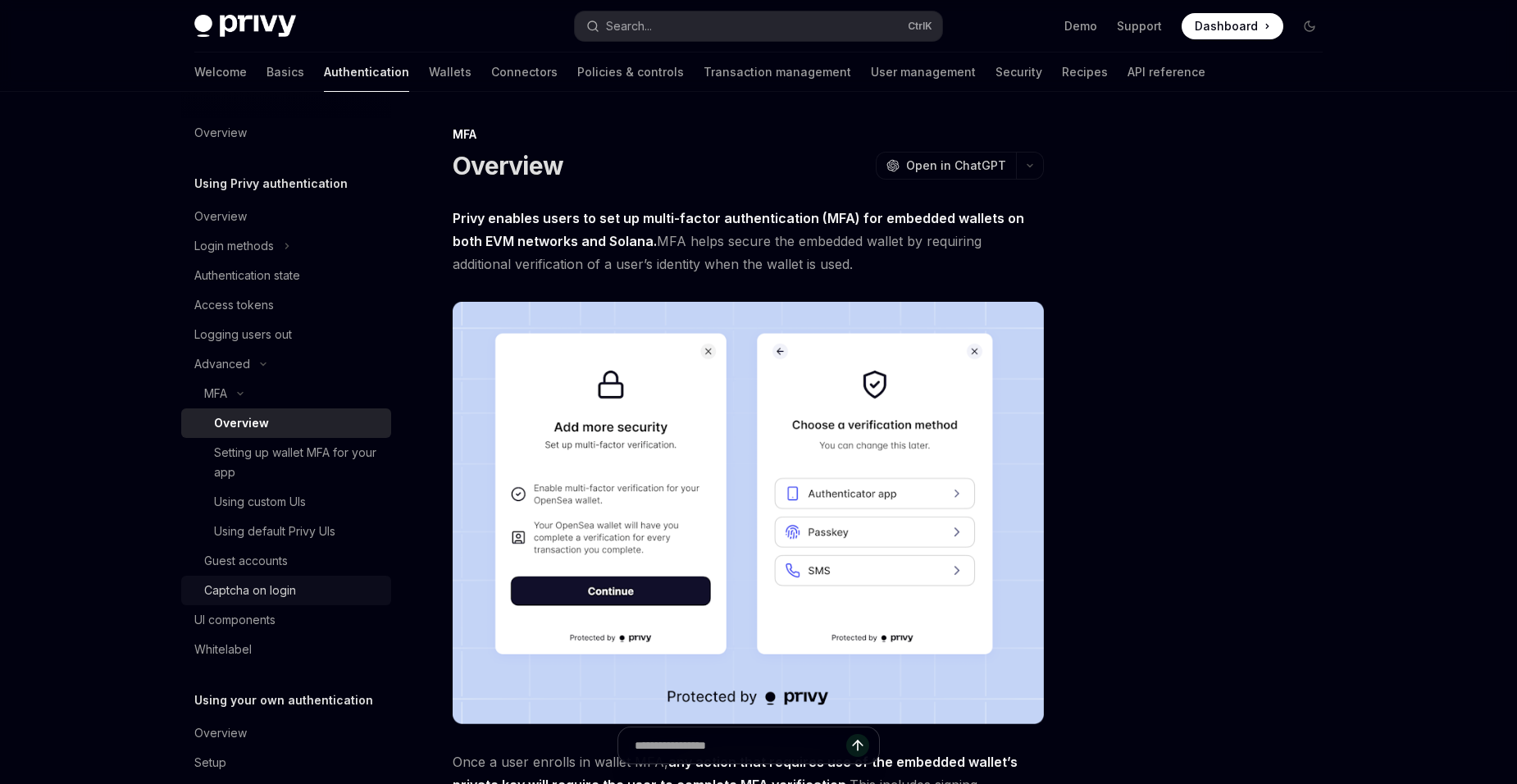
click at [356, 592] on div "Captcha on login" at bounding box center [292, 589] width 177 height 20
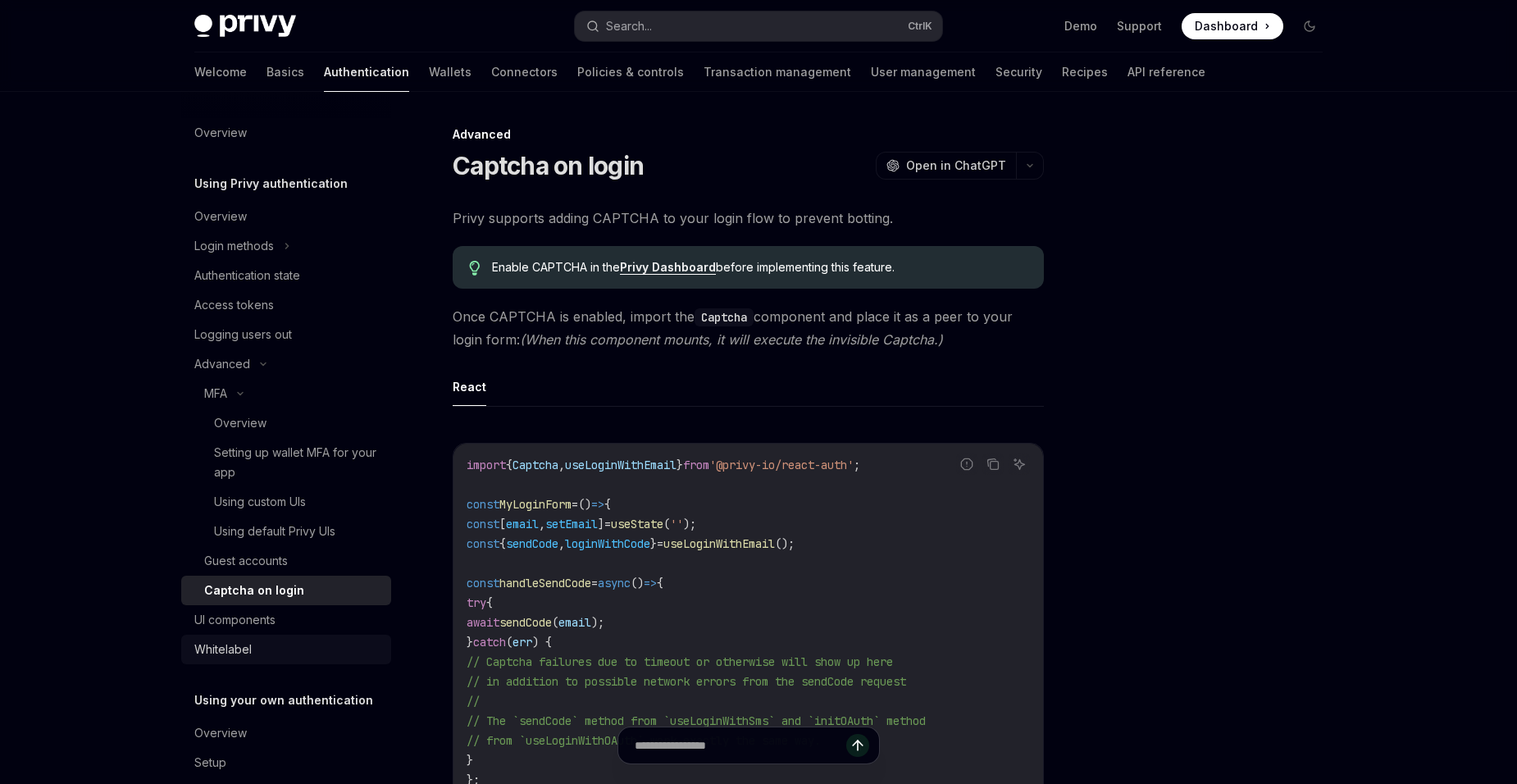
click at [281, 651] on div "Whitelabel" at bounding box center [288, 649] width 187 height 20
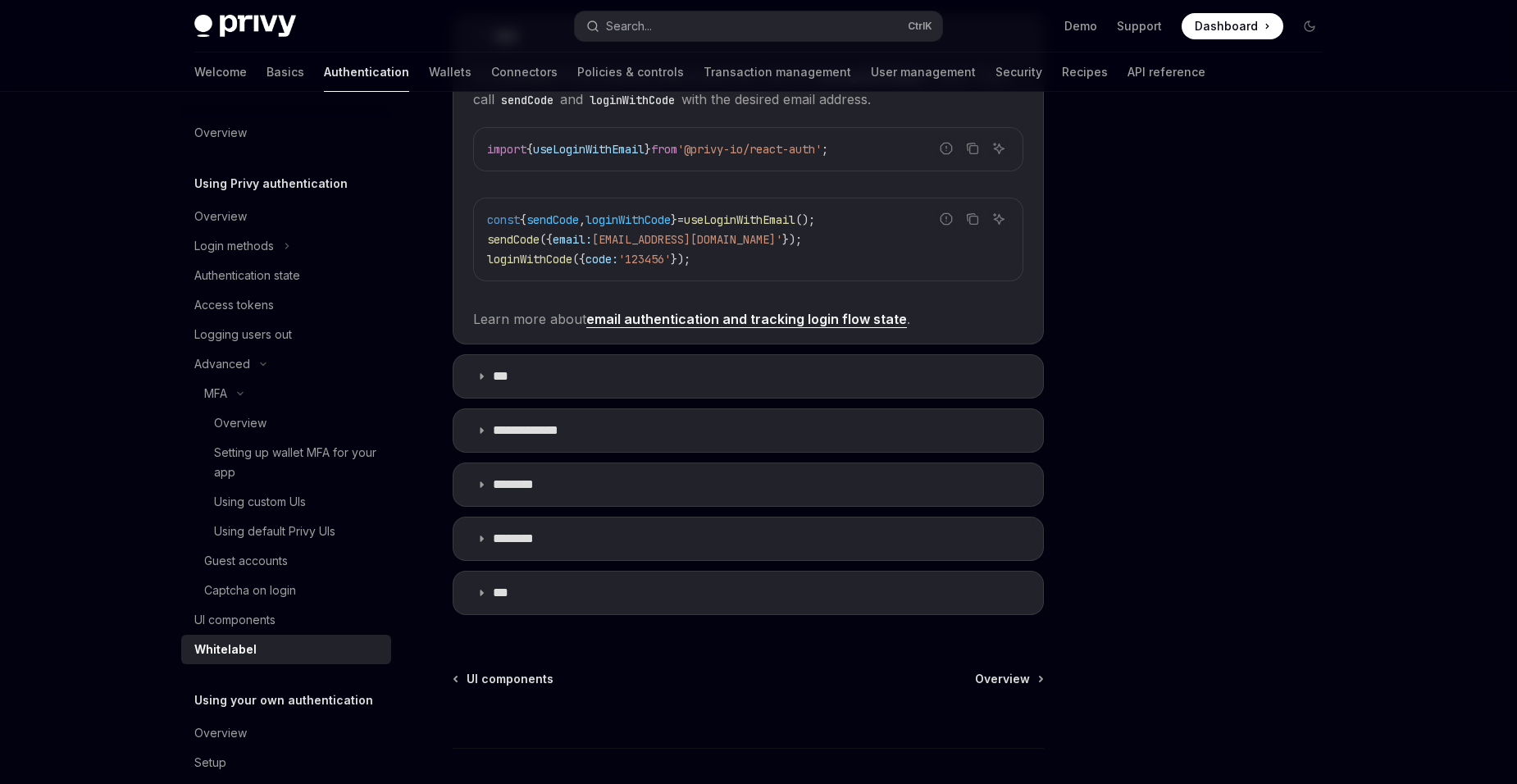
scroll to position [492, 0]
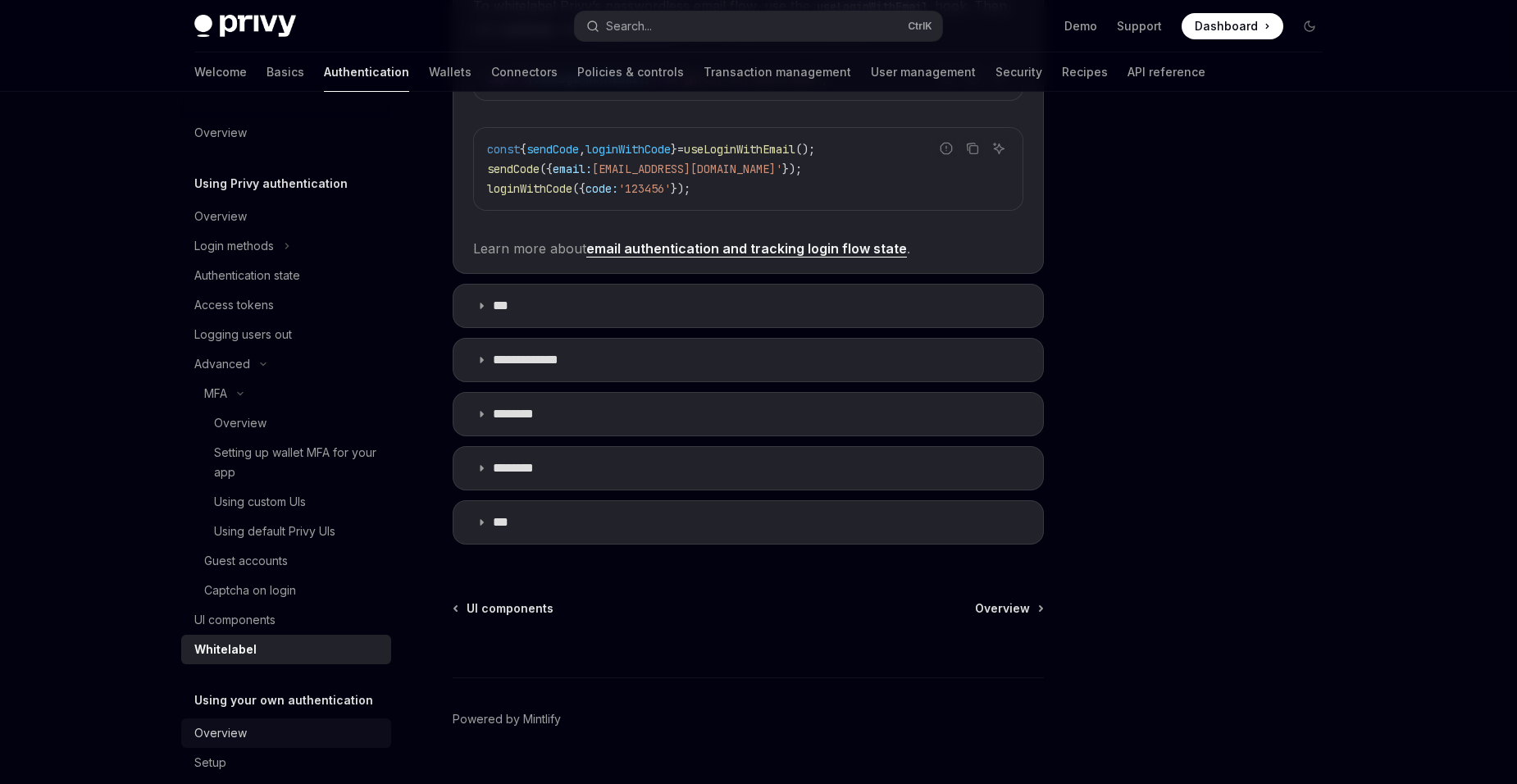
click at [320, 729] on div "Overview" at bounding box center [288, 732] width 187 height 20
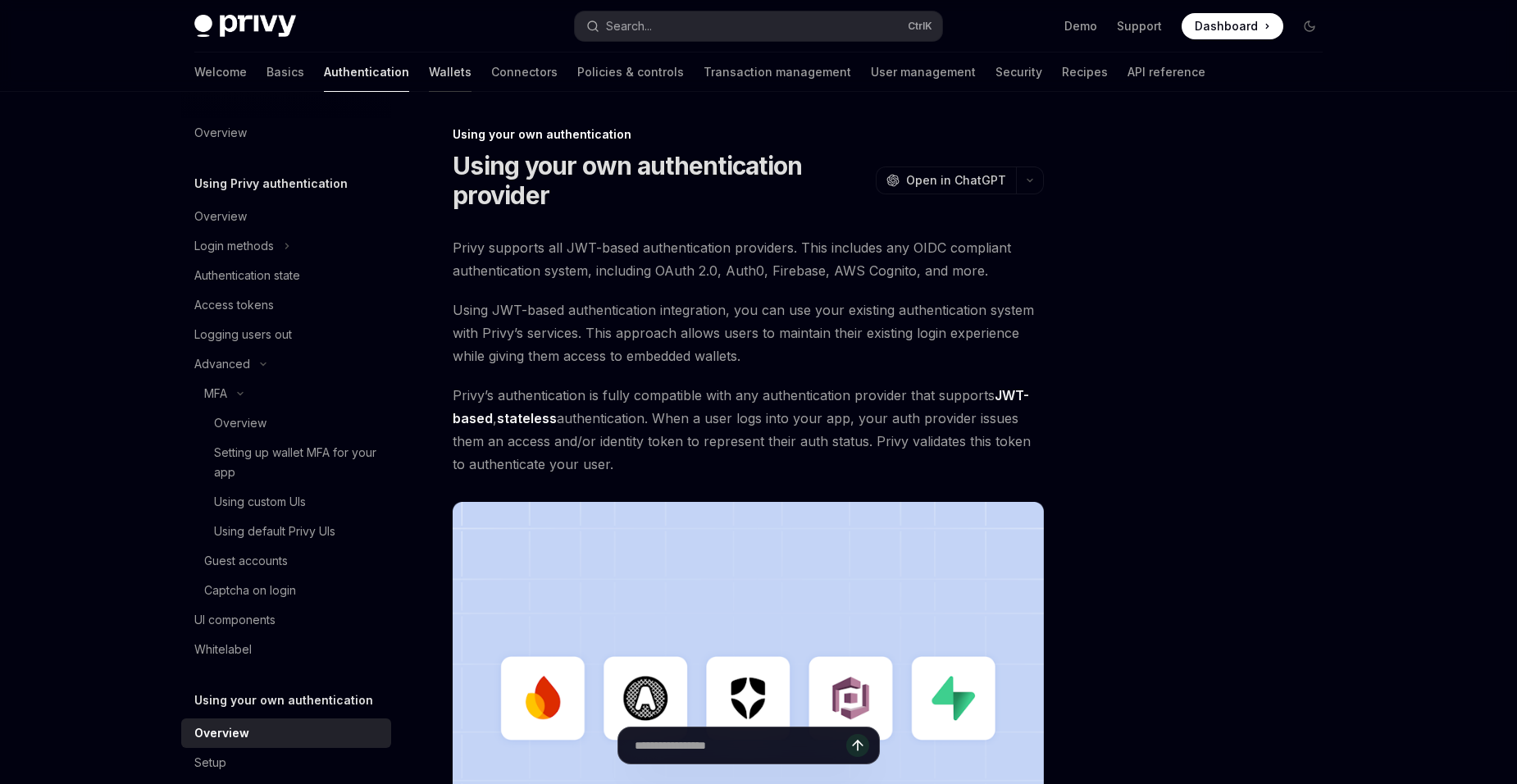
click at [429, 77] on link "Wallets" at bounding box center [450, 72] width 42 height 39
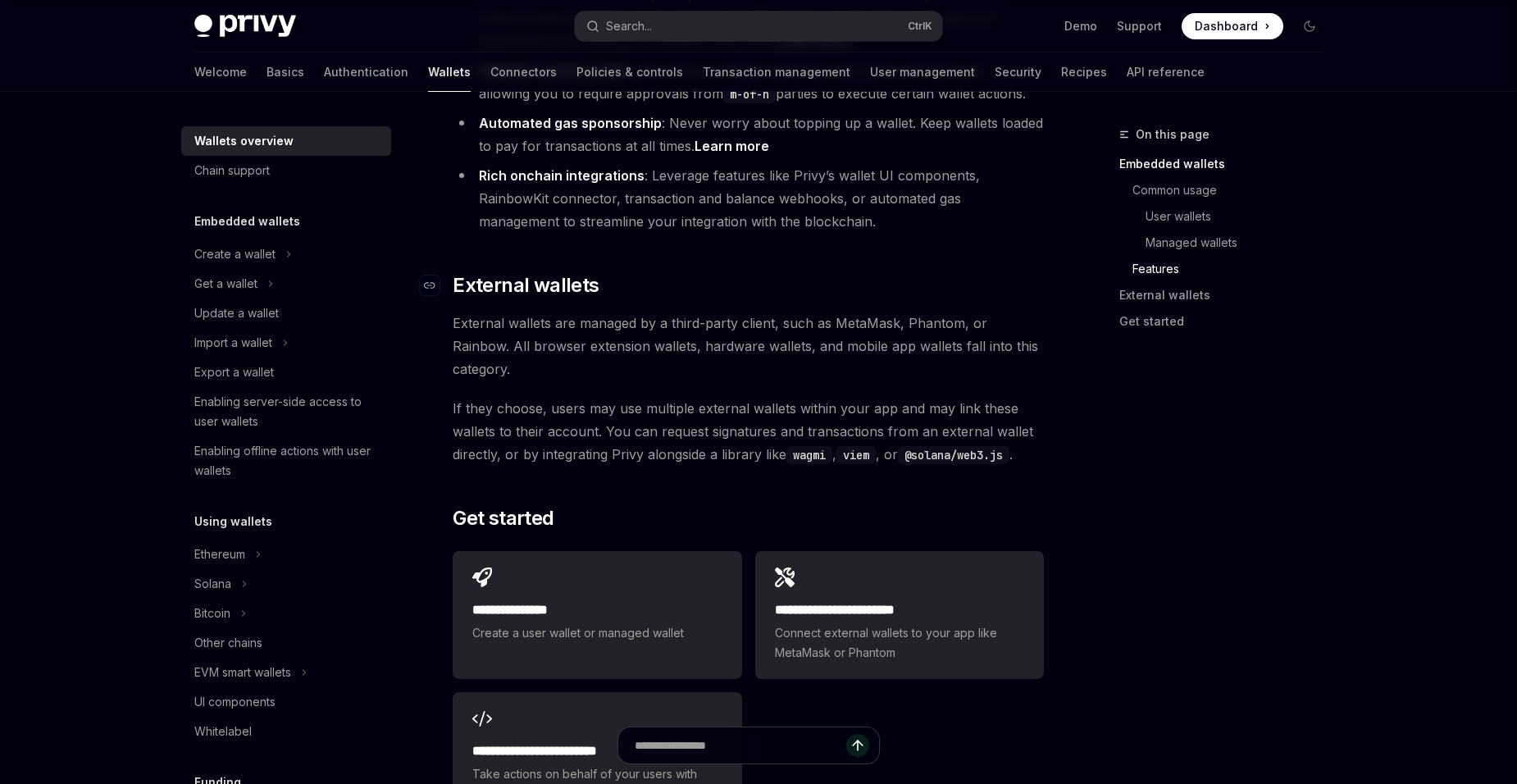
scroll to position [2296, 0]
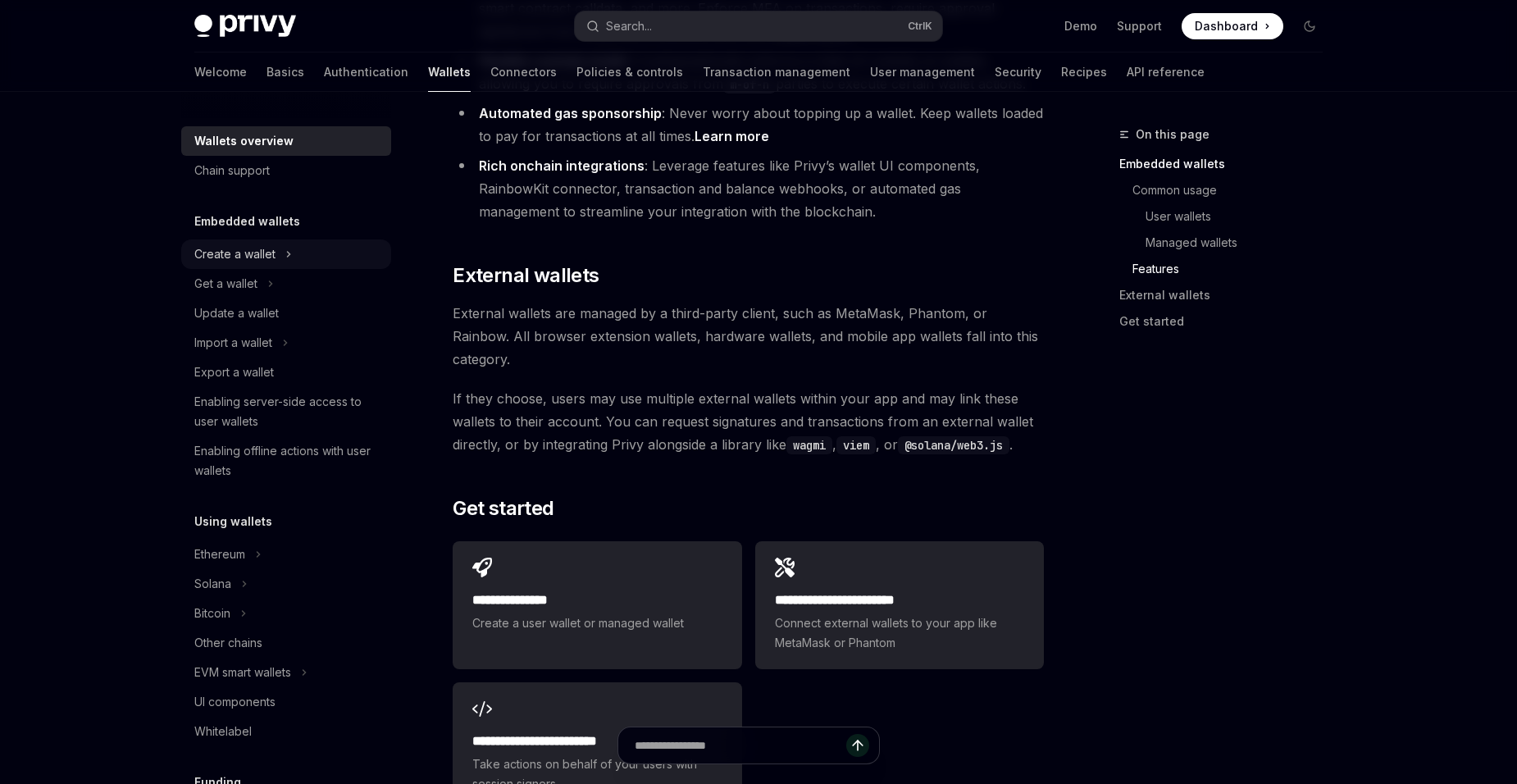
click at [300, 257] on div "Create a wallet" at bounding box center [286, 254] width 210 height 29
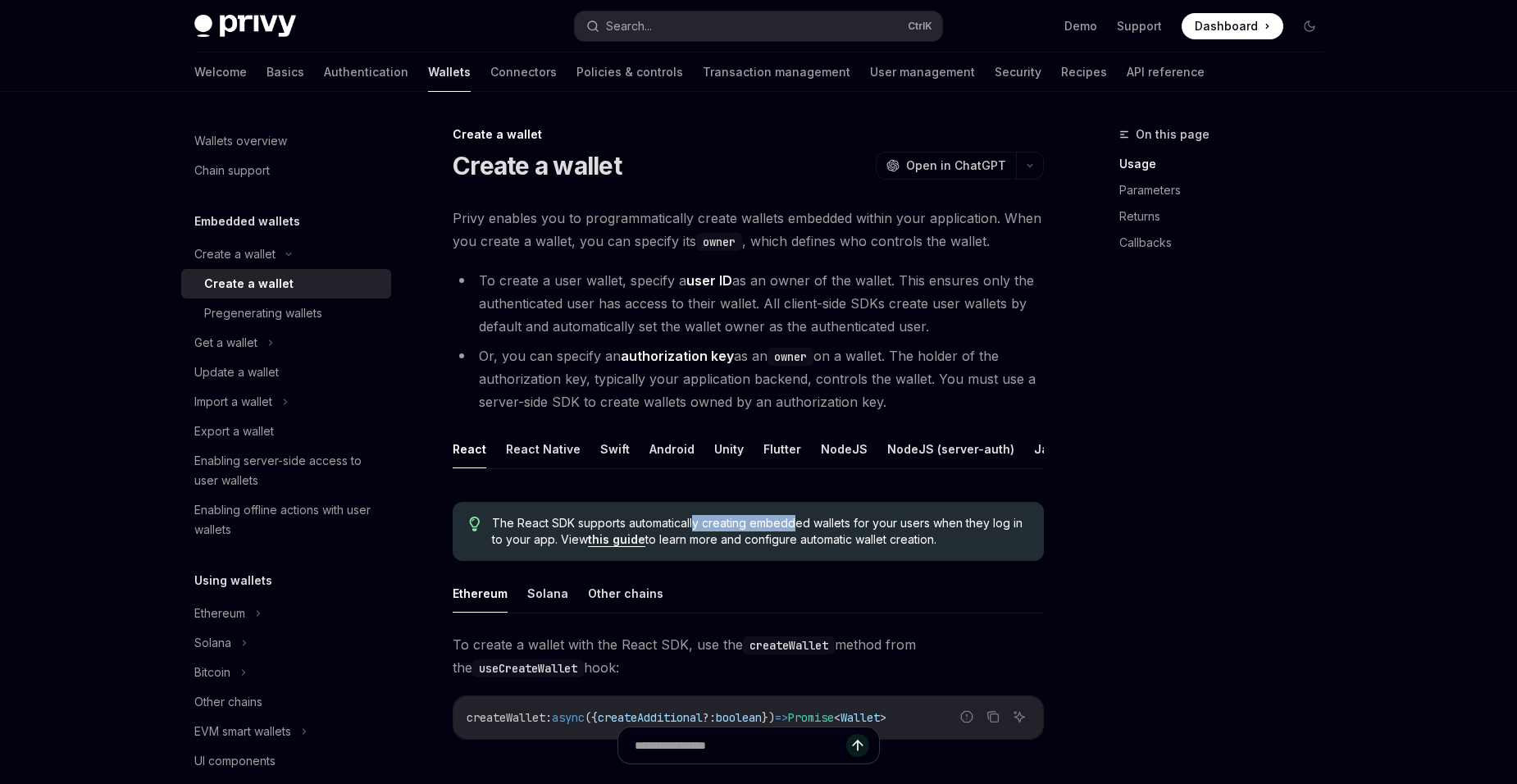
drag, startPoint x: 693, startPoint y: 539, endPoint x: 797, endPoint y: 542, distance: 104.0
click at [797, 542] on span "The React SDK supports automatically creating embedded wallets for your users w…" at bounding box center [759, 531] width 535 height 33
drag, startPoint x: 797, startPoint y: 542, endPoint x: 967, endPoint y: 573, distance: 172.8
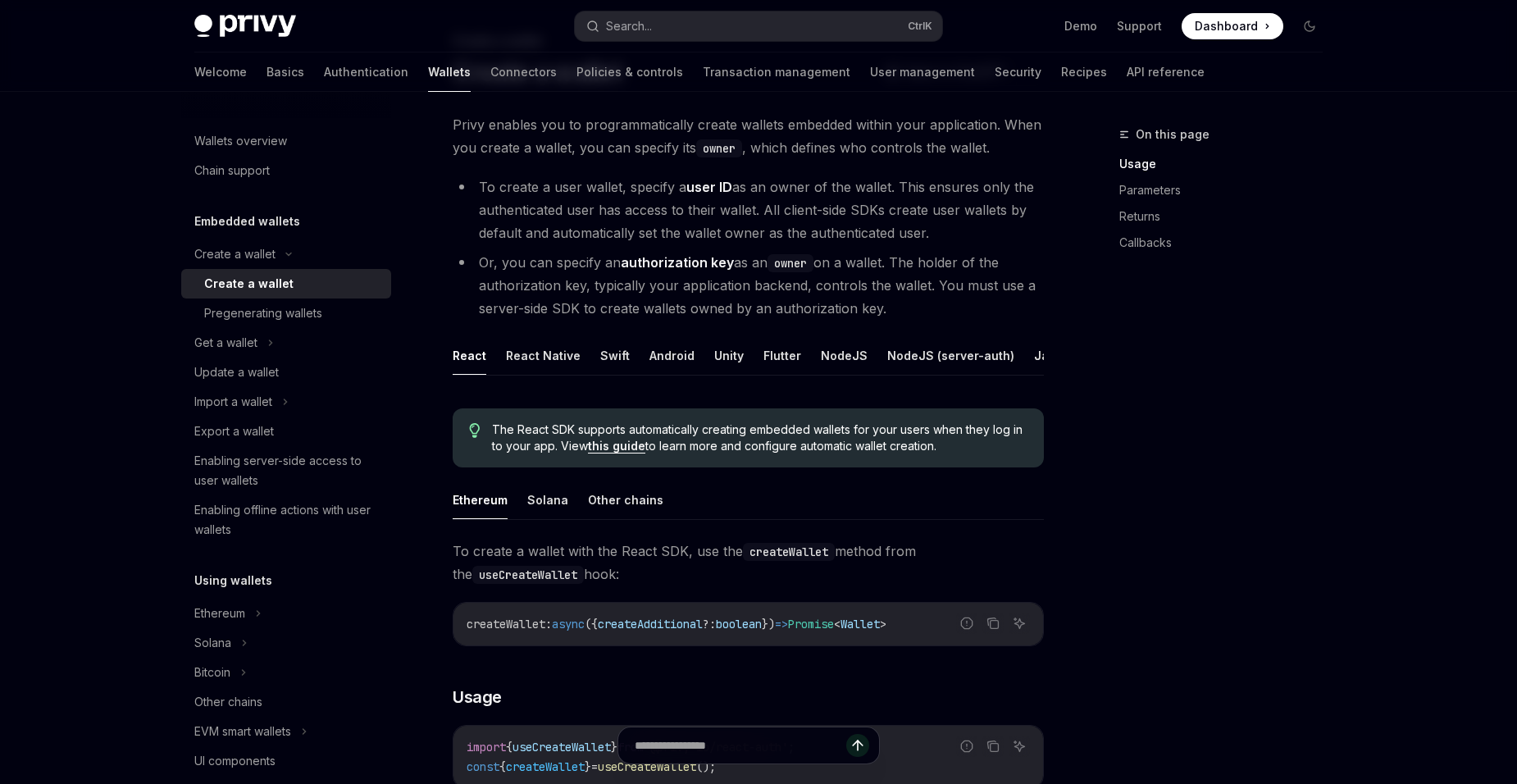
scroll to position [164, 0]
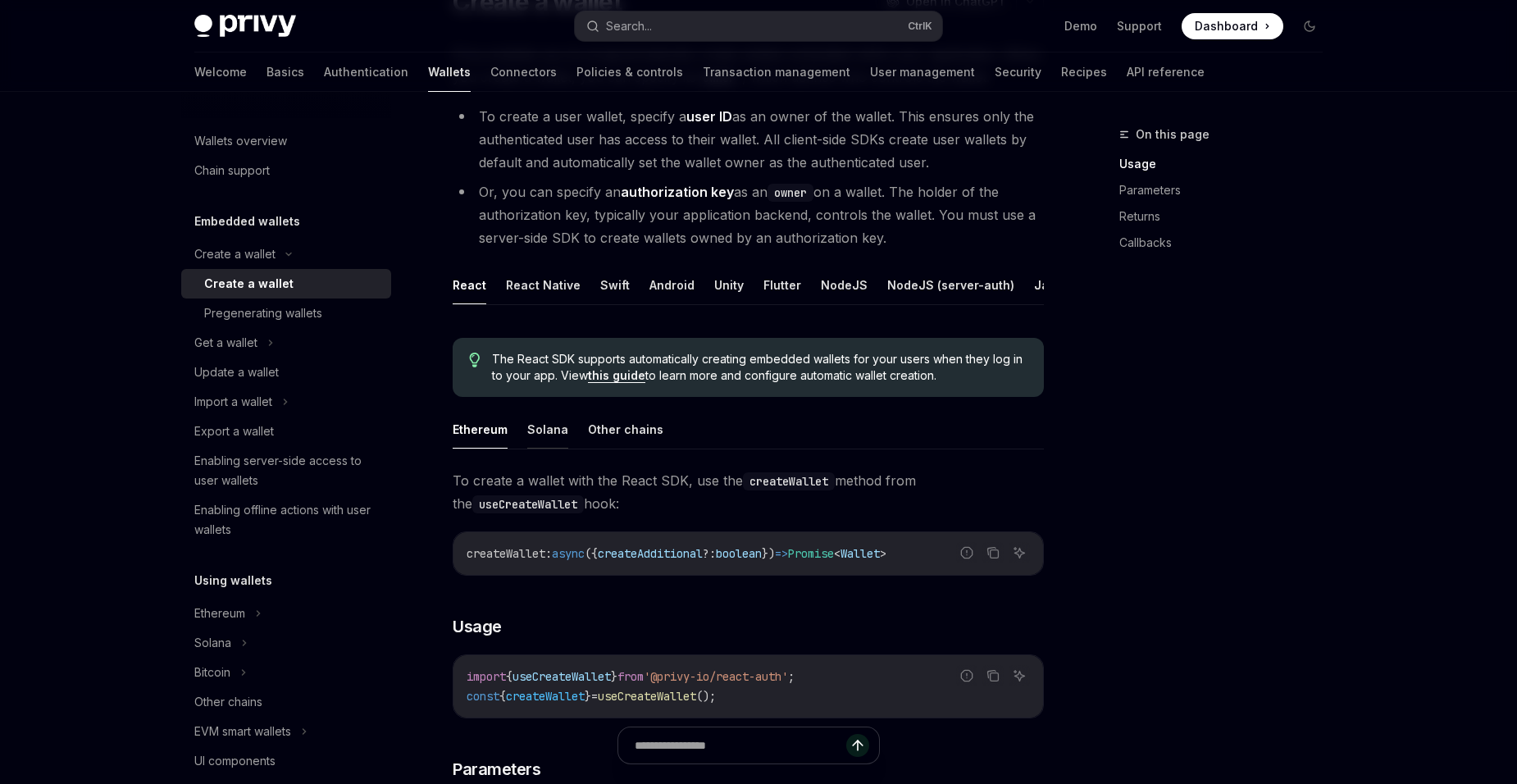
click at [541, 436] on button "Solana" at bounding box center [548, 429] width 41 height 39
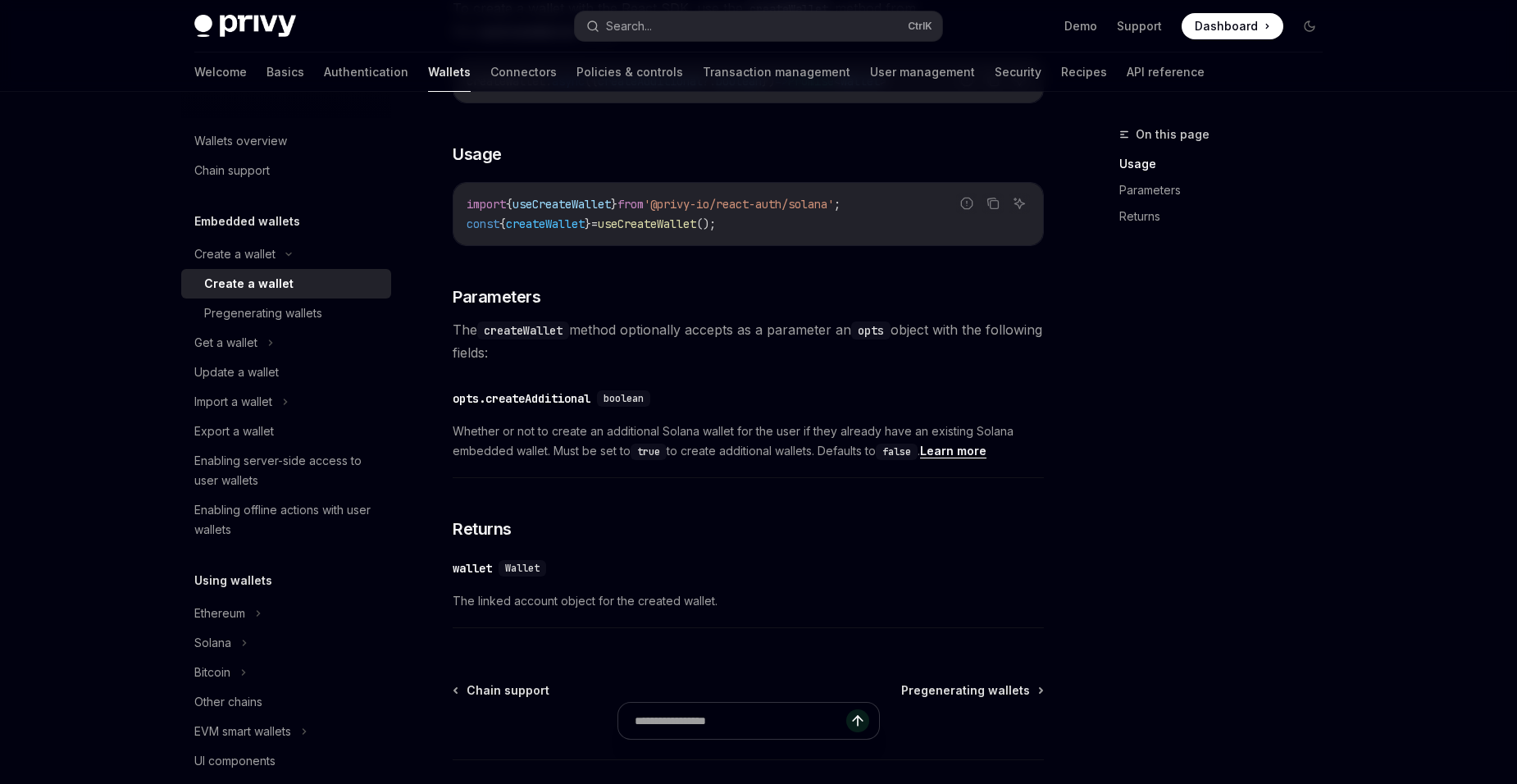
scroll to position [738, 0]
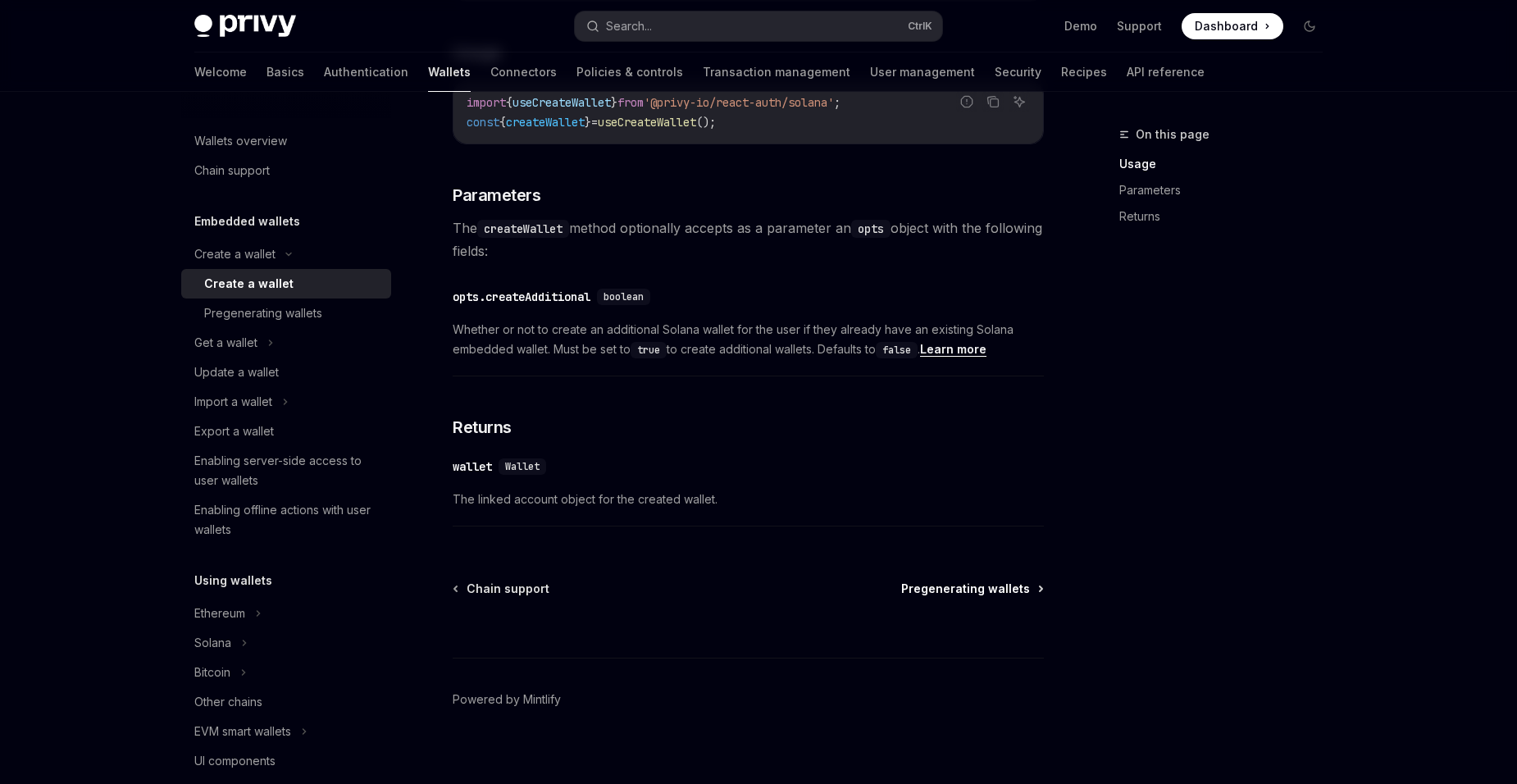
click at [971, 597] on span "Pregenerating wallets" at bounding box center [965, 588] width 129 height 16
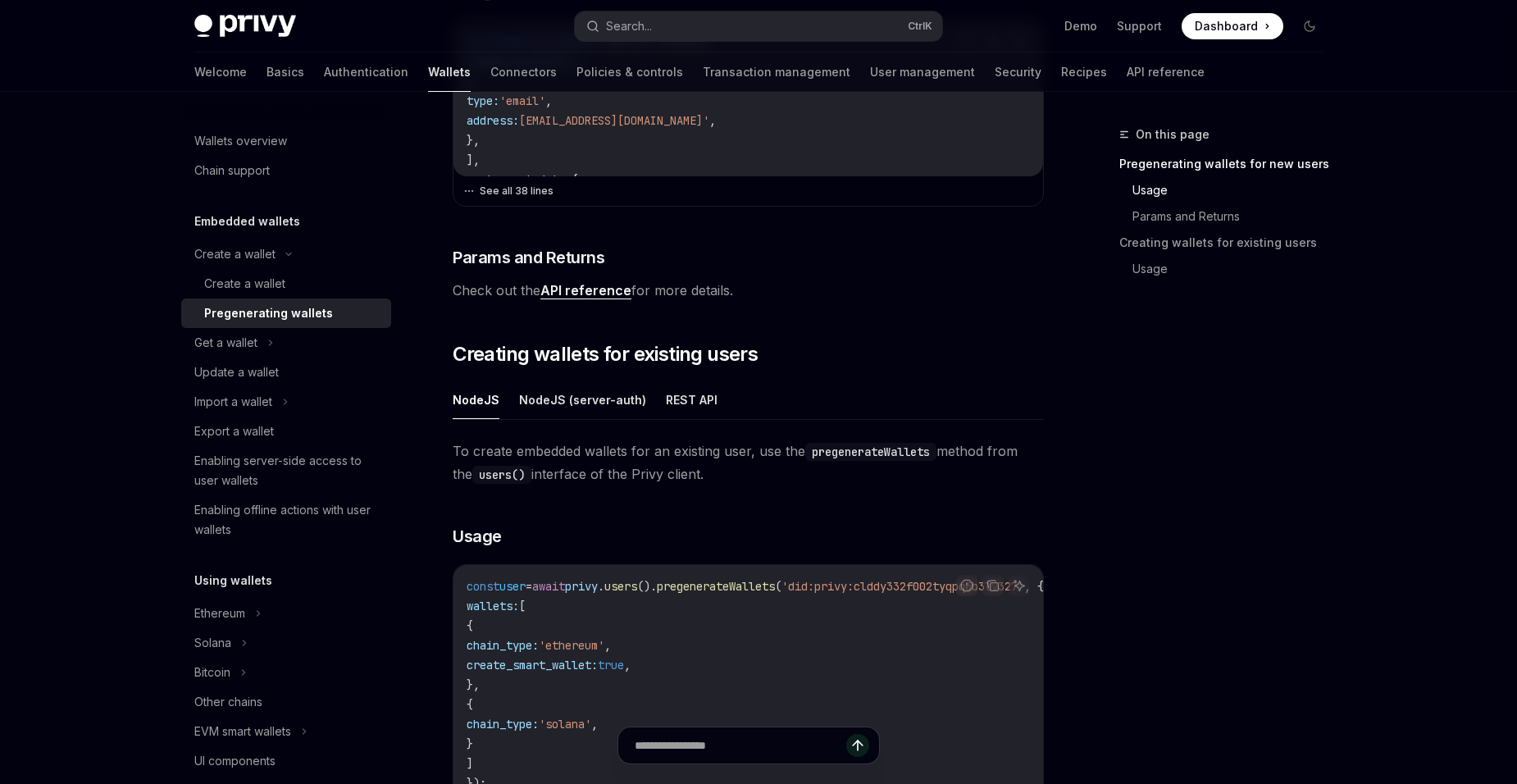
scroll to position [738, 0]
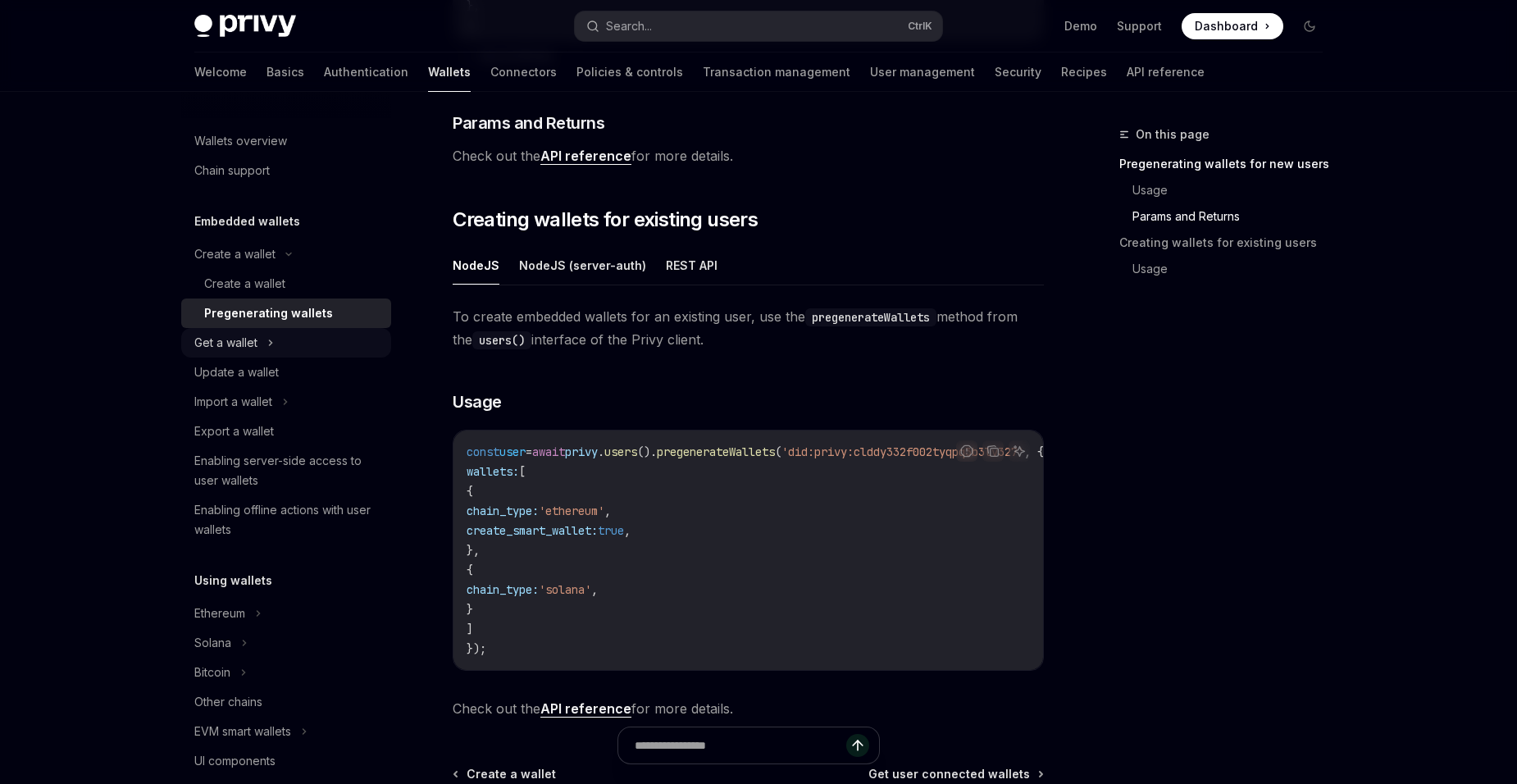
click at [277, 351] on div "Get a wallet" at bounding box center [286, 342] width 210 height 29
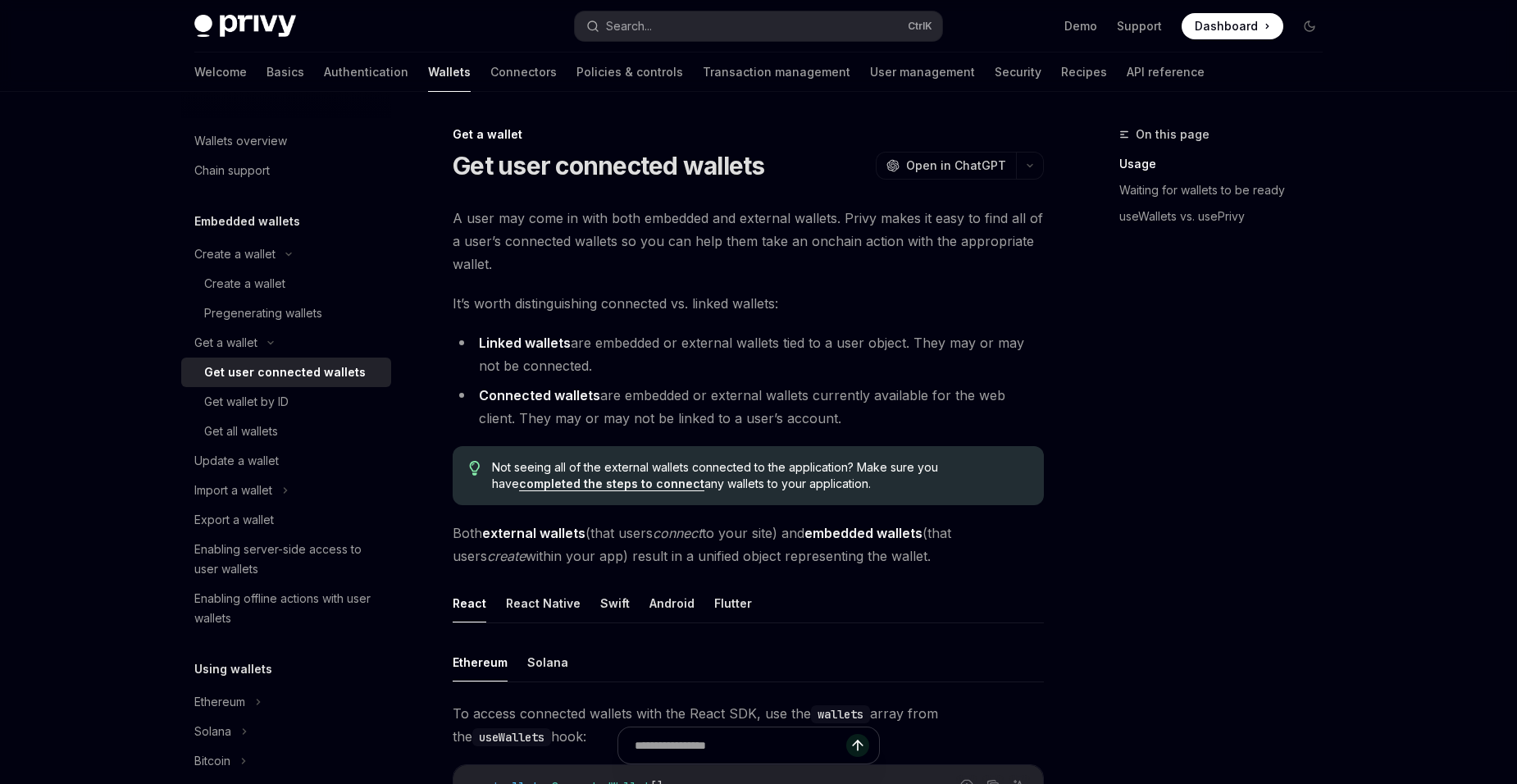
click at [558, 176] on h1 "Get user connected wallets" at bounding box center [608, 165] width 312 height 29
drag, startPoint x: 558, startPoint y: 176, endPoint x: 776, endPoint y: 333, distance: 268.7
click at [776, 333] on li "Linked wallets are embedded or external wallets tied to a user object. They may…" at bounding box center [748, 353] width 592 height 46
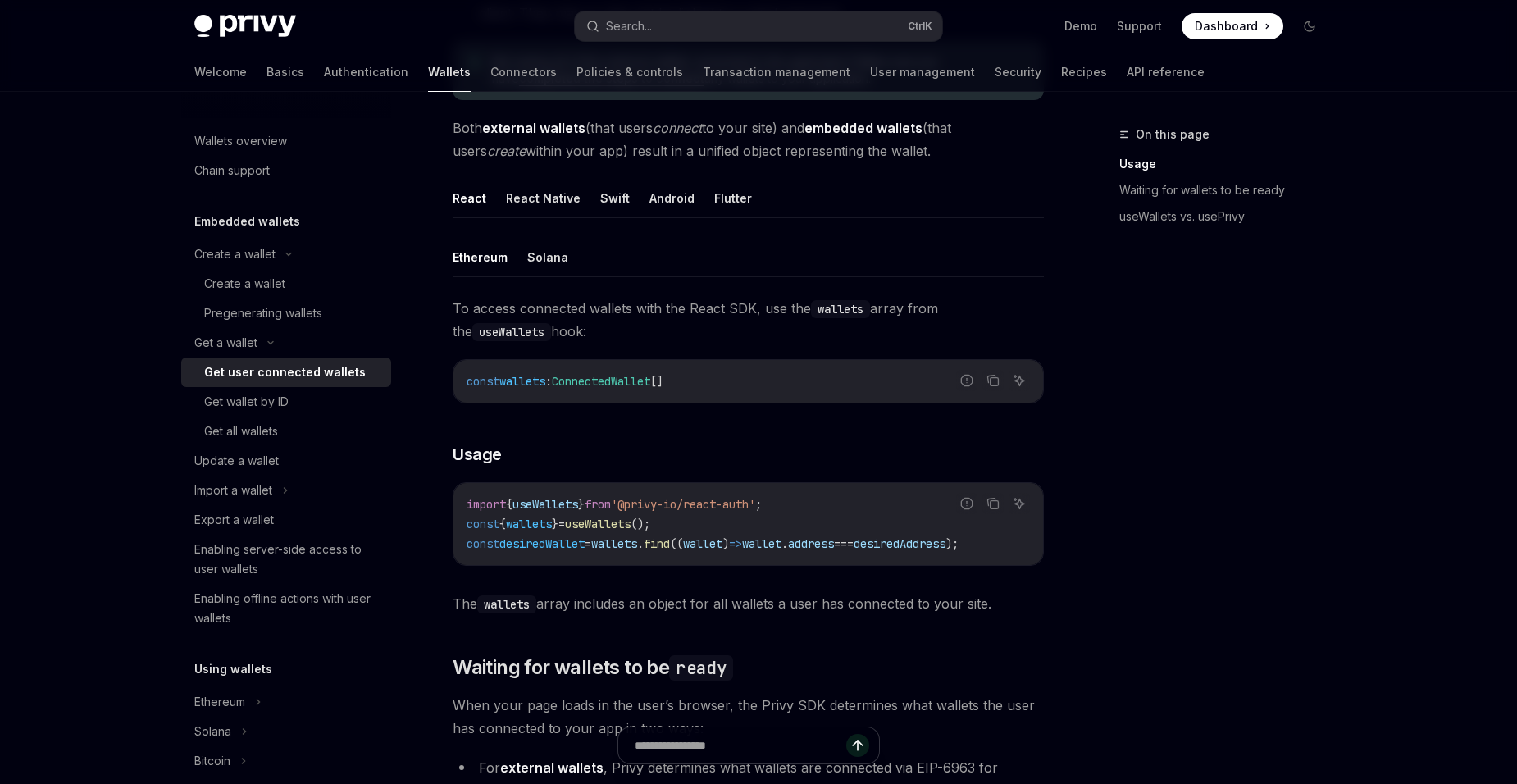
scroll to position [410, 0]
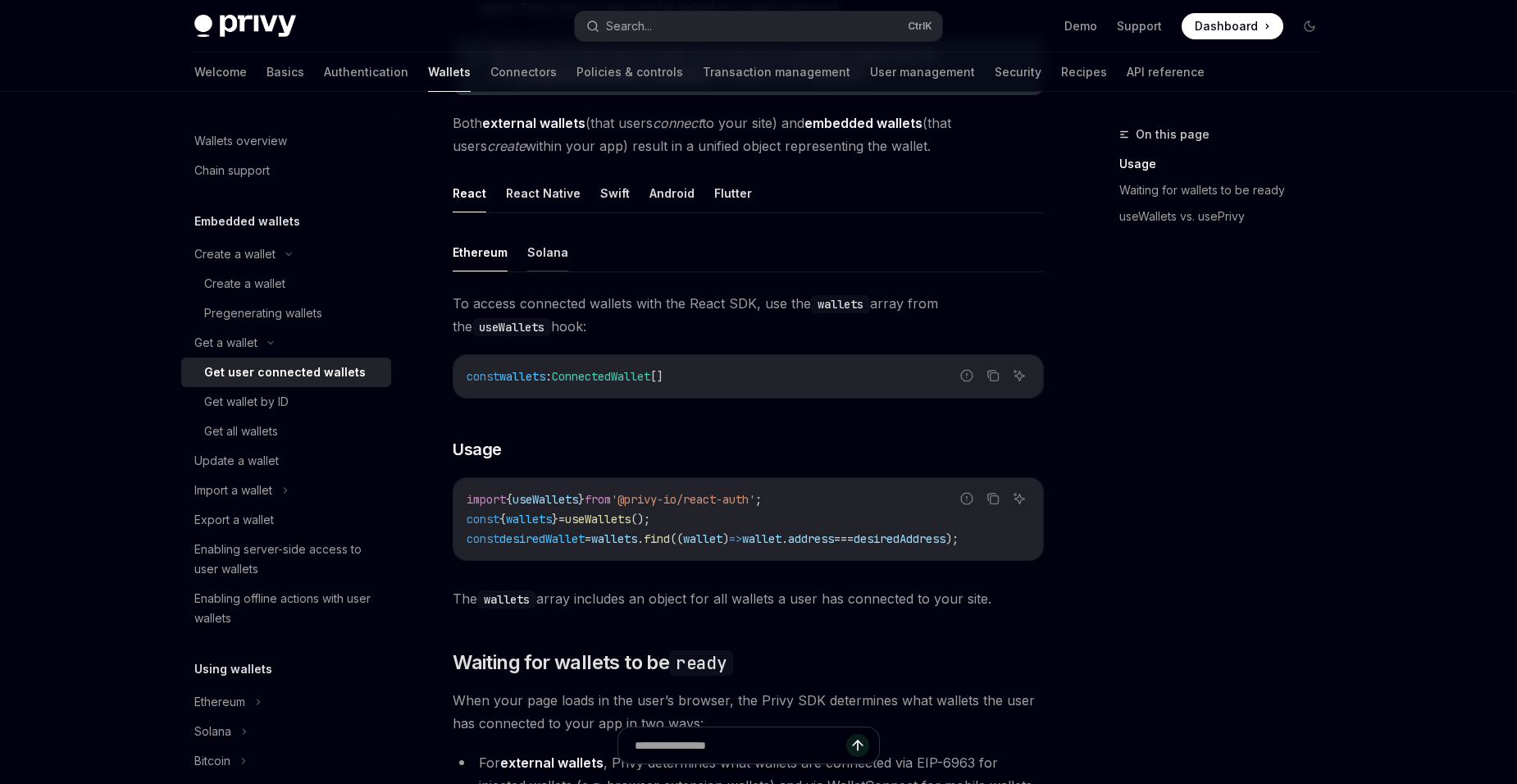
click at [548, 256] on button "Solana" at bounding box center [548, 252] width 41 height 39
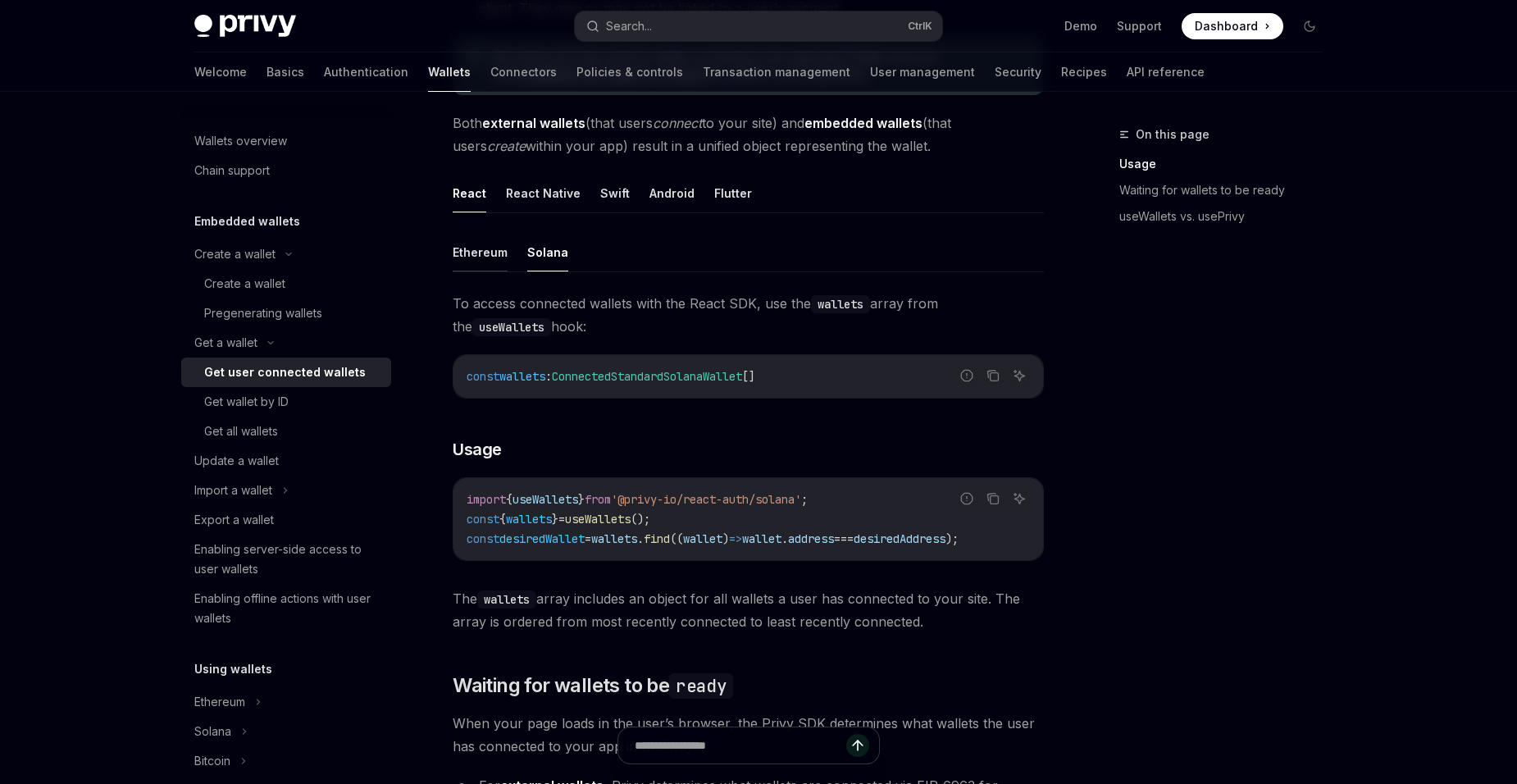
click at [502, 247] on button "Ethereum" at bounding box center [480, 252] width 55 height 39
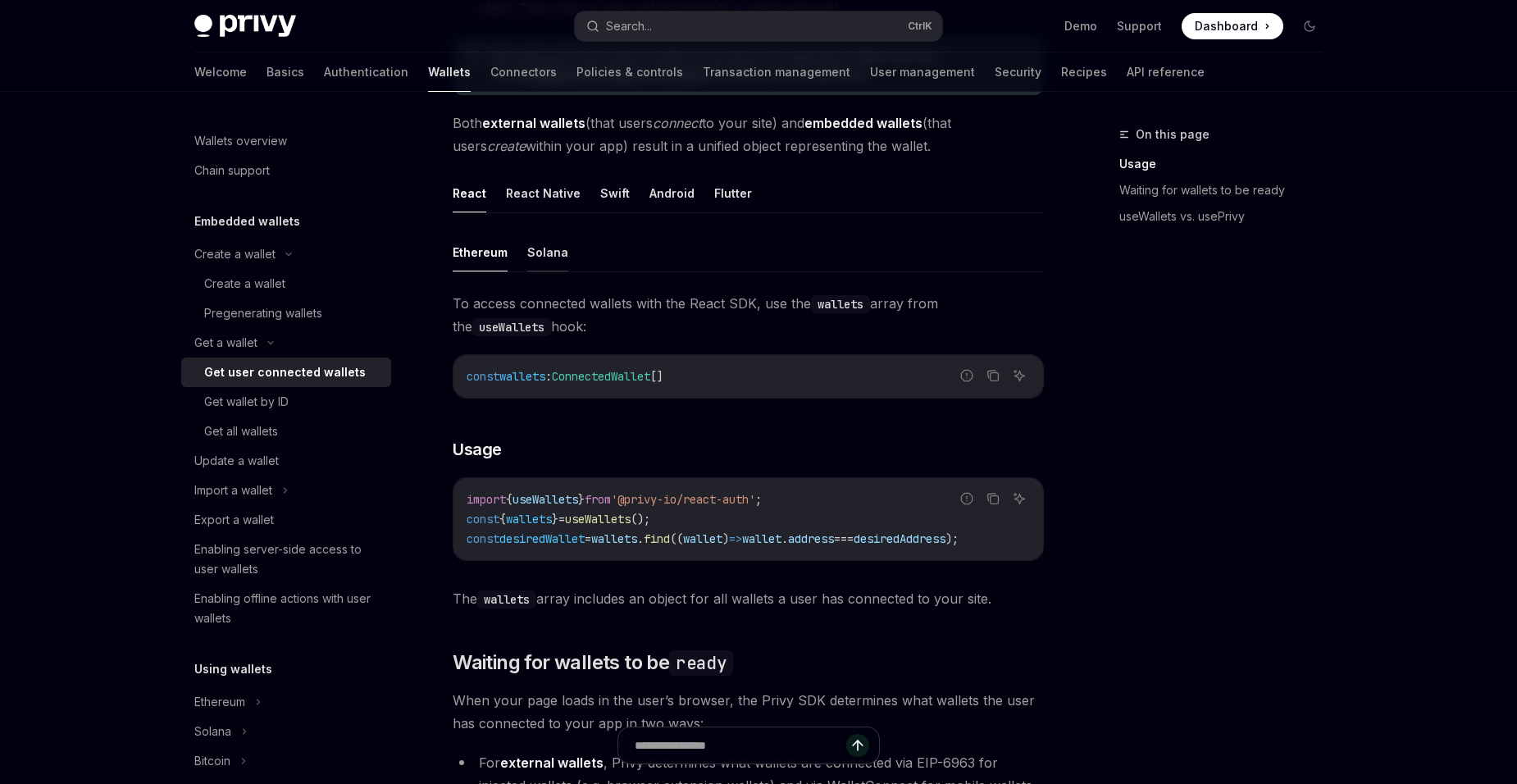
click at [541, 247] on button "Solana" at bounding box center [548, 252] width 41 height 39
type textarea "*"
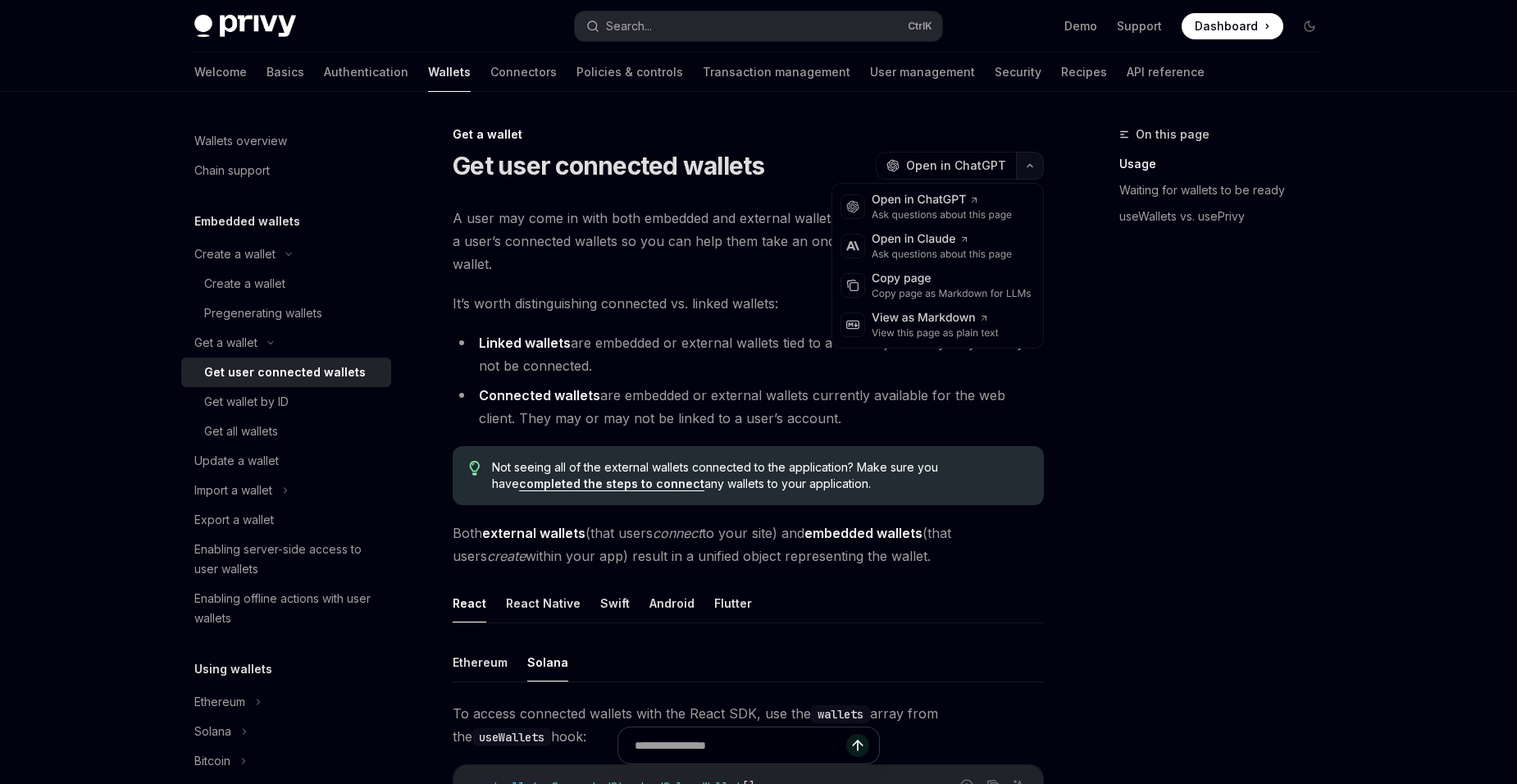
click at [1040, 158] on button "button" at bounding box center [1031, 165] width 28 height 28
click at [997, 253] on div "Ask questions about this page" at bounding box center [941, 254] width 140 height 13
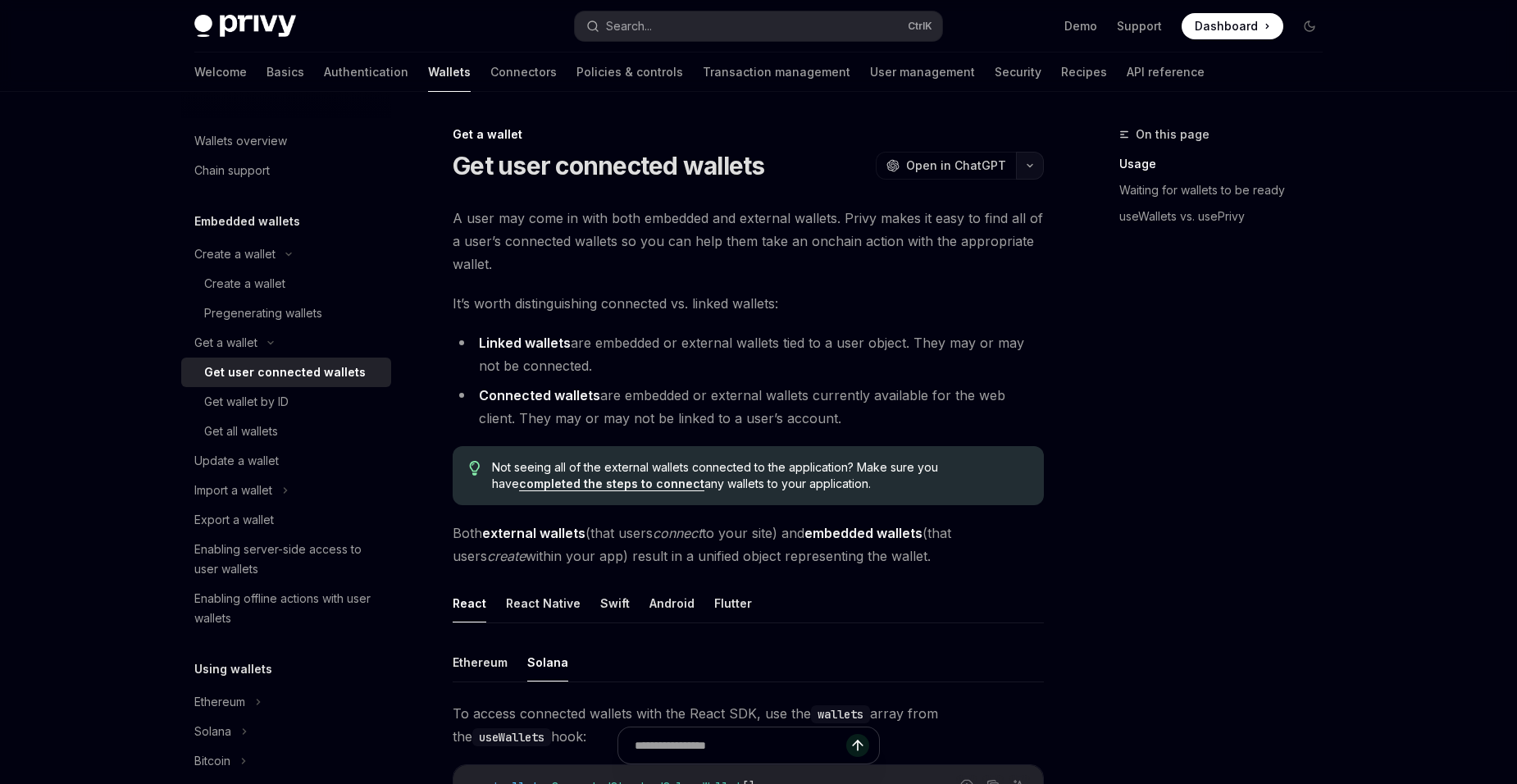
click at [1026, 166] on icon "button" at bounding box center [1030, 165] width 20 height 7
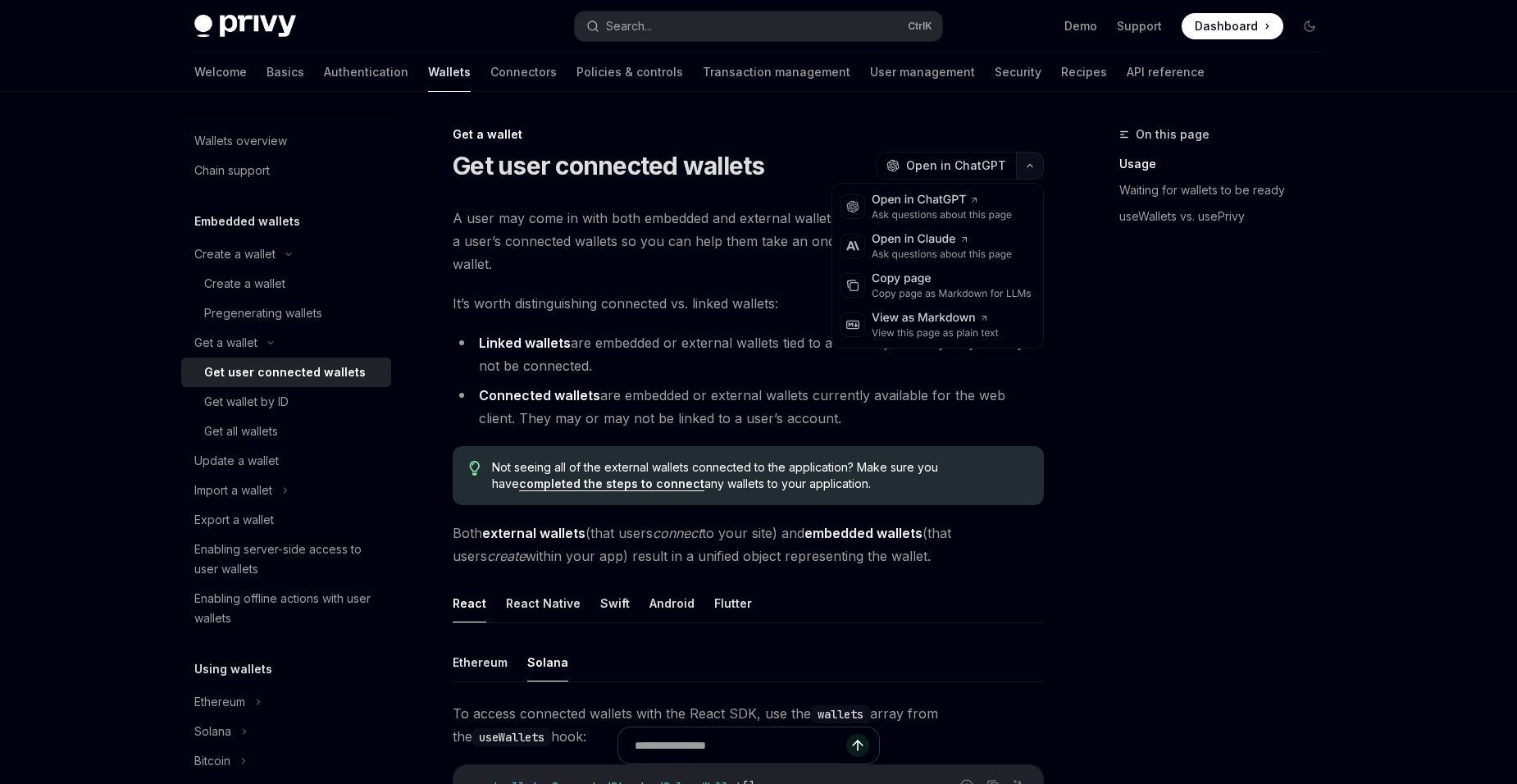
click at [1033, 165] on icon "button" at bounding box center [1030, 165] width 20 height 7
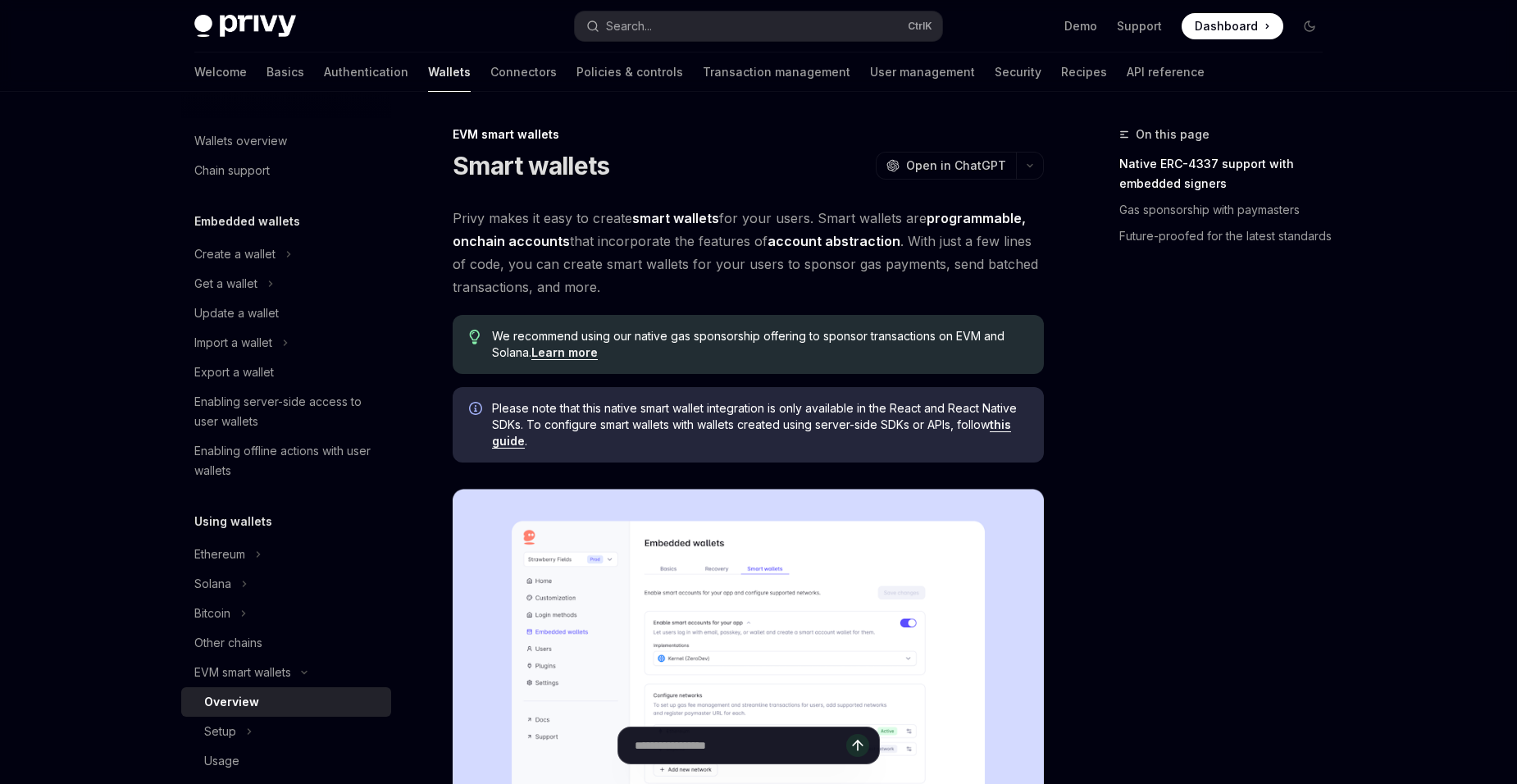
type textarea "*"
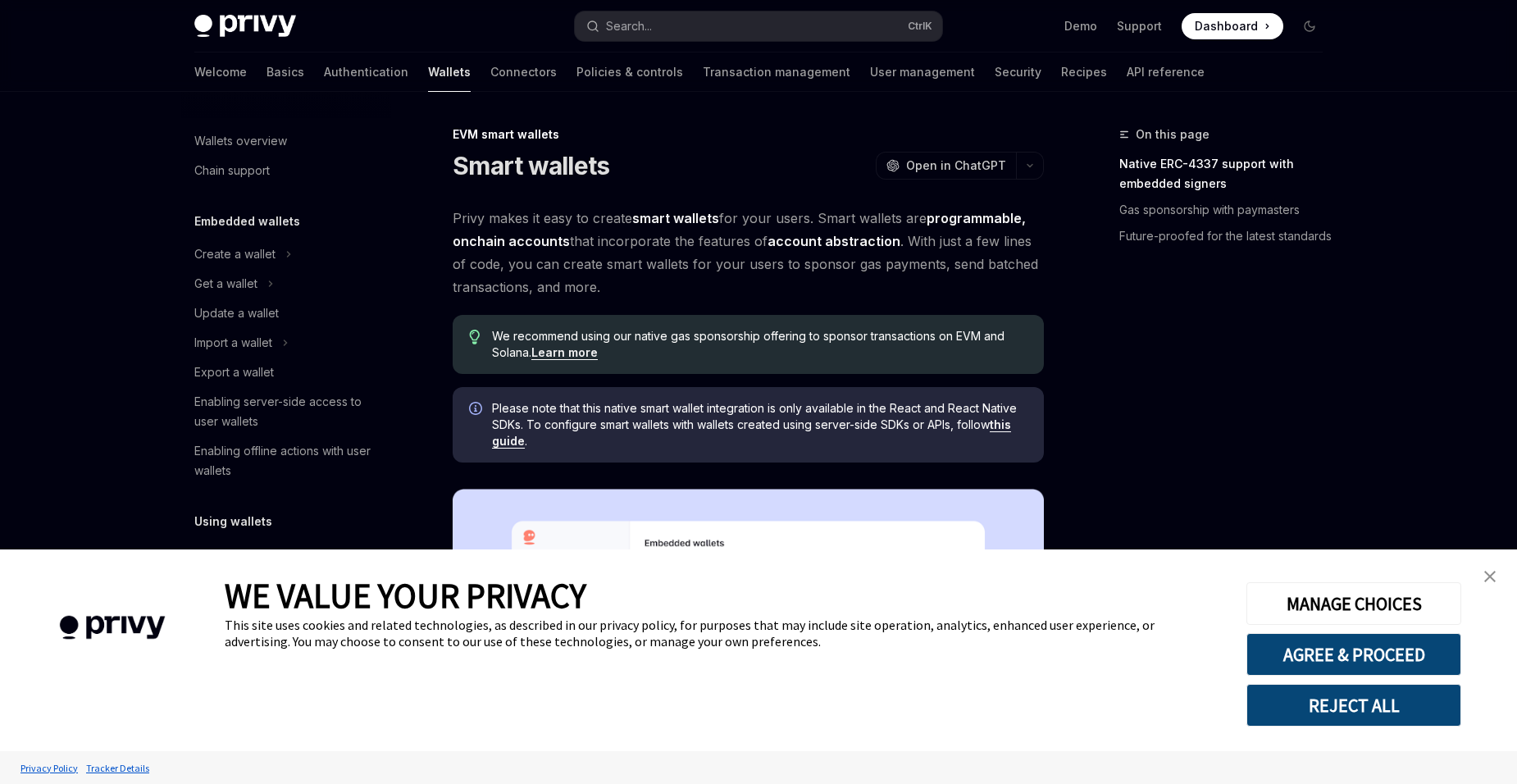
click at [1491, 578] on img "close banner" at bounding box center [1491, 576] width 11 height 11
